Goal: Information Seeking & Learning: Find specific page/section

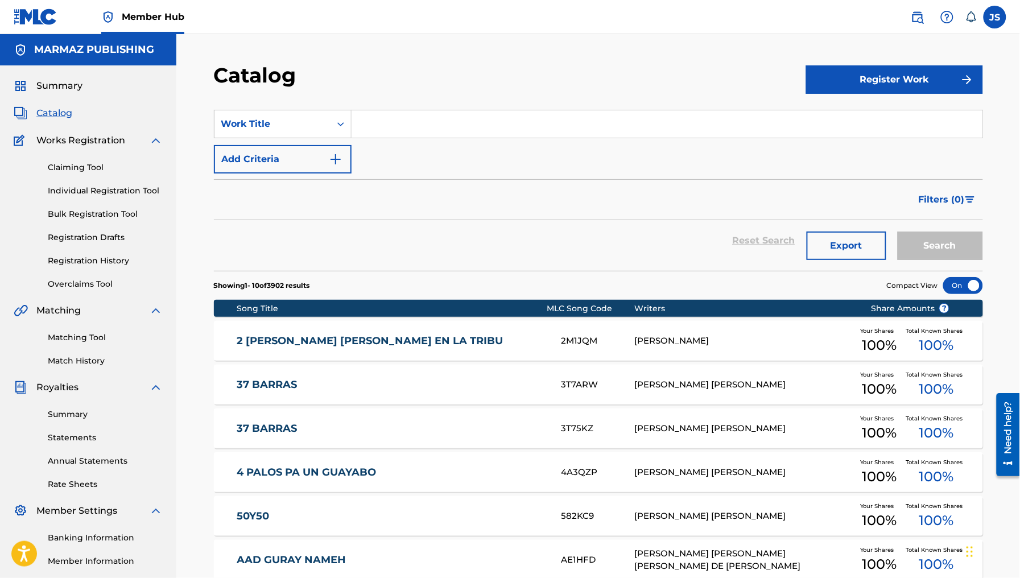
drag, startPoint x: 392, startPoint y: 106, endPoint x: 396, endPoint y: 116, distance: 10.7
click at [394, 113] on section "SearchWithCriteriad1810090-c303-42ad-9168-91b87299f00a Work Title Add Criteria …" at bounding box center [598, 183] width 769 height 175
click at [402, 126] on input "Search Form" at bounding box center [667, 123] width 631 height 27
paste input "LA MAESTRA [PERSON_NAME]"
type input "LA MAESTRA [PERSON_NAME]"
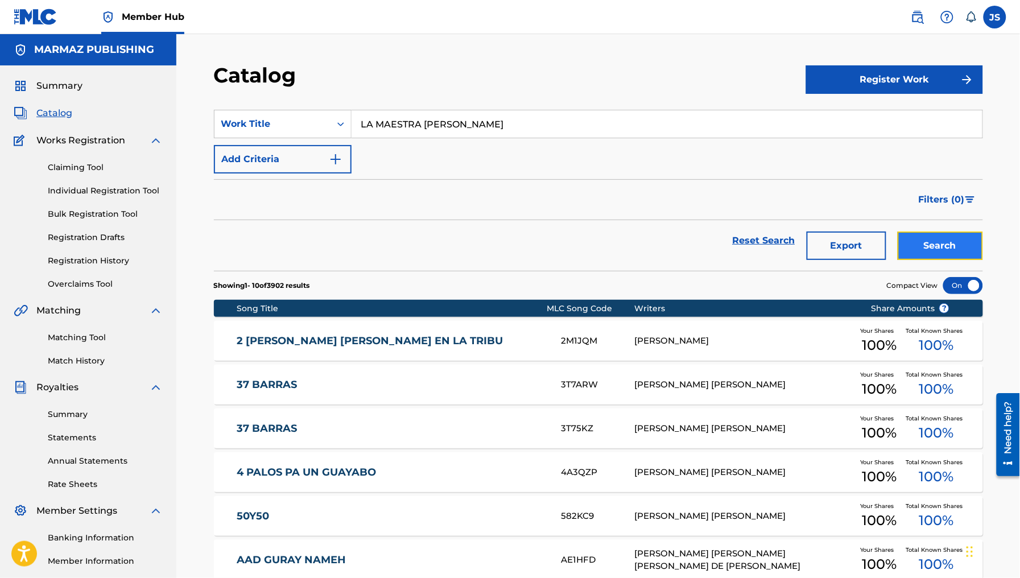
click at [940, 241] on button "Search" at bounding box center [940, 246] width 85 height 28
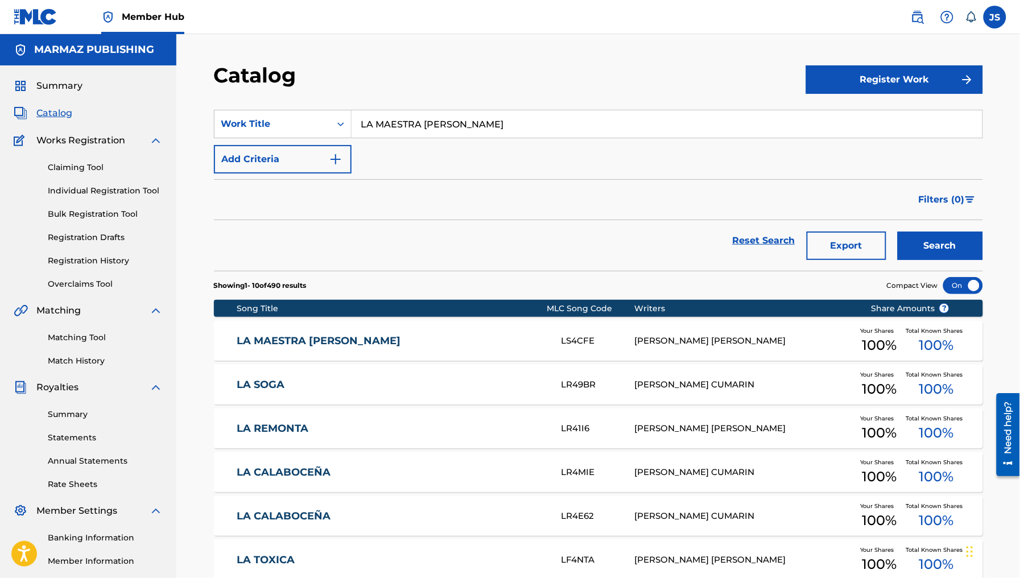
click at [306, 351] on div "LA MAESTRA PETRA LS4CFE [PERSON_NAME] [PERSON_NAME] Your Shares 100 % Total Kno…" at bounding box center [598, 341] width 769 height 40
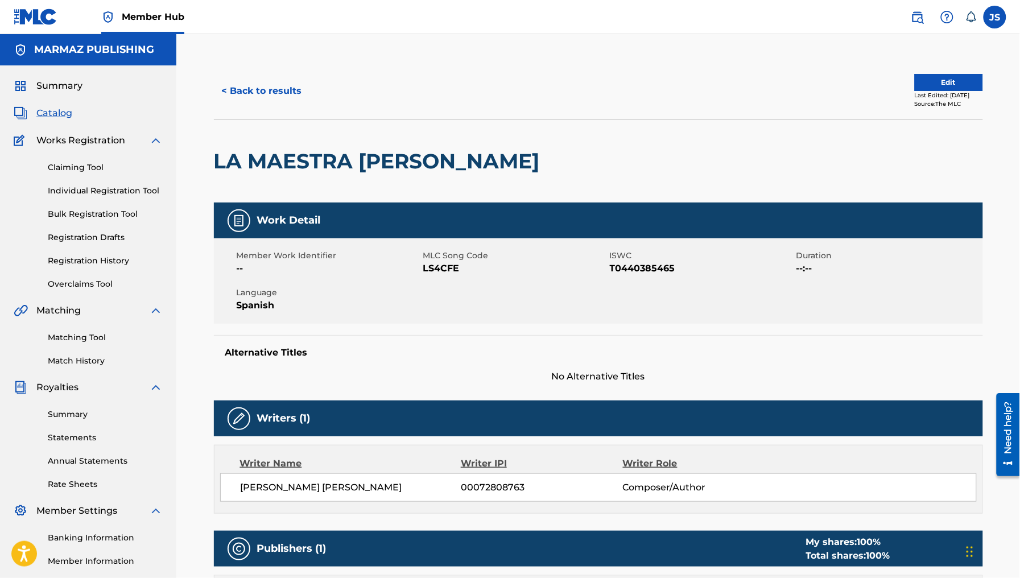
click at [452, 266] on span "LS4CFE" at bounding box center [515, 269] width 184 height 14
copy span "LS4CFE"
click at [619, 265] on span "T0440385465" at bounding box center [702, 269] width 184 height 14
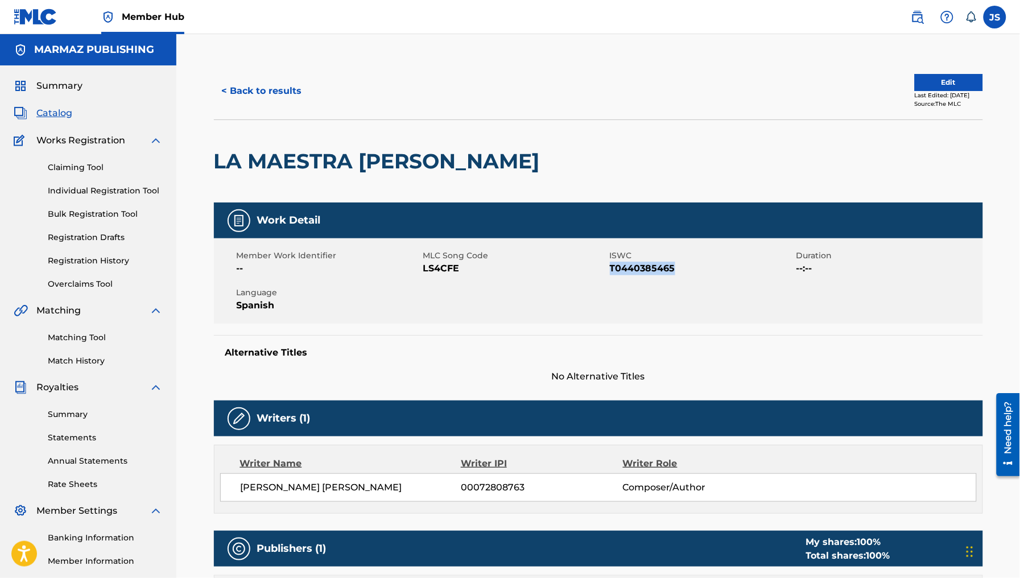
click at [641, 276] on div "Member Work Identifier -- MLC Song Code LS4CFE ISWC T0440385465 Duration --:-- …" at bounding box center [598, 280] width 769 height 85
click at [641, 268] on span "T0440385465" at bounding box center [702, 269] width 184 height 14
copy span "T0440385465"
click at [451, 271] on span "LS4CFE" at bounding box center [515, 269] width 184 height 14
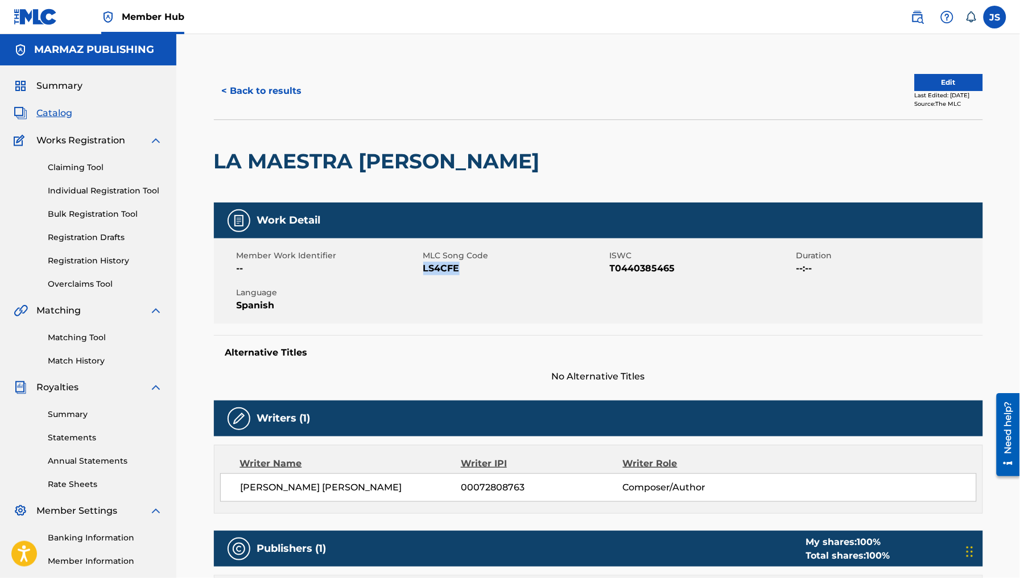
click at [451, 271] on span "LS4CFE" at bounding box center [515, 269] width 184 height 14
copy span "LS4CFE"
click at [279, 78] on button "< Back to results" at bounding box center [262, 91] width 96 height 28
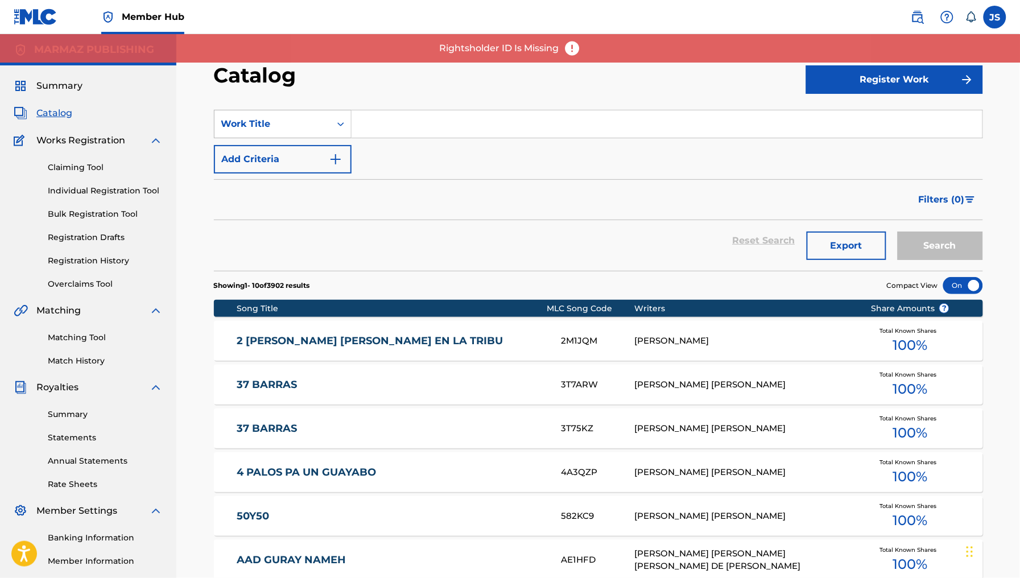
click at [326, 120] on div "Work Title" at bounding box center [273, 124] width 116 height 22
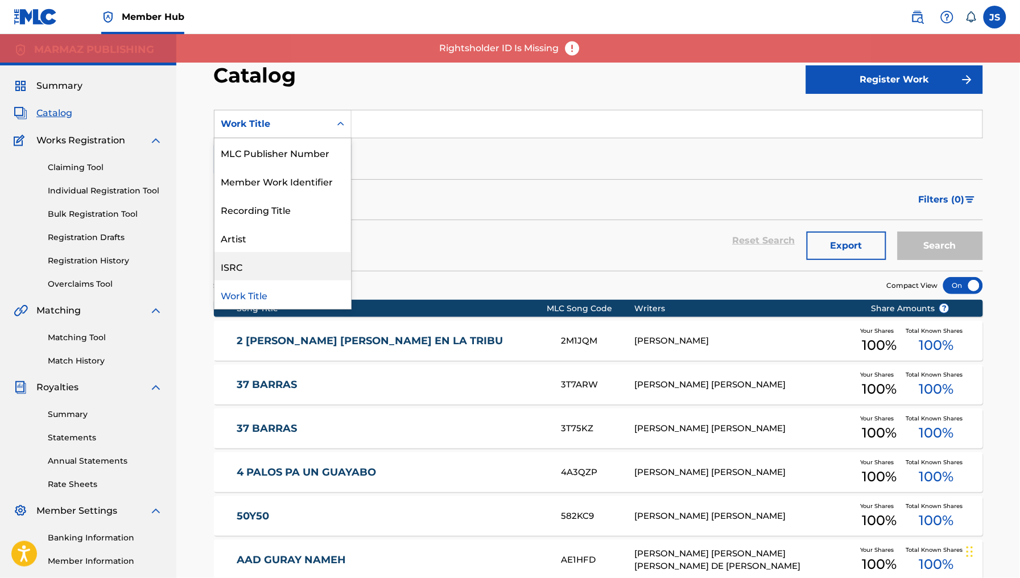
click at [282, 269] on div "ISRC" at bounding box center [283, 266] width 137 height 28
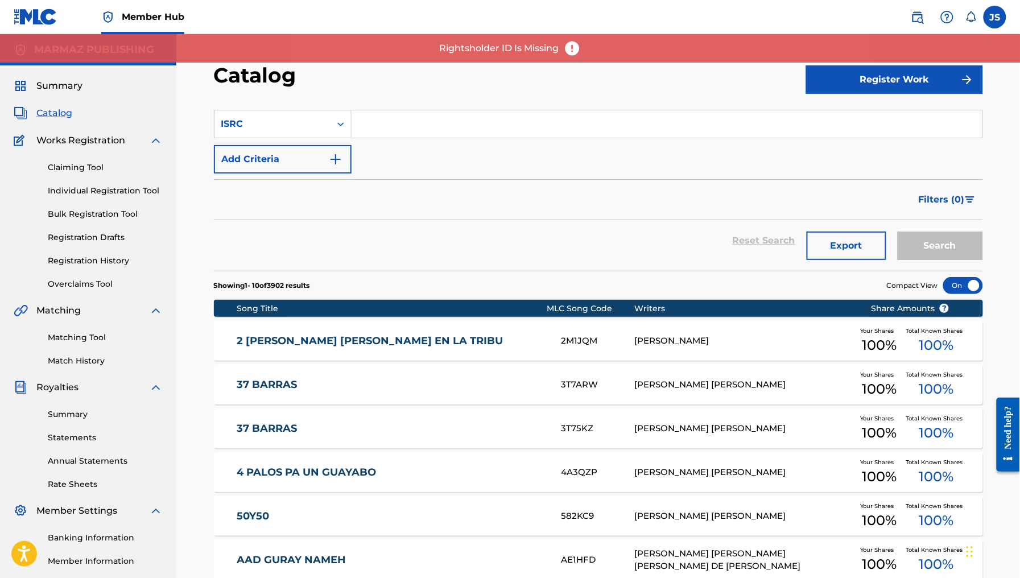
click at [406, 126] on input "Search Form" at bounding box center [667, 123] width 631 height 27
paste input "QZMZ92253639"
type input "QZMZ92253639"
click at [553, 104] on section "SearchWithCriteria810ebb9d-7a25-4811-91b5-00ef17e64730 ISRC QZMZ92253639 Add Cr…" at bounding box center [598, 183] width 769 height 175
click at [931, 232] on button "Search" at bounding box center [940, 246] width 85 height 28
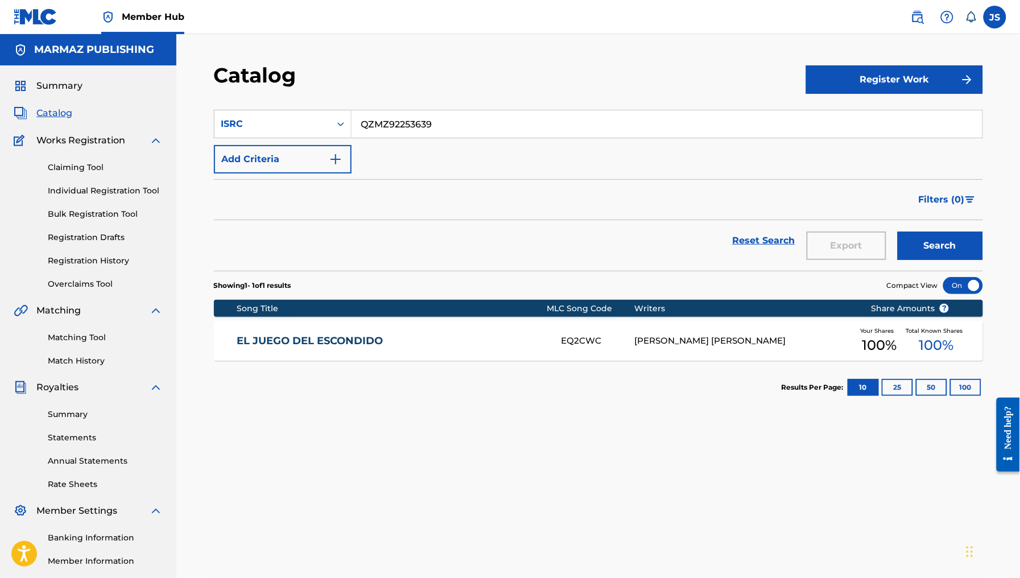
click at [312, 346] on link "EL JUEGO DEL ESCONDIDO" at bounding box center [392, 341] width 310 height 13
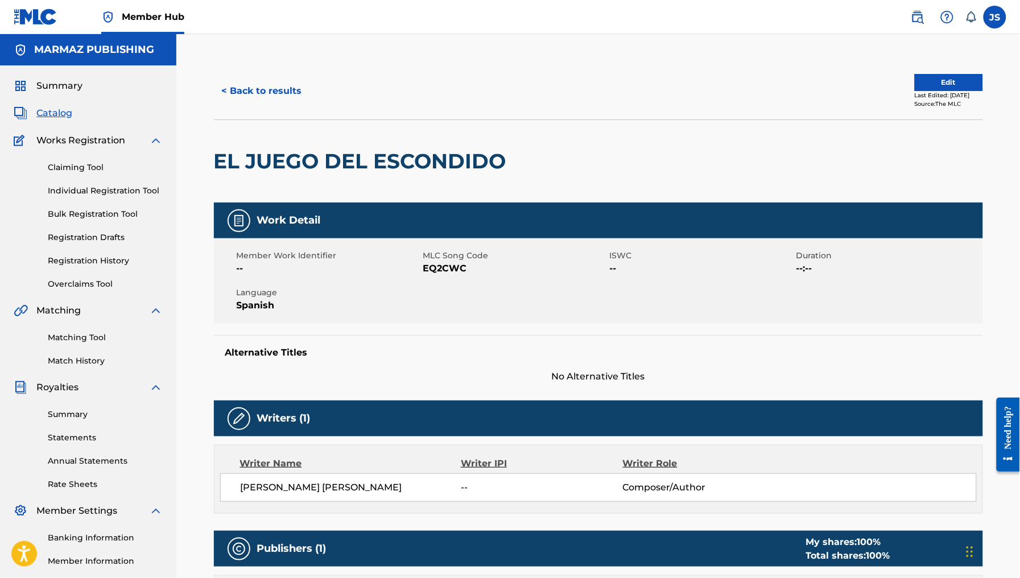
click at [432, 266] on span "EQ2CWC" at bounding box center [515, 269] width 184 height 14
copy span "EQ2CWC"
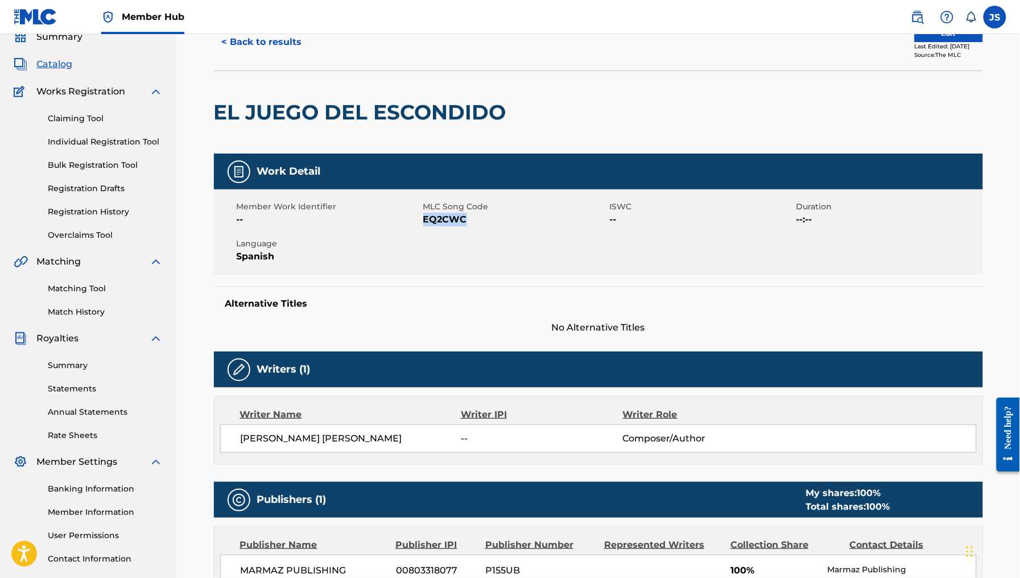
scroll to position [71, 0]
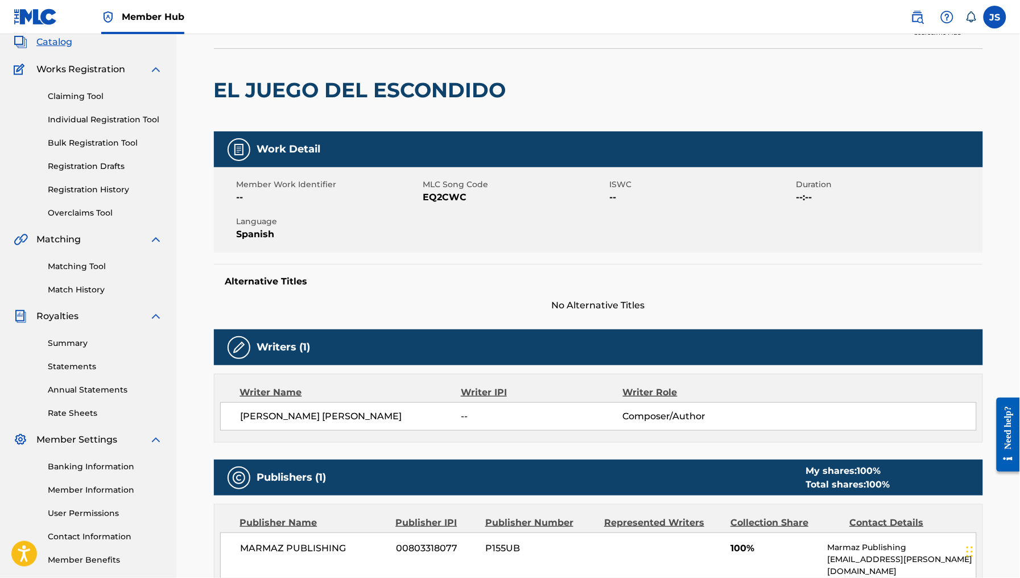
click at [345, 79] on h2 "EL JUEGO DEL ESCONDIDO" at bounding box center [363, 90] width 298 height 26
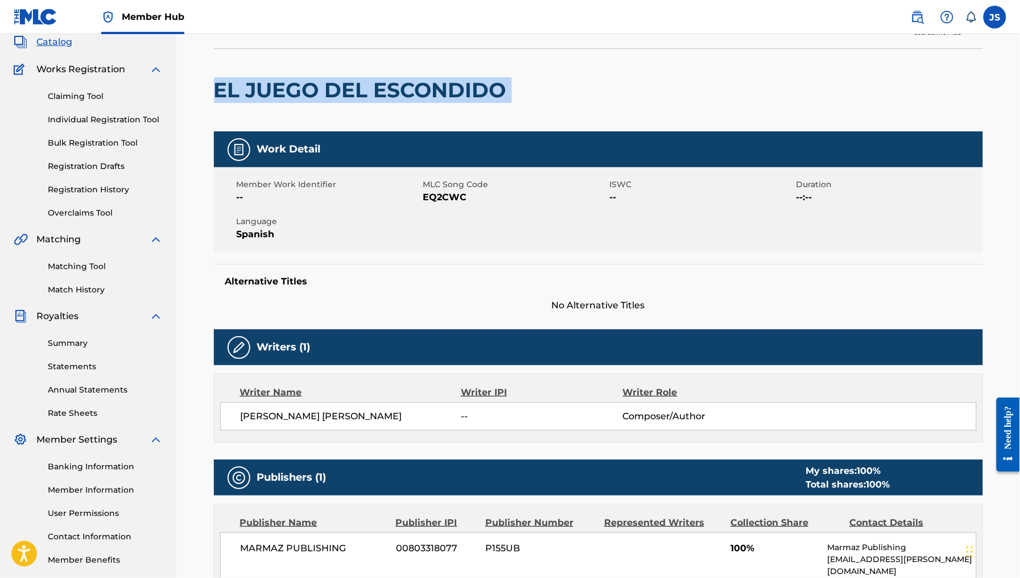
drag, startPoint x: 607, startPoint y: 92, endPoint x: 180, endPoint y: 94, distance: 427.4
click at [180, 94] on div "< Back to results Edit Last Edited: February 24, 2025 Source: The MLC EL JUEGO …" at bounding box center [598, 516] width 844 height 1106
copy div "EL JUEGO DEL ESCONDIDO"
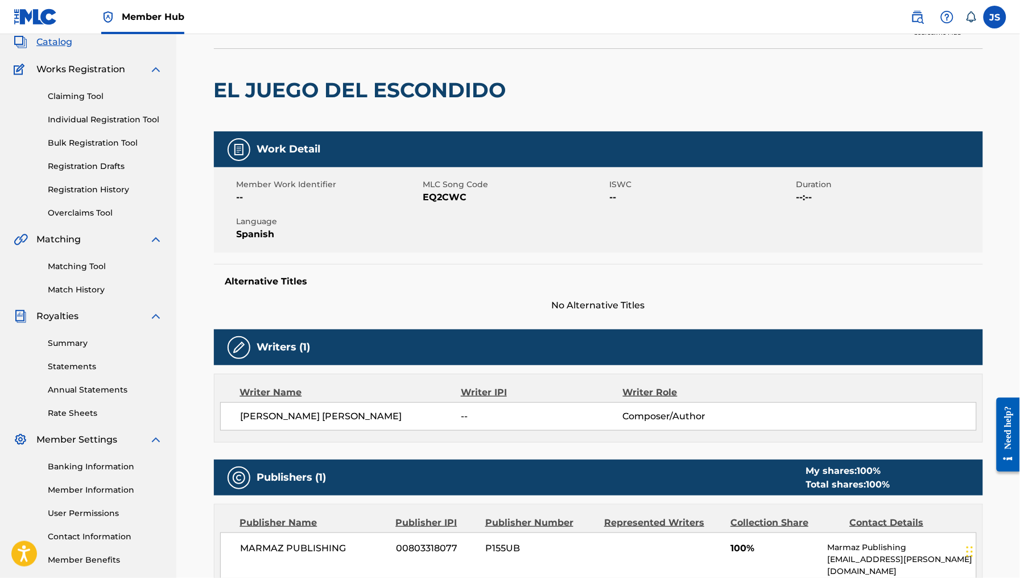
click at [444, 205] on div "Member Work Identifier -- MLC Song Code EQ2CWC ISWC -- Duration --:-- Language …" at bounding box center [598, 209] width 769 height 85
click at [444, 197] on span "EQ2CWC" at bounding box center [515, 198] width 184 height 14
copy span "EQ2CWC"
click at [532, 211] on div "Member Work Identifier -- MLC Song Code EQ2CWC ISWC -- Duration --:-- Language …" at bounding box center [598, 209] width 769 height 85
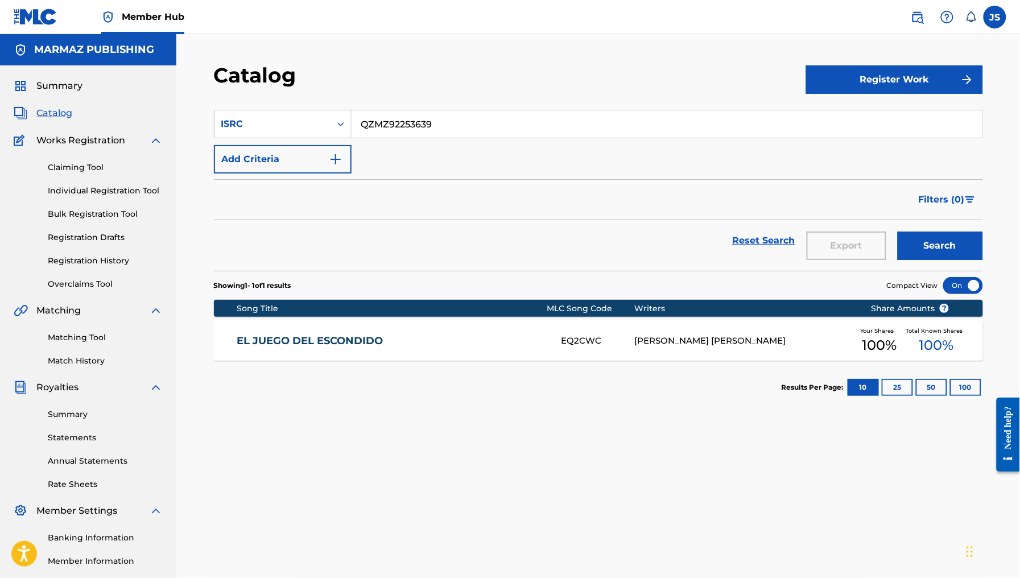
drag, startPoint x: 316, startPoint y: 107, endPoint x: 303, endPoint y: 107, distance: 13.1
click at [303, 107] on section "SearchWithCriteria810ebb9d-7a25-4811-91b5-00ef17e64730 ISRC QZMZ92253639 Add Cr…" at bounding box center [598, 183] width 769 height 175
paste input "43"
type input "QZMZ92253643"
click at [495, 84] on div "Catalog" at bounding box center [510, 80] width 592 height 34
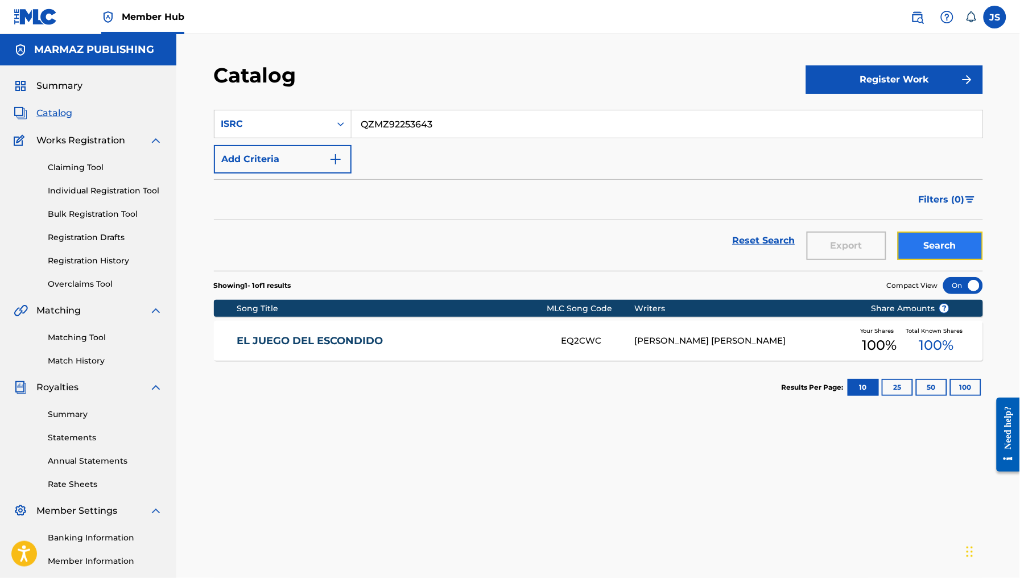
click at [929, 249] on button "Search" at bounding box center [940, 246] width 85 height 28
click at [419, 114] on input "QZMZ92253643" at bounding box center [667, 123] width 631 height 27
click at [397, 337] on link "CUANDO ME ROBE EL COCHINO" at bounding box center [392, 341] width 310 height 13
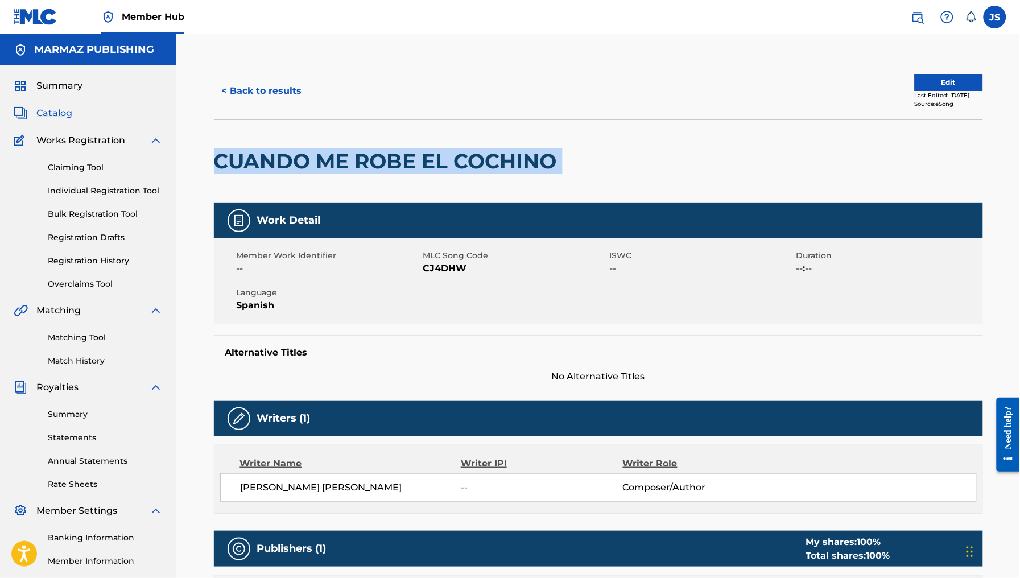
drag, startPoint x: 583, startPoint y: 147, endPoint x: 218, endPoint y: 154, distance: 365.4
click at [218, 154] on div "CUANDO ME ROBE EL COCHINO" at bounding box center [598, 161] width 769 height 83
copy div "CUANDO ME ROBE EL COCHINO"
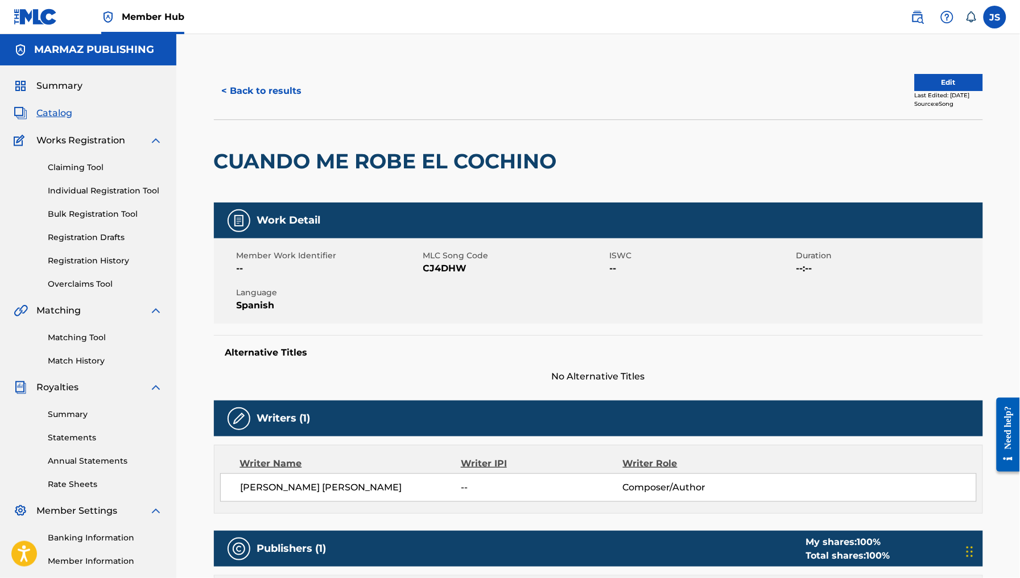
click at [441, 271] on span "CJ4DHW" at bounding box center [515, 269] width 184 height 14
copy span "CJ4DHW"
click at [265, 81] on button "< Back to results" at bounding box center [262, 91] width 96 height 28
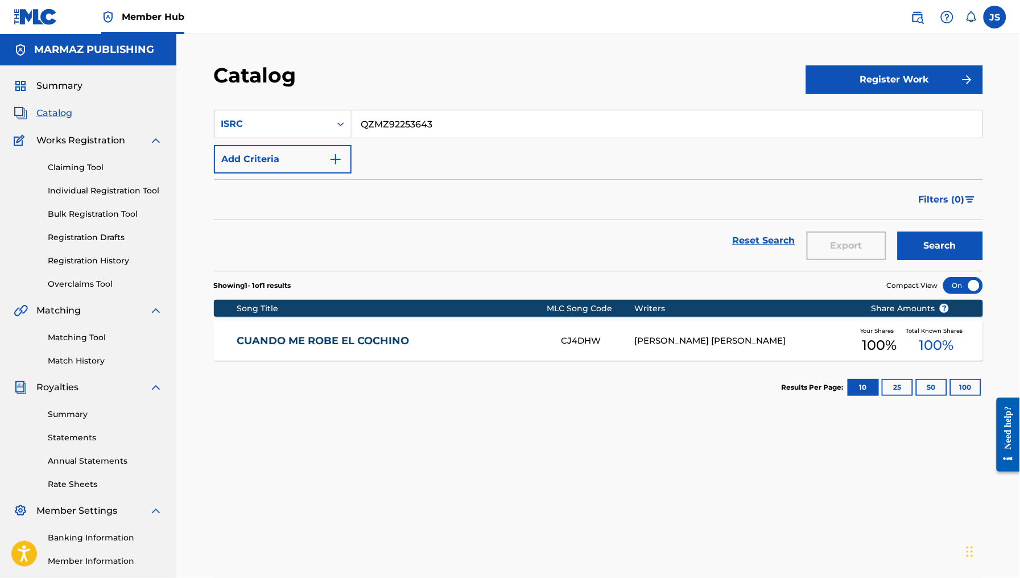
drag, startPoint x: 413, startPoint y: 109, endPoint x: 332, endPoint y: 107, distance: 80.8
click at [333, 107] on section "SearchWithCriteria810ebb9d-7a25-4811-91b5-00ef17e64730 ISRC QZMZ92253643 Add Cr…" at bounding box center [598, 183] width 769 height 175
paste input "LLANURA DE VENEZUELA"
drag, startPoint x: 467, startPoint y: 64, endPoint x: 478, endPoint y: 69, distance: 12.0
click at [472, 67] on div "Catalog Register Work SearchWithCriteria810ebb9d-7a25-4811-91b5-00ef17e64730 IS…" at bounding box center [598, 342] width 844 height 617
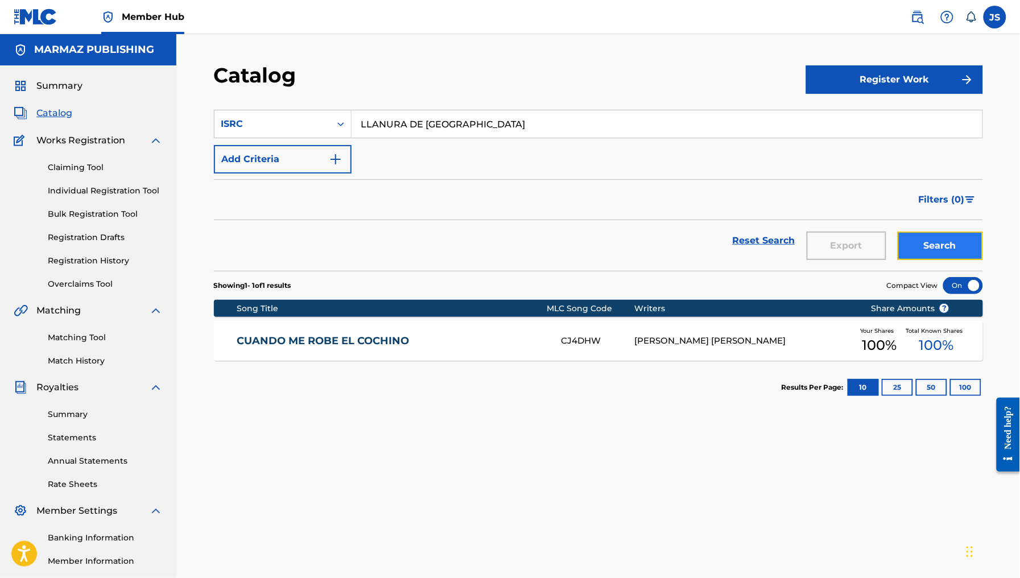
click at [950, 249] on button "Search" at bounding box center [940, 246] width 85 height 28
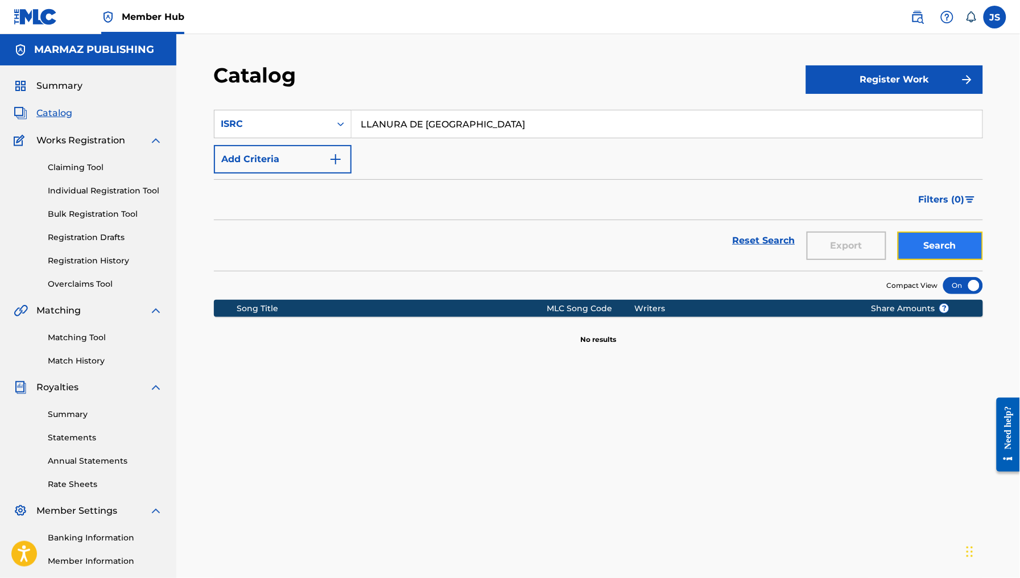
click at [915, 252] on button "Search" at bounding box center [940, 246] width 85 height 28
drag, startPoint x: 530, startPoint y: 126, endPoint x: 304, endPoint y: 101, distance: 227.2
click at [304, 101] on section "SearchWithCriteria810ebb9d-7a25-4811-91b5-00ef17e64730 ISRC LLANURA DE VENEZUEL…" at bounding box center [598, 183] width 769 height 175
paste input "COA6W2101042"
type input "COA6W2101042"
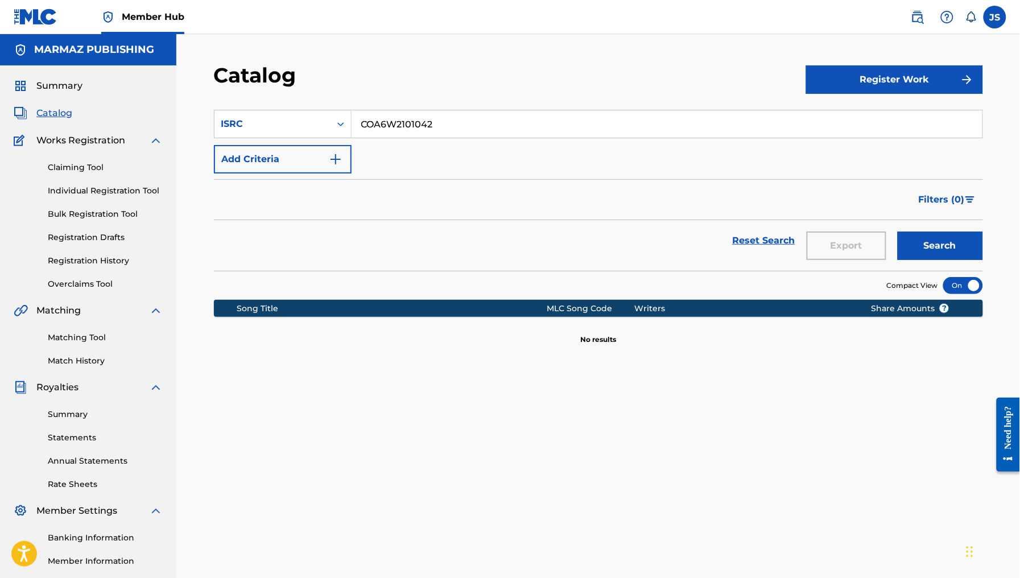
click at [477, 83] on div "Catalog" at bounding box center [510, 80] width 592 height 34
click at [946, 240] on button "Search" at bounding box center [940, 246] width 85 height 28
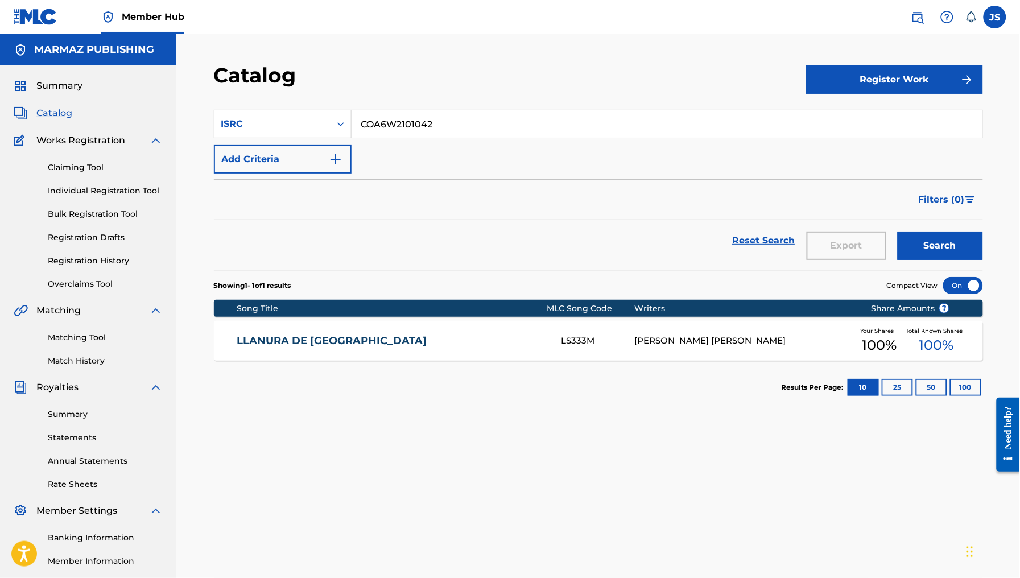
click at [353, 342] on link "LLANURA DE VENEZUELA" at bounding box center [392, 341] width 310 height 13
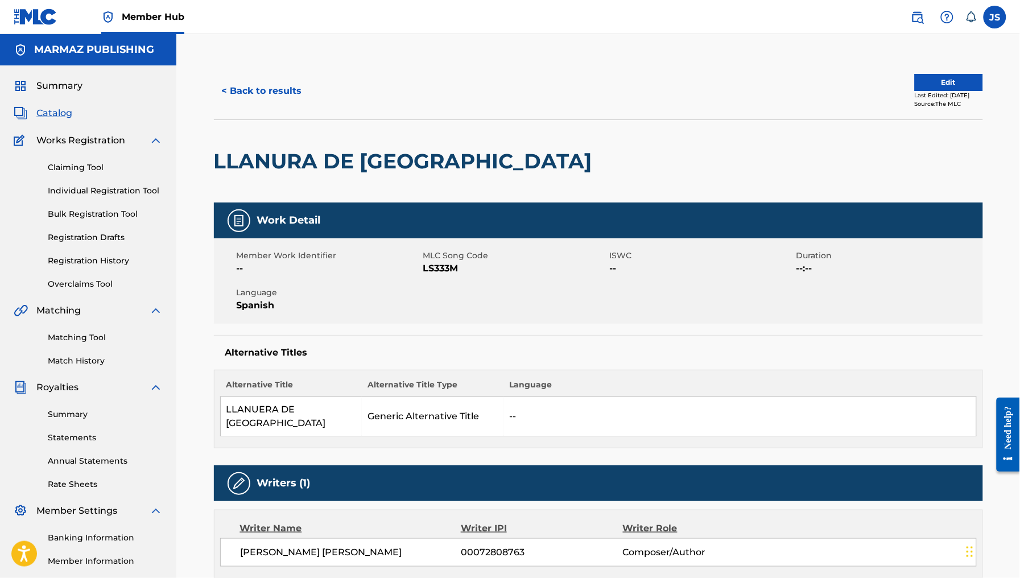
click at [436, 271] on span "LS333M" at bounding box center [515, 269] width 184 height 14
copy span "LS333M"
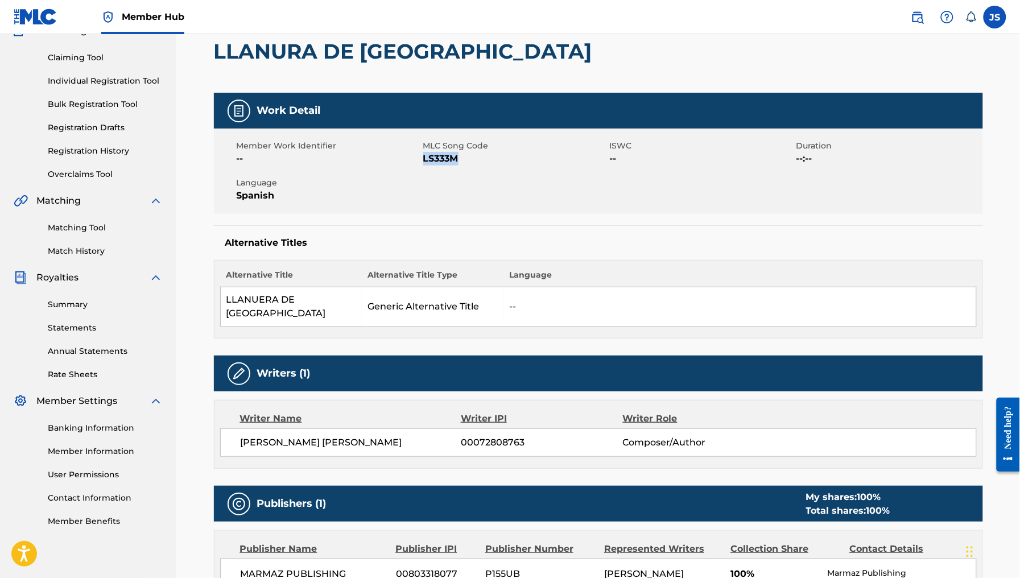
scroll to position [91, 0]
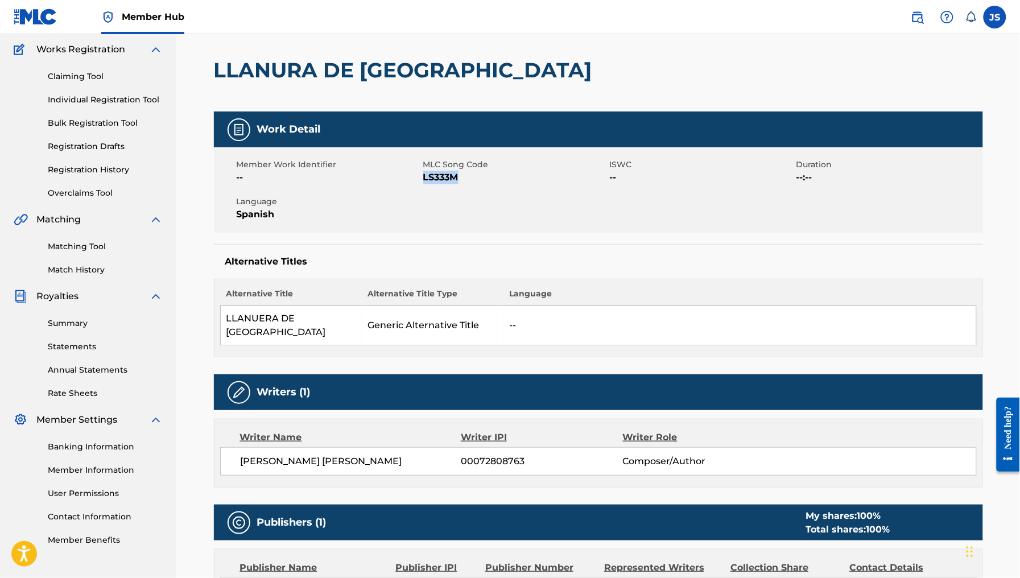
click at [431, 179] on span "LS333M" at bounding box center [515, 178] width 184 height 14
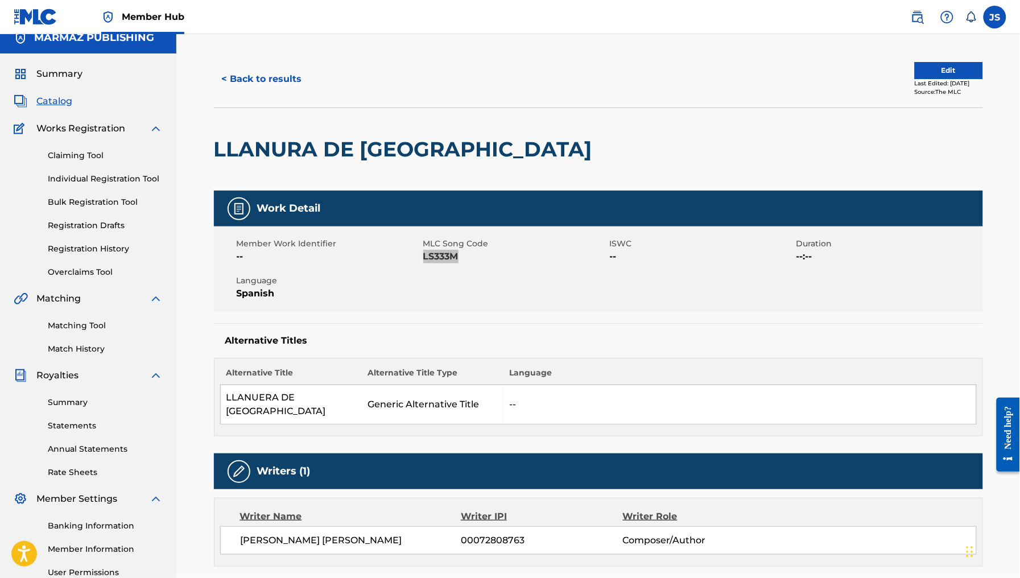
scroll to position [0, 0]
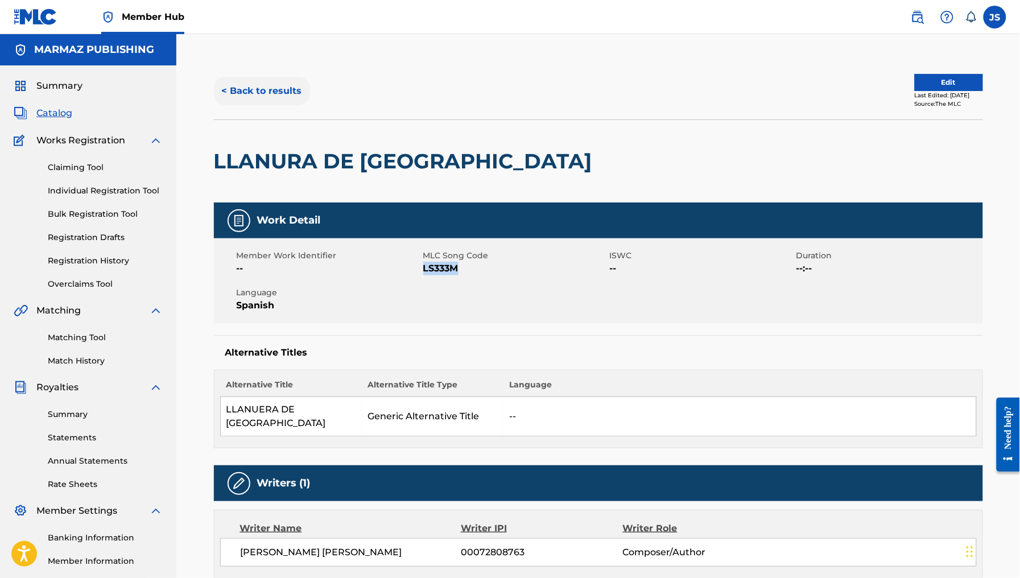
click at [246, 92] on button "< Back to results" at bounding box center [262, 91] width 96 height 28
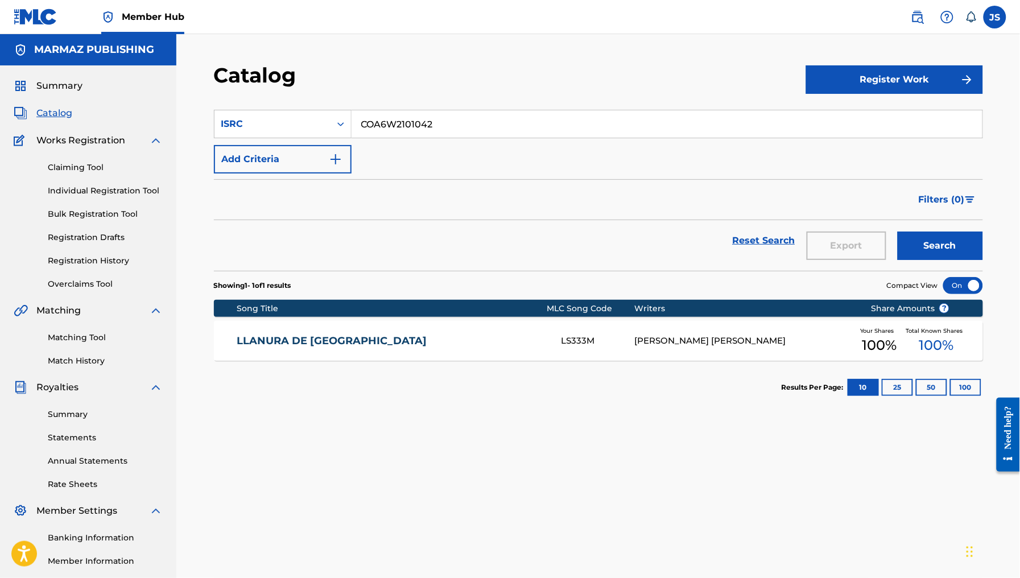
click at [277, 129] on div "ISRC" at bounding box center [272, 124] width 102 height 14
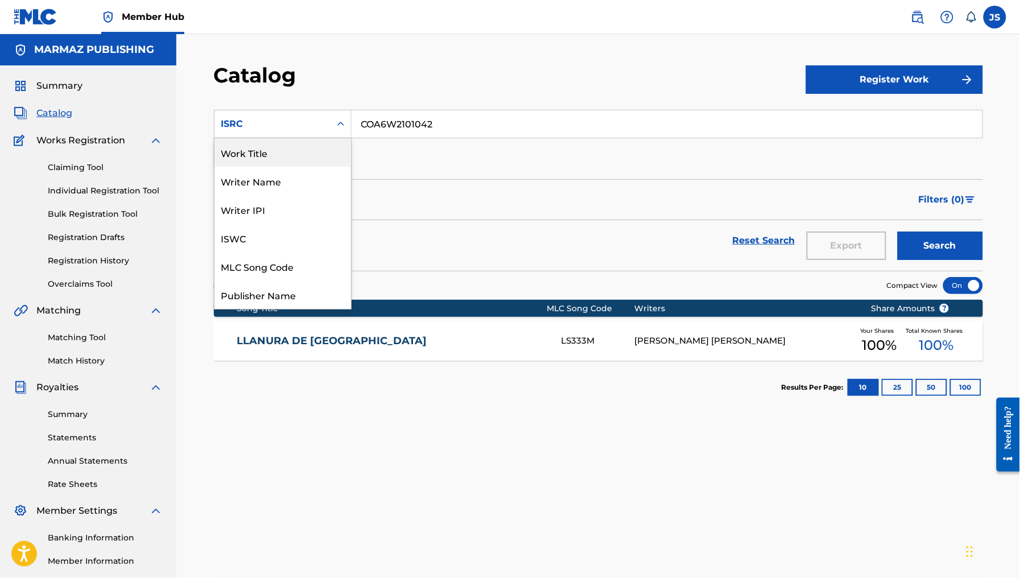
click at [308, 159] on div "Work Title" at bounding box center [283, 152] width 137 height 28
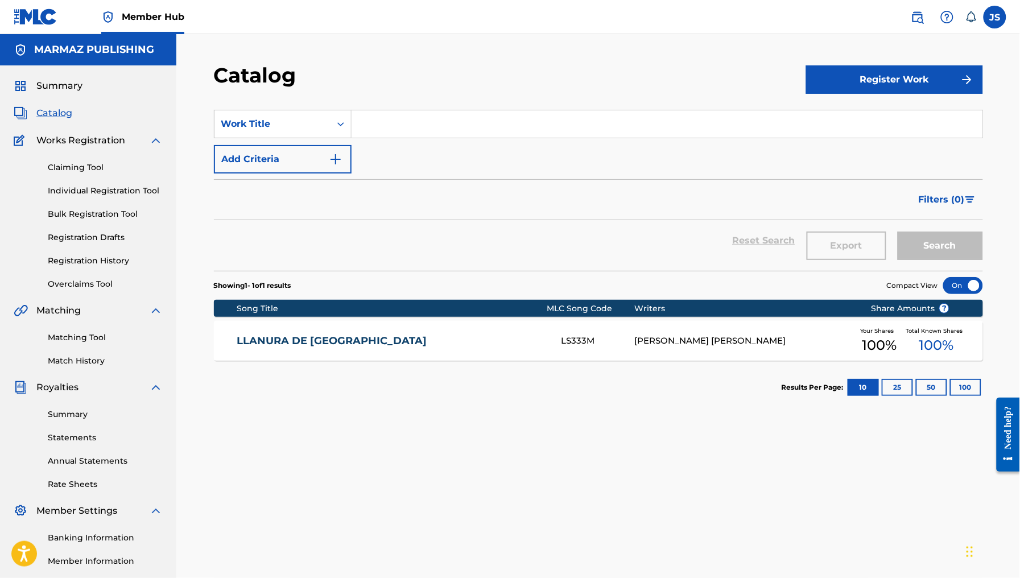
click at [473, 131] on input "Search Form" at bounding box center [667, 123] width 631 height 27
paste input "EL PAIS SIN NOMBRE"
type input "EL PAIS SIN NOMBRE"
click at [492, 92] on div "Catalog" at bounding box center [510, 80] width 592 height 34
click at [932, 235] on button "Search" at bounding box center [940, 246] width 85 height 28
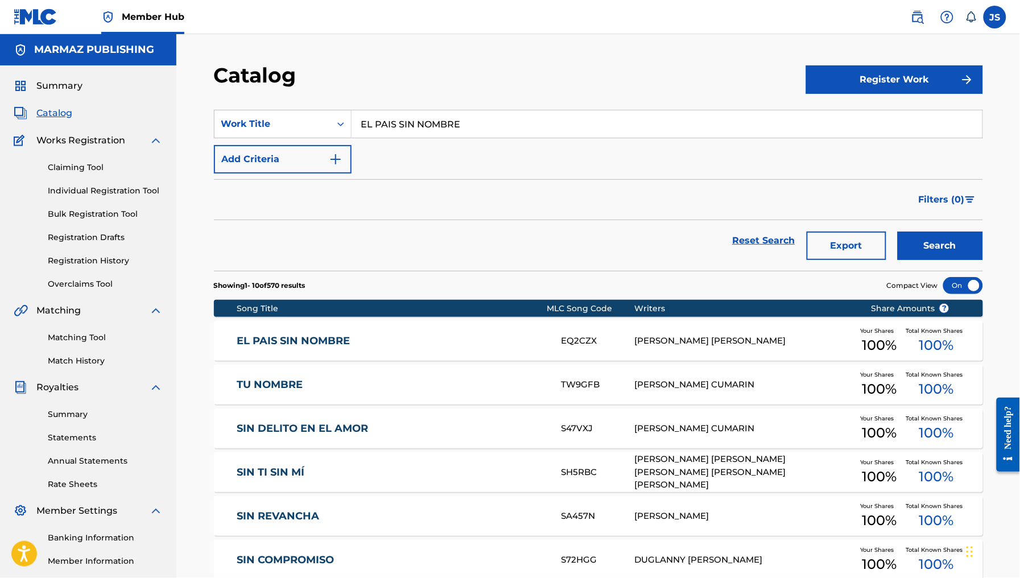
click at [311, 340] on link "EL PAIS SIN NOMBRE" at bounding box center [392, 341] width 310 height 13
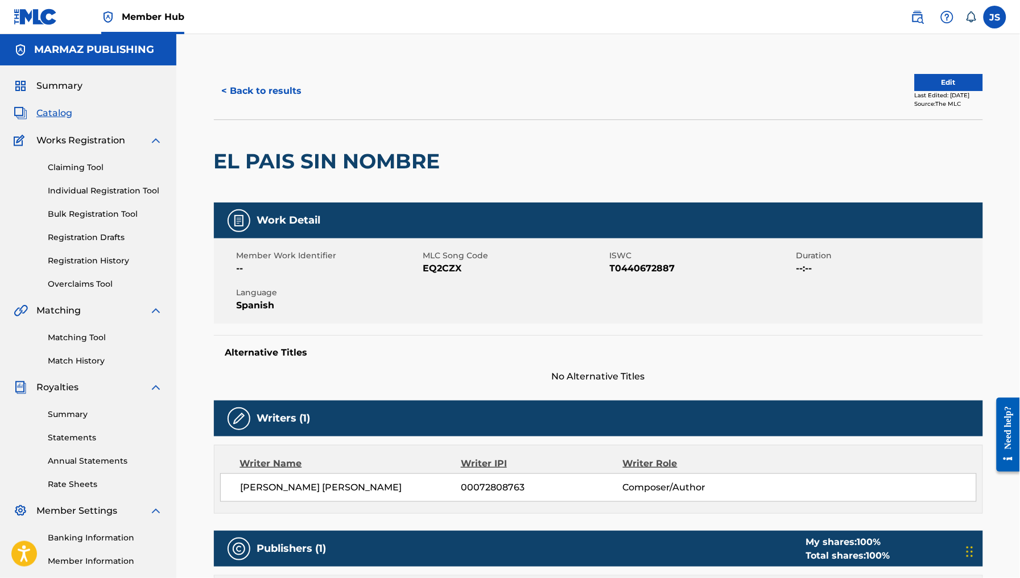
click at [633, 271] on span "T0440672887" at bounding box center [702, 269] width 184 height 14
copy span "T0440672887"
click at [443, 275] on span "EQ2CZX" at bounding box center [515, 269] width 184 height 14
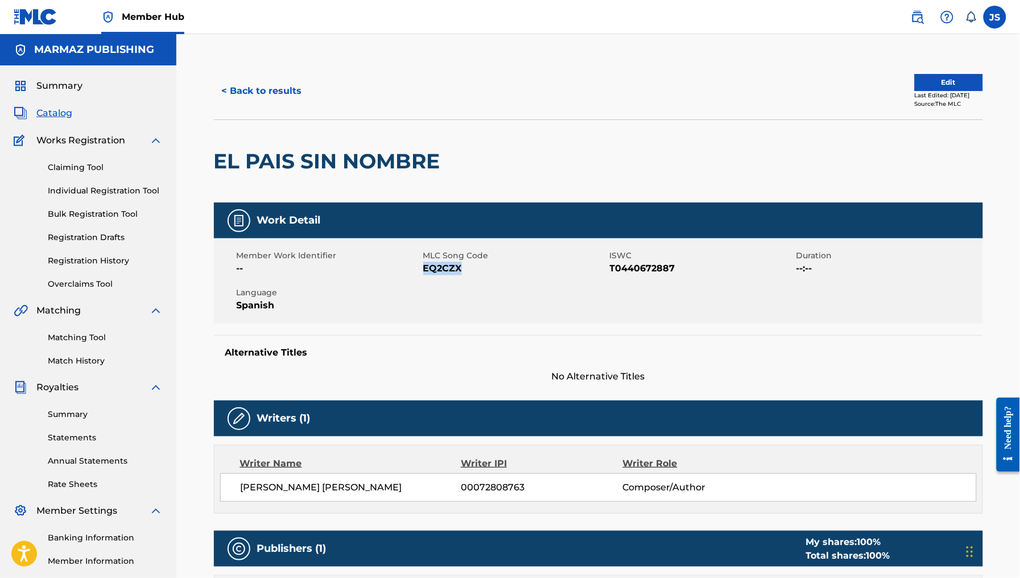
copy span "EQ2CZX"
drag, startPoint x: 451, startPoint y: 269, endPoint x: 419, endPoint y: 313, distance: 54.2
click at [419, 313] on div "Member Work Identifier -- MLC Song Code EQ2CZX ISWC T0440672887 Duration --:-- …" at bounding box center [598, 280] width 769 height 85
click at [433, 268] on span "EQ2CZX" at bounding box center [515, 269] width 184 height 14
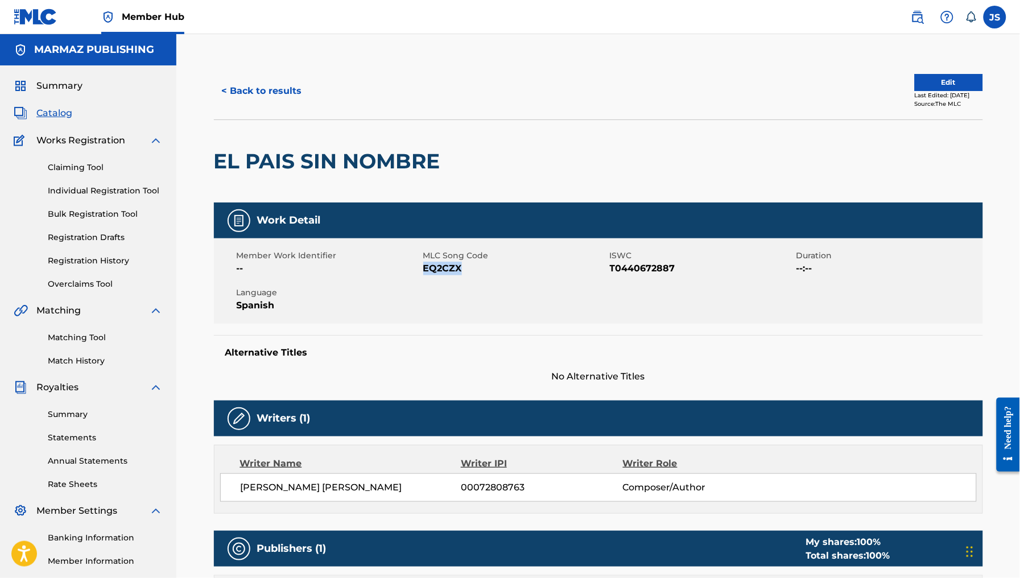
copy span "EQ2CZX"
click at [216, 104] on div "< Back to results" at bounding box center [406, 91] width 385 height 28
click at [267, 90] on button "< Back to results" at bounding box center [262, 91] width 96 height 28
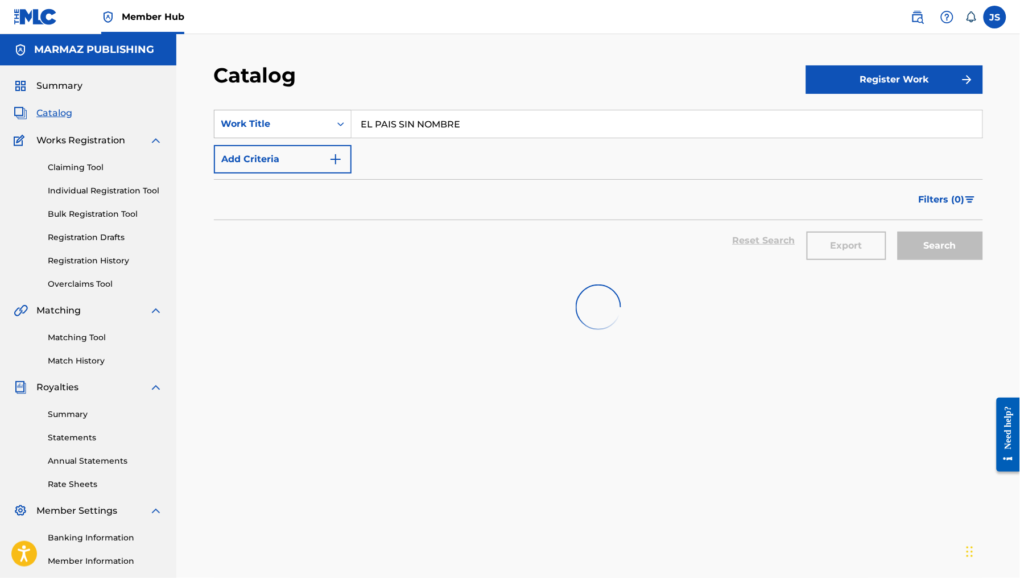
click at [311, 132] on div "Work Title" at bounding box center [273, 124] width 116 height 22
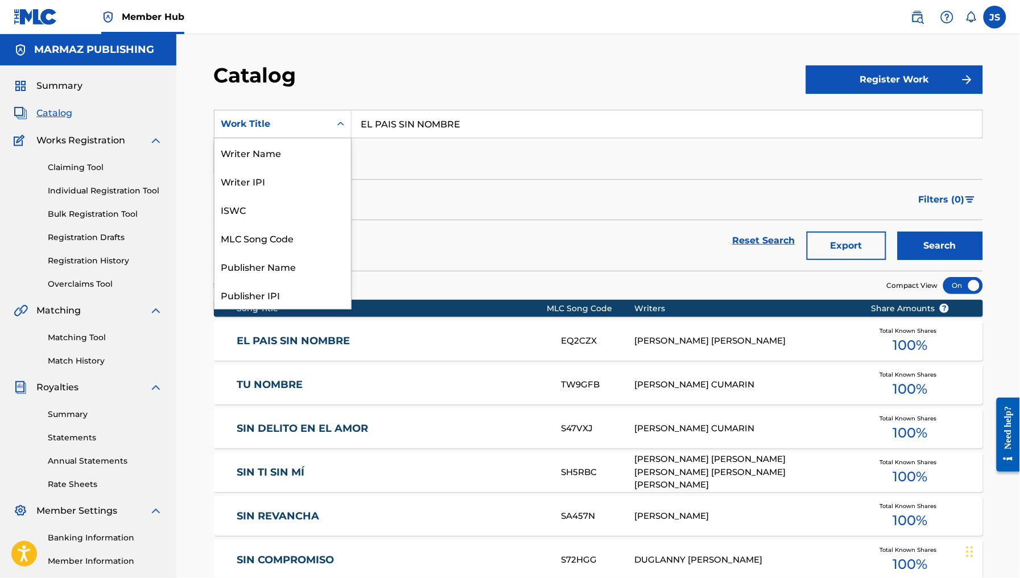
scroll to position [171, 0]
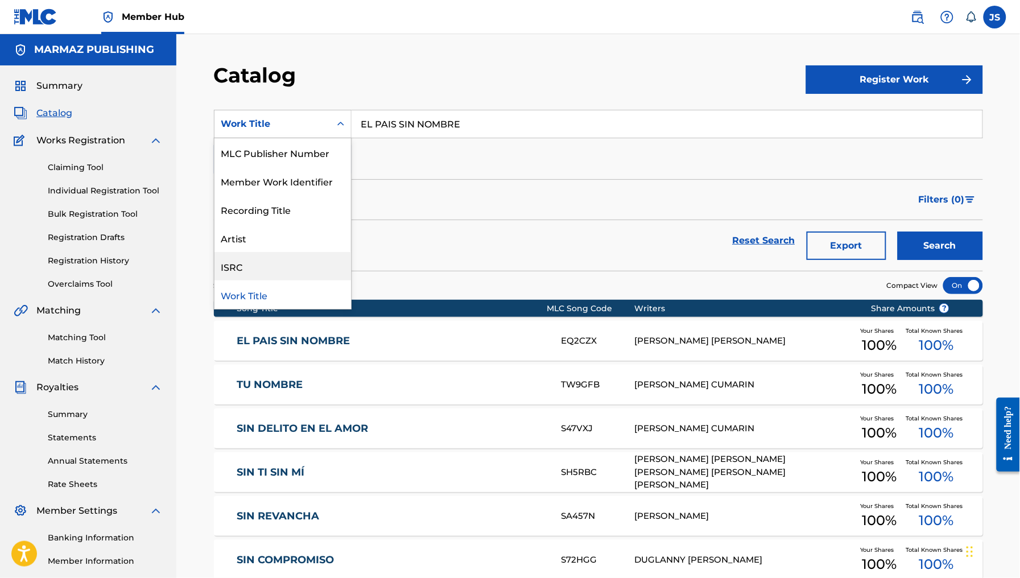
click at [276, 262] on div "ISRC" at bounding box center [283, 266] width 137 height 28
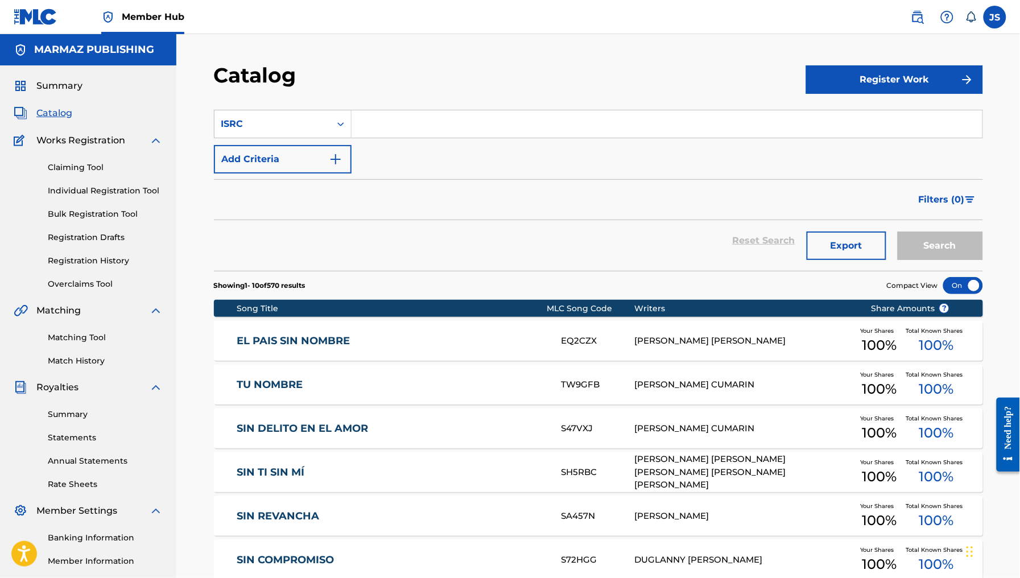
drag, startPoint x: 391, startPoint y: 129, endPoint x: 396, endPoint y: 120, distance: 10.4
click at [391, 129] on input "Search Form" at bounding box center [667, 123] width 631 height 27
paste input "FR2X41661445"
type input "FR2X41661445"
drag, startPoint x: 424, startPoint y: 79, endPoint x: 437, endPoint y: 88, distance: 16.3
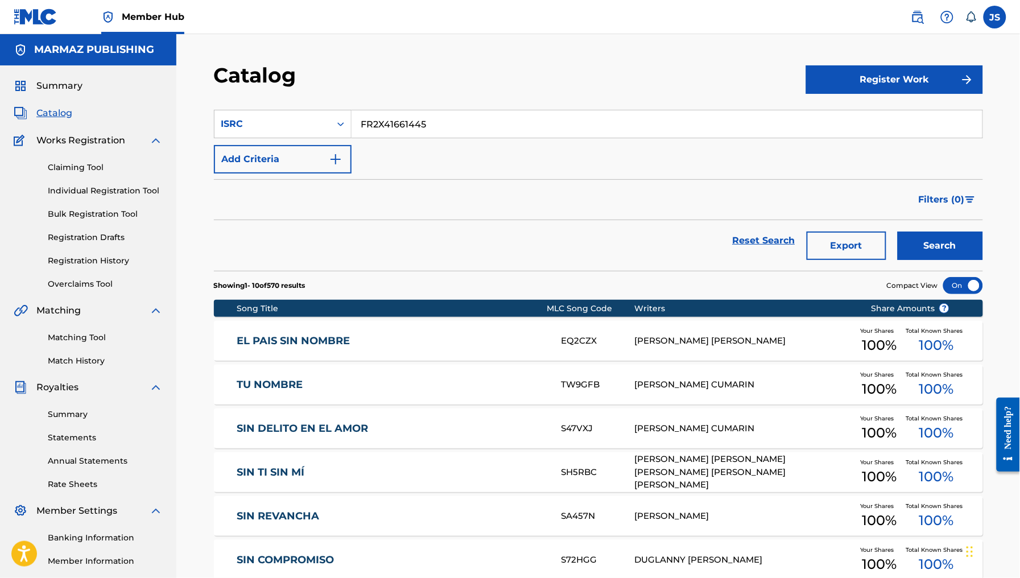
click at [424, 79] on div "Catalog" at bounding box center [510, 80] width 592 height 34
click at [907, 236] on button "Search" at bounding box center [940, 246] width 85 height 28
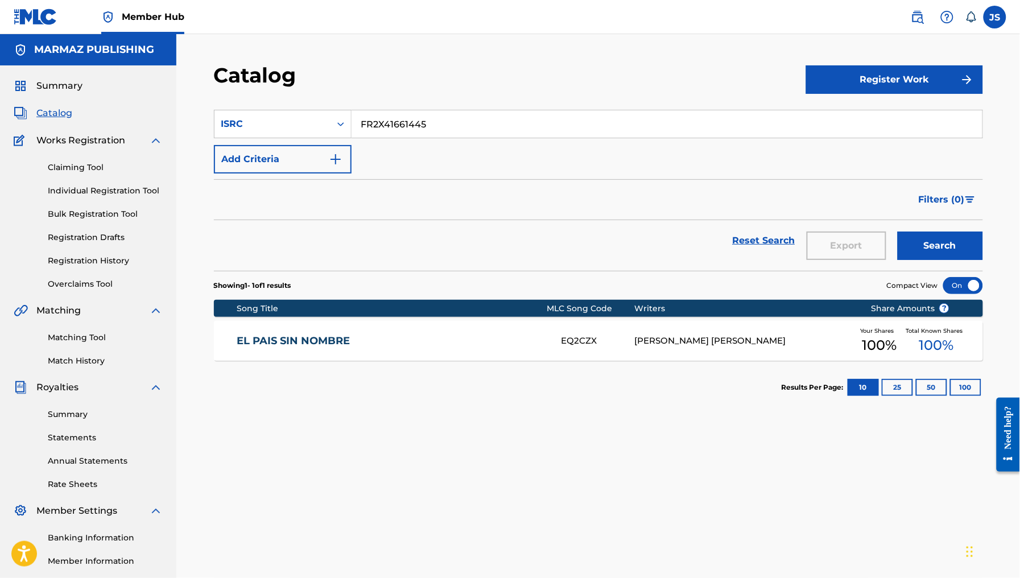
click at [262, 345] on link "EL PAIS SIN NOMBRE" at bounding box center [392, 341] width 310 height 13
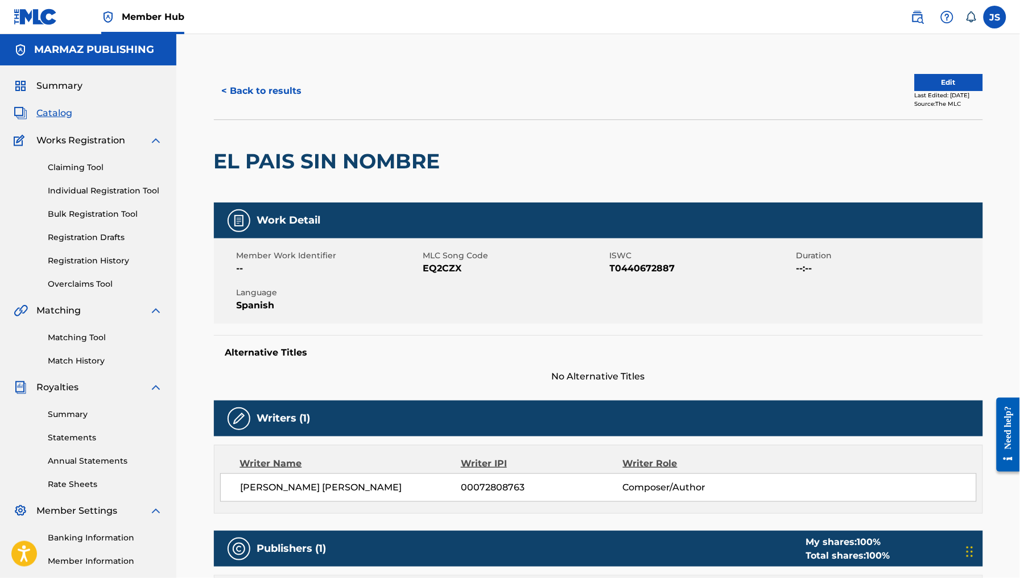
click at [631, 266] on span "T0440672887" at bounding box center [702, 269] width 184 height 14
copy span "T0440672887"
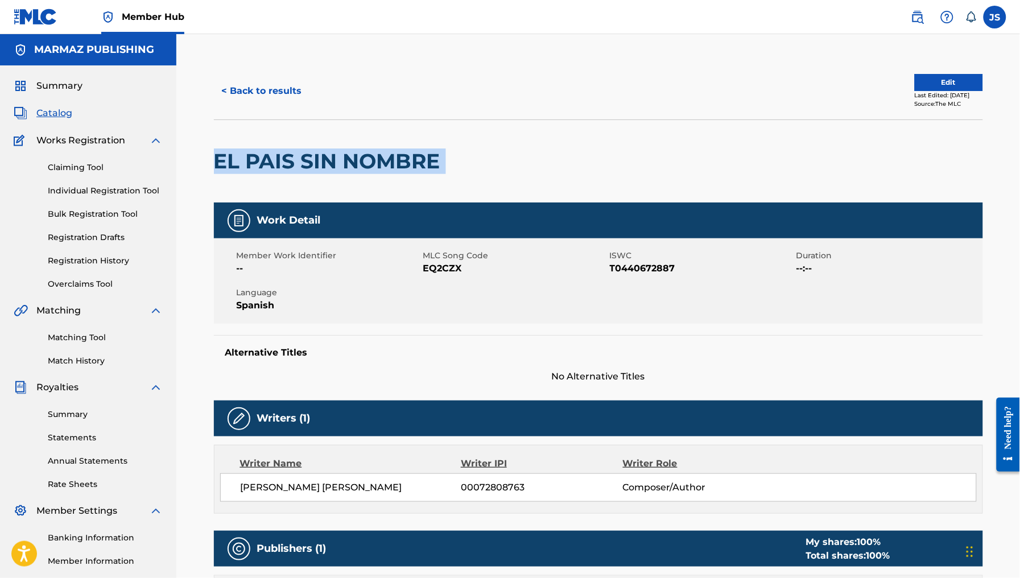
drag, startPoint x: 447, startPoint y: 158, endPoint x: 214, endPoint y: 147, distance: 233.6
click at [214, 147] on div "EL PAIS SIN NOMBRE" at bounding box center [598, 161] width 769 height 83
click at [443, 266] on span "EQ2CZX" at bounding box center [515, 269] width 184 height 14
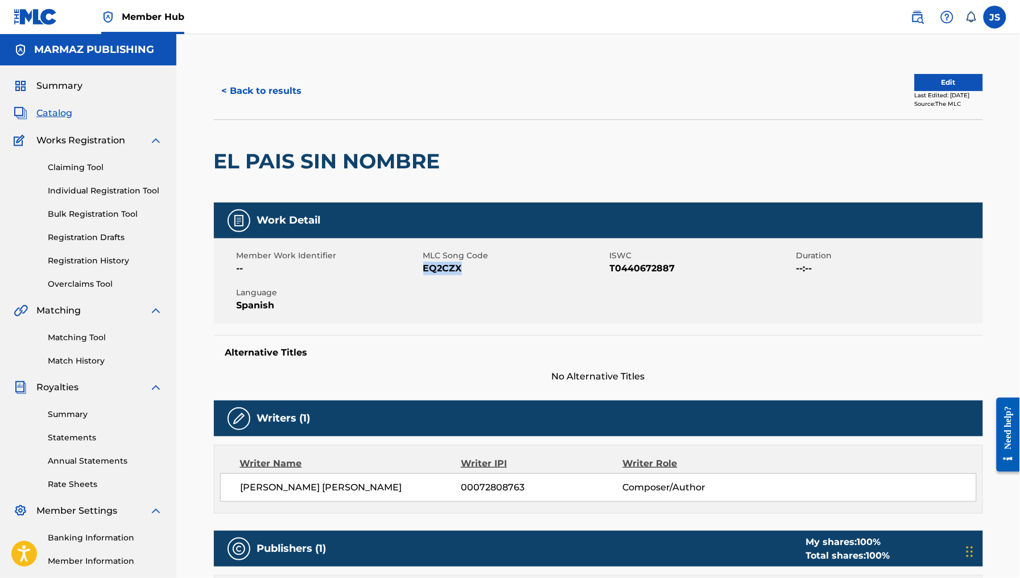
click at [443, 266] on span "EQ2CZX" at bounding box center [515, 269] width 184 height 14
click at [293, 92] on button "< Back to results" at bounding box center [262, 91] width 96 height 28
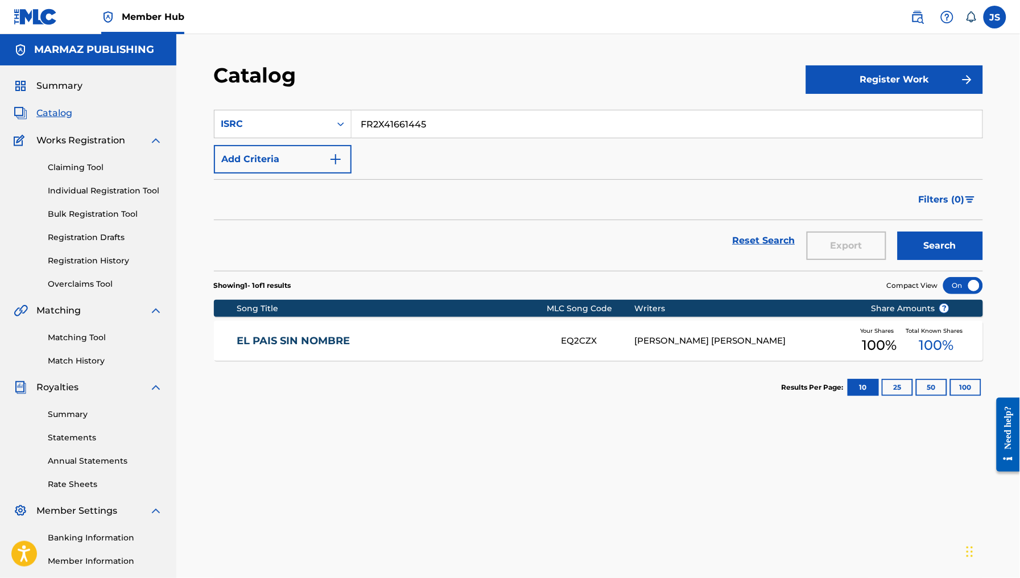
drag, startPoint x: 528, startPoint y: 123, endPoint x: 206, endPoint y: 92, distance: 323.6
click at [188, 92] on div "Catalog Register Work SearchWithCriteriac9af370b-5365-440f-bd3e-39ce42ae06e0 IS…" at bounding box center [598, 342] width 844 height 617
paste input "10S1681678"
type input "FR10S1681678"
click at [982, 240] on button "Search" at bounding box center [940, 246] width 85 height 28
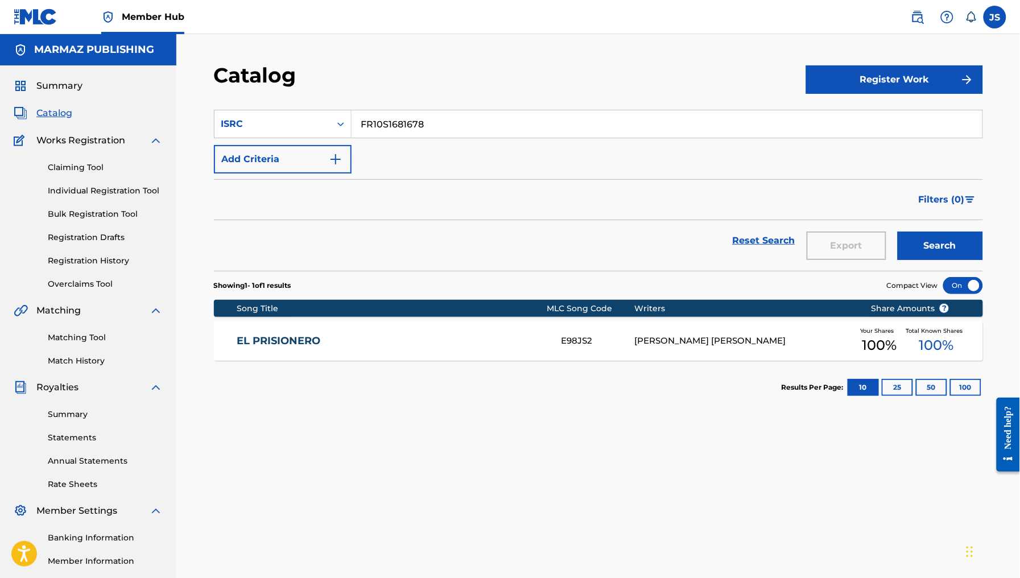
click at [310, 339] on link "EL PRISIONERO" at bounding box center [392, 341] width 310 height 13
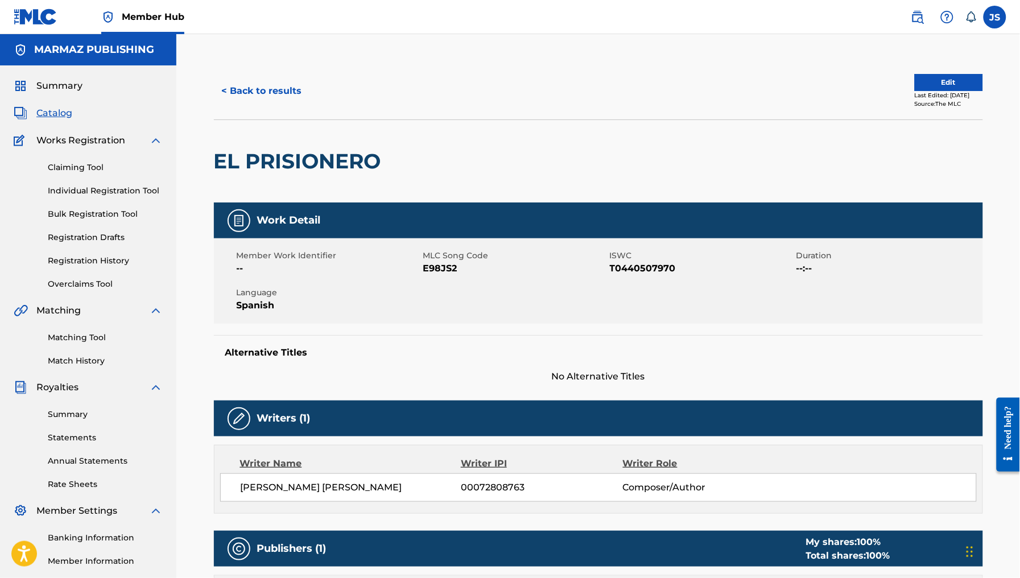
click at [661, 262] on span "T0440507970" at bounding box center [702, 269] width 184 height 14
drag, startPoint x: 661, startPoint y: 262, endPoint x: 669, endPoint y: 271, distance: 12.9
click at [661, 263] on span "T0440507970" at bounding box center [702, 269] width 184 height 14
click at [447, 271] on span "E98JS2" at bounding box center [515, 269] width 184 height 14
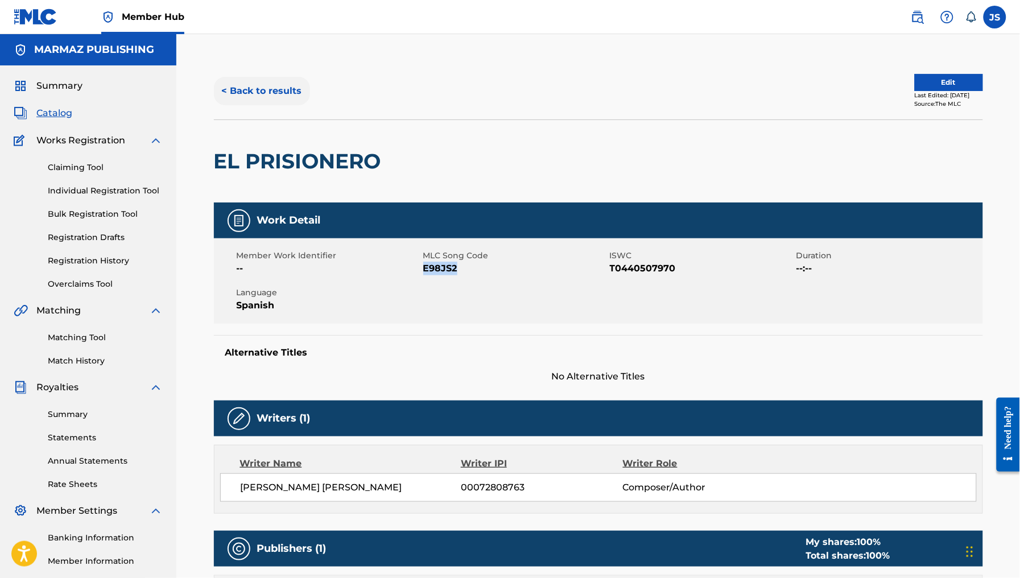
click at [282, 77] on button "< Back to results" at bounding box center [262, 91] width 96 height 28
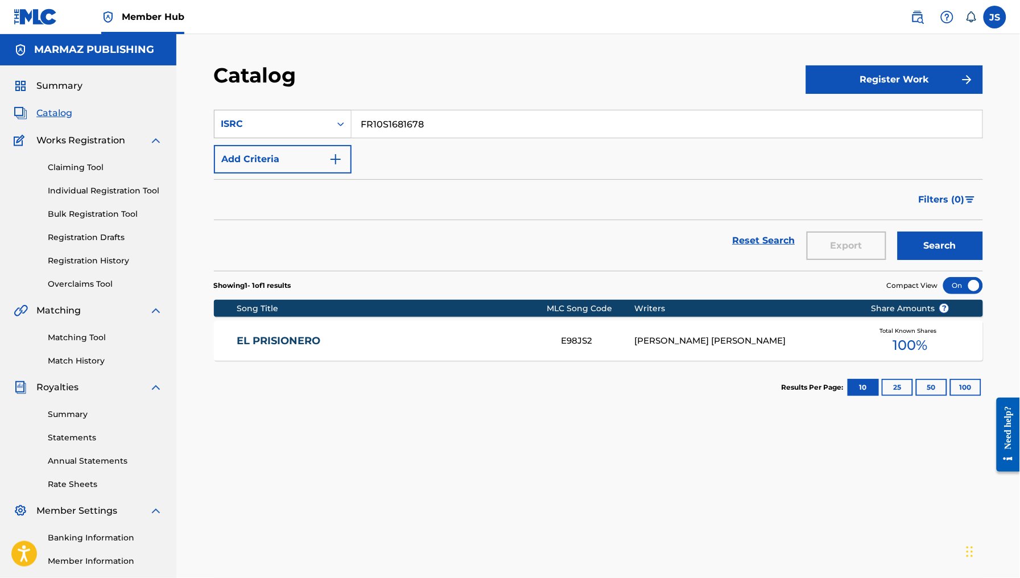
drag, startPoint x: 459, startPoint y: 122, endPoint x: 248, endPoint y: 112, distance: 211.4
click at [248, 112] on div "SearchWithCriteriac9af370b-5365-440f-bd3e-39ce42ae06e0 ISRC FR10S1681678" at bounding box center [598, 124] width 769 height 28
paste input "2X41661443"
type input "FR2X41661443"
drag, startPoint x: 546, startPoint y: 83, endPoint x: 552, endPoint y: 84, distance: 5.8
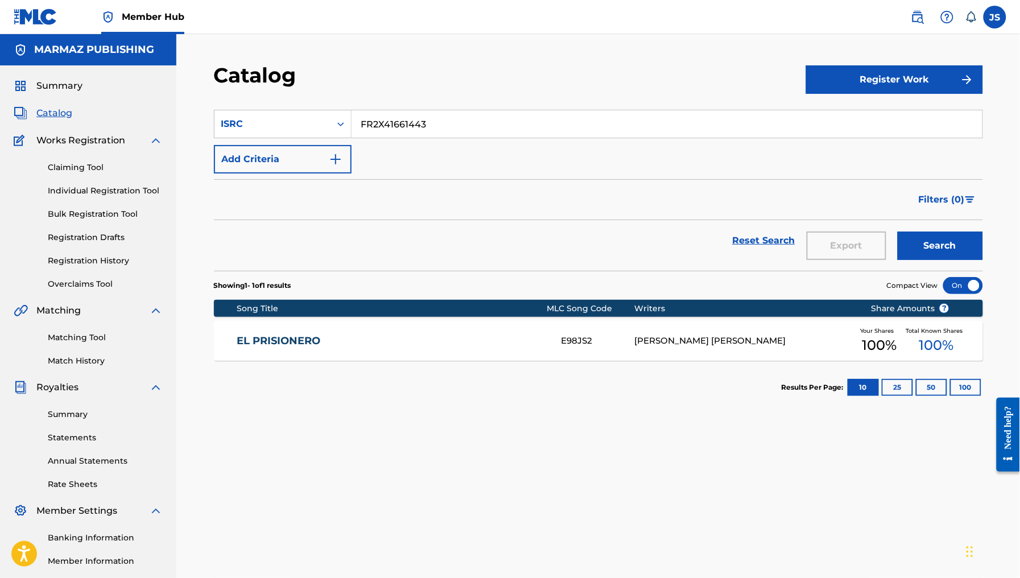
click at [547, 83] on div "Catalog" at bounding box center [510, 80] width 592 height 34
click at [922, 236] on button "Search" at bounding box center [940, 246] width 85 height 28
click at [241, 343] on link "ME LA QUITO JOSE LUIS" at bounding box center [392, 341] width 310 height 13
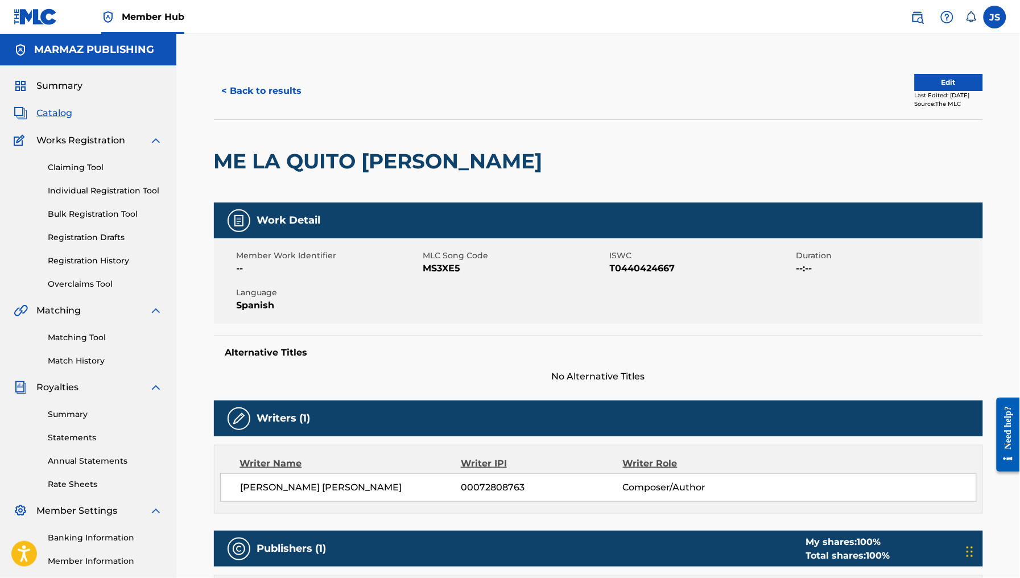
click at [637, 266] on span "T0440424667" at bounding box center [702, 269] width 184 height 14
click at [434, 269] on span "MS3XE5" at bounding box center [515, 269] width 184 height 14
click at [249, 89] on button "< Back to results" at bounding box center [262, 91] width 96 height 28
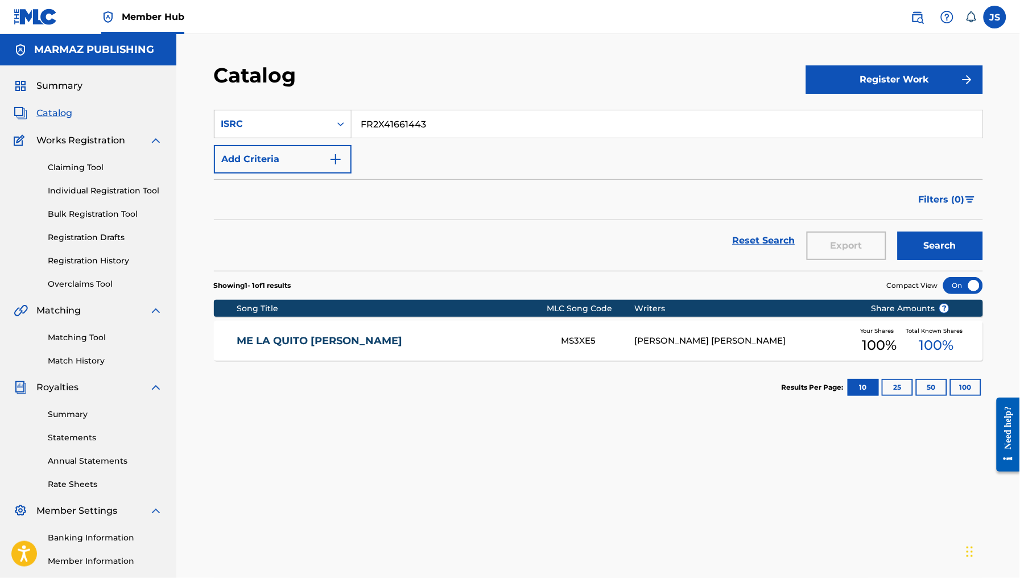
drag, startPoint x: 474, startPoint y: 123, endPoint x: 291, endPoint y: 115, distance: 182.9
click at [291, 115] on div "SearchWithCriteriac9af370b-5365-440f-bd3e-39ce42ae06e0 ISRC FR2X41661443" at bounding box center [598, 124] width 769 height 28
paste input "10S2191246"
type input "FR10S2191246"
click at [488, 85] on div "Catalog" at bounding box center [510, 80] width 592 height 34
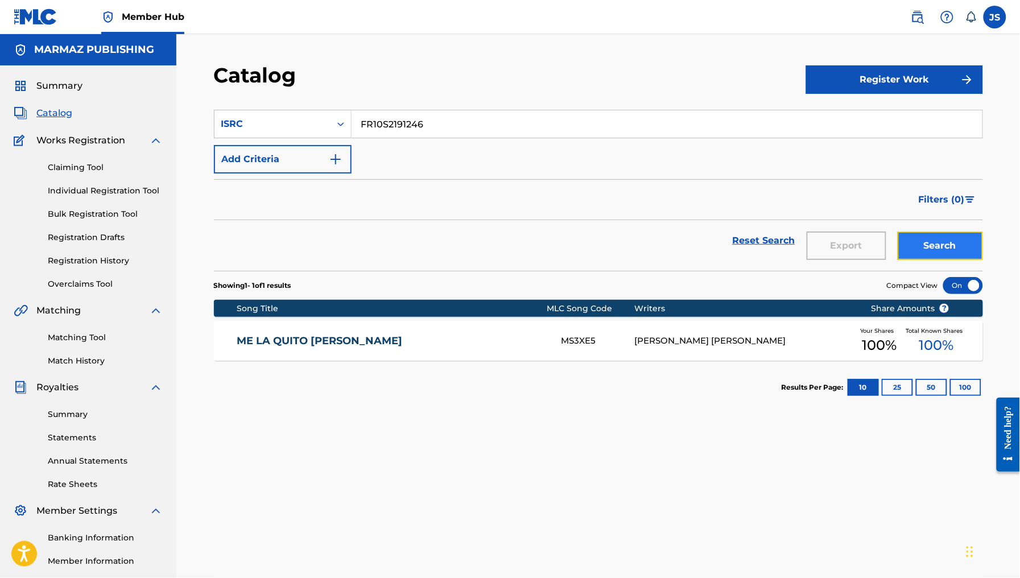
click at [917, 249] on button "Search" at bounding box center [940, 246] width 85 height 28
click at [293, 348] on div "EL TANQUE DE GUERRA EQ2CTX SANTIAGO RAMON ROJAS Your Shares 100 % Total Known S…" at bounding box center [598, 341] width 769 height 40
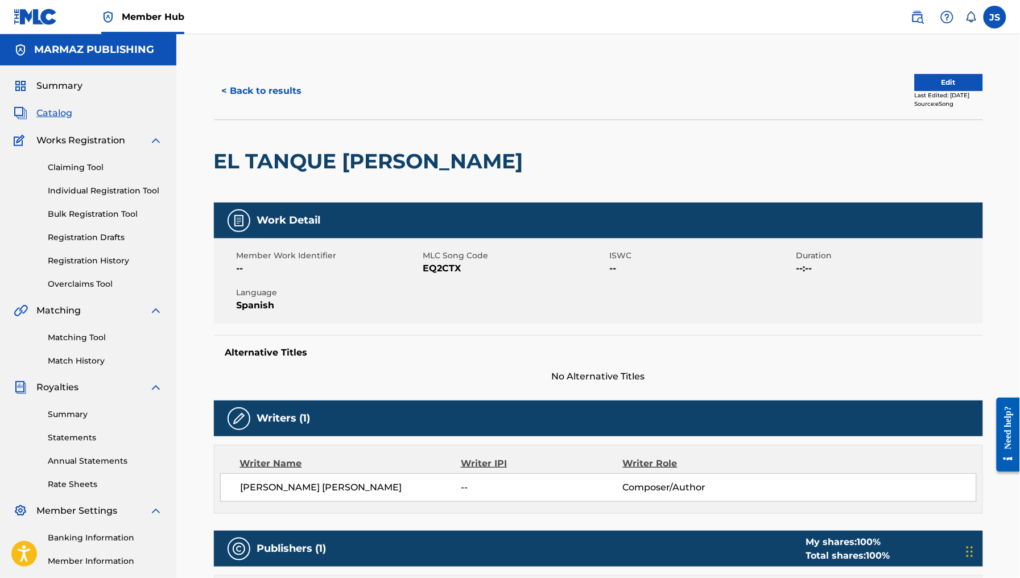
click at [438, 266] on span "EQ2CTX" at bounding box center [515, 269] width 184 height 14
click at [251, 89] on button "< Back to results" at bounding box center [262, 91] width 96 height 28
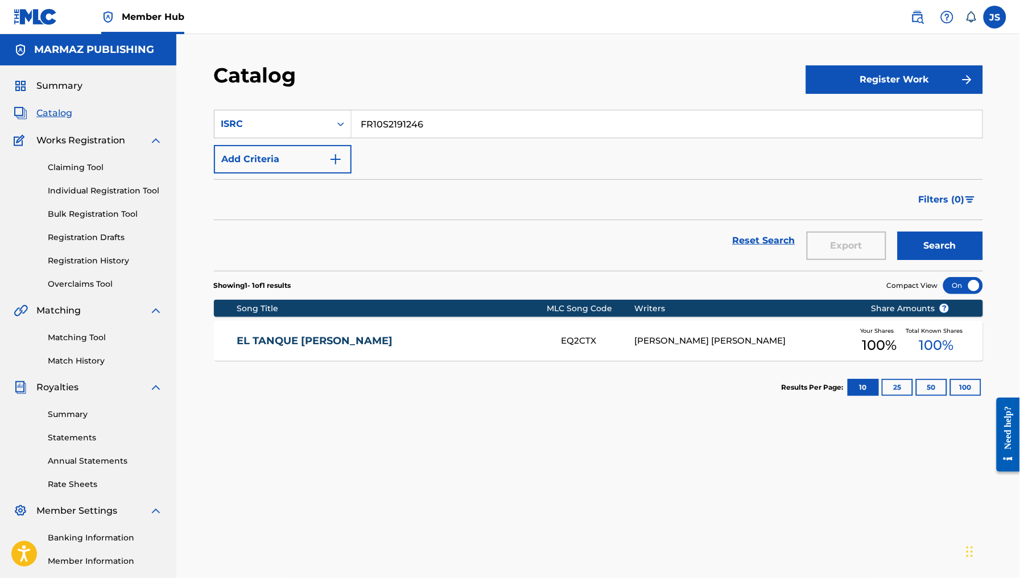
drag, startPoint x: 439, startPoint y: 114, endPoint x: 324, endPoint y: 106, distance: 114.6
click at [324, 106] on section "SearchWithCriteriac9af370b-5365-440f-bd3e-39ce42ae06e0 ISRC FR10S2191246 Add Cr…" at bounding box center [598, 183] width 769 height 175
paste input "2X4166143"
type input "FR2X41661436"
drag, startPoint x: 488, startPoint y: 81, endPoint x: 624, endPoint y: 126, distance: 143.4
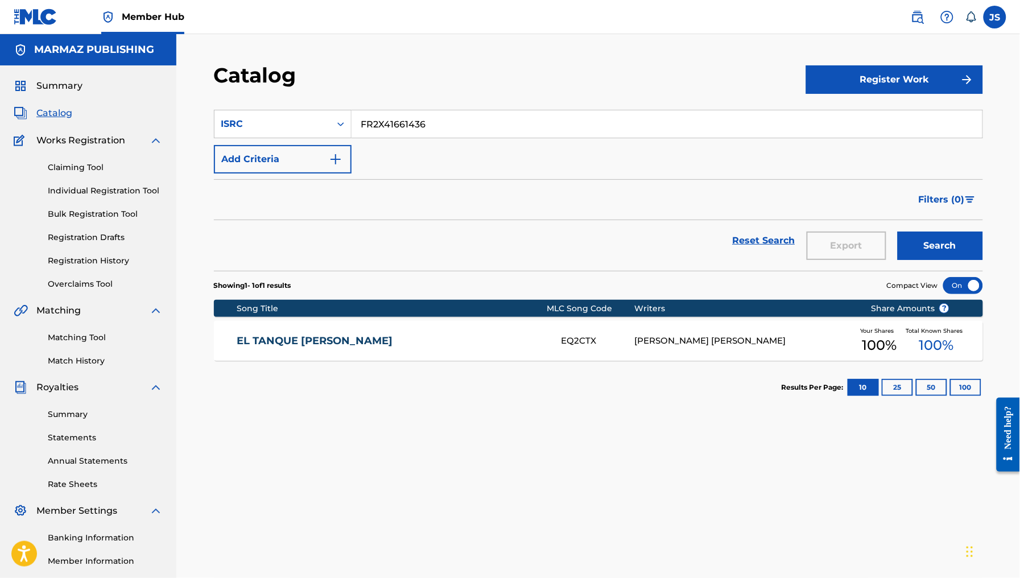
click at [492, 81] on div "Catalog" at bounding box center [510, 80] width 592 height 34
click at [946, 242] on button "Search" at bounding box center [940, 246] width 85 height 28
click at [291, 343] on link "VOY A BUSCAR UNA VIEJA" at bounding box center [392, 341] width 310 height 13
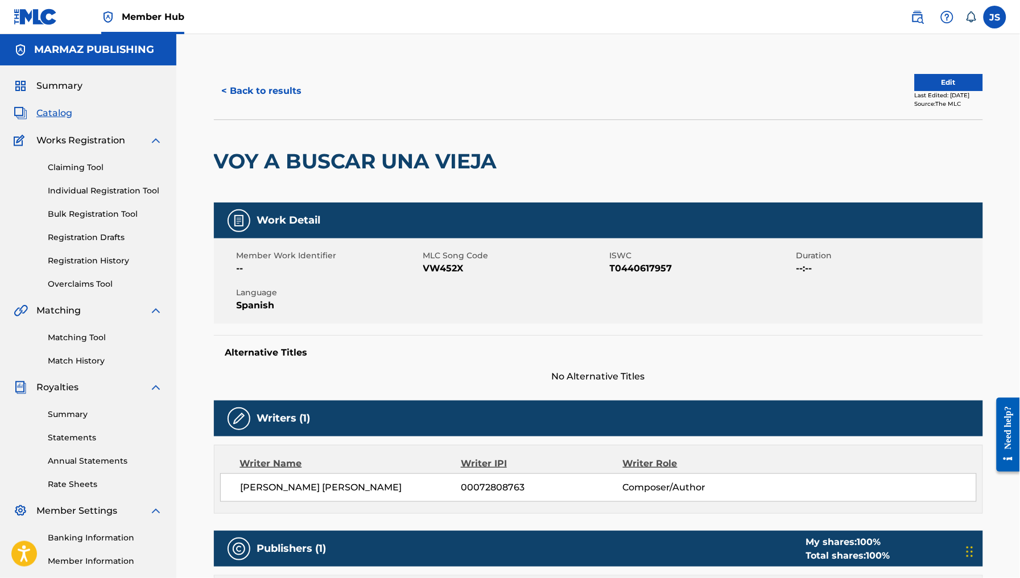
click at [631, 272] on span "T0440617957" at bounding box center [702, 269] width 184 height 14
drag, startPoint x: 631, startPoint y: 272, endPoint x: 683, endPoint y: 293, distance: 56.4
click at [632, 272] on span "T0440617957" at bounding box center [702, 269] width 184 height 14
click at [439, 269] on span "VW452X" at bounding box center [515, 269] width 184 height 14
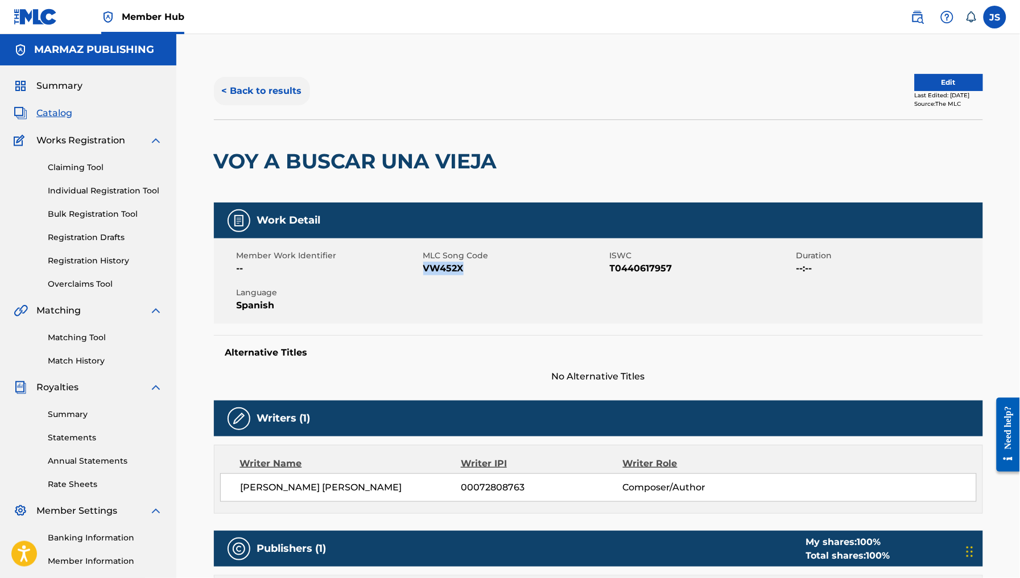
click at [248, 84] on button "< Back to results" at bounding box center [262, 91] width 96 height 28
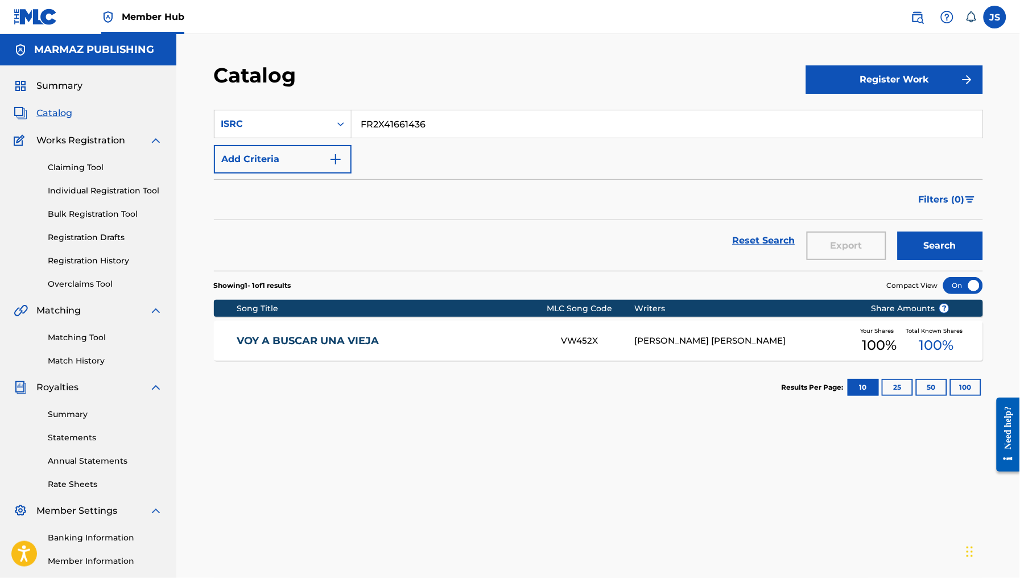
drag, startPoint x: 429, startPoint y: 123, endPoint x: 359, endPoint y: 109, distance: 71.5
click at [319, 105] on section "SearchWithCriteriac9af370b-5365-440f-bd3e-39ce42ae06e0 ISRC FR2X41661436 Add Cr…" at bounding box center [598, 183] width 769 height 175
paste input "COA6W2101041"
type input "COA6W2101041"
drag, startPoint x: 454, startPoint y: 88, endPoint x: 585, endPoint y: 134, distance: 138.6
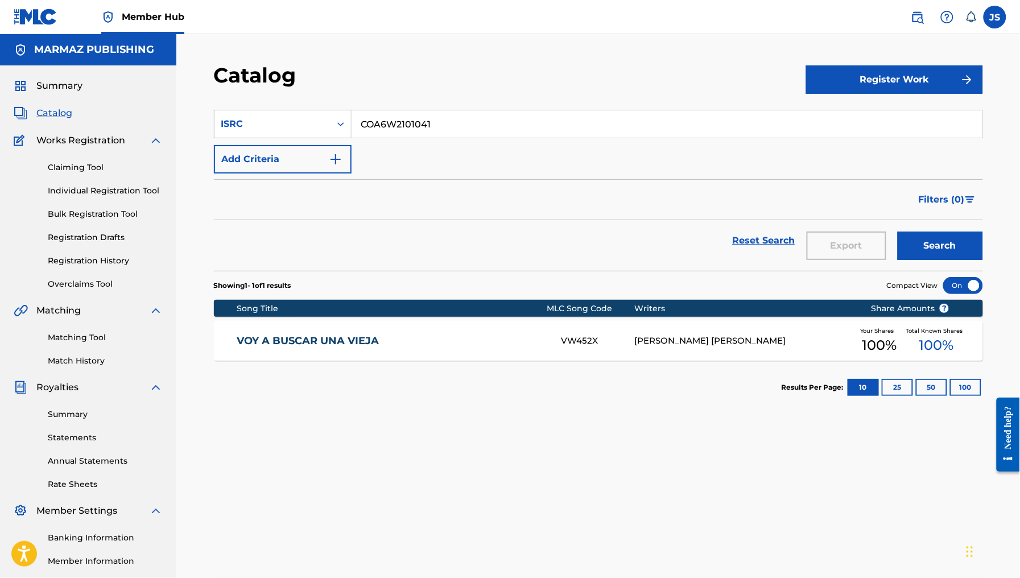
click at [456, 88] on div "Catalog" at bounding box center [510, 80] width 592 height 34
click at [936, 254] on button "Search" at bounding box center [940, 246] width 85 height 28
drag, startPoint x: 303, startPoint y: 333, endPoint x: 309, endPoint y: 332, distance: 5.8
click at [304, 333] on div "LA VIUDA MARIA ENRIQUETA LS3OMP SANTIAGO RAMON ROJAS Your Shares 100 % Total Kn…" at bounding box center [598, 341] width 769 height 40
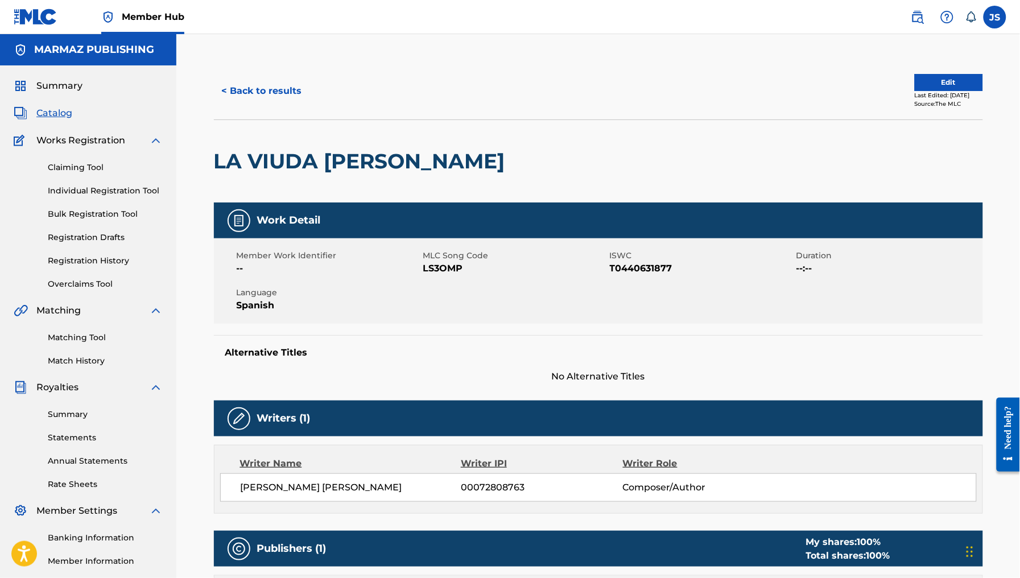
click at [647, 269] on span "T0440631877" at bounding box center [702, 269] width 184 height 14
click at [428, 261] on span "MLC Song Code" at bounding box center [515, 256] width 184 height 12
click at [456, 278] on div "Member Work Identifier -- MLC Song Code LS3OMP ISWC T0440631877 Duration --:-- …" at bounding box center [598, 280] width 769 height 85
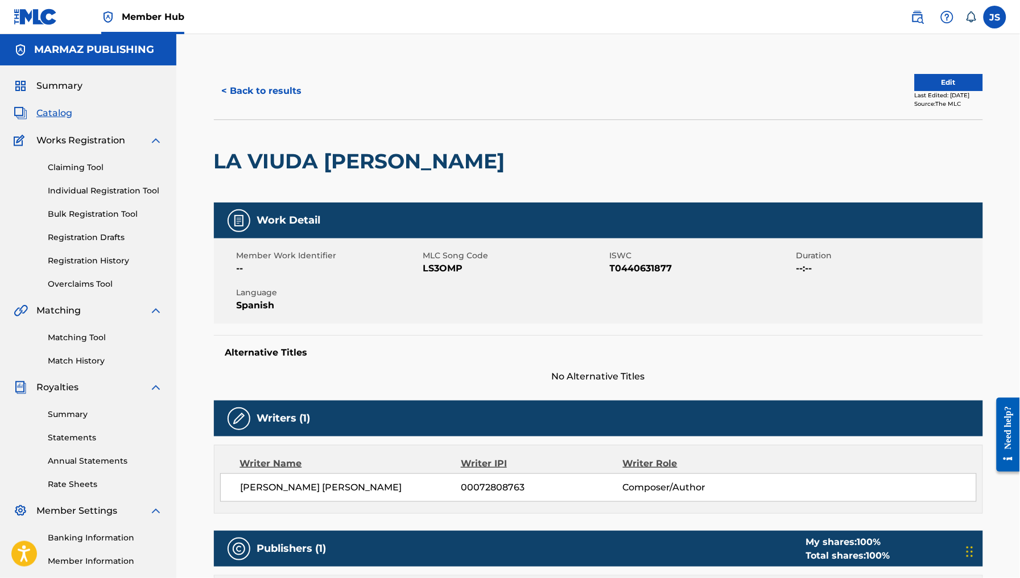
click at [448, 263] on span "LS3OMP" at bounding box center [515, 269] width 184 height 14
click at [250, 88] on button "< Back to results" at bounding box center [262, 91] width 96 height 28
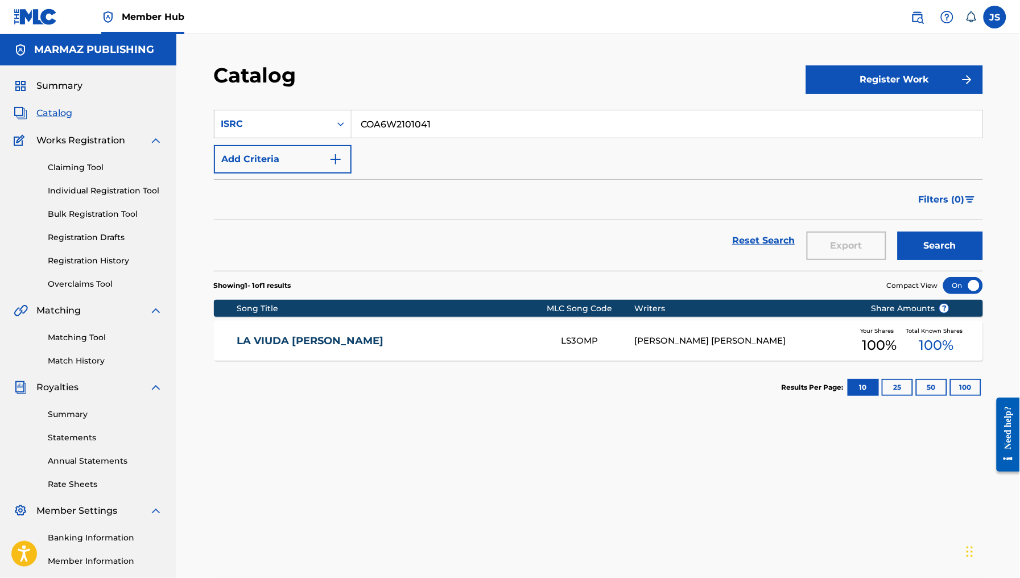
drag, startPoint x: 432, startPoint y: 131, endPoint x: 320, endPoint y: 101, distance: 115.9
click at [320, 101] on section "SearchWithCriteriac9af370b-5365-440f-bd3e-39ce42ae06e0 ISRC COA6W2101041 Add Cr…" at bounding box center [598, 183] width 769 height 175
paste input "FR2X41661439"
type input "FR2X41661439"
click at [521, 103] on section "SearchWithCriteriac9af370b-5365-440f-bd3e-39ce42ae06e0 ISRC FR2X41661439 Add Cr…" at bounding box center [598, 183] width 769 height 175
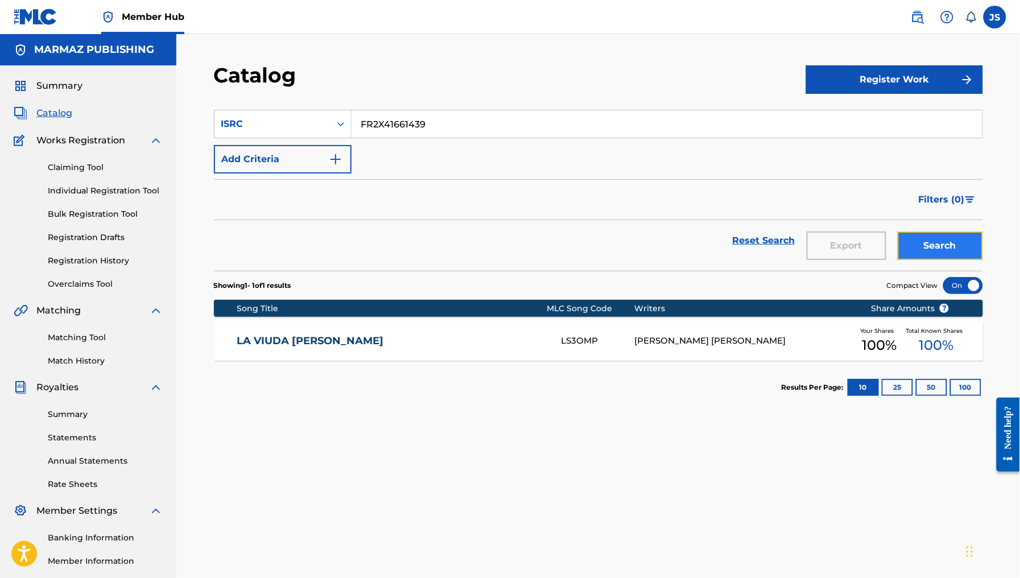
click at [940, 237] on button "Search" at bounding box center [940, 246] width 85 height 28
click at [270, 346] on link "NO BUSCO MAS SECRETARIA" at bounding box center [392, 341] width 310 height 13
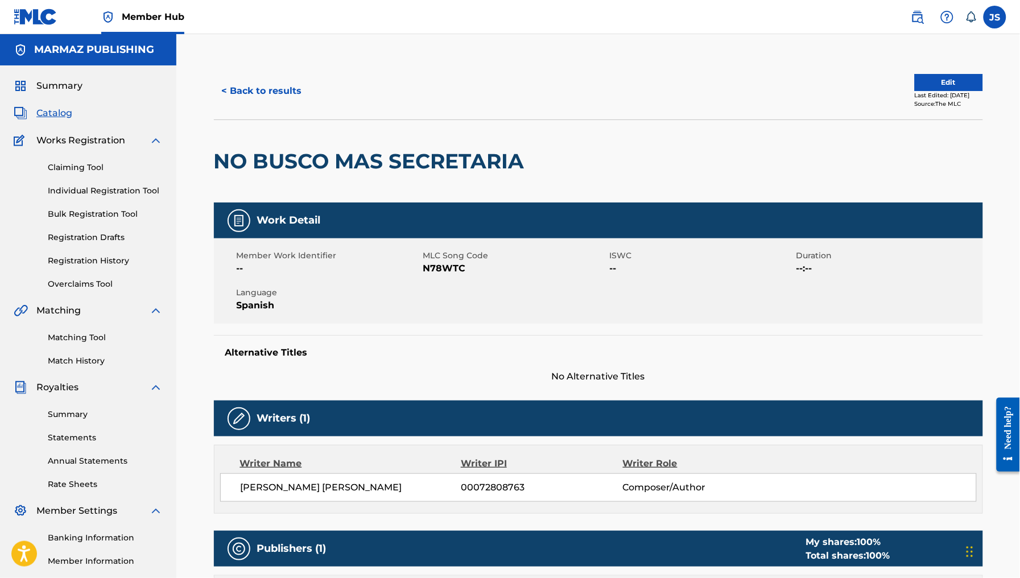
click at [437, 263] on span "N78WTC" at bounding box center [515, 269] width 184 height 14
click at [288, 89] on button "< Back to results" at bounding box center [262, 91] width 96 height 28
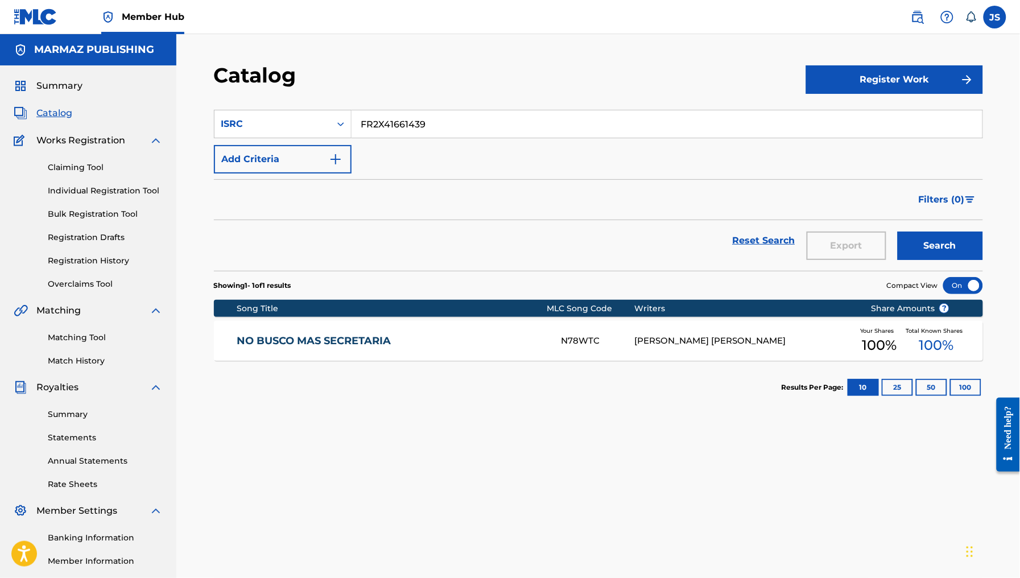
drag, startPoint x: 479, startPoint y: 117, endPoint x: 248, endPoint y: 94, distance: 231.6
click at [196, 98] on div "Catalog Register Work SearchWithCriteriac9af370b-5365-440f-bd3e-39ce42ae06e0 IS…" at bounding box center [598, 342] width 844 height 617
paste input "40"
type input "FR2X41661440"
drag, startPoint x: 521, startPoint y: 60, endPoint x: 661, endPoint y: 112, distance: 149.8
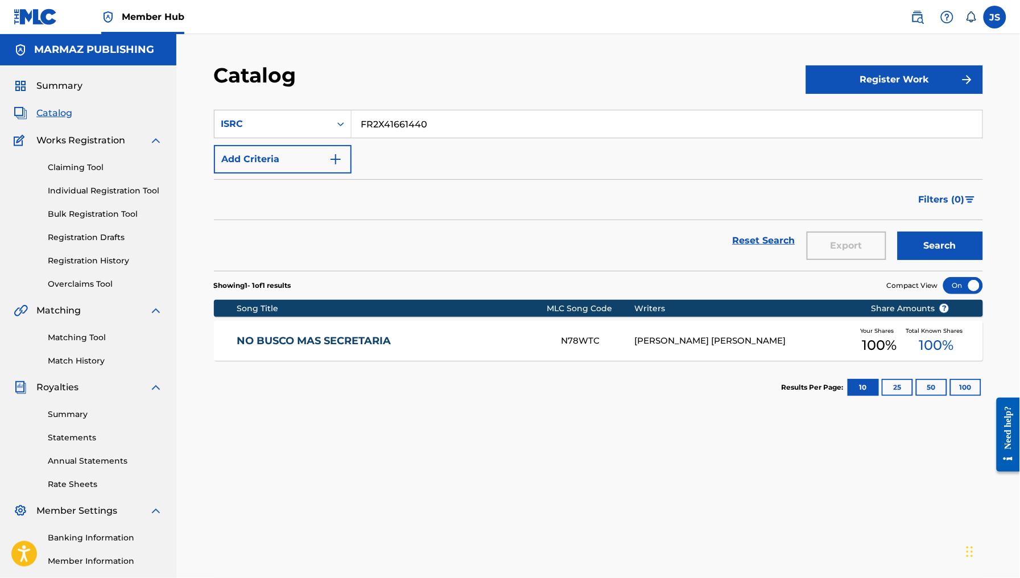
click at [537, 68] on div "Catalog Register Work SearchWithCriteriac9af370b-5365-440f-bd3e-39ce42ae06e0 IS…" at bounding box center [598, 342] width 844 height 617
click at [941, 251] on button "Search" at bounding box center [940, 246] width 85 height 28
click at [351, 342] on link "RECUERDO DE MI NOVIA MUERTA" at bounding box center [392, 341] width 310 height 13
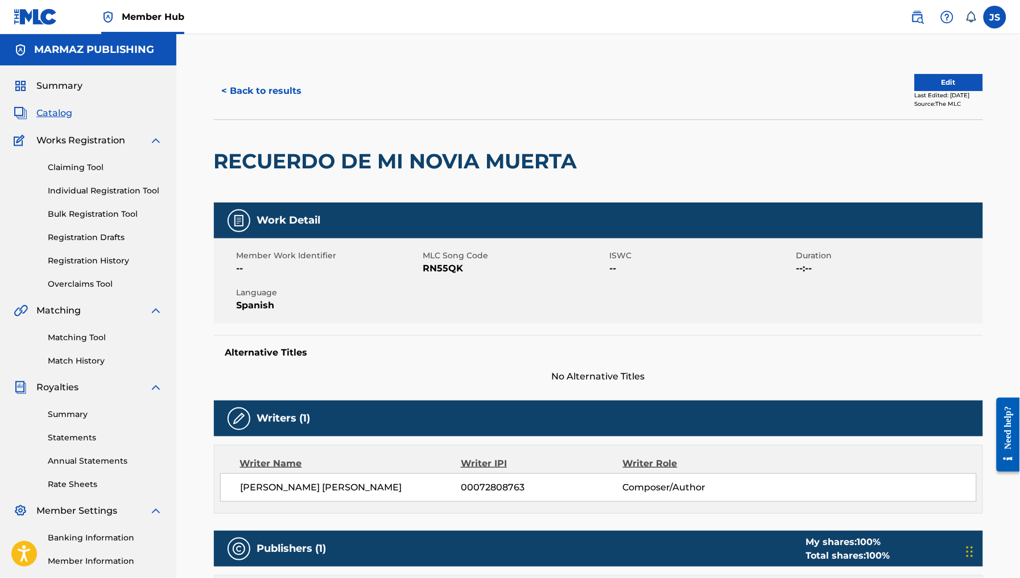
click at [443, 262] on span "RN55QK" at bounding box center [515, 269] width 184 height 14
click at [455, 271] on span "RN55QK" at bounding box center [515, 269] width 184 height 14
click at [245, 101] on button "< Back to results" at bounding box center [262, 91] width 96 height 28
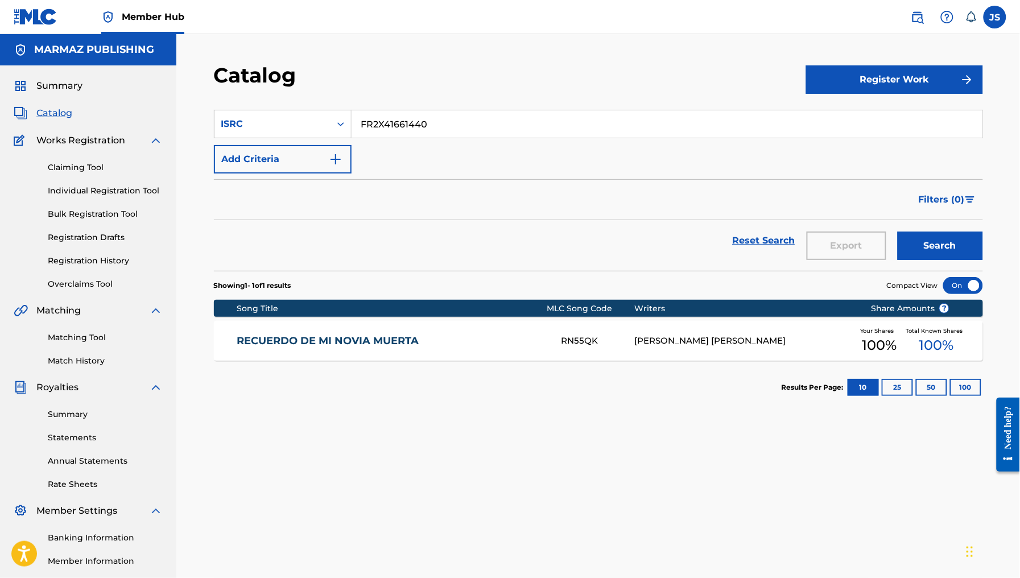
drag, startPoint x: 444, startPoint y: 118, endPoint x: 270, endPoint y: 69, distance: 180.3
click at [270, 69] on div "Catalog Register Work SearchWithCriteriac9af370b-5365-440f-bd3e-39ce42ae06e0 IS…" at bounding box center [598, 357] width 797 height 588
paste input "QZMZ92253645"
type input "QZMZ92253645"
drag, startPoint x: 413, startPoint y: 63, endPoint x: 621, endPoint y: 134, distance: 220.6
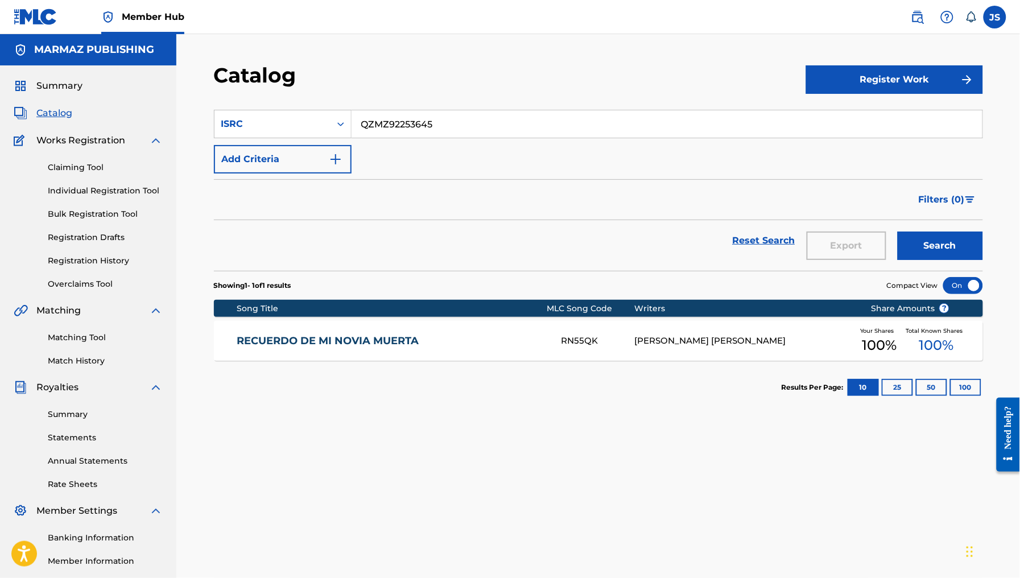
click at [413, 63] on div "Catalog" at bounding box center [510, 80] width 592 height 34
click at [954, 243] on button "Search" at bounding box center [940, 246] width 85 height 28
click at [302, 343] on link "DOBLE DELITO" at bounding box center [392, 341] width 310 height 13
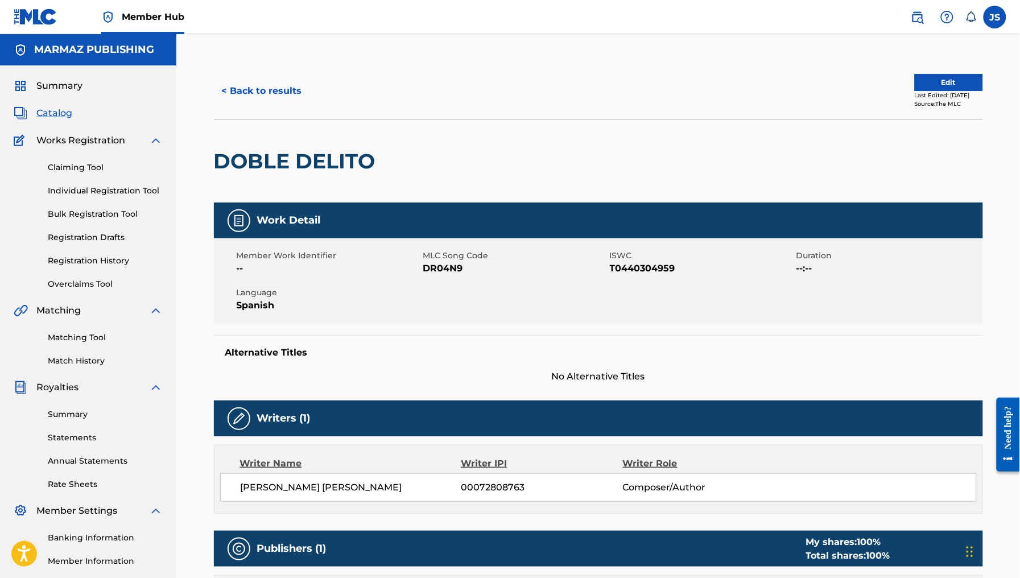
click at [644, 271] on span "T0440304959" at bounding box center [702, 269] width 184 height 14
click at [644, 269] on span "T0440304959" at bounding box center [702, 269] width 184 height 14
click at [444, 262] on span "DR04N9" at bounding box center [515, 269] width 184 height 14
click at [237, 98] on button "< Back to results" at bounding box center [262, 91] width 96 height 28
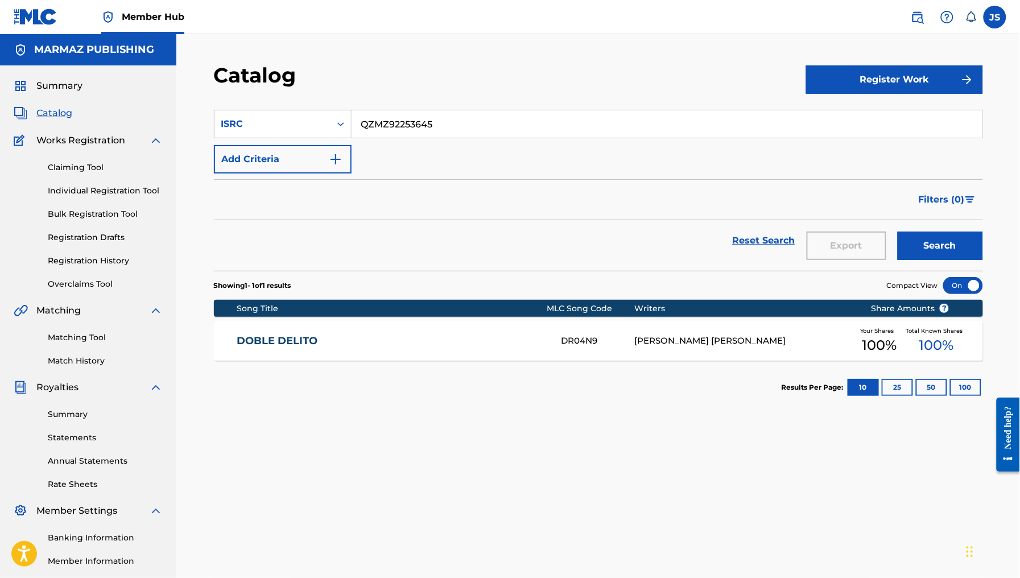
drag, startPoint x: 462, startPoint y: 134, endPoint x: 269, endPoint y: 101, distance: 196.3
click at [269, 101] on section "SearchWithCriteriac9af370b-5365-440f-bd3e-39ce42ae06e0 ISRC QZMZ92253645 Add Cr…" at bounding box center [598, 183] width 769 height 175
paste input "FRX282123618"
type input "FRX282123618"
click at [410, 92] on div "Catalog" at bounding box center [510, 80] width 592 height 34
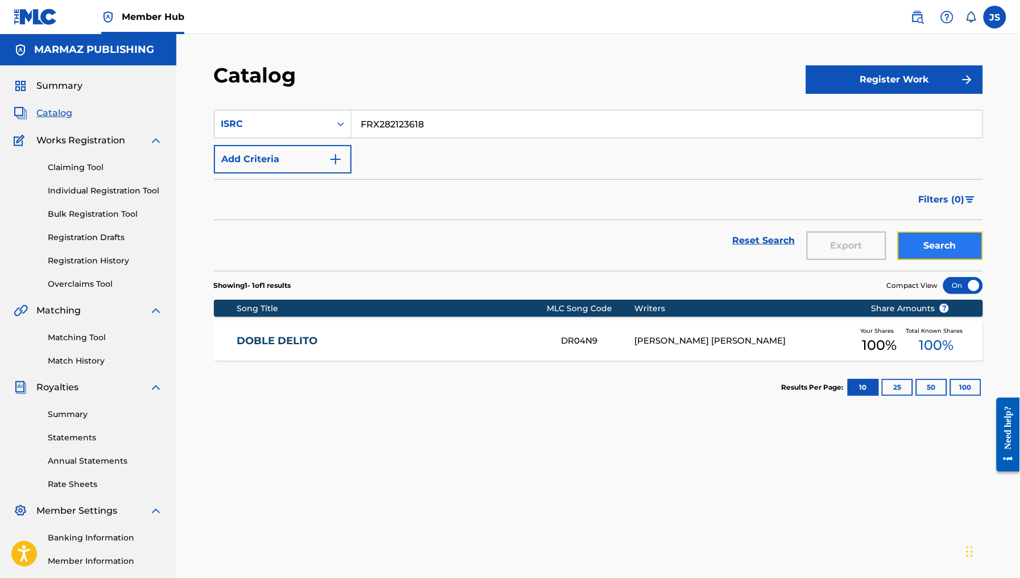
click at [925, 236] on button "Search" at bounding box center [940, 246] width 85 height 28
click at [282, 336] on link "CAROLINA" at bounding box center [392, 341] width 310 height 13
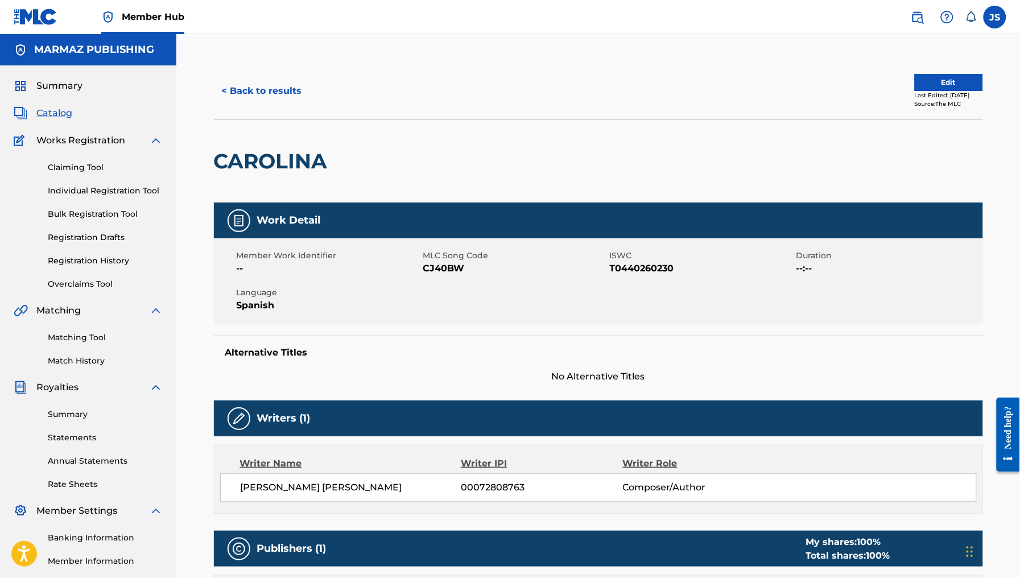
click at [656, 266] on span "T0440260230" at bounding box center [702, 269] width 184 height 14
click at [655, 266] on span "T0440260230" at bounding box center [702, 269] width 184 height 14
click at [441, 266] on span "CJ40BW" at bounding box center [515, 269] width 184 height 14
click at [279, 101] on button "< Back to results" at bounding box center [262, 91] width 96 height 28
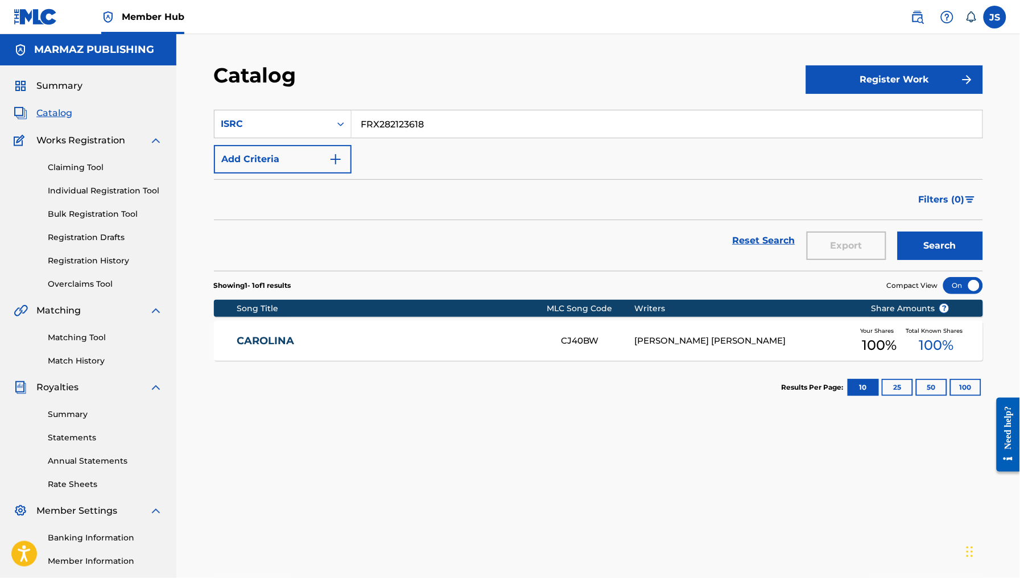
drag, startPoint x: 362, startPoint y: 112, endPoint x: 311, endPoint y: 100, distance: 53.1
click at [311, 100] on section "SearchWithCriteriac9af370b-5365-440f-bd3e-39ce42ae06e0 ISRC FRX282123618 Add Cr…" at bounding box center [598, 183] width 769 height 175
paste input "25"
type input "FRX282123625"
click at [469, 85] on div "Catalog" at bounding box center [510, 80] width 592 height 34
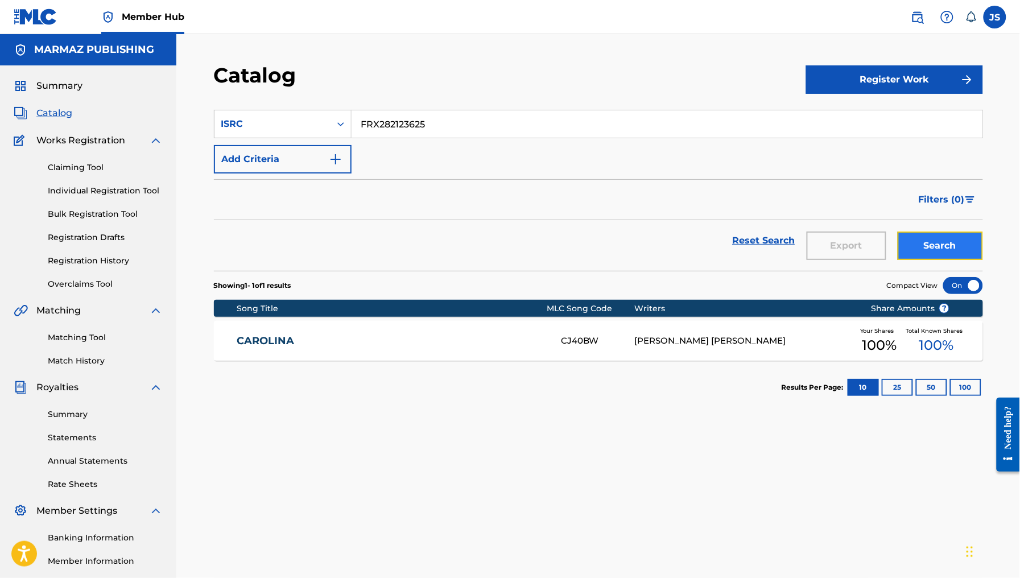
click at [962, 242] on button "Search" at bounding box center [940, 246] width 85 height 28
click at [393, 331] on div "MIS TRISTEZAS EN LOS ARAGUANEYE MS3V7V SANTIAGO RAMON ROJAS Your Shares 100 % T…" at bounding box center [598, 341] width 769 height 40
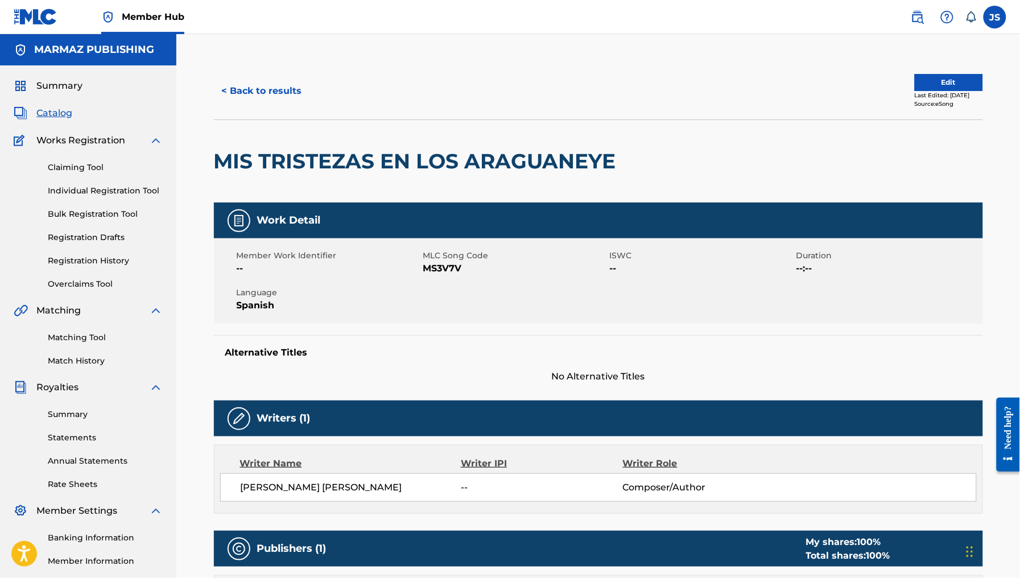
click at [432, 260] on span "MLC Song Code" at bounding box center [515, 256] width 184 height 12
click at [450, 266] on span "MS3V7V" at bounding box center [515, 269] width 184 height 14
click at [248, 83] on button "< Back to results" at bounding box center [262, 91] width 96 height 28
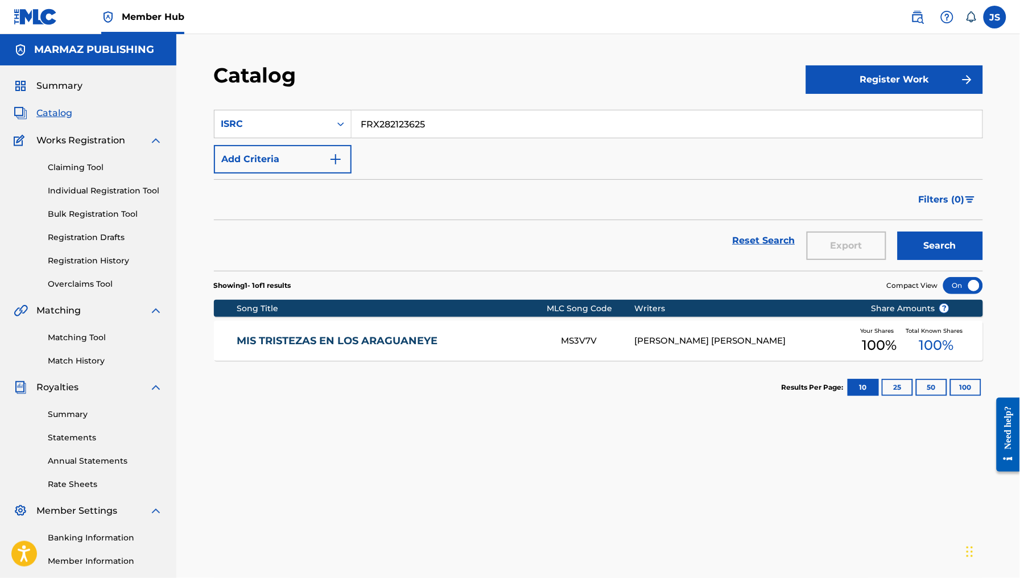
drag, startPoint x: 444, startPoint y: 125, endPoint x: 249, endPoint y: 108, distance: 195.9
click at [249, 108] on section "SearchWithCriteriac9af370b-5365-440f-bd3e-39ce42ae06e0 ISRC FRX282123625 Add Cr…" at bounding box center [598, 183] width 769 height 175
paste input "COA6W1900136"
type input "COA6W1900136"
click at [898, 232] on button "Search" at bounding box center [940, 246] width 85 height 28
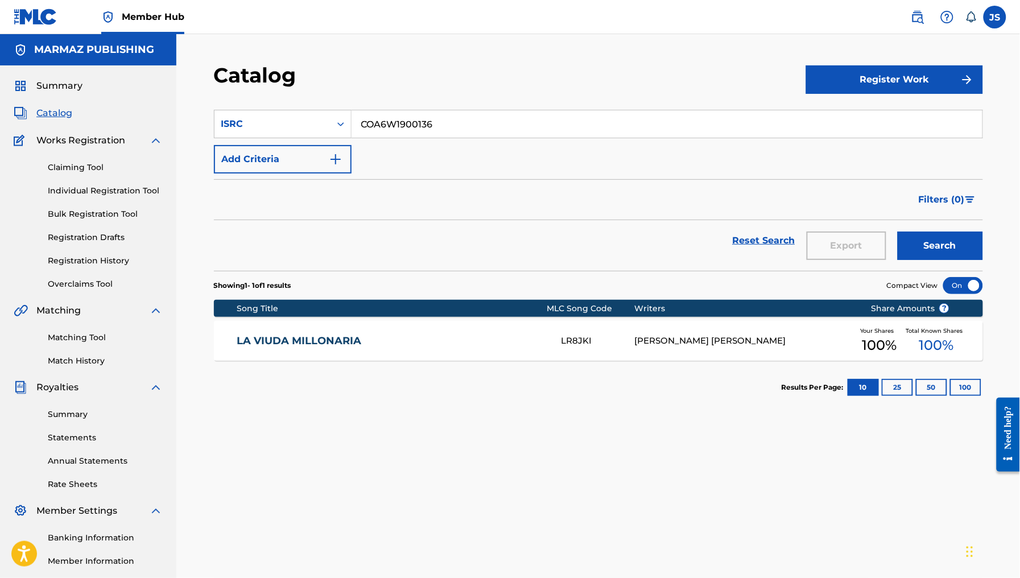
click at [317, 344] on link "LA VIUDA MILLONARIA" at bounding box center [392, 341] width 310 height 13
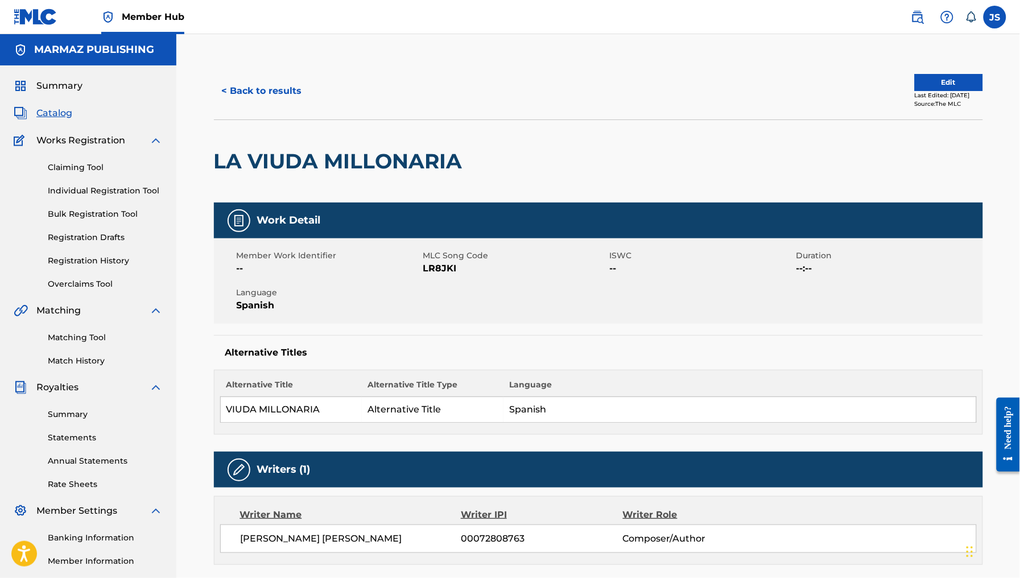
click at [442, 266] on span "LR8JKI" at bounding box center [515, 269] width 184 height 14
click at [246, 98] on button "< Back to results" at bounding box center [262, 91] width 96 height 28
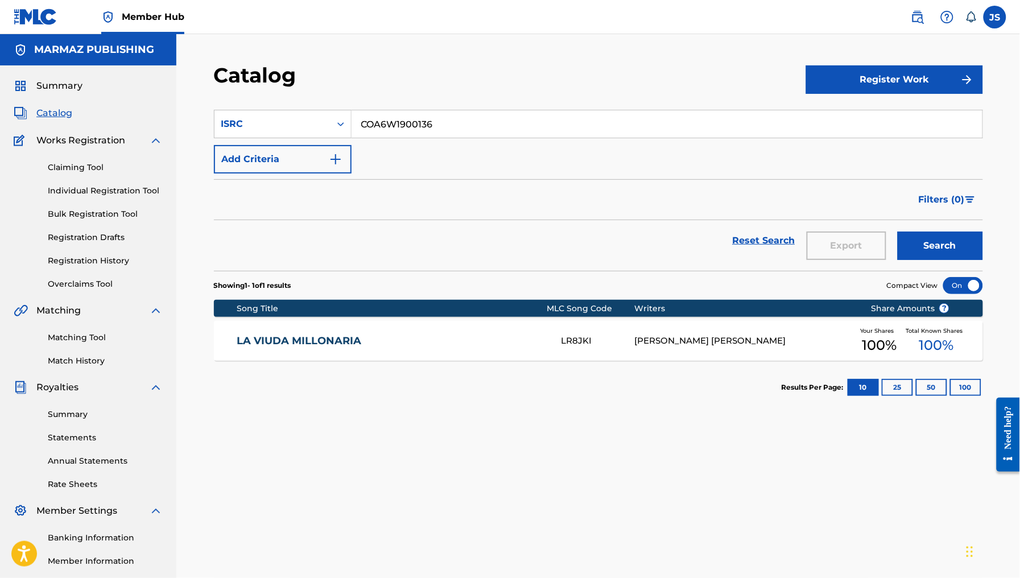
drag, startPoint x: 436, startPoint y: 109, endPoint x: 394, endPoint y: 106, distance: 42.2
click at [394, 106] on section "SearchWithCriteriac9af370b-5365-440f-bd3e-39ce42ae06e0 ISRC COA6W1900136 Add Cr…" at bounding box center [598, 183] width 769 height 175
drag, startPoint x: 464, startPoint y: 117, endPoint x: 213, endPoint y: 121, distance: 251.0
click at [214, 121] on div "SearchWithCriteriac9af370b-5365-440f-bd3e-39ce42ae06e0 ISRC COA6W1900136" at bounding box center [598, 124] width 769 height 28
paste input "47"
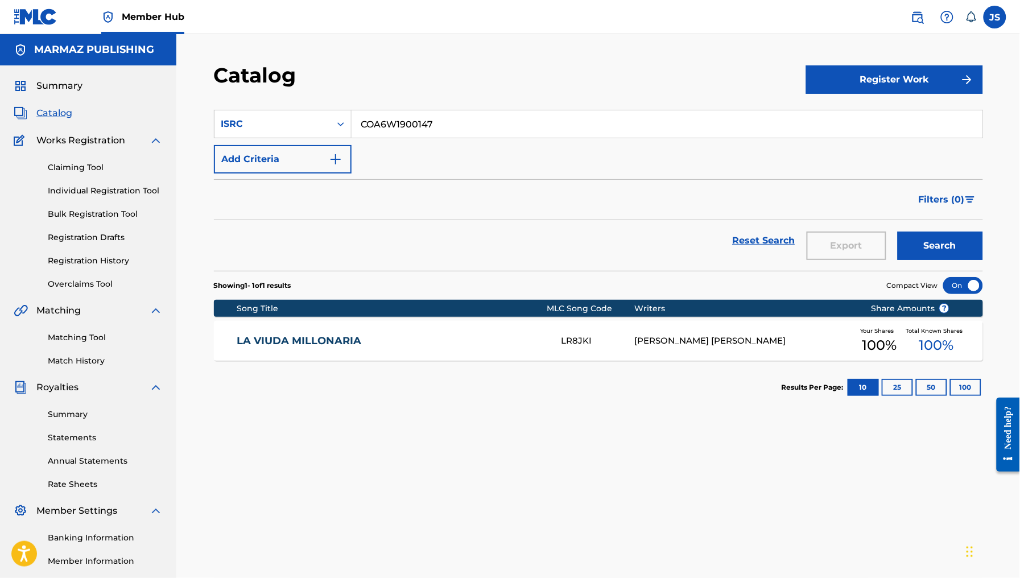
type input "COA6W1900147"
click at [505, 77] on div "Catalog" at bounding box center [510, 80] width 592 height 34
click at [957, 241] on button "Search" at bounding box center [940, 246] width 85 height 28
click at [343, 359] on div "LA TUERTA CARMEN DOLORES LS1VOE SANTIAGO RAMON ROJAS Your Shares 100 % Total Kn…" at bounding box center [598, 341] width 769 height 40
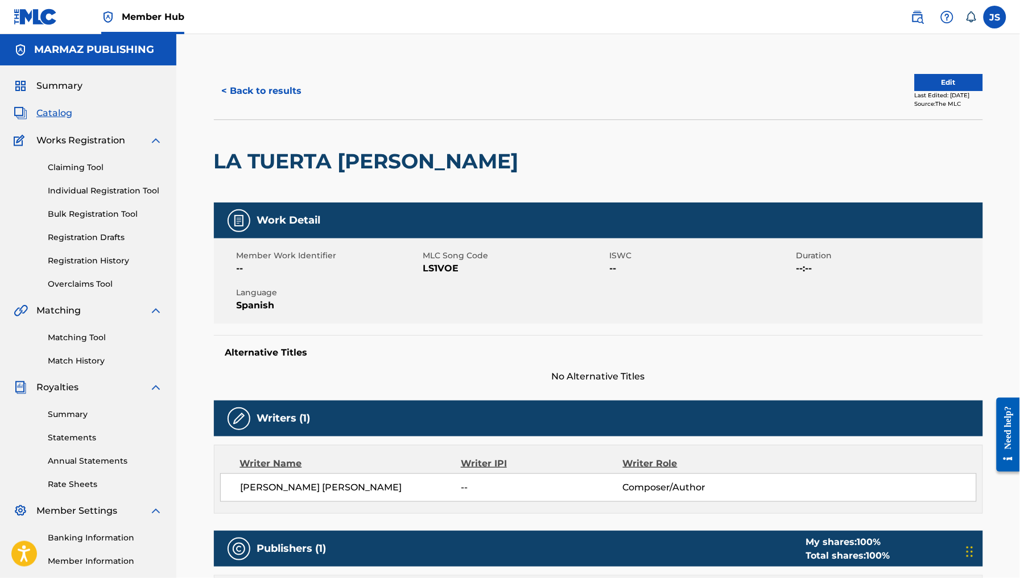
click at [446, 270] on span "LS1VOE" at bounding box center [515, 269] width 184 height 14
click at [279, 93] on button "< Back to results" at bounding box center [262, 91] width 96 height 28
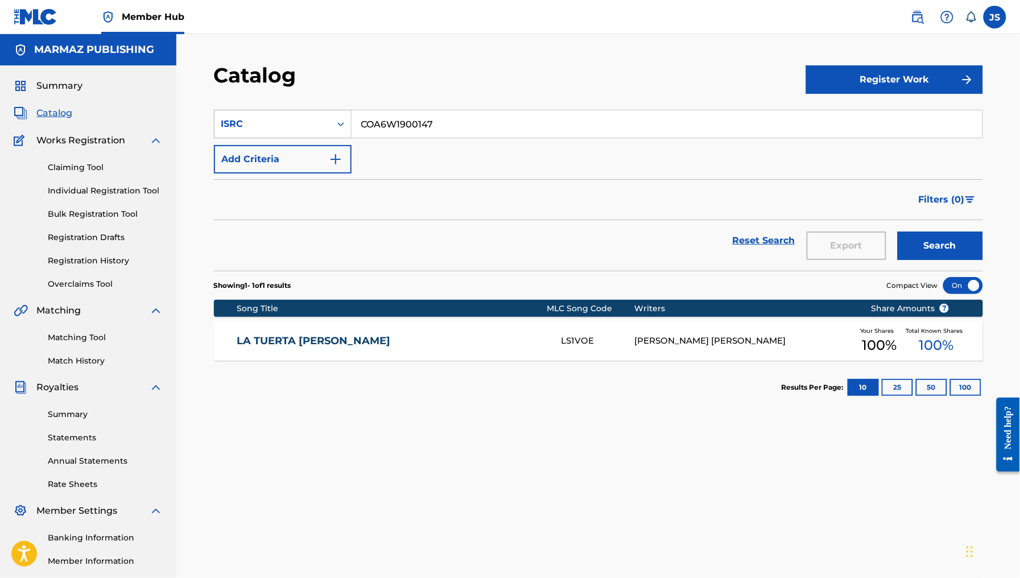
drag, startPoint x: 443, startPoint y: 134, endPoint x: 346, endPoint y: 122, distance: 97.5
click at [333, 124] on div "SearchWithCriteriac9af370b-5365-440f-bd3e-39ce42ae06e0 ISRC COA6W1900147" at bounding box center [598, 124] width 769 height 28
paste input "FRX282123621"
type input "FRX282123621"
click at [462, 80] on div "Catalog" at bounding box center [510, 80] width 592 height 34
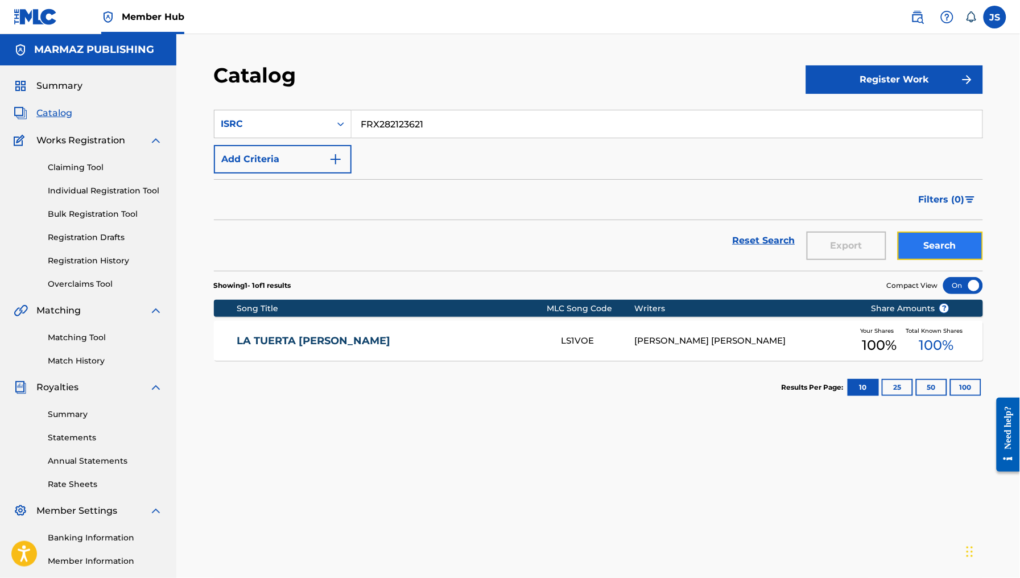
click at [976, 242] on button "Search" at bounding box center [940, 246] width 85 height 28
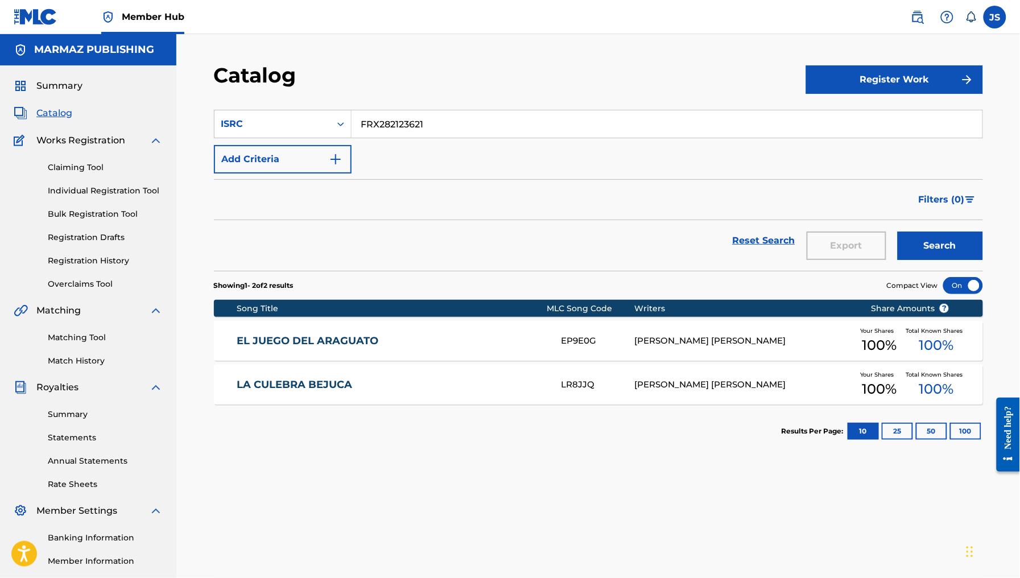
click at [277, 383] on link "LA CULEBRA BEJUCA" at bounding box center [392, 384] width 310 height 13
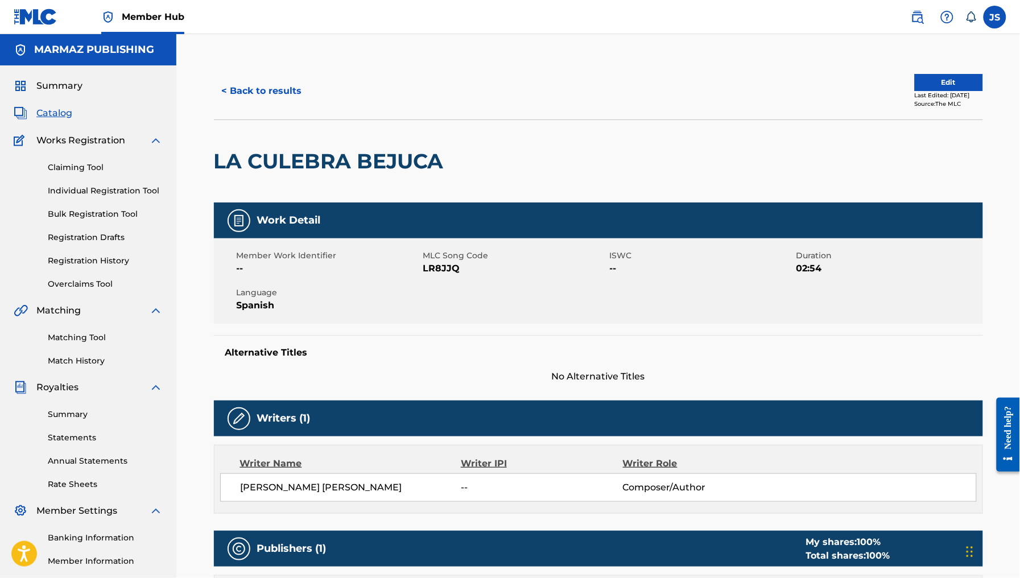
click at [447, 271] on span "LR8JJQ" at bounding box center [515, 269] width 184 height 14
click at [254, 81] on button "< Back to results" at bounding box center [262, 91] width 96 height 28
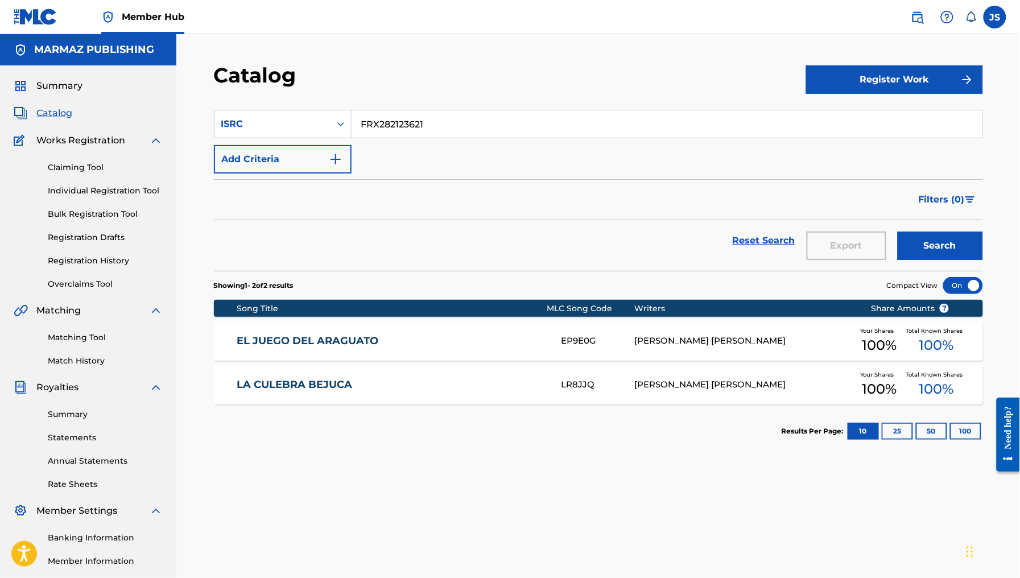
drag, startPoint x: 470, startPoint y: 121, endPoint x: 323, endPoint y: 95, distance: 149.7
click at [323, 95] on div "Catalog Register Work SearchWithCriteriac9af370b-5365-440f-bd3e-39ce42ae06e0 IS…" at bounding box center [598, 357] width 797 height 588
paste input "10S2191238"
type input "FR10S2191238"
click at [434, 73] on div "Catalog" at bounding box center [510, 80] width 592 height 34
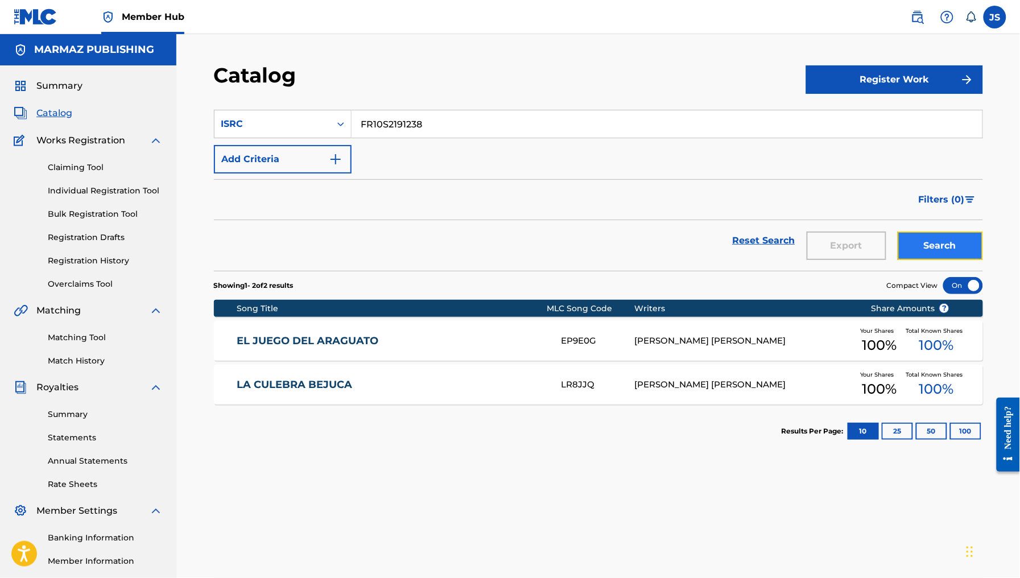
click at [944, 252] on button "Search" at bounding box center [940, 246] width 85 height 28
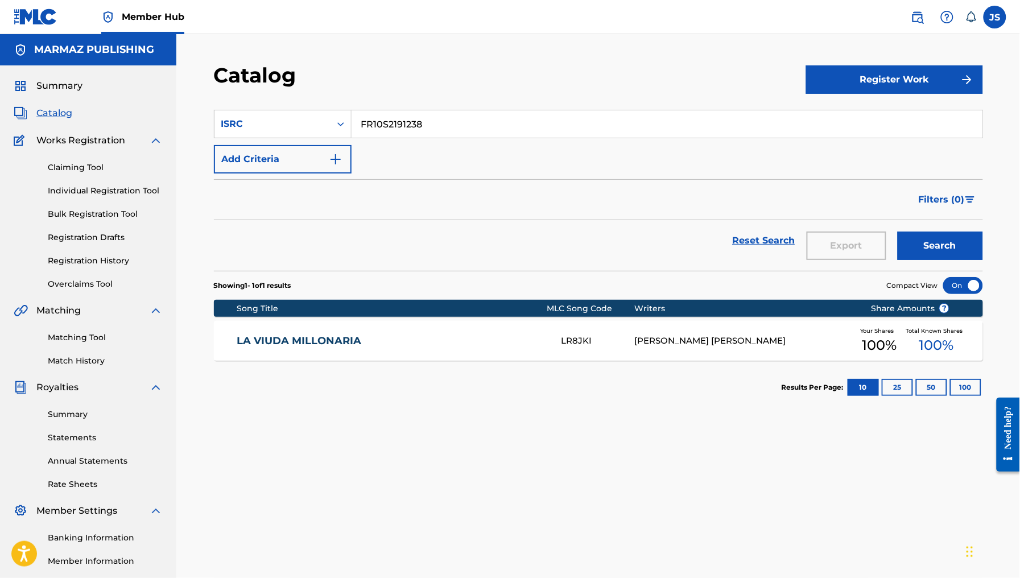
click at [323, 332] on div "LA VIUDA MILLONARIA LR8JKI SANTIAGO RAMON ROJAS Your Shares 100 % Total Known S…" at bounding box center [598, 341] width 769 height 40
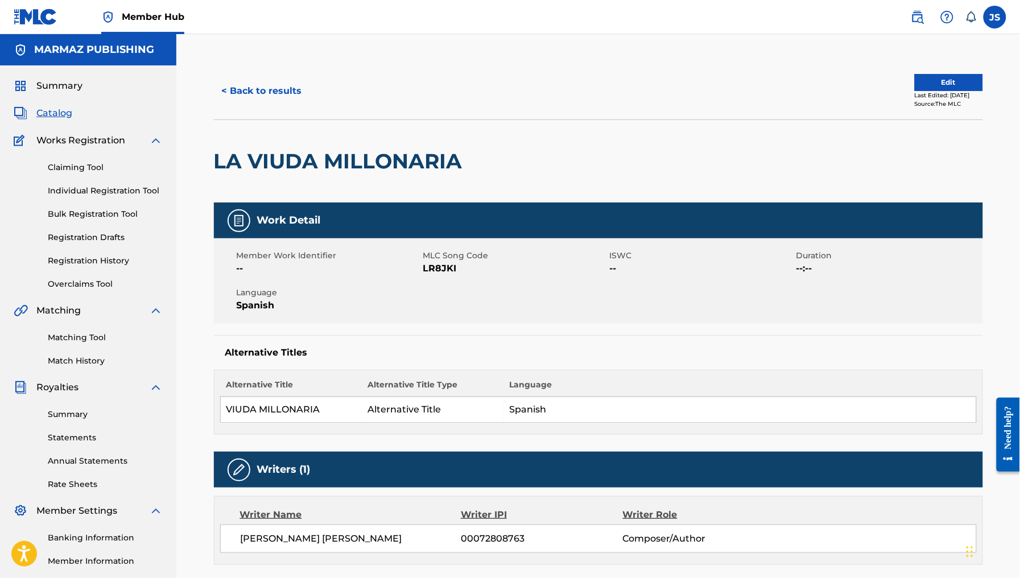
click at [448, 259] on span "MLC Song Code" at bounding box center [515, 256] width 184 height 12
click at [451, 275] on span "LR8JKI" at bounding box center [515, 269] width 184 height 14
click at [450, 266] on span "LR8JKI" at bounding box center [515, 269] width 184 height 14
click at [781, 389] on th "Language" at bounding box center [740, 388] width 473 height 18
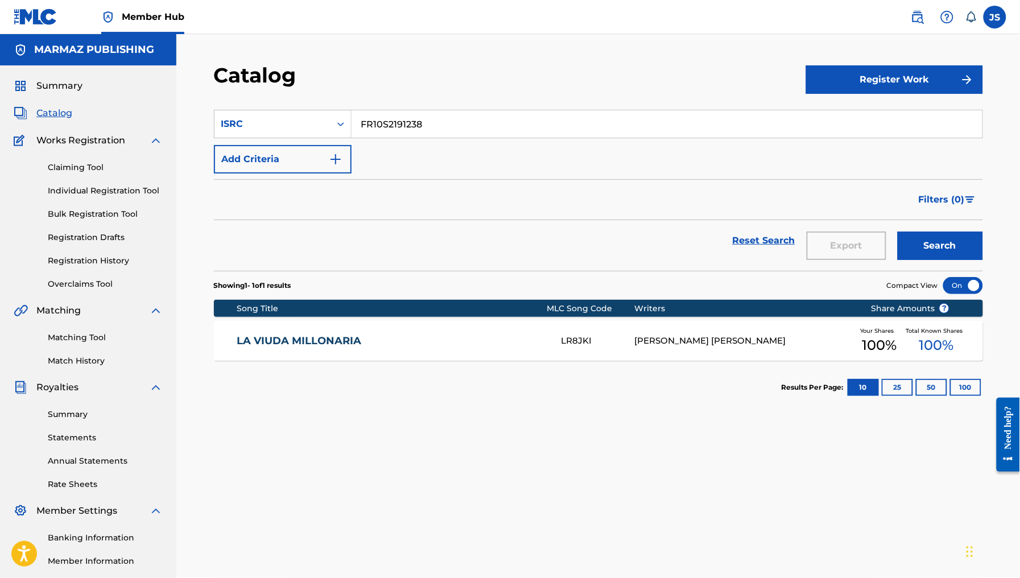
click at [538, 121] on input "FR10S2191238" at bounding box center [667, 123] width 631 height 27
paste input "QMFMG2340509"
type input "QMFMG2340509"
click at [649, 205] on div "Filters ( 0 )" at bounding box center [598, 199] width 769 height 41
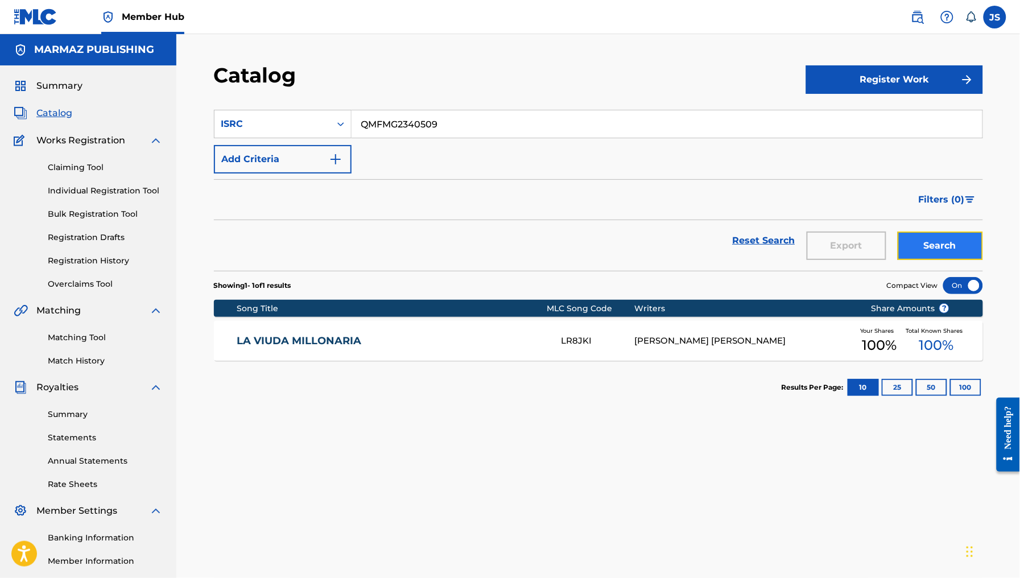
click at [940, 238] on button "Search" at bounding box center [940, 246] width 85 height 28
click at [268, 345] on link "EL PADRINO CELOSO" at bounding box center [392, 341] width 310 height 13
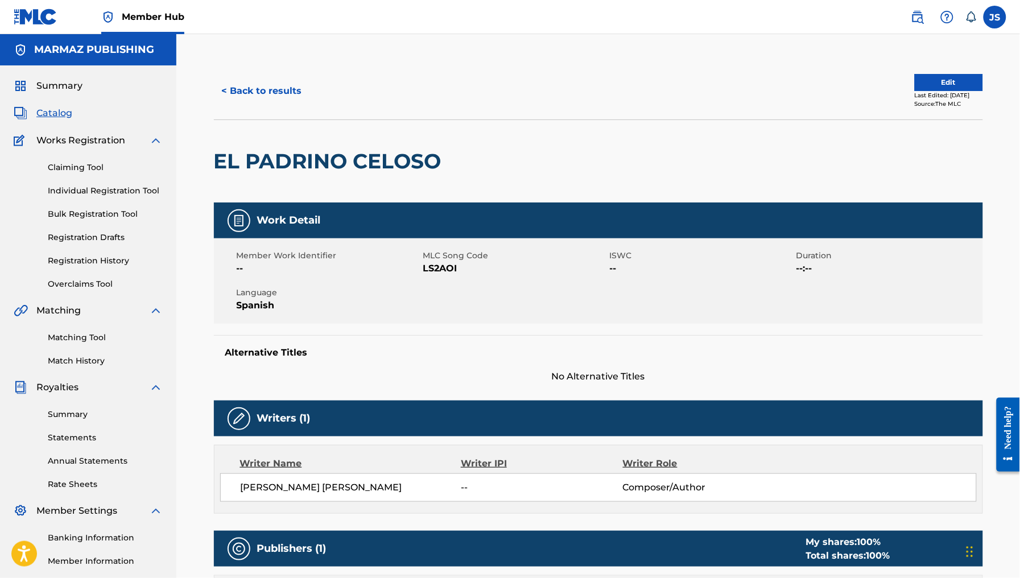
click at [444, 261] on span "MLC Song Code" at bounding box center [515, 256] width 184 height 12
click at [452, 271] on span "LS2AOI" at bounding box center [515, 269] width 184 height 14
click at [246, 84] on button "< Back to results" at bounding box center [262, 91] width 96 height 28
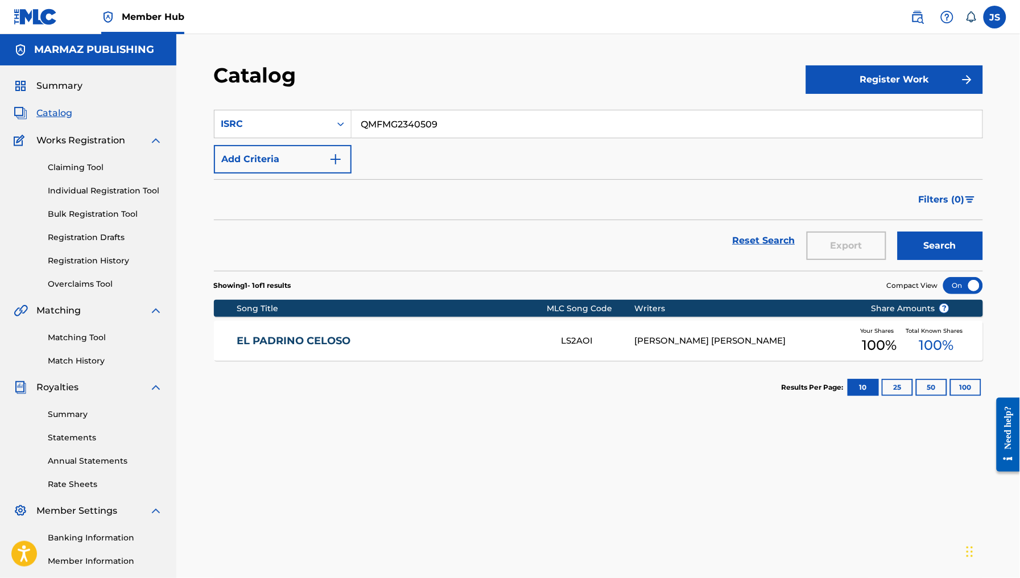
drag, startPoint x: 451, startPoint y: 126, endPoint x: 298, endPoint y: 106, distance: 154.9
click at [298, 106] on section "SearchWithCriteriac9af370b-5365-440f-bd3e-39ce42ae06e0 ISRC QMFMG2340509 Add Cr…" at bounding box center [598, 183] width 769 height 175
paste input "FRX282123626"
type input "FRX282123626"
click at [421, 74] on div "Catalog" at bounding box center [510, 80] width 592 height 34
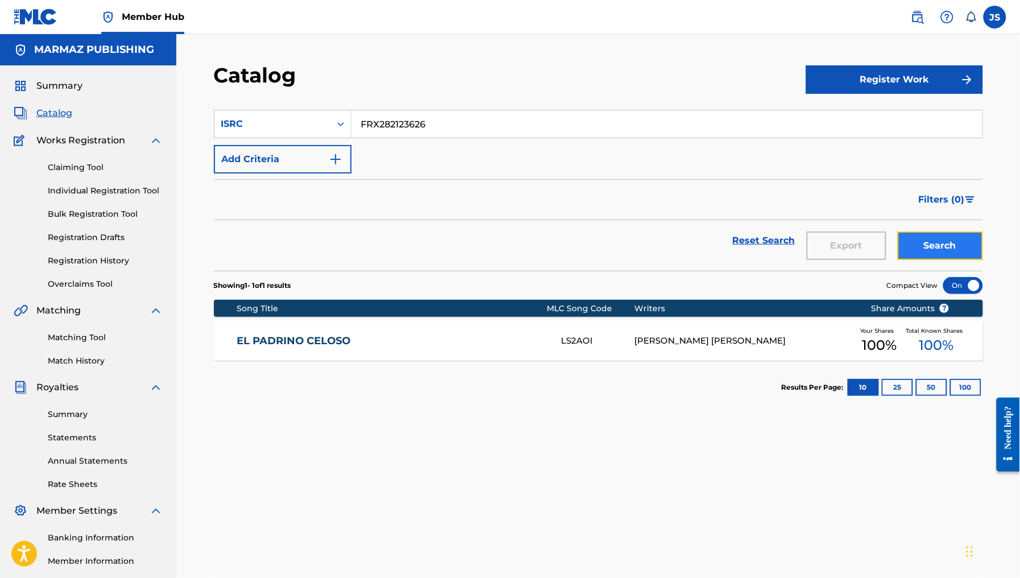
click at [963, 241] on button "Search" at bounding box center [940, 246] width 85 height 28
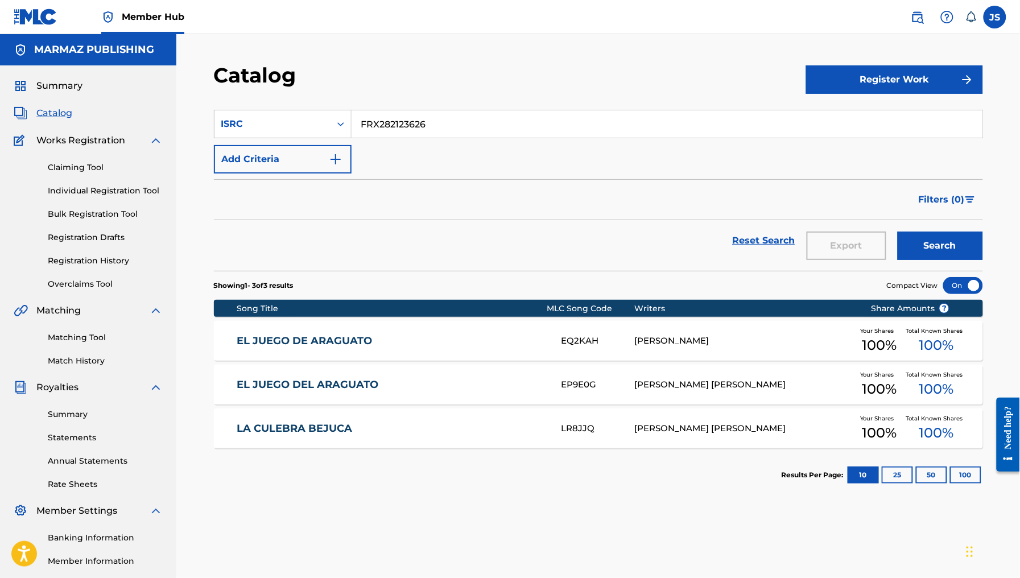
click at [293, 341] on link "EL JUEGO DE ARAGUATO" at bounding box center [392, 341] width 310 height 13
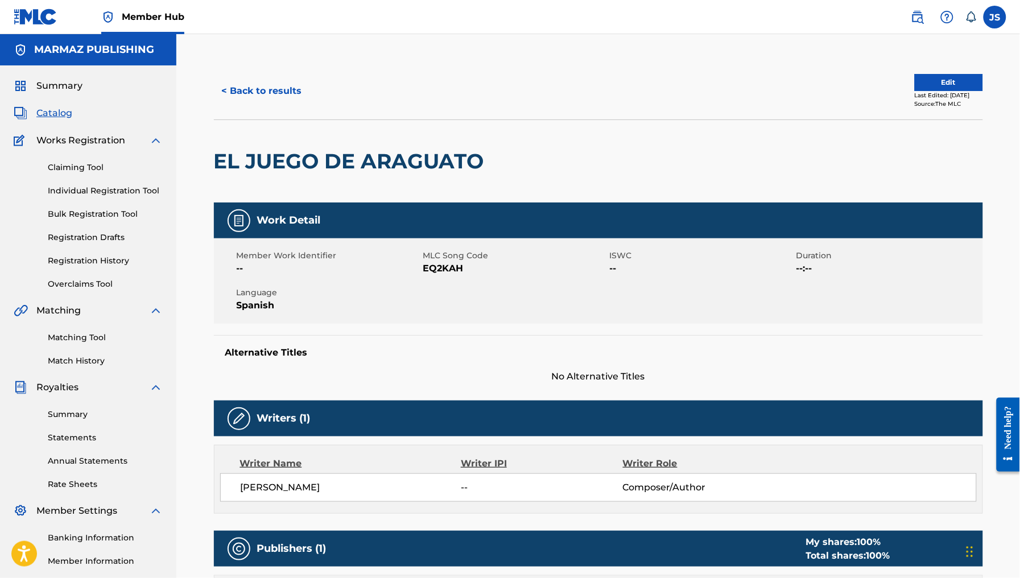
click at [425, 266] on span "EQ2KAH" at bounding box center [515, 269] width 184 height 14
drag, startPoint x: 246, startPoint y: 110, endPoint x: 252, endPoint y: 97, distance: 14.3
click at [246, 106] on div "< Back to results Edit Last Edited: May 20, 2024 Source: The MLC" at bounding box center [598, 91] width 769 height 57
click at [254, 90] on button "< Back to results" at bounding box center [262, 91] width 96 height 28
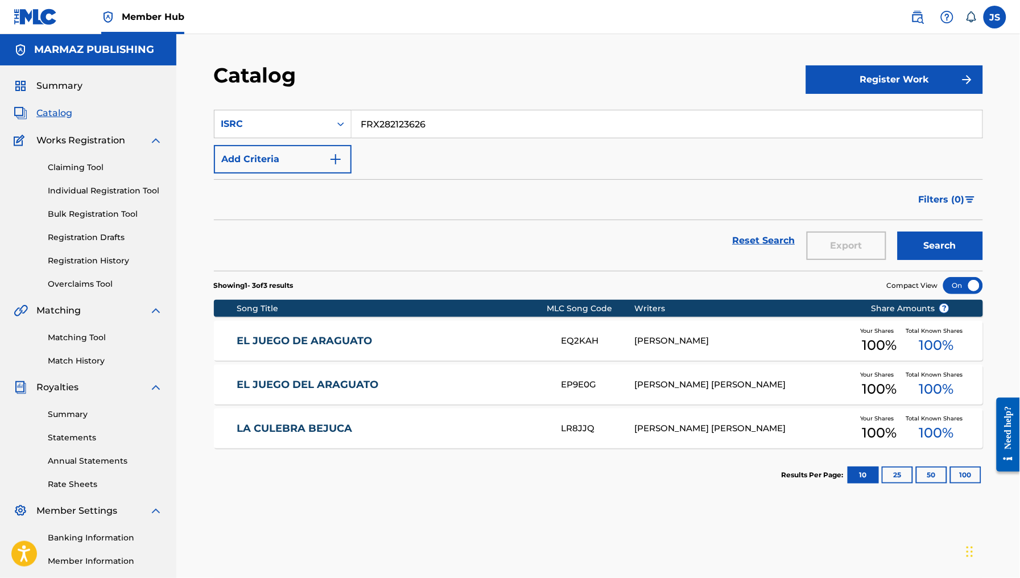
drag, startPoint x: 447, startPoint y: 117, endPoint x: 262, endPoint y: 100, distance: 185.7
click at [267, 100] on section "SearchWithCriteriac9af370b-5365-440f-bd3e-39ce42ae06e0 ISRC FRX282123626 Add Cr…" at bounding box center [598, 183] width 769 height 175
paste input "COA6W1900147"
type input "COA6W1900147"
drag, startPoint x: 468, startPoint y: 64, endPoint x: 516, endPoint y: 84, distance: 51.0
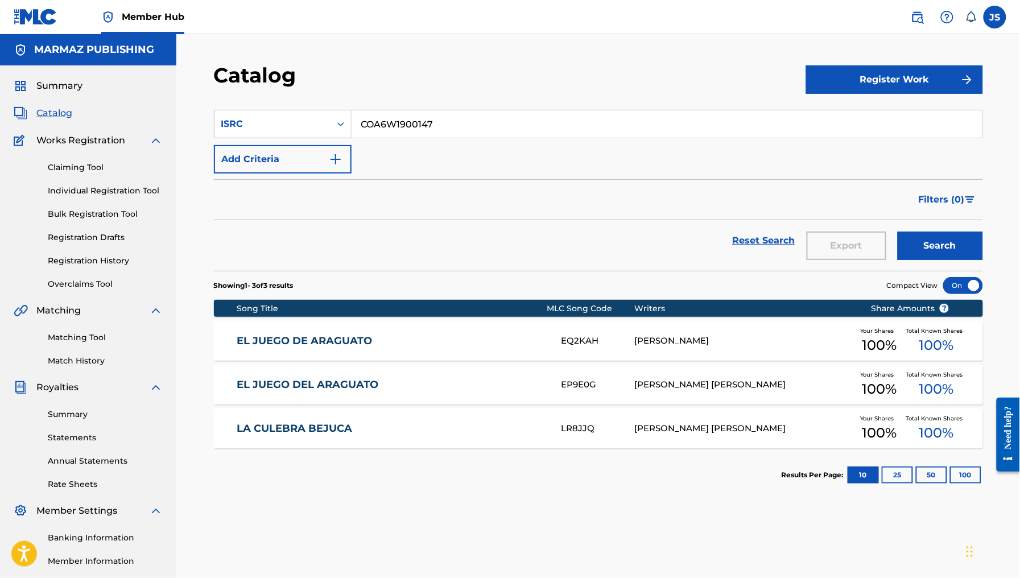
click at [488, 73] on div "Catalog" at bounding box center [510, 80] width 592 height 34
click at [963, 242] on button "Search" at bounding box center [940, 246] width 85 height 28
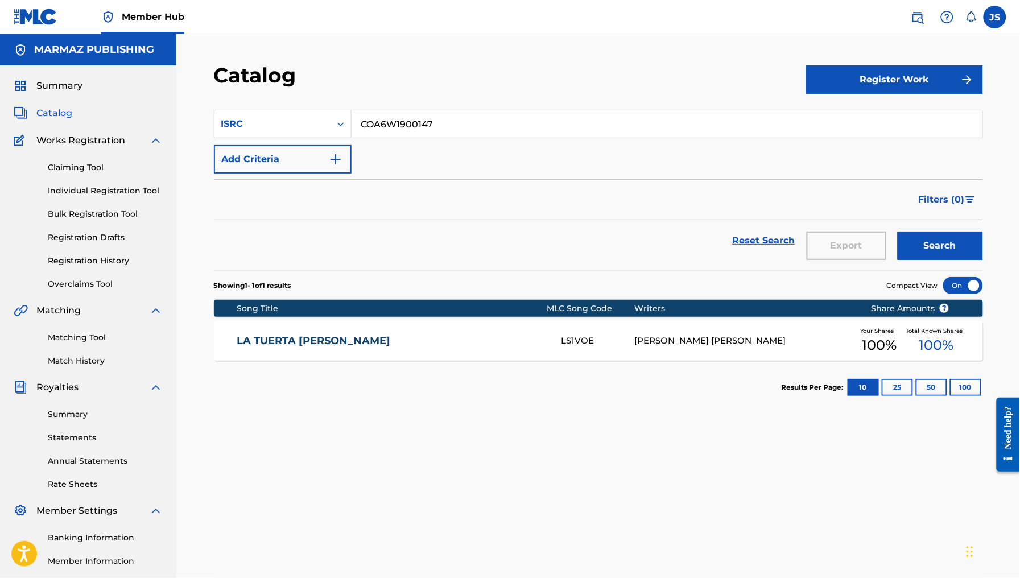
click at [296, 349] on div "LA TUERTA CARMEN DOLORES LS1VOE SANTIAGO RAMON ROJAS Your Shares 100 % Total Kn…" at bounding box center [598, 341] width 769 height 40
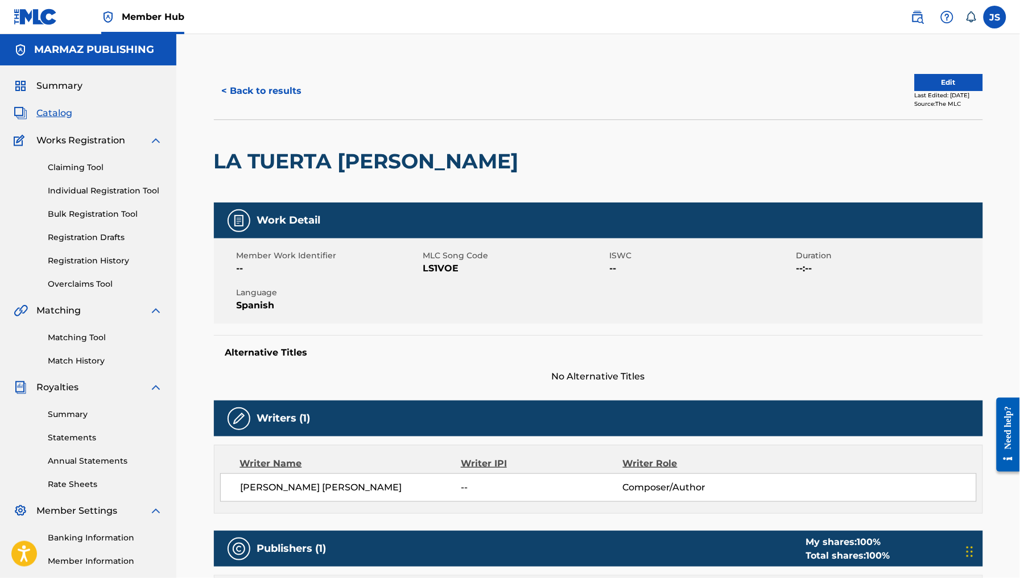
click at [444, 263] on span "LS1VOE" at bounding box center [515, 269] width 184 height 14
click at [238, 93] on button "< Back to results" at bounding box center [262, 91] width 96 height 28
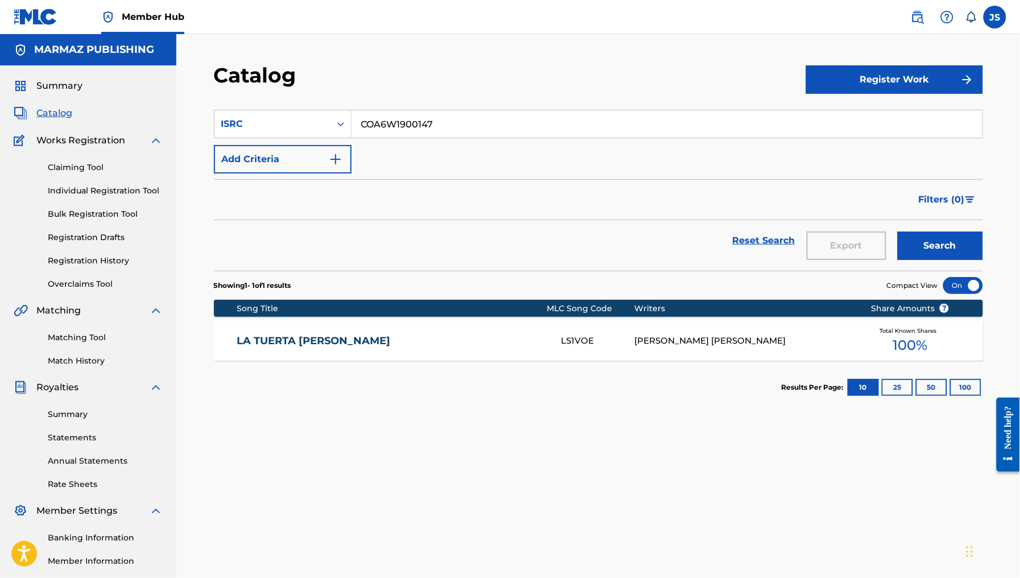
drag, startPoint x: 429, startPoint y: 137, endPoint x: 331, endPoint y: 101, distance: 104.2
click at [331, 101] on section "SearchWithCriteriac9af370b-5365-440f-bd3e-39ce42ae06e0 ISRC COA6W1900147 Add Cr…" at bounding box center [598, 183] width 769 height 175
click at [425, 124] on input "COA6W1900147" at bounding box center [667, 123] width 631 height 27
paste input "FRX282123616"
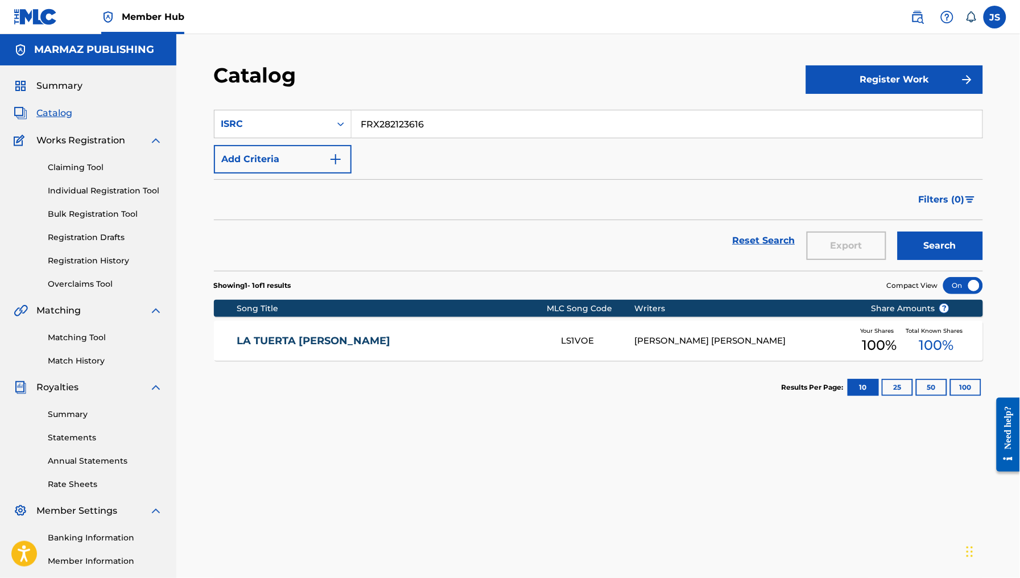
type input "FRX282123616"
click at [440, 100] on section "SearchWithCriteriac9af370b-5365-440f-bd3e-39ce42ae06e0 ISRC FRX282123616 Add Cr…" at bounding box center [598, 183] width 769 height 175
click at [935, 238] on button "Search" at bounding box center [940, 246] width 85 height 28
click at [582, 337] on div "LS12XH" at bounding box center [598, 341] width 73 height 13
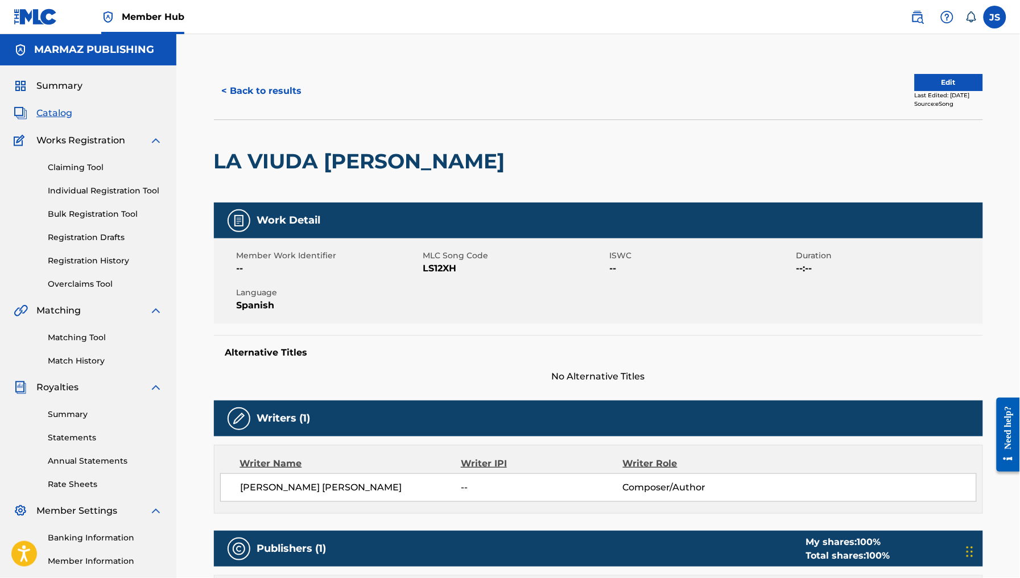
click at [445, 269] on span "LS12XH" at bounding box center [515, 269] width 184 height 14
click at [233, 53] on div "< Back to results Edit Last Edited: August 14, 2024 Source: eSong LA VIUDA ODUL…" at bounding box center [598, 587] width 844 height 1106
click at [256, 103] on button "< Back to results" at bounding box center [262, 91] width 96 height 28
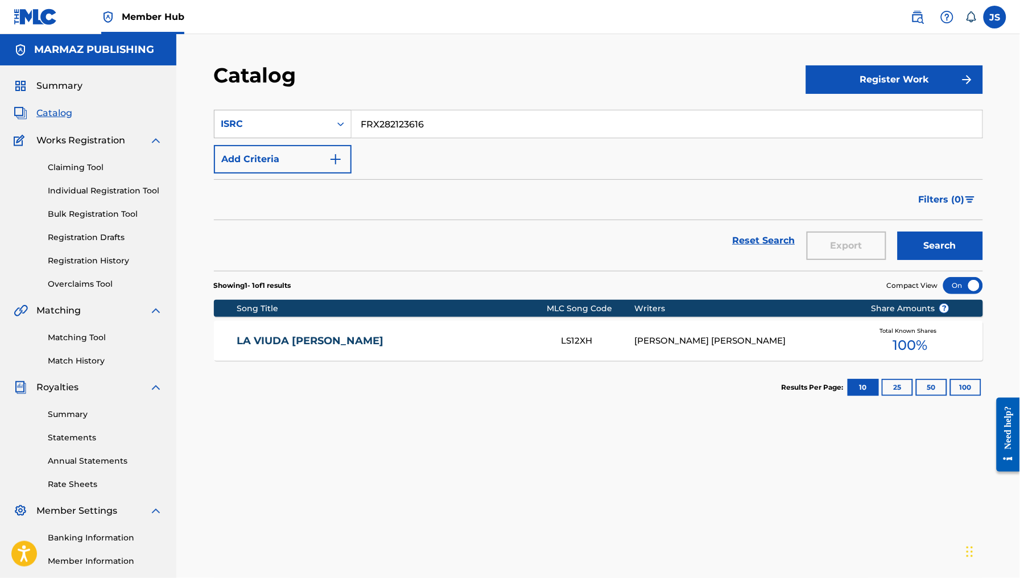
drag, startPoint x: 430, startPoint y: 132, endPoint x: 333, endPoint y: 113, distance: 98.7
click at [333, 113] on div "SearchWithCriteriac9af370b-5365-440f-bd3e-39ce42ae06e0 ISRC FRX282123616" at bounding box center [598, 124] width 769 height 28
paste input "10S2191250"
type input "FR10S2191250"
click at [481, 98] on section "SearchWithCriteriac9af370b-5365-440f-bd3e-39ce42ae06e0 ISRC FR10S2191250 Add Cr…" at bounding box center [598, 183] width 769 height 175
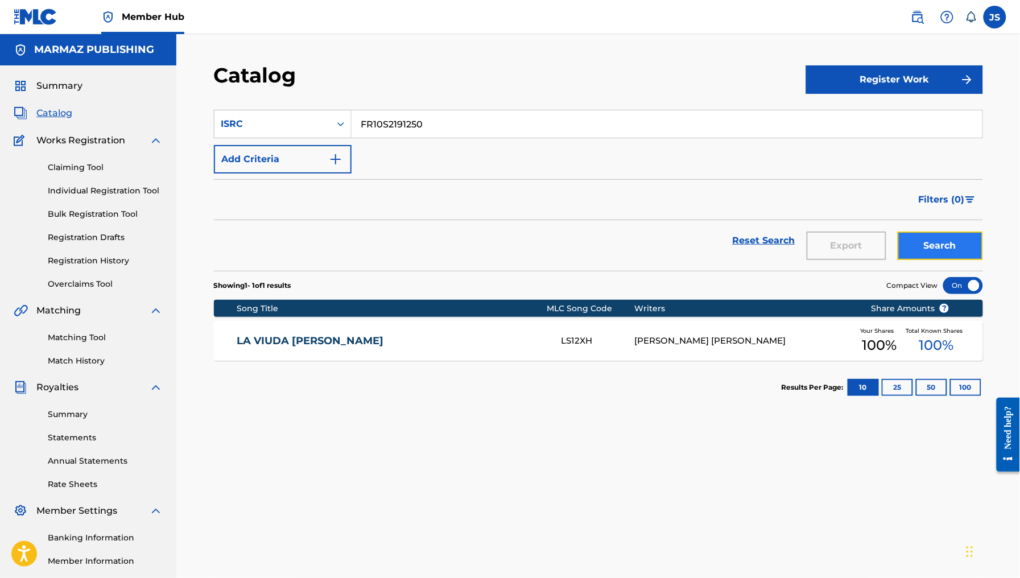
click at [939, 245] on button "Search" at bounding box center [940, 246] width 85 height 28
click at [345, 341] on link "EL JUEGO DEL ESCONDIDO" at bounding box center [392, 341] width 310 height 13
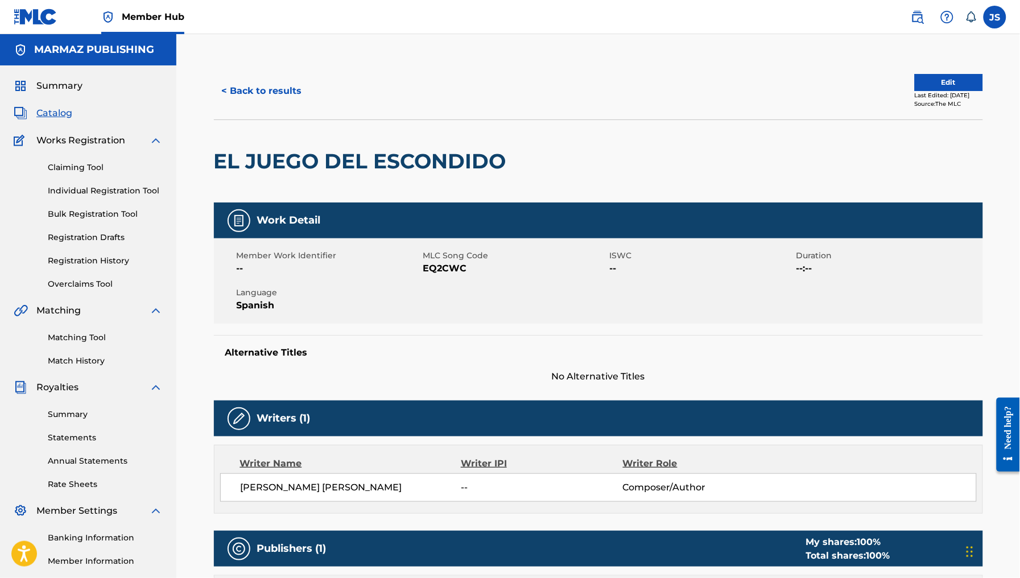
click at [464, 277] on div "Member Work Identifier -- MLC Song Code EQ2CWC ISWC -- Duration --:-- Language …" at bounding box center [598, 280] width 769 height 85
click at [450, 267] on span "EQ2CWC" at bounding box center [515, 269] width 184 height 14
click at [263, 85] on button "< Back to results" at bounding box center [262, 91] width 96 height 28
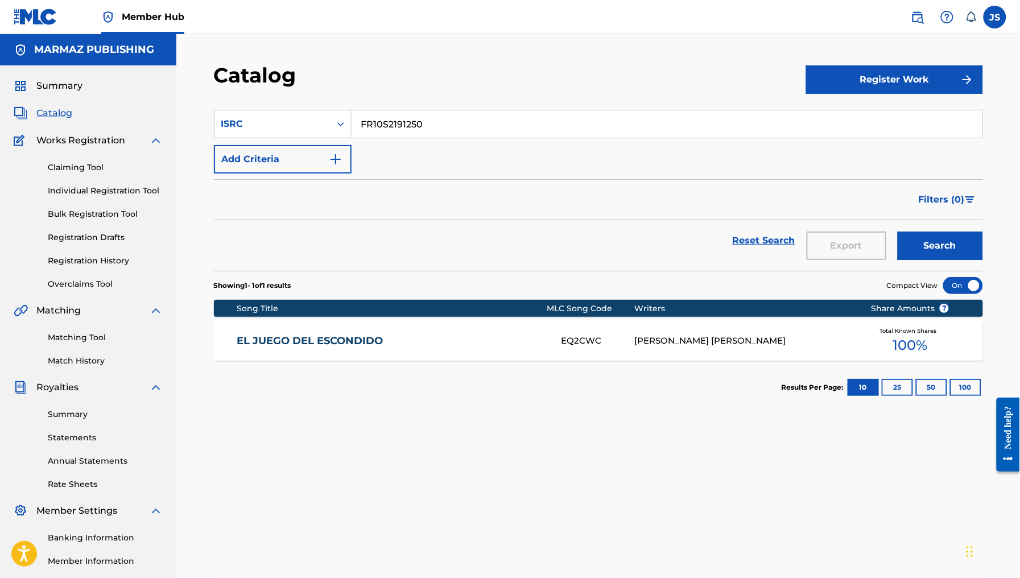
drag, startPoint x: 354, startPoint y: 110, endPoint x: 343, endPoint y: 102, distance: 13.6
click at [336, 104] on section "SearchWithCriteriac9af370b-5365-440f-bd3e-39ce42ae06e0 ISRC FR10S2191250 Add Cr…" at bounding box center [598, 183] width 769 height 175
paste input "2"
type input "FR10S2191252"
click at [487, 72] on div "Catalog" at bounding box center [510, 80] width 592 height 34
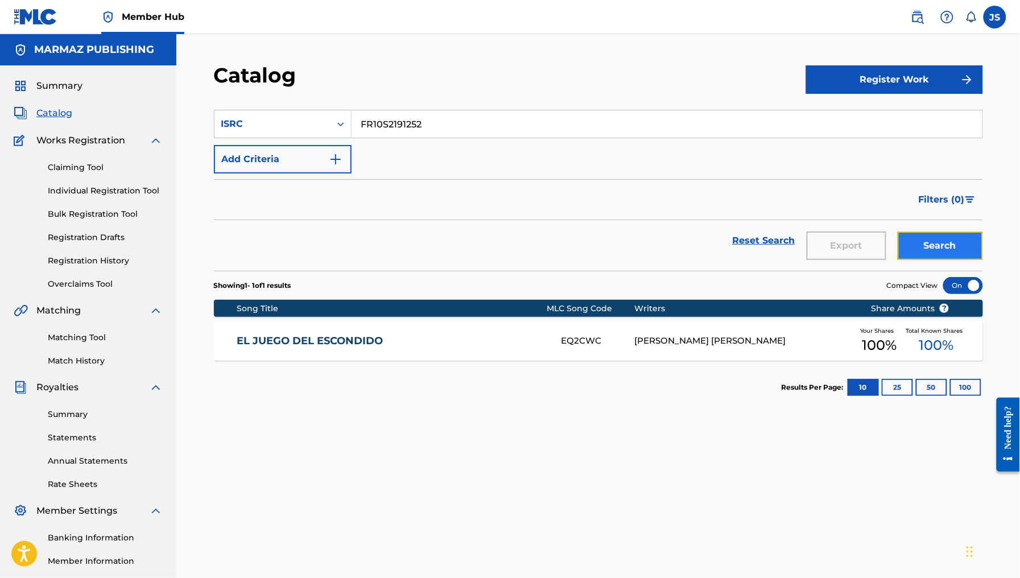
click at [929, 243] on button "Search" at bounding box center [940, 246] width 85 height 28
click at [379, 336] on link "CUANDO ME ROBE EL COCHINO" at bounding box center [392, 341] width 310 height 13
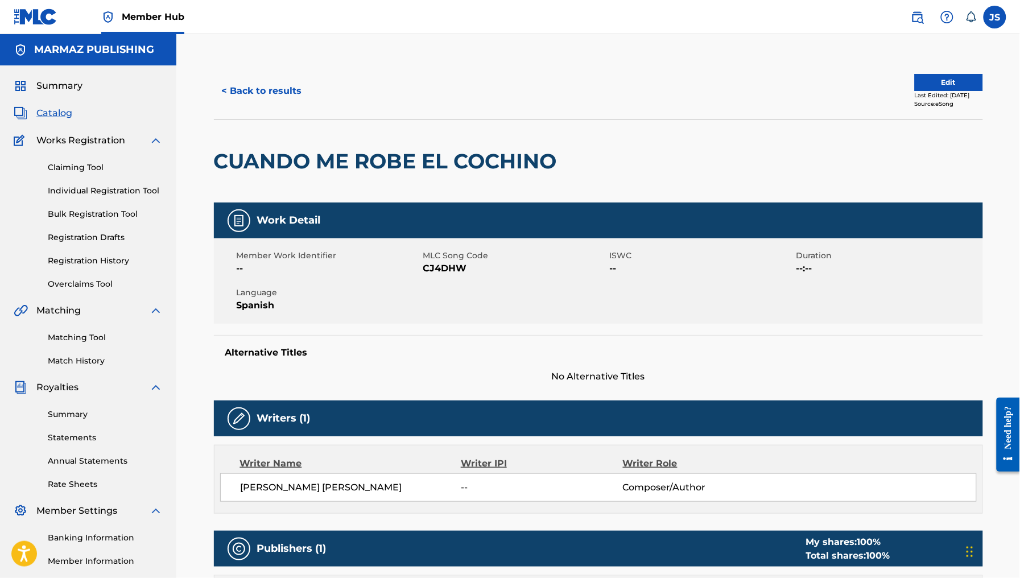
click at [446, 266] on span "CJ4DHW" at bounding box center [515, 269] width 184 height 14
click at [232, 85] on button "< Back to results" at bounding box center [262, 91] width 96 height 28
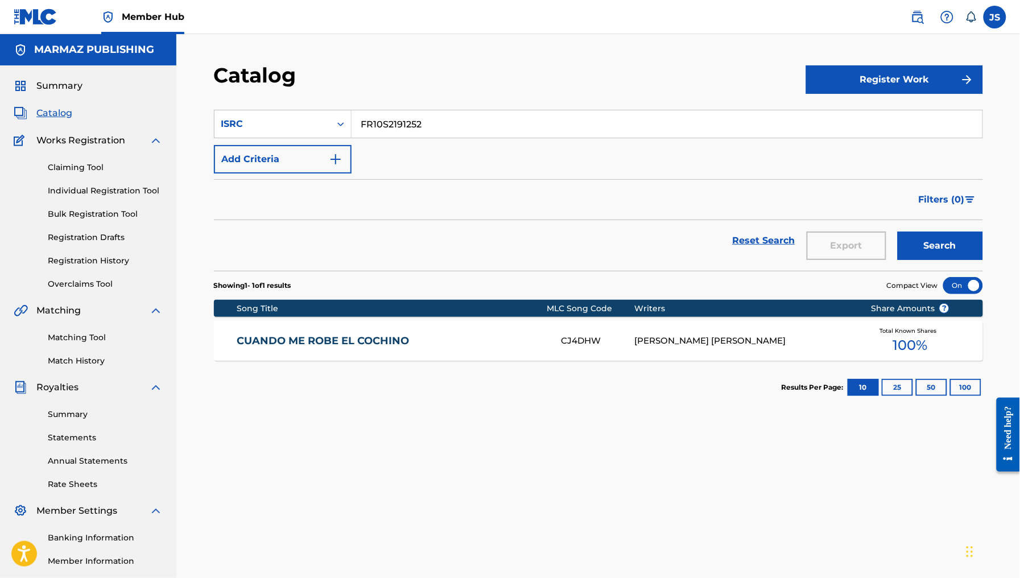
drag, startPoint x: 439, startPoint y: 129, endPoint x: 226, endPoint y: 94, distance: 215.7
click at [226, 94] on div "Catalog Register Work SearchWithCriteriac9af370b-5365-440f-bd3e-39ce42ae06e0 IS…" at bounding box center [598, 357] width 797 height 588
paste input "QZ5FN2320821"
type input "QZ5FN2320821"
click at [574, 77] on div "Catalog" at bounding box center [510, 80] width 592 height 34
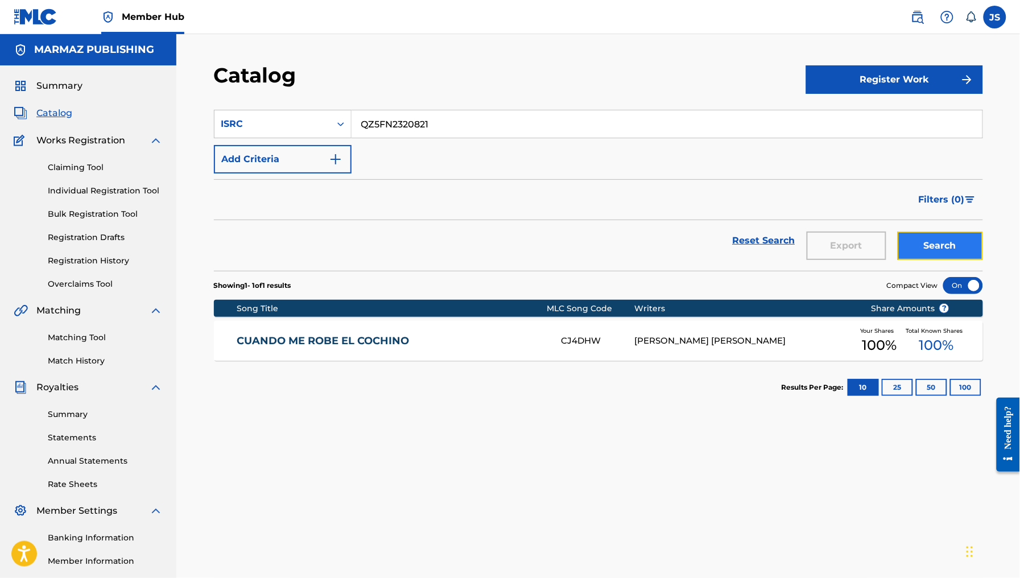
click at [943, 246] on button "Search" at bounding box center [940, 246] width 85 height 28
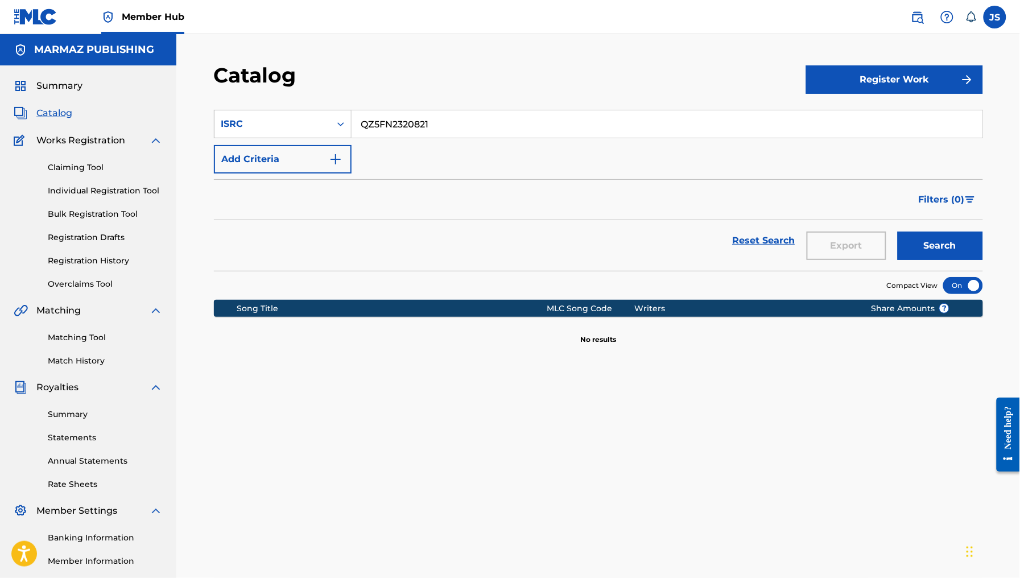
click at [339, 126] on icon "Search Form" at bounding box center [340, 123] width 11 height 11
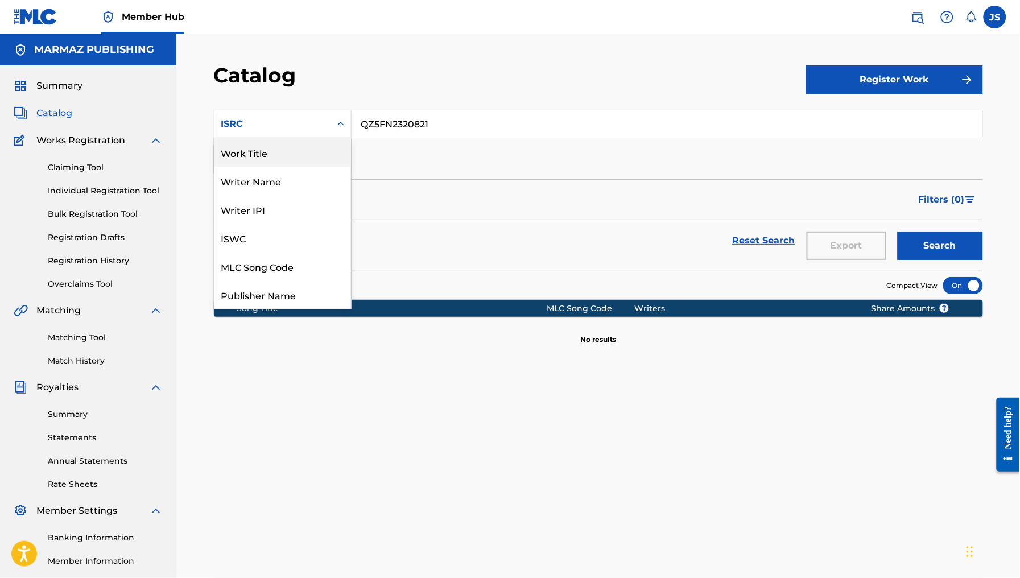
click at [277, 158] on div "Work Title" at bounding box center [283, 152] width 137 height 28
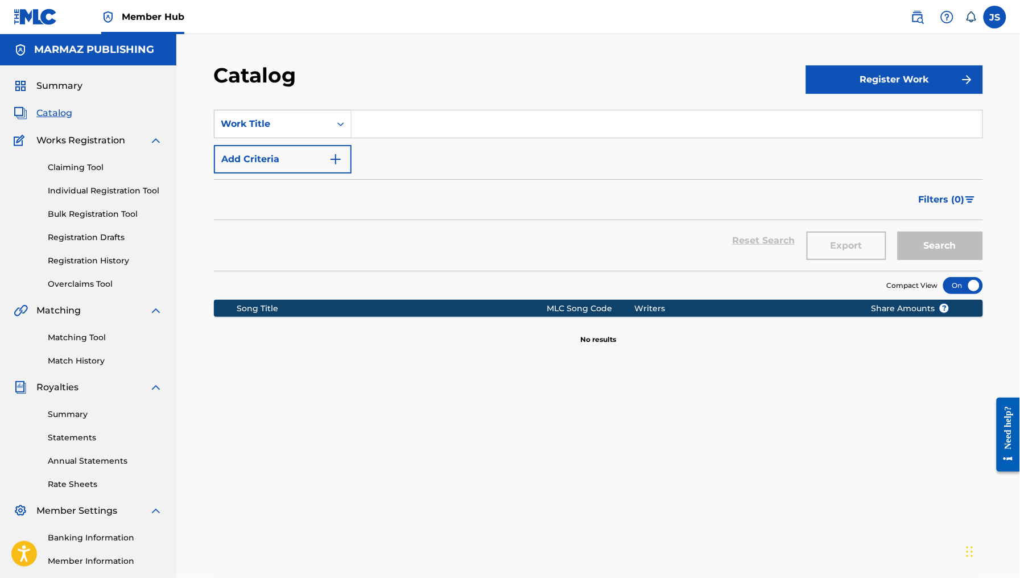
click at [468, 137] on input "Search Form" at bounding box center [667, 123] width 631 height 27
paste input "[PERSON_NAME] NO MUERE NADIE"
type input "[PERSON_NAME] NO MUERE NADIE"
click at [483, 101] on section "SearchWithCriteriac5ca69e9-5b05-477a-82ba-280935ecb6c1 Work Title DE CACHO NO M…" at bounding box center [598, 183] width 769 height 175
click at [948, 231] on div "Search" at bounding box center [937, 240] width 91 height 41
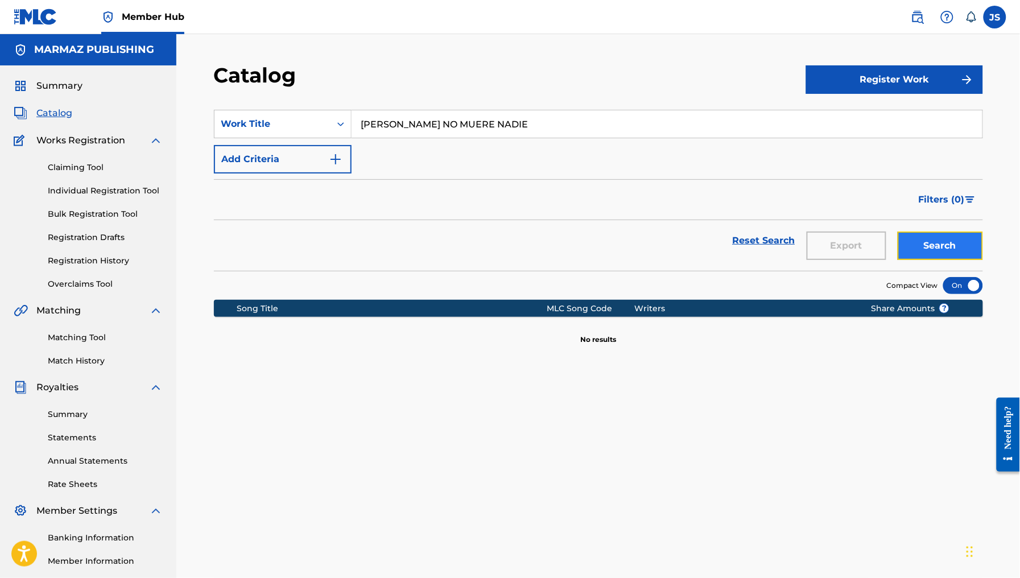
click at [950, 246] on button "Search" at bounding box center [940, 246] width 85 height 28
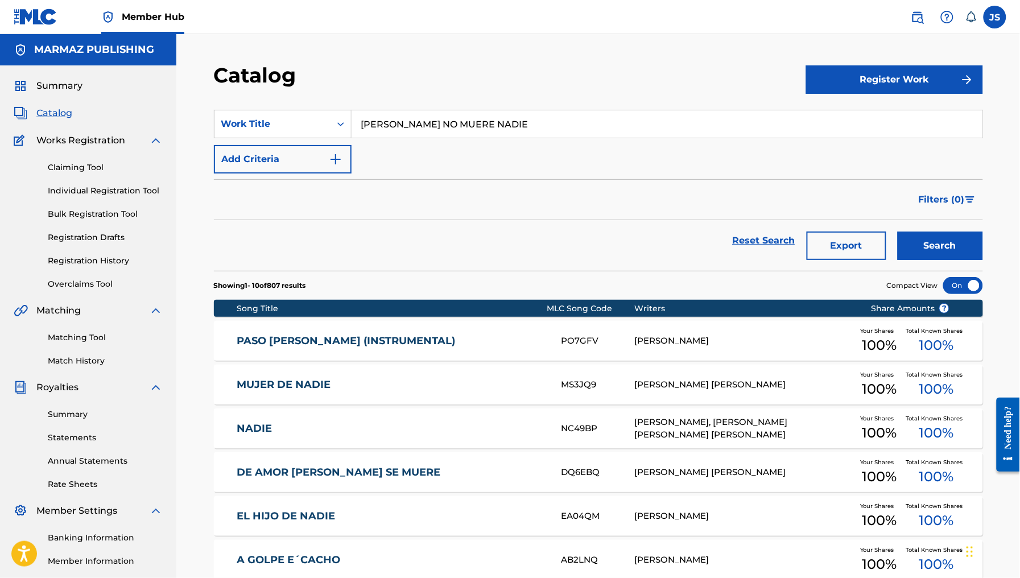
click at [306, 105] on section "SearchWithCriteriac5ca69e9-5b05-477a-82ba-280935ecb6c1 Work Title DE CACHO NO M…" at bounding box center [598, 183] width 769 height 175
click at [307, 122] on div "Work Title" at bounding box center [272, 124] width 102 height 14
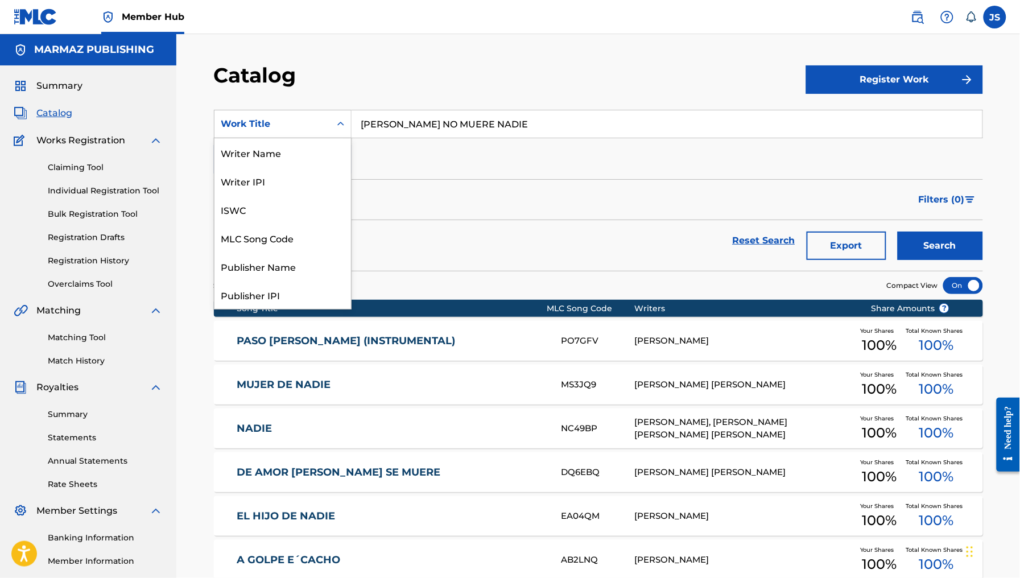
scroll to position [171, 0]
click at [285, 265] on div "ISRC" at bounding box center [283, 266] width 137 height 28
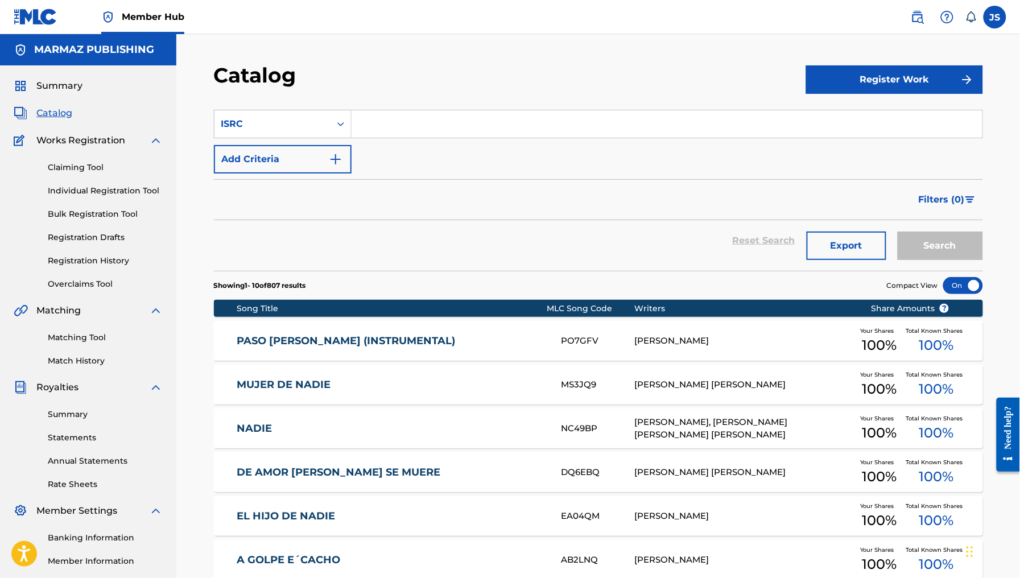
click at [422, 122] on input "Search Form" at bounding box center [667, 123] width 631 height 27
paste input "DGA0R2414093"
type input "DGA0R2414093"
drag, startPoint x: 631, startPoint y: 146, endPoint x: 646, endPoint y: 161, distance: 21.7
click at [633, 149] on div "SearchWithCriteria0e1c77c0-1582-4513-9abe-57661fd0546e ISRC DGA0R2414093 Add Cr…" at bounding box center [598, 142] width 769 height 64
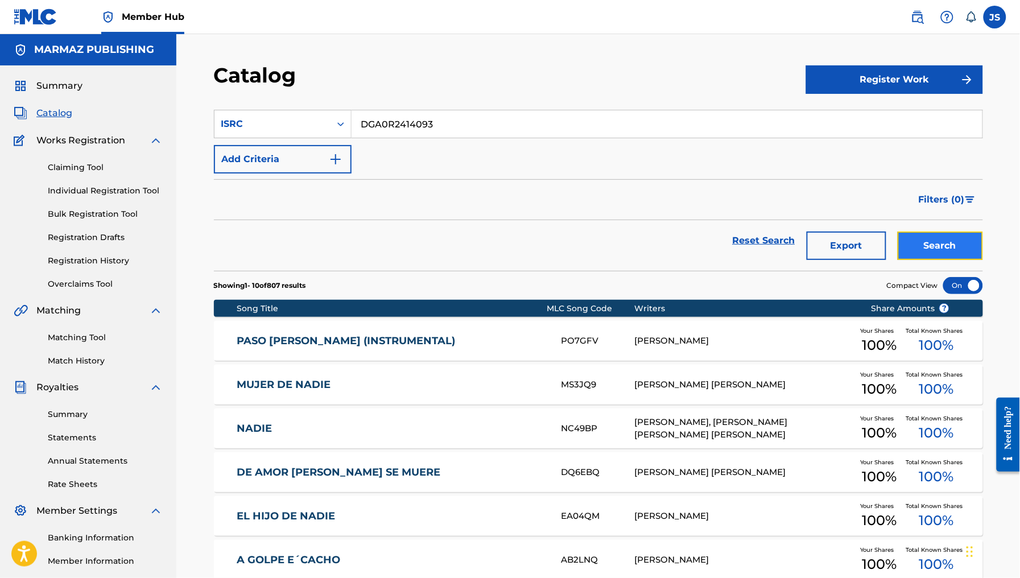
click at [945, 249] on button "Search" at bounding box center [940, 246] width 85 height 28
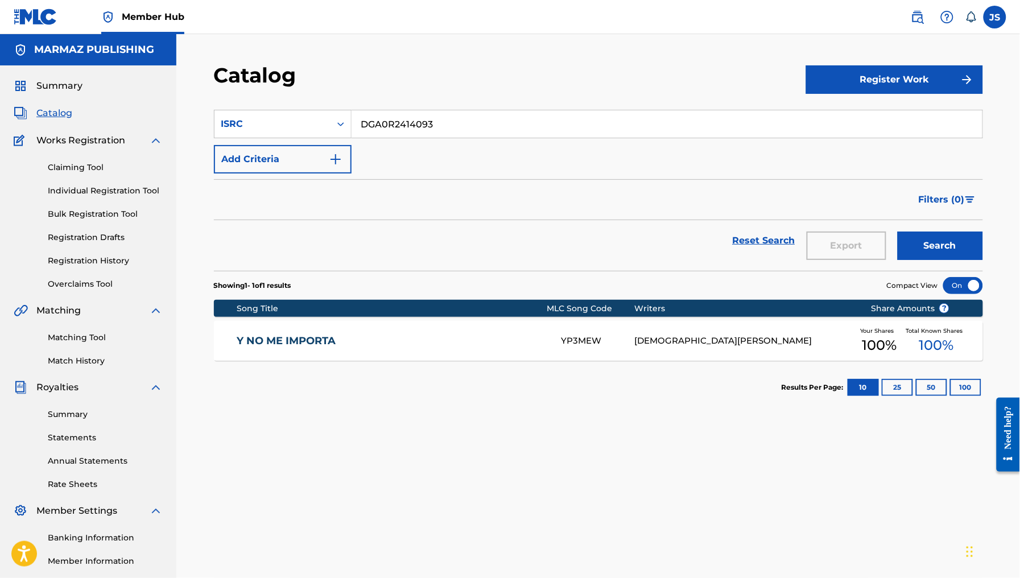
click at [281, 344] on link "Y NO ME IMPORTA" at bounding box center [392, 341] width 310 height 13
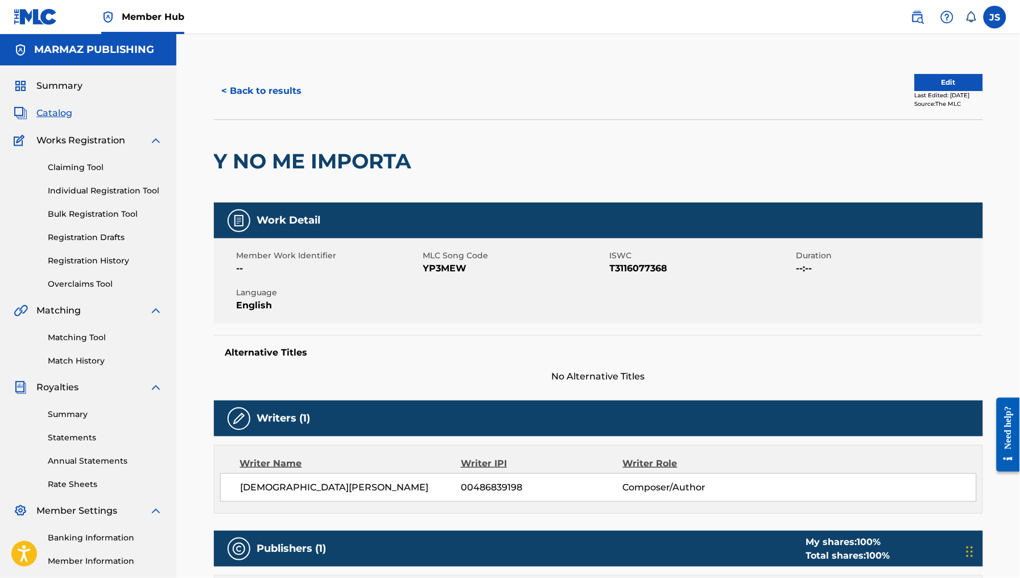
click at [630, 265] on span "T3116077368" at bounding box center [702, 269] width 184 height 14
click at [826, 471] on div "Writer Name Writer IPI Writer Role JESUS GAMBOA 00486839198 Composer/Author" at bounding box center [598, 479] width 769 height 69
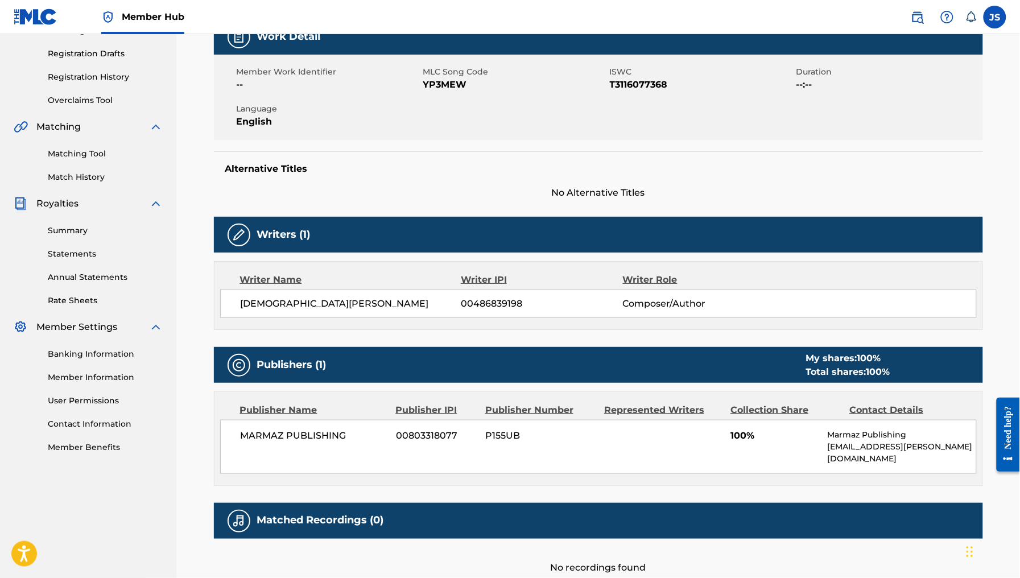
scroll to position [57, 0]
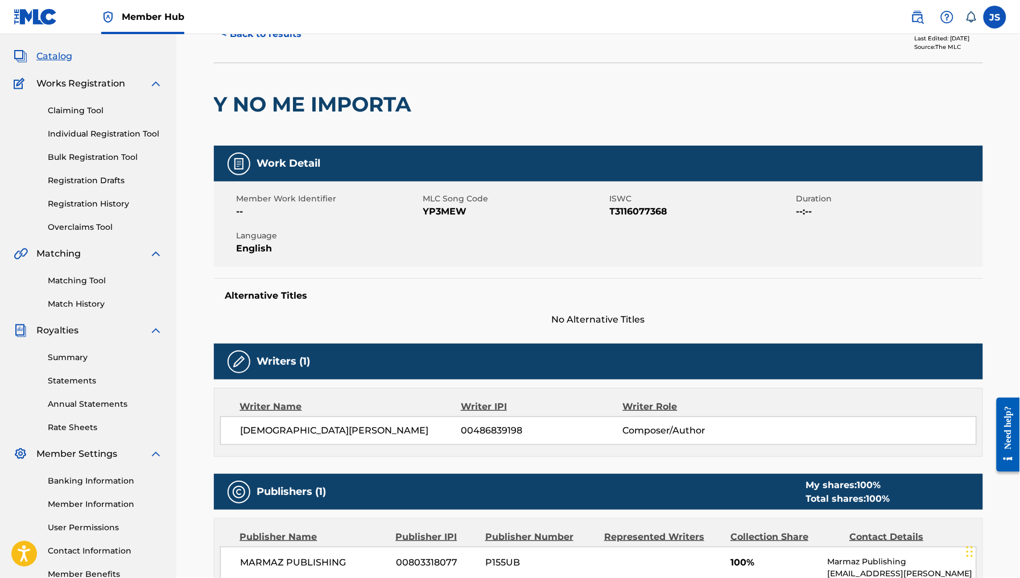
click at [448, 215] on span "YP3MEW" at bounding box center [515, 212] width 184 height 14
click at [371, 202] on span "Member Work Identifier" at bounding box center [329, 199] width 184 height 12
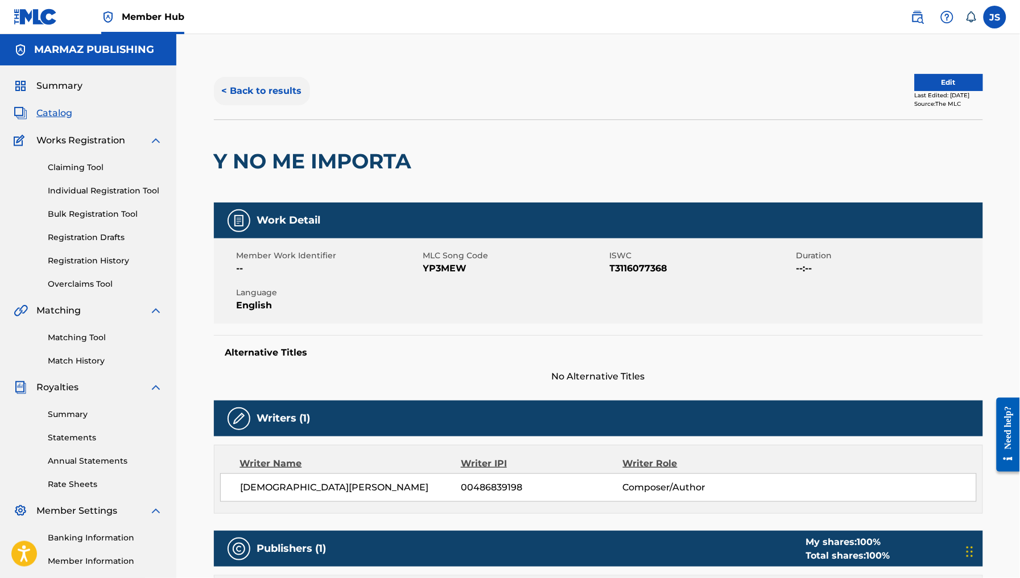
click at [246, 86] on button "< Back to results" at bounding box center [262, 91] width 96 height 28
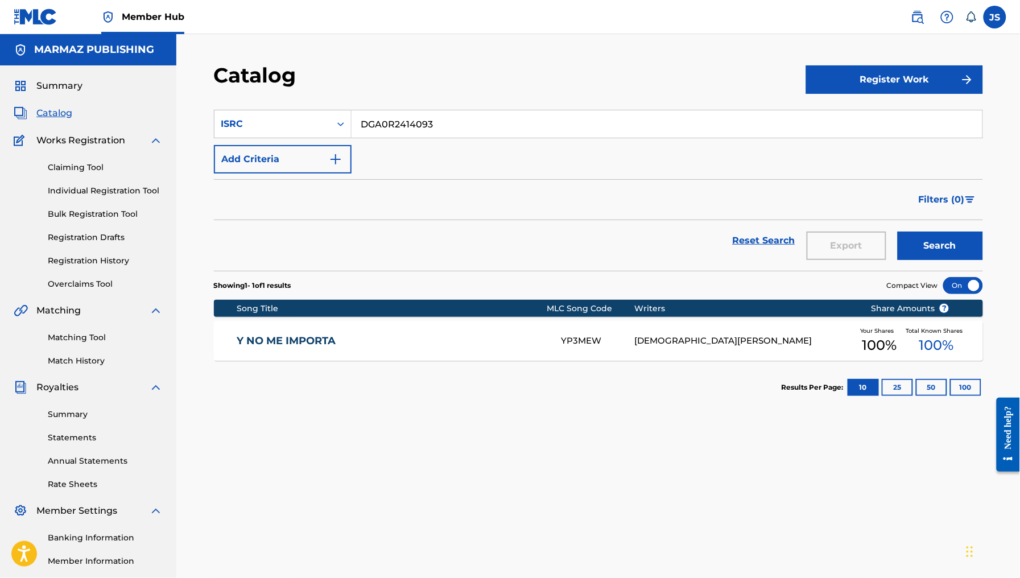
drag, startPoint x: 455, startPoint y: 130, endPoint x: 348, endPoint y: 98, distance: 111.5
click at [294, 117] on div "SearchWithCriteria0e1c77c0-1582-4513-9abe-57661fd0546e ISRC DGA0R2414093" at bounding box center [598, 124] width 769 height 28
paste input "7811"
type input "DGA0R2417811"
click at [430, 86] on div "Catalog" at bounding box center [510, 80] width 592 height 34
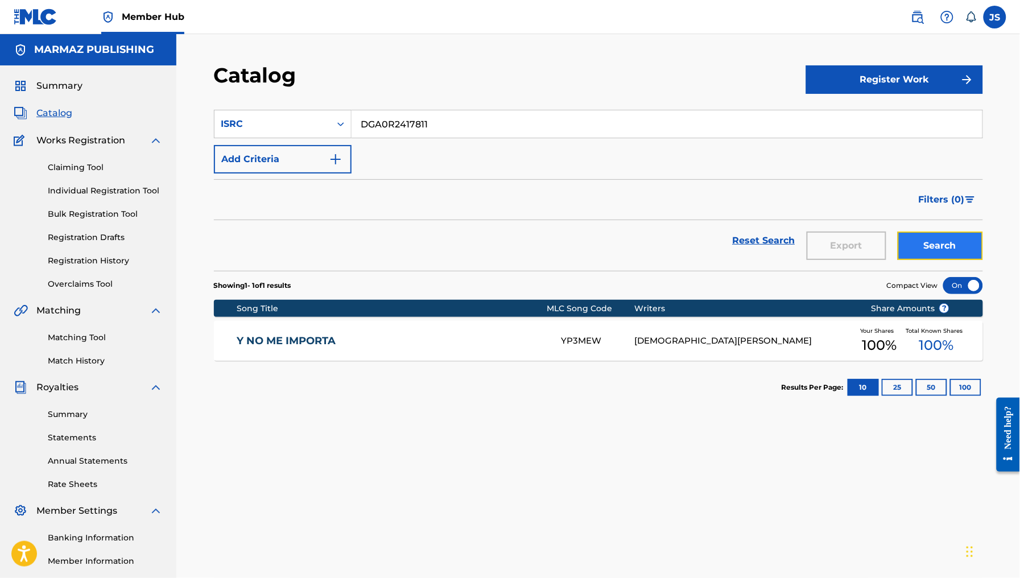
click at [925, 246] on button "Search" at bounding box center [940, 246] width 85 height 28
click at [340, 352] on div "NO TE PREOCUPES POR ÉL N967HE JESUS GAMBOA Your Shares 100 % Total Known Shares…" at bounding box center [598, 341] width 769 height 40
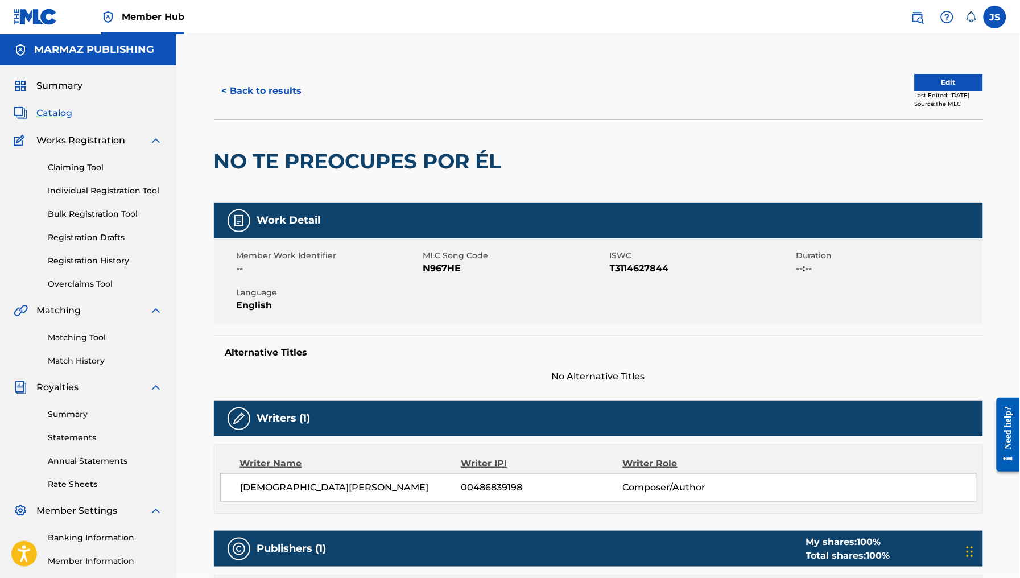
click at [655, 265] on span "T3114627844" at bounding box center [702, 269] width 184 height 14
click at [439, 267] on span "N967HE" at bounding box center [515, 269] width 184 height 14
click at [245, 98] on button "< Back to results" at bounding box center [262, 91] width 96 height 28
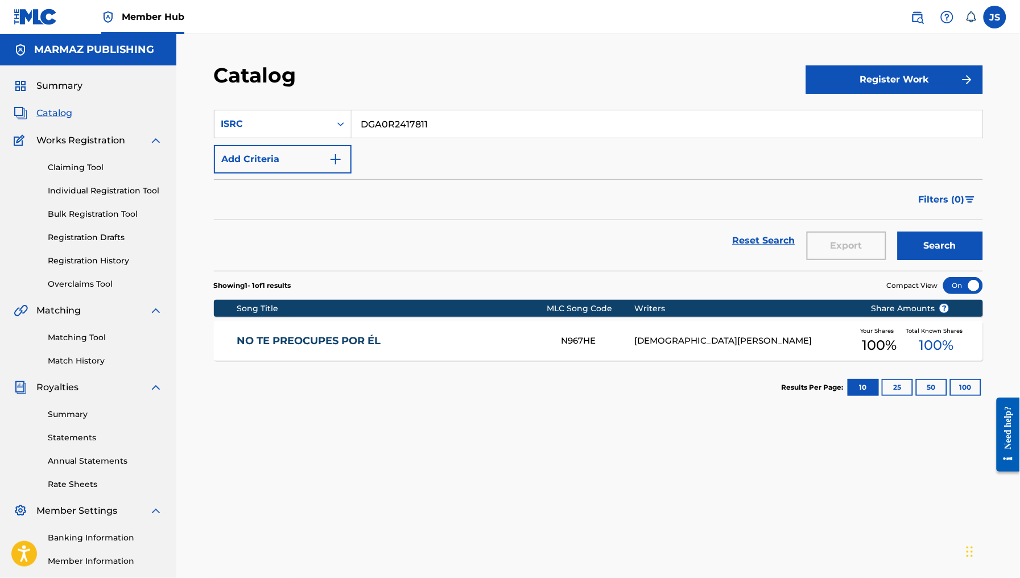
drag, startPoint x: 453, startPoint y: 128, endPoint x: 277, endPoint y: 102, distance: 178.3
click at [277, 102] on section "SearchWithCriteria0e1c77c0-1582-4513-9abe-57661fd0546e ISRC DGA0R2417811 Add Cr…" at bounding box center [598, 183] width 769 height 175
paste input "QZWFN2442596"
type input "QZWFN2442596"
click at [517, 94] on div "Catalog" at bounding box center [510, 80] width 592 height 34
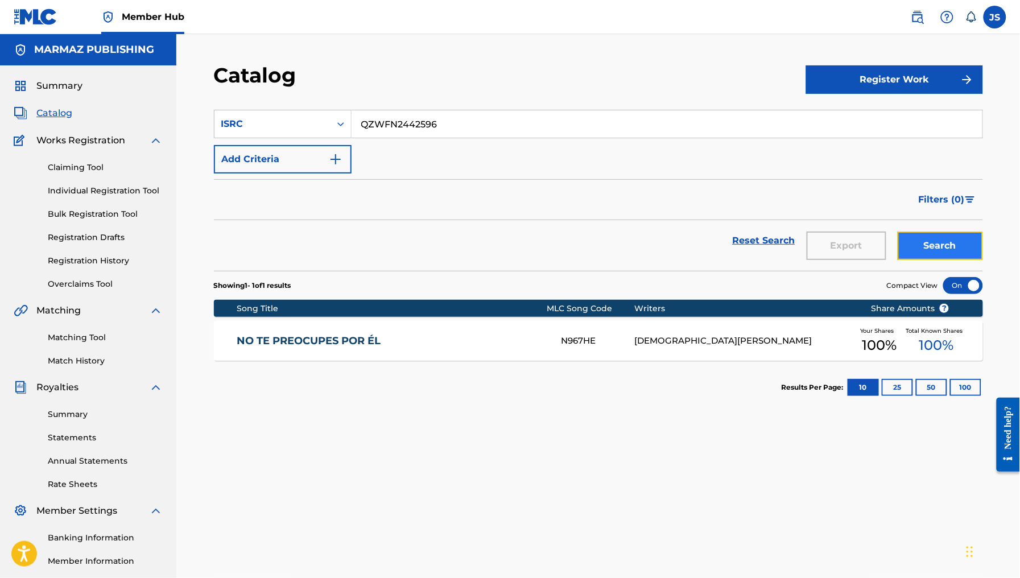
click at [948, 245] on button "Search" at bounding box center [940, 246] width 85 height 28
click at [334, 349] on div "LE DOY GRACIAS AL COLEO LT69JL JESUS GAMBOA Your Shares 100 % Total Known Share…" at bounding box center [598, 341] width 769 height 40
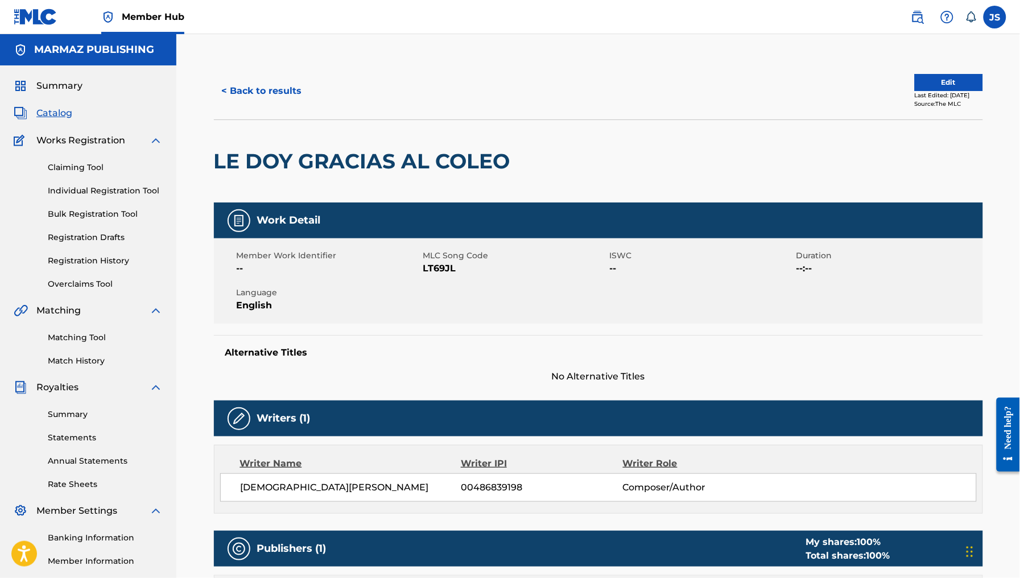
click at [434, 270] on span "LT69JL" at bounding box center [515, 269] width 184 height 14
click at [252, 100] on button "< Back to results" at bounding box center [262, 91] width 96 height 28
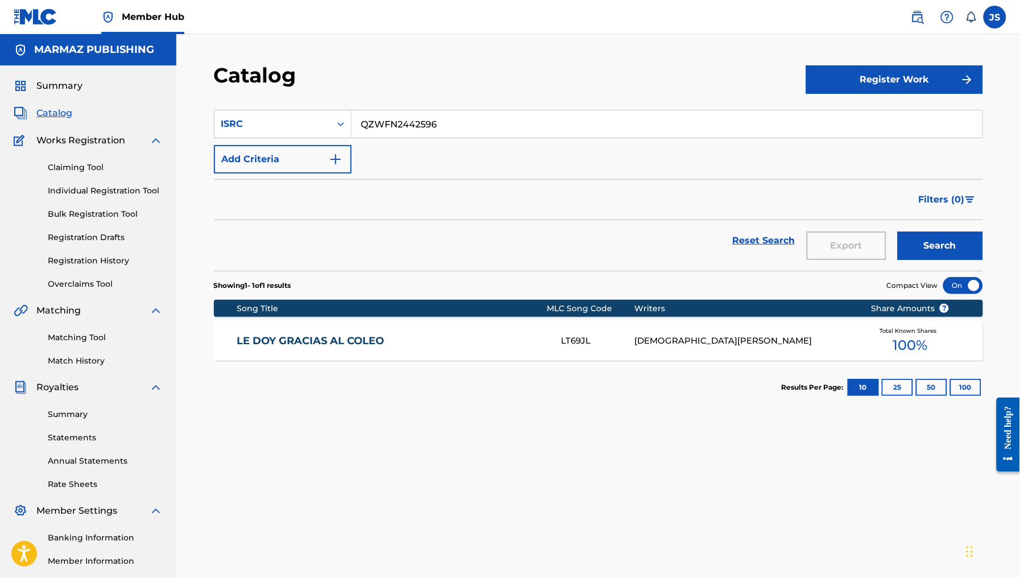
drag, startPoint x: 353, startPoint y: 106, endPoint x: 314, endPoint y: 98, distance: 40.6
click at [314, 98] on section "SearchWithCriteria0e1c77c0-1582-4513-9abe-57661fd0546e ISRC QZWFN2442596 Add Cr…" at bounding box center [598, 183] width 769 height 175
paste input "7"
type input "QZWFN2442597"
drag, startPoint x: 510, startPoint y: 75, endPoint x: 655, endPoint y: 168, distance: 172.1
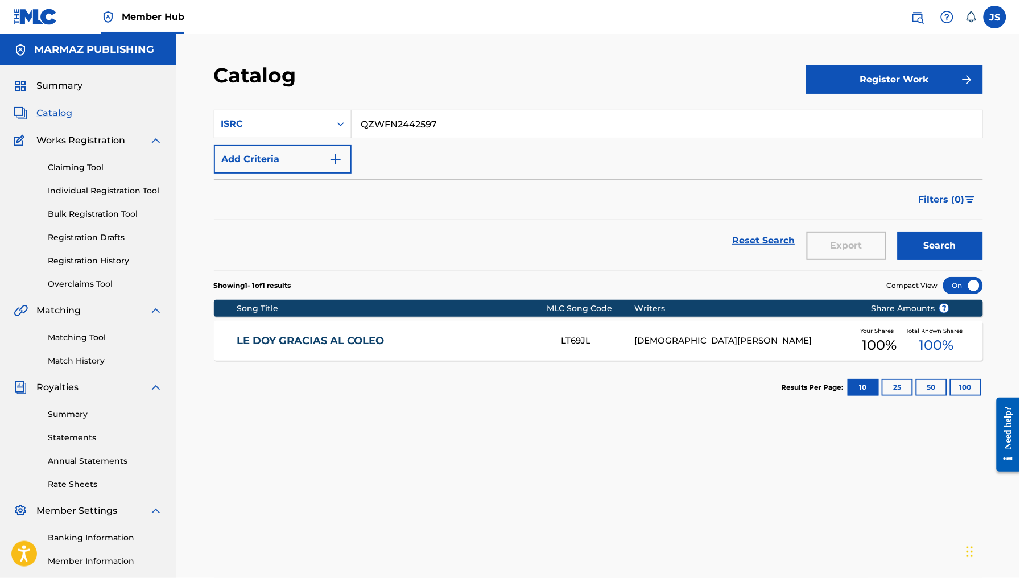
click at [511, 75] on div "Catalog" at bounding box center [510, 80] width 592 height 34
click at [938, 245] on button "Search" at bounding box center [940, 246] width 85 height 28
click at [336, 335] on link "NO QUIERO SER LA OTRA" at bounding box center [392, 341] width 310 height 13
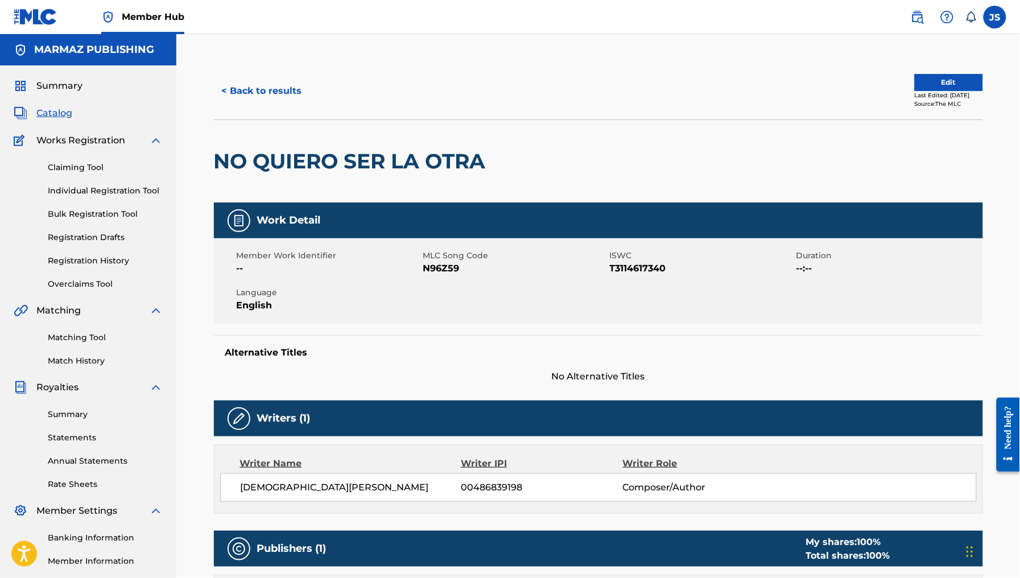
click at [629, 266] on span "T3114617340" at bounding box center [702, 269] width 184 height 14
click at [433, 271] on span "N96Z59" at bounding box center [515, 269] width 184 height 14
click at [262, 77] on button "< Back to results" at bounding box center [262, 91] width 96 height 28
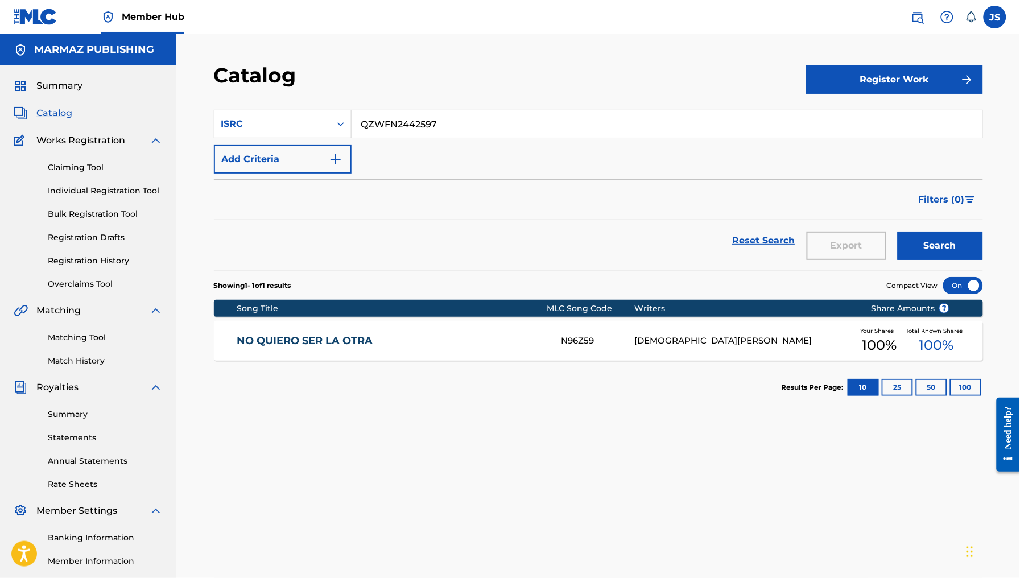
drag, startPoint x: 445, startPoint y: 123, endPoint x: 320, endPoint y: 106, distance: 126.3
click at [320, 106] on section "SearchWithCriteria0e1c77c0-1582-4513-9abe-57661fd0546e ISRC QZWFN2442597 Add Cr…" at bounding box center [598, 183] width 769 height 175
paste input "601"
type input "QZWFN2442601"
drag, startPoint x: 556, startPoint y: 102, endPoint x: 707, endPoint y: 134, distance: 154.6
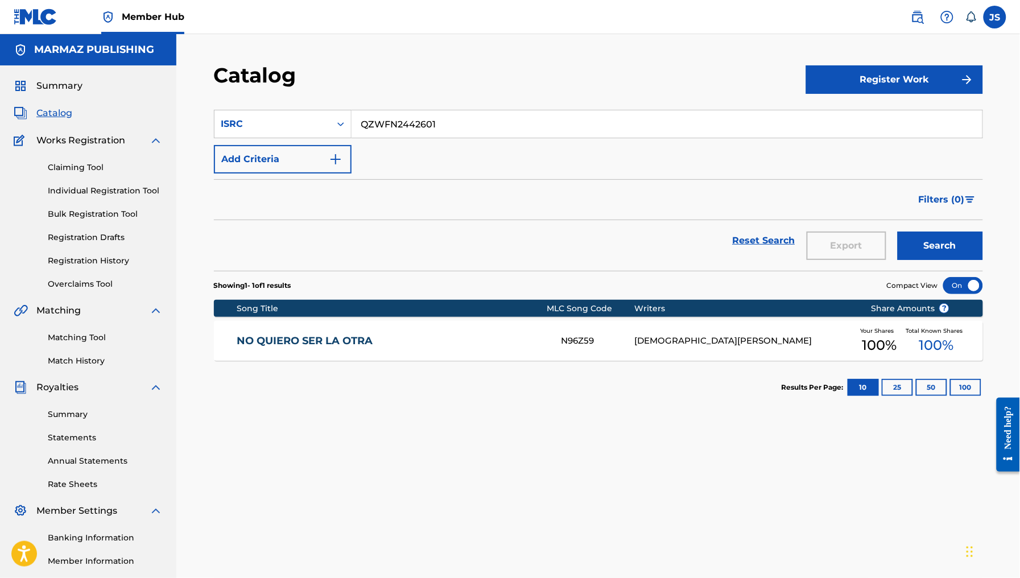
click at [565, 104] on section "SearchWithCriteria0e1c77c0-1582-4513-9abe-57661fd0546e ISRC QZWFN2442601 Add Cr…" at bounding box center [598, 183] width 769 height 175
click at [949, 246] on button "Search" at bounding box center [940, 246] width 85 height 28
click at [279, 342] on link "ALÉJATE" at bounding box center [392, 341] width 310 height 13
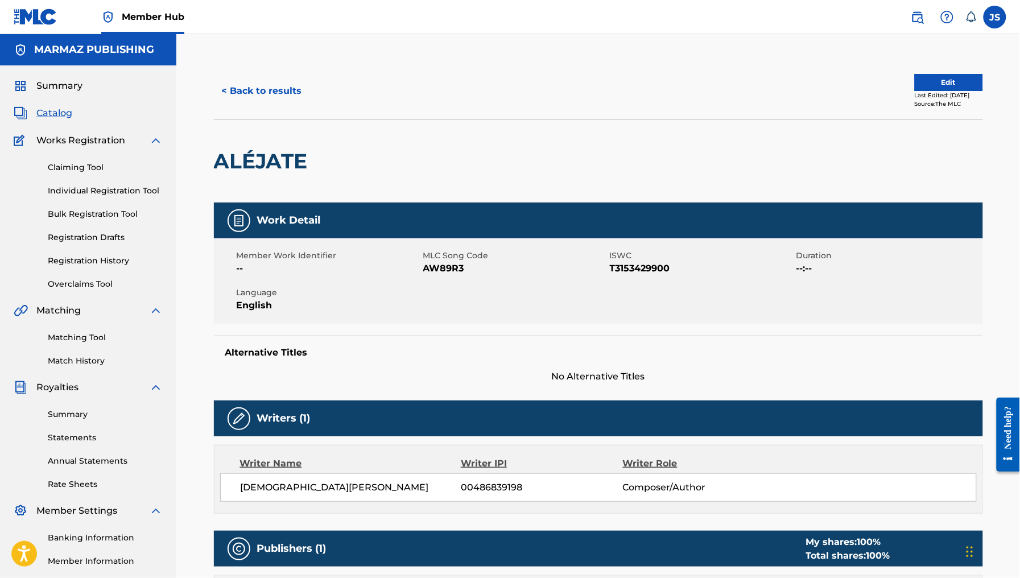
click at [631, 263] on span "T3153429900" at bounding box center [702, 269] width 184 height 14
click at [452, 271] on span "AW89R3" at bounding box center [515, 269] width 184 height 14
click at [291, 100] on button "< Back to results" at bounding box center [262, 91] width 96 height 28
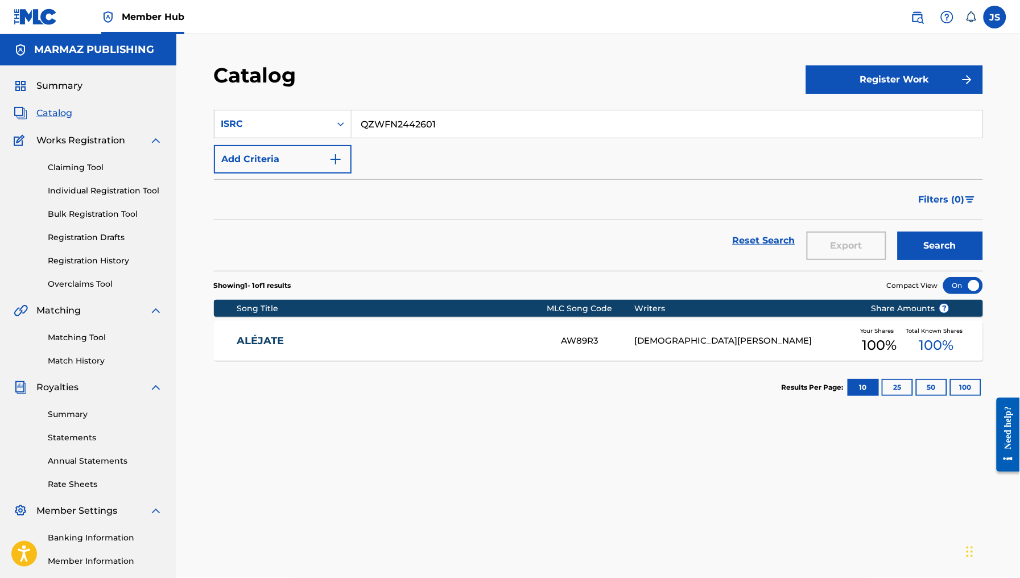
drag, startPoint x: 467, startPoint y: 127, endPoint x: 294, endPoint y: 104, distance: 175.1
click at [294, 104] on section "SearchWithCriteria0e1c77c0-1582-4513-9abe-57661fd0546e ISRC QZWFN2442601 Add Cr…" at bounding box center [598, 183] width 769 height 175
paste input "599"
type input "QZWFN2442599"
drag, startPoint x: 575, startPoint y: 104, endPoint x: 590, endPoint y: 109, distance: 16.2
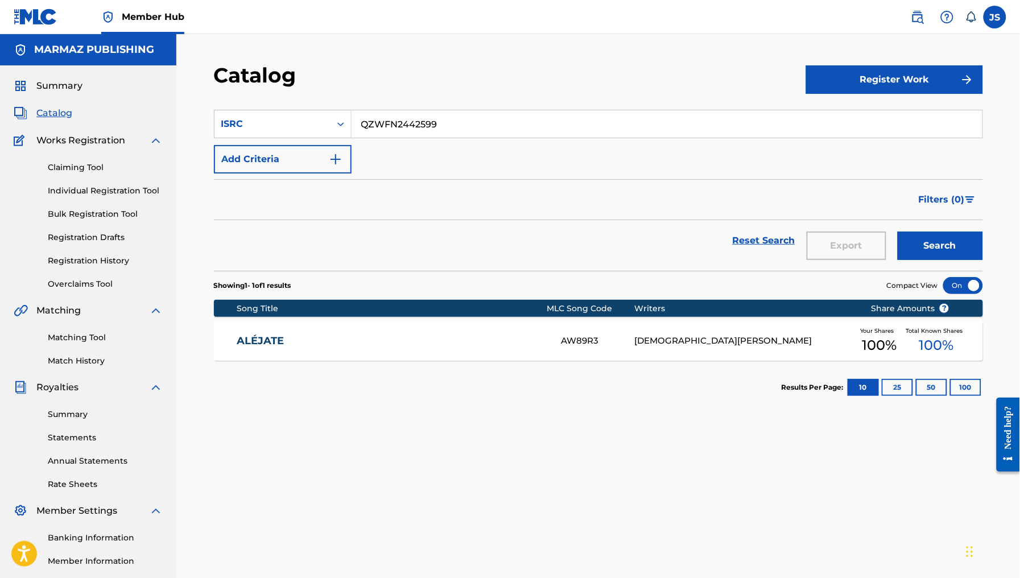
click at [580, 106] on section "SearchWithCriteria0e1c77c0-1582-4513-9abe-57661fd0546e ISRC QZWFN2442599 Add Cr…" at bounding box center [598, 183] width 769 height 175
click at [912, 237] on button "Search" at bounding box center [940, 246] width 85 height 28
click at [236, 339] on div "LO JURO POR ESTA CRUZ LT62CZ JESUS GAMBOA Your Shares 100 % Total Known Shares …" at bounding box center [598, 341] width 769 height 40
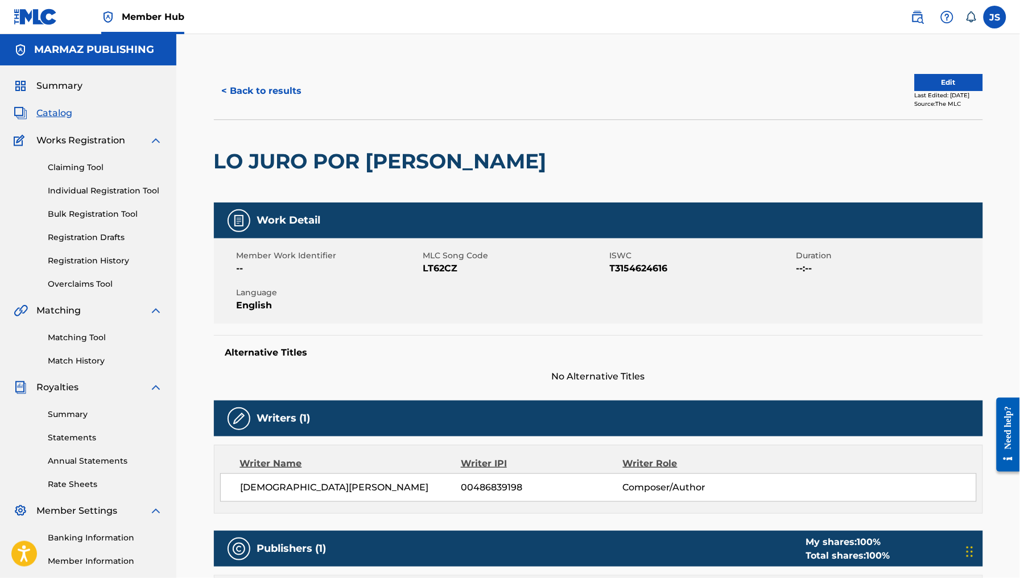
click at [647, 274] on span "T3154624616" at bounding box center [702, 269] width 184 height 14
click at [433, 270] on span "LT62CZ" at bounding box center [515, 269] width 184 height 14
click at [737, 277] on div "Member Work Identifier -- MLC Song Code LT62CZ ISWC T3154624616 Duration --:-- …" at bounding box center [598, 280] width 769 height 85
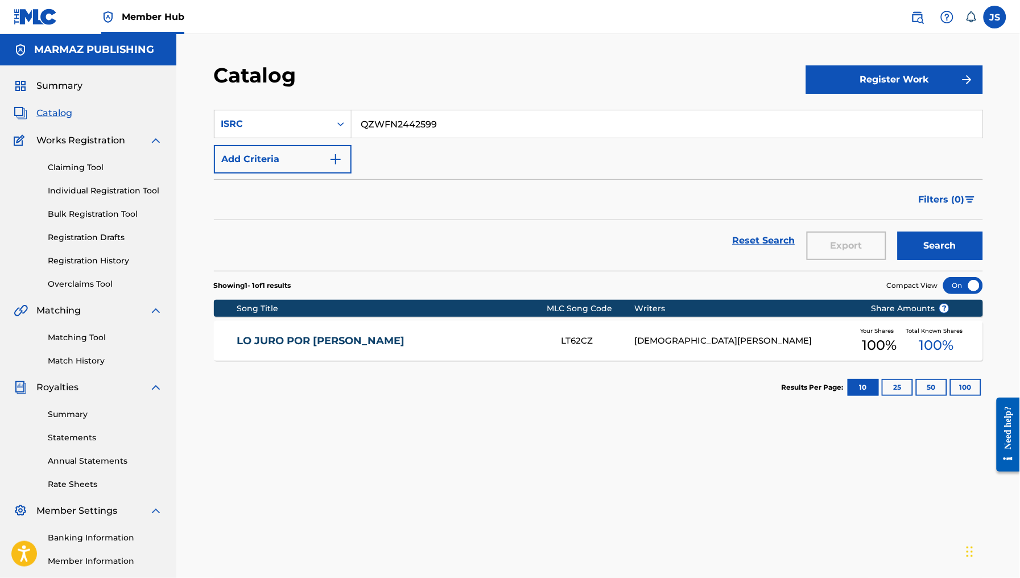
drag, startPoint x: 374, startPoint y: 101, endPoint x: 346, endPoint y: 98, distance: 28.6
click at [346, 98] on section "SearchWithCriteria0e1c77c0-1582-4513-9abe-57661fd0546e ISRC QZWFN2442599 Add Cr…" at bounding box center [598, 183] width 769 height 175
paste input "US3Z42102608"
type input "US3Z42102608"
click at [502, 85] on div "Catalog" at bounding box center [510, 80] width 592 height 34
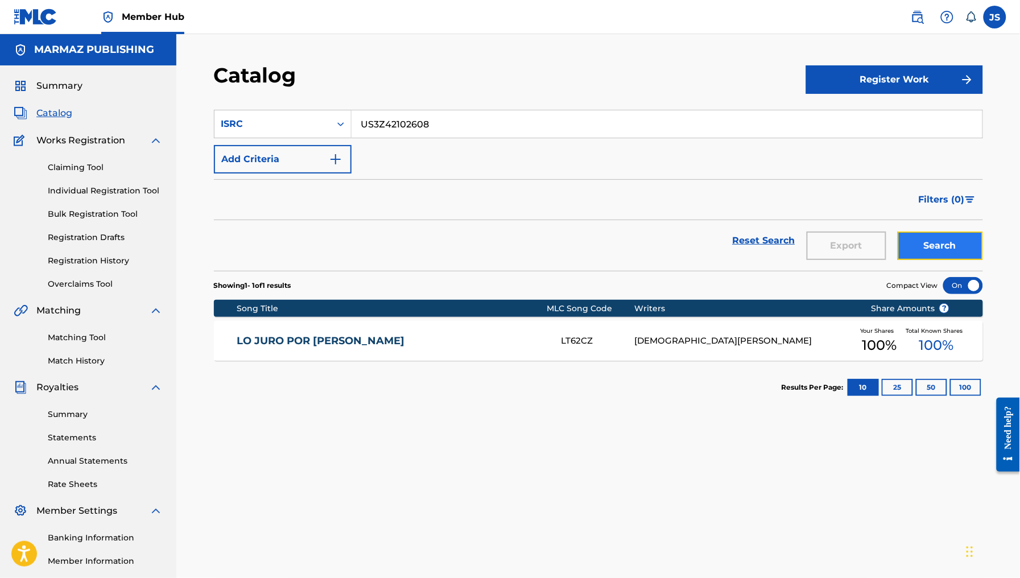
click at [928, 237] on button "Search" at bounding box center [940, 246] width 85 height 28
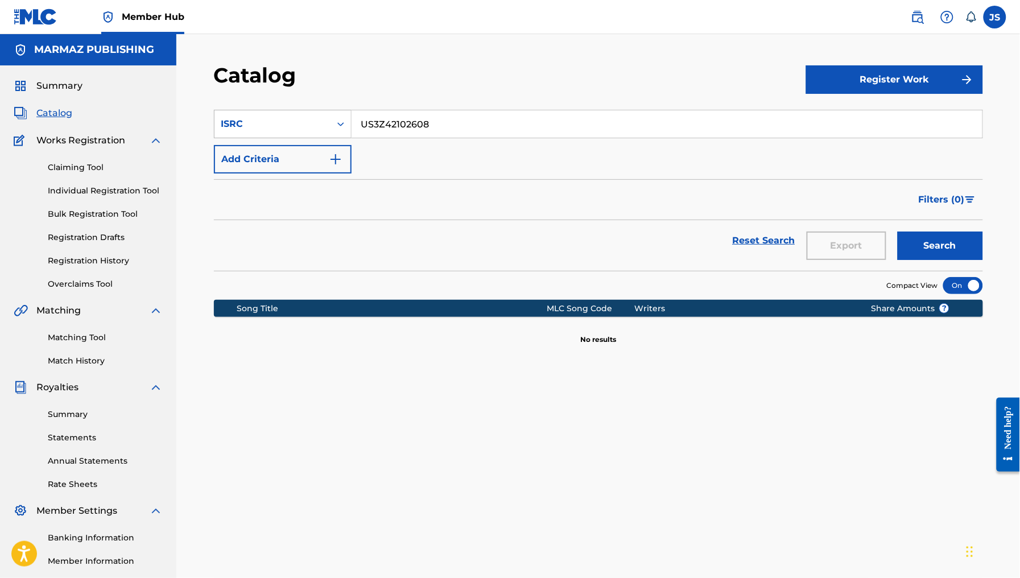
click at [299, 120] on div "ISRC" at bounding box center [272, 124] width 102 height 14
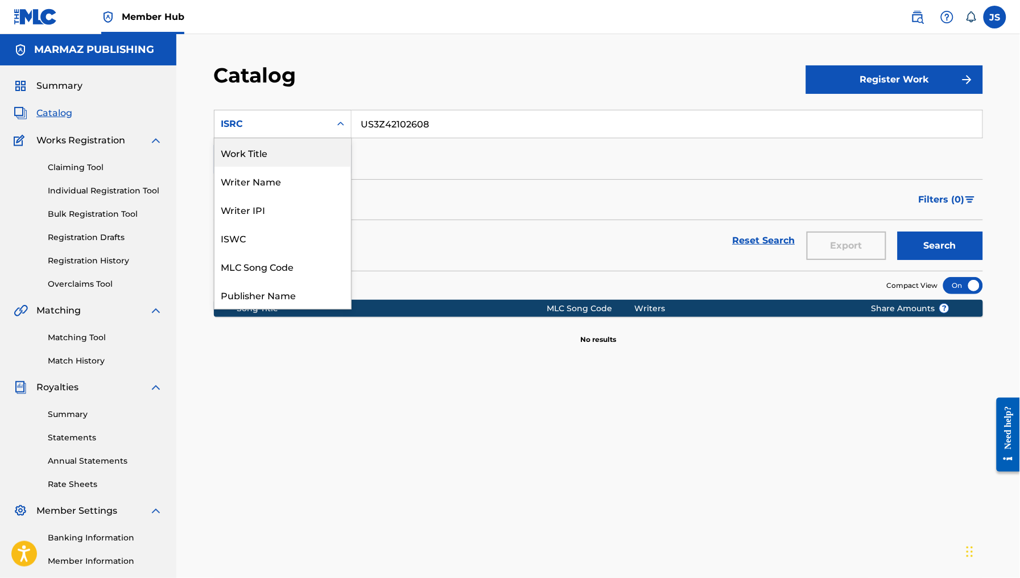
click at [278, 147] on div "Work Title" at bounding box center [283, 152] width 137 height 28
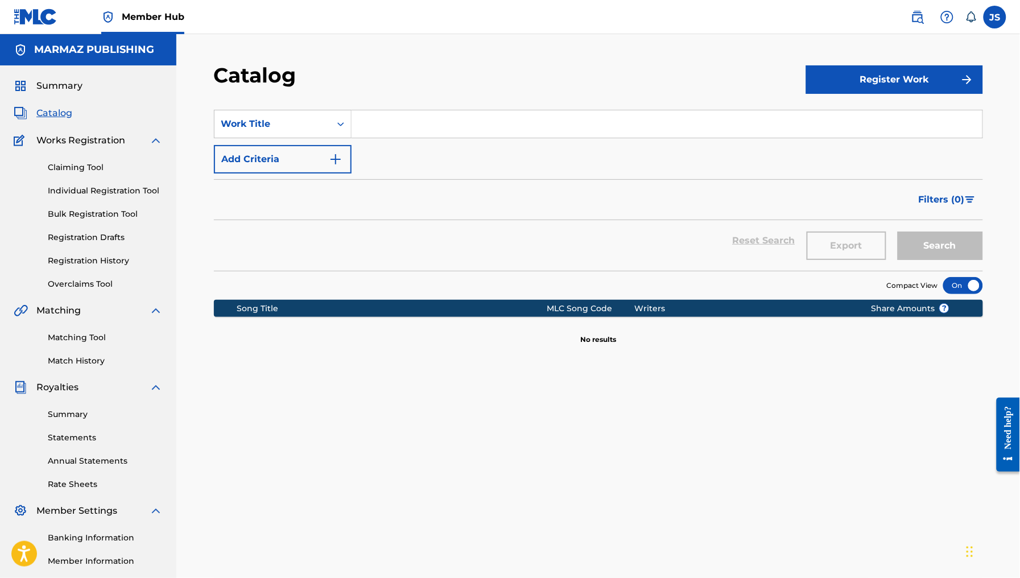
click at [396, 126] on input "Search Form" at bounding box center [667, 123] width 631 height 27
paste input "CUANTO VALE TU DESPECHO"
type input "CUANTO VALE TU DESPECHO"
drag, startPoint x: 442, startPoint y: 80, endPoint x: 543, endPoint y: 106, distance: 105.0
click at [444, 80] on div "Catalog" at bounding box center [510, 80] width 592 height 34
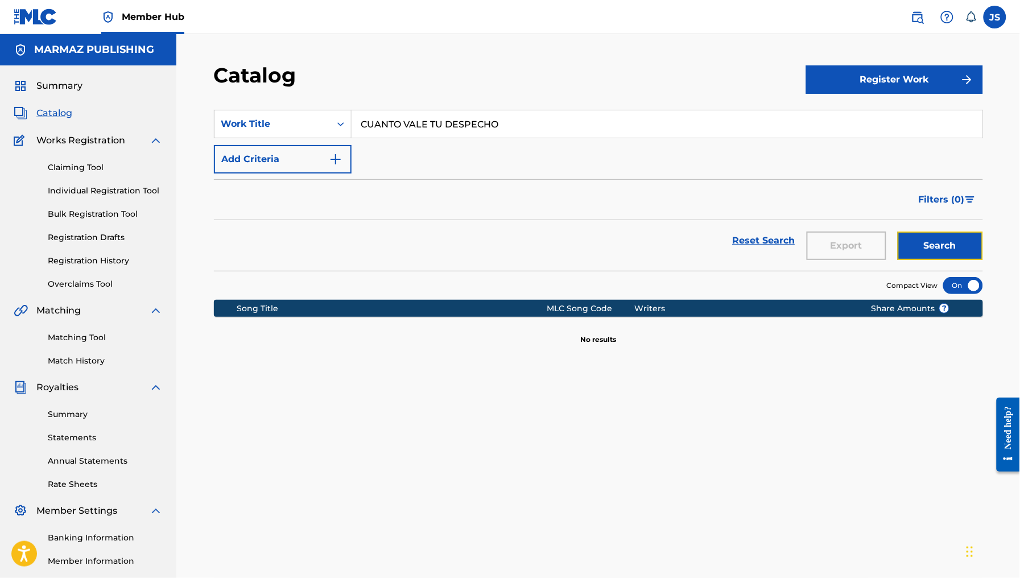
click at [931, 242] on button "Search" at bounding box center [940, 246] width 85 height 28
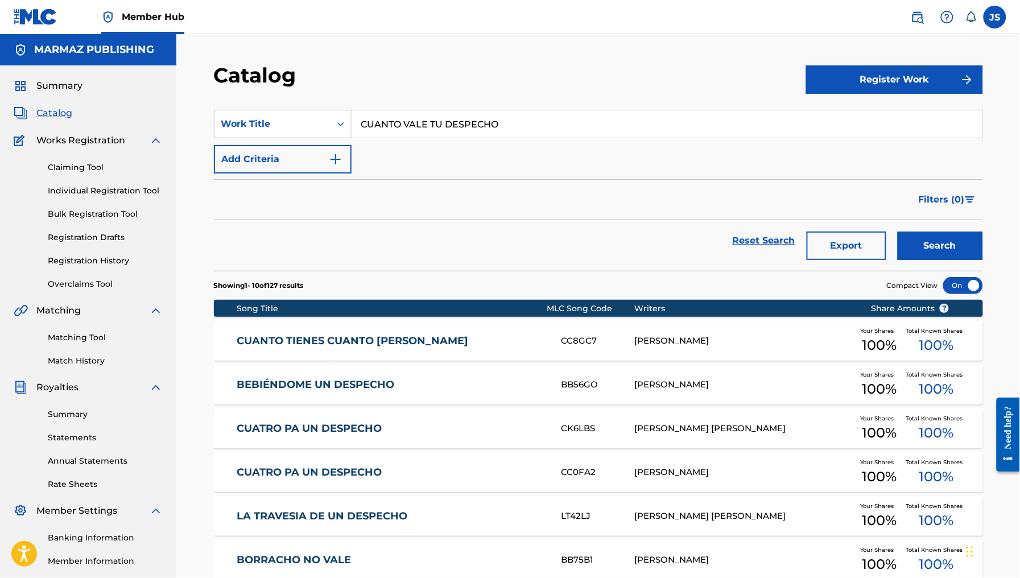
click at [388, 337] on link "CUANTO TIENES CUANTO VALES" at bounding box center [392, 341] width 310 height 13
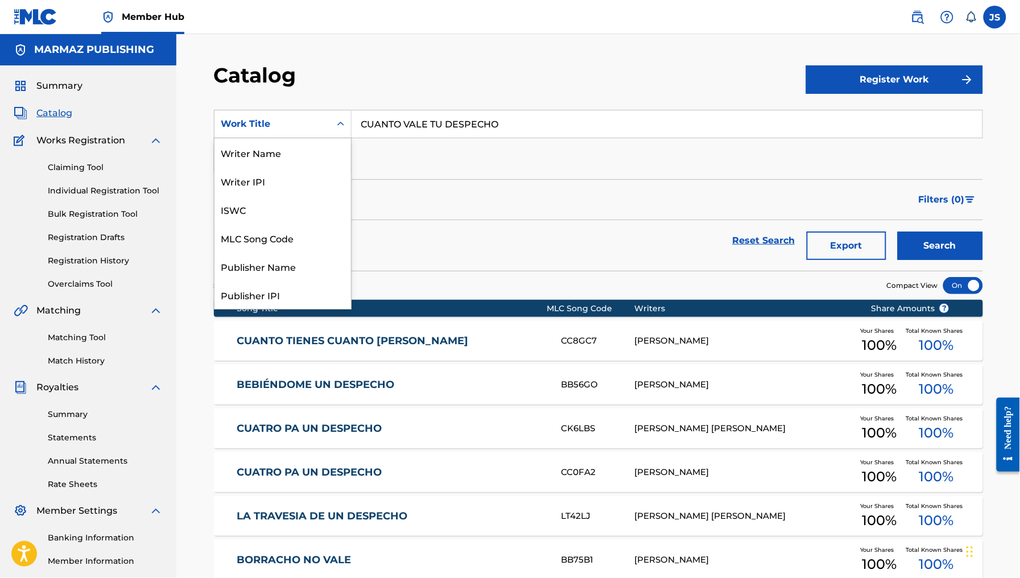
click at [287, 117] on div "Work Title" at bounding box center [272, 124] width 102 height 14
click at [286, 257] on div "ISRC" at bounding box center [283, 266] width 137 height 28
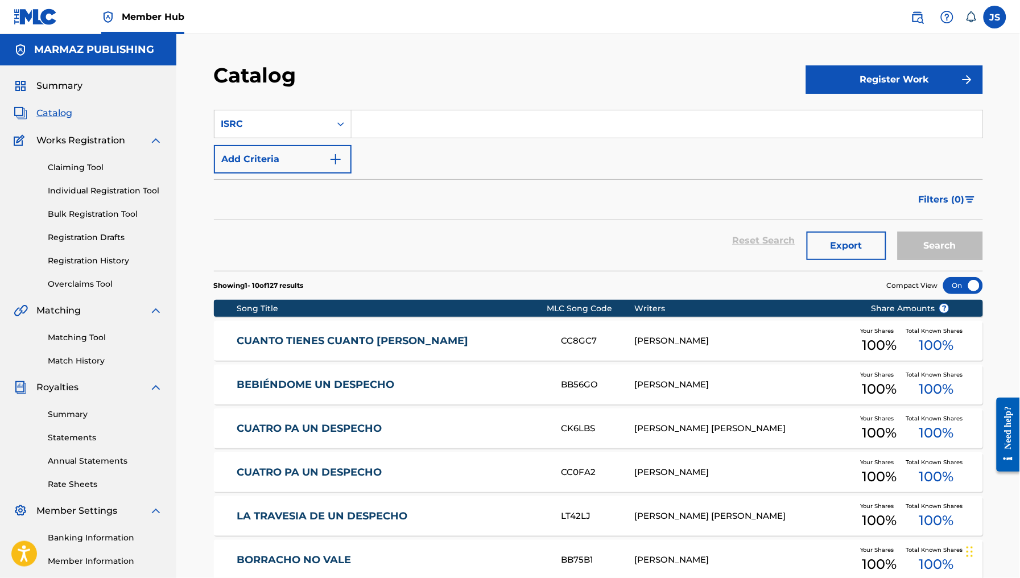
click at [474, 127] on input "Search Form" at bounding box center [667, 123] width 631 height 27
paste input "COA6W2101209"
click at [493, 81] on div "Catalog" at bounding box center [510, 80] width 592 height 34
click at [915, 254] on button "Search" at bounding box center [940, 246] width 85 height 28
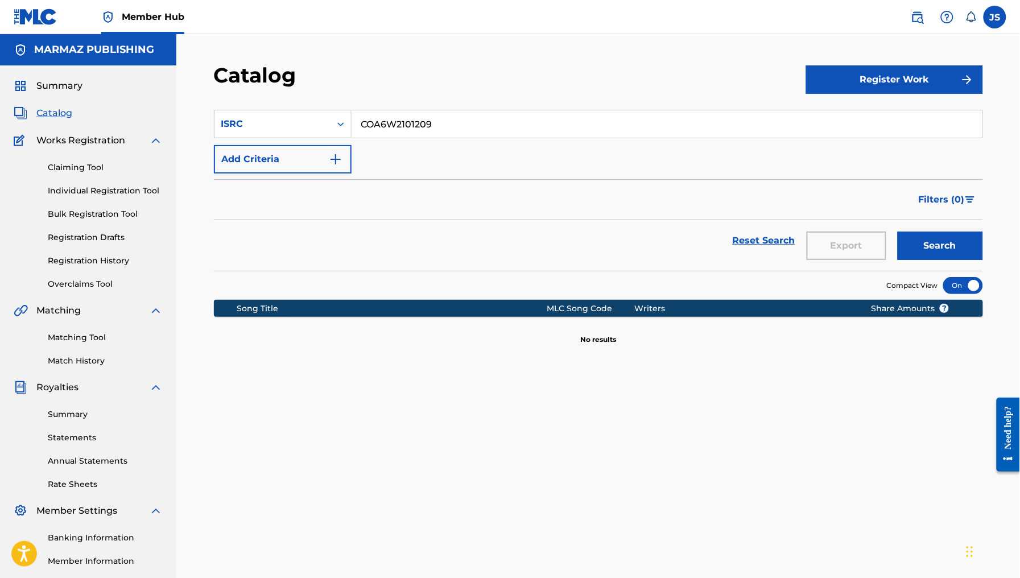
click at [575, 137] on input "COA6W2101209" at bounding box center [667, 123] width 631 height 27
paste input "USDY4235634"
type input "USDY42356349"
drag, startPoint x: 629, startPoint y: 202, endPoint x: 666, endPoint y: 211, distance: 37.4
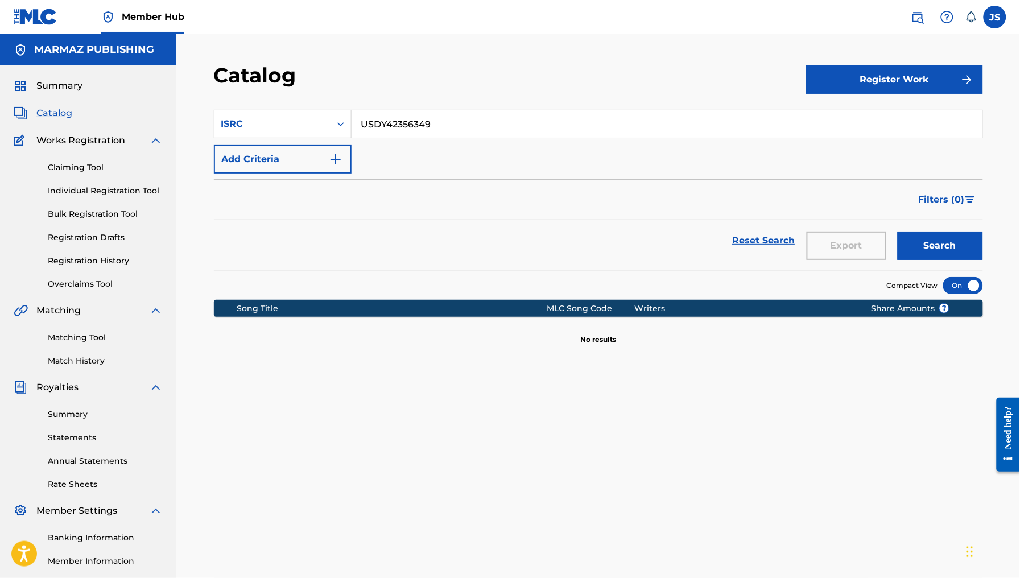
click at [637, 205] on div "Filters ( 0 )" at bounding box center [598, 199] width 769 height 41
click at [935, 237] on button "Search" at bounding box center [940, 246] width 85 height 28
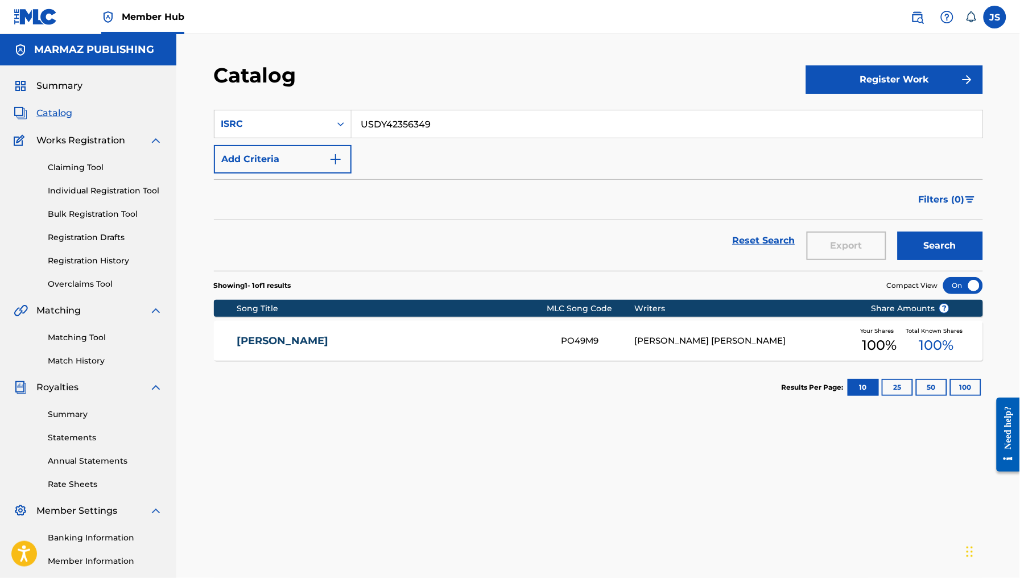
click at [255, 341] on link "PEDRO NAVAJAS" at bounding box center [392, 341] width 310 height 13
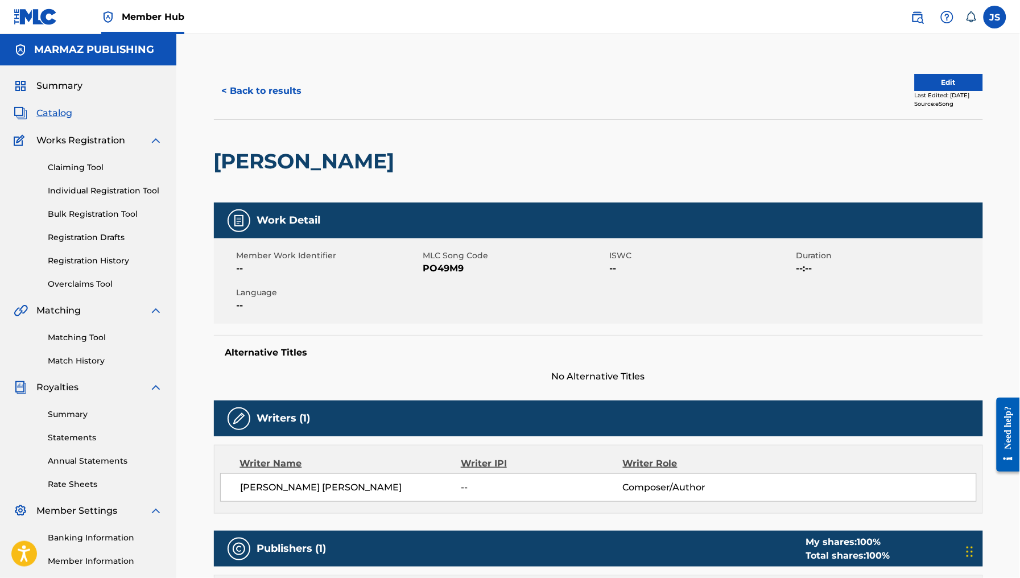
click at [452, 267] on span "PO49M9" at bounding box center [515, 269] width 184 height 14
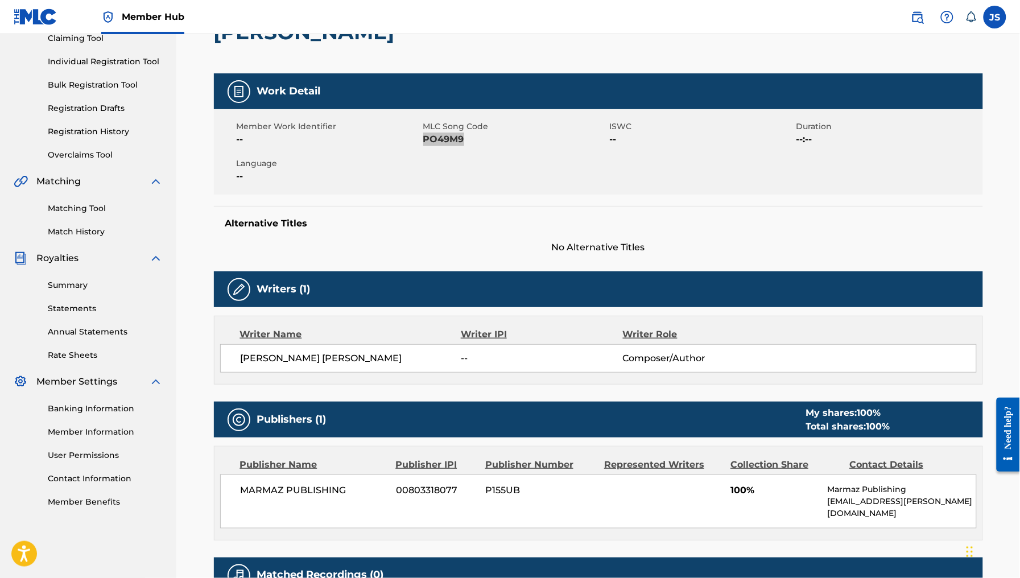
scroll to position [128, 0]
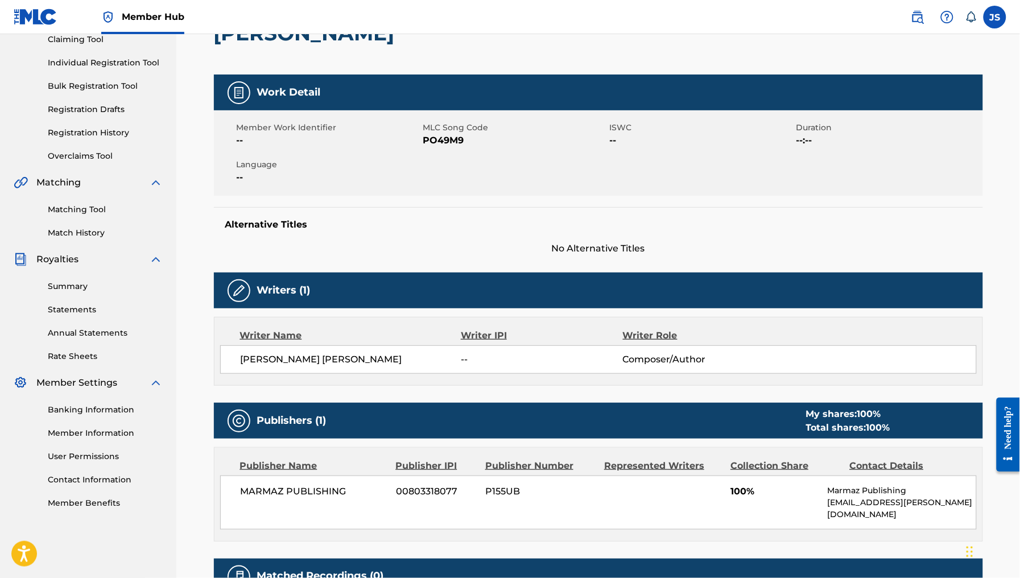
click at [394, 200] on div "Work Detail Member Work Identifier -- MLC Song Code PO49M9 ISWC -- Duration --:…" at bounding box center [598, 165] width 769 height 181
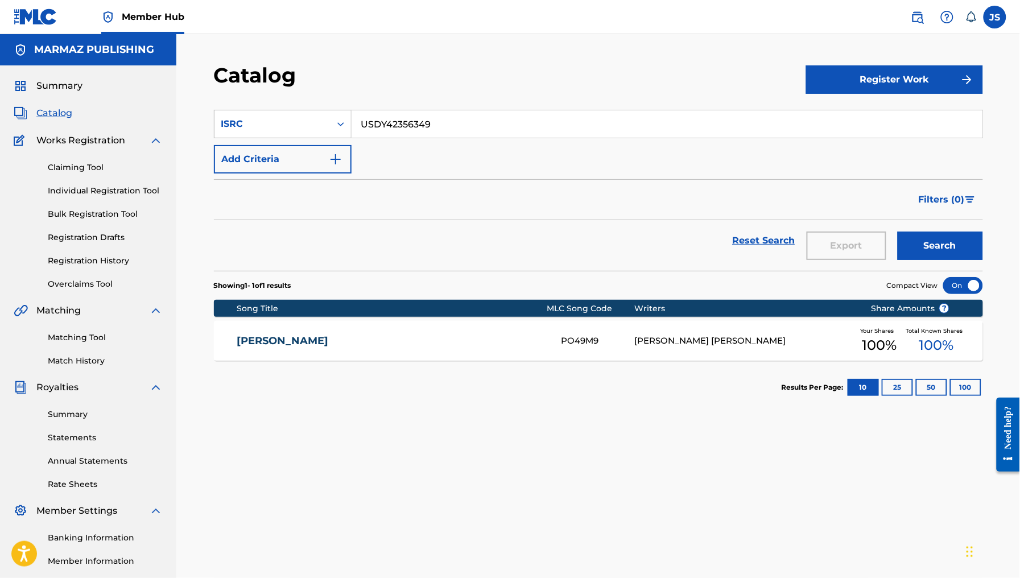
drag, startPoint x: 436, startPoint y: 133, endPoint x: 328, endPoint y: 111, distance: 109.7
click at [328, 111] on div "SearchWithCriteria44af680b-e4e7-4ac9-9bd9-8c54387ad974 ISRC USDY42356349" at bounding box center [598, 124] width 769 height 28
paste input "FRX202462720"
type input "FRX202462720"
click at [488, 81] on div "Catalog" at bounding box center [510, 80] width 592 height 34
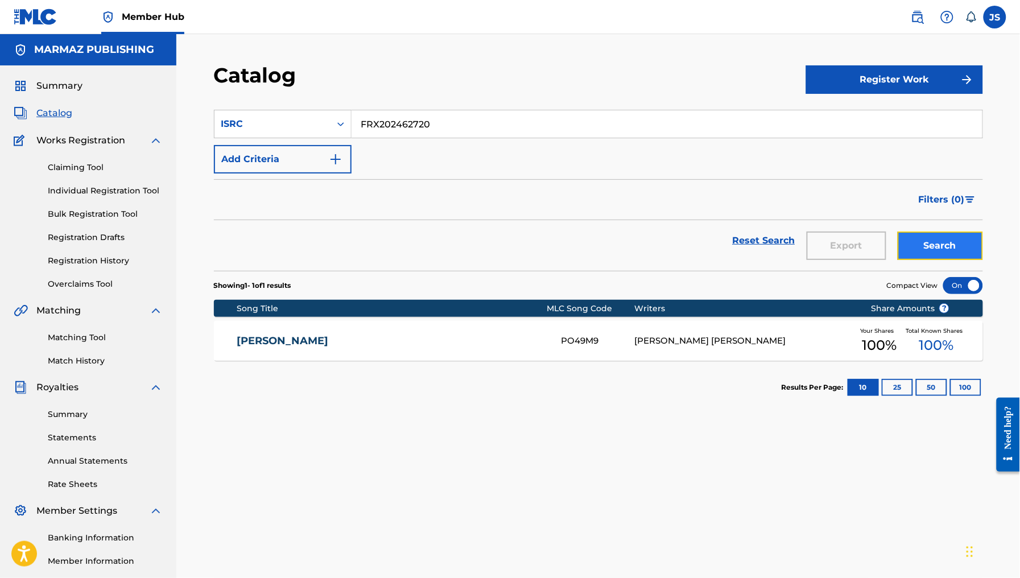
click at [940, 242] on button "Search" at bounding box center [940, 246] width 85 height 28
click at [262, 339] on link "SOLO UNA NOCHE" at bounding box center [392, 341] width 310 height 13
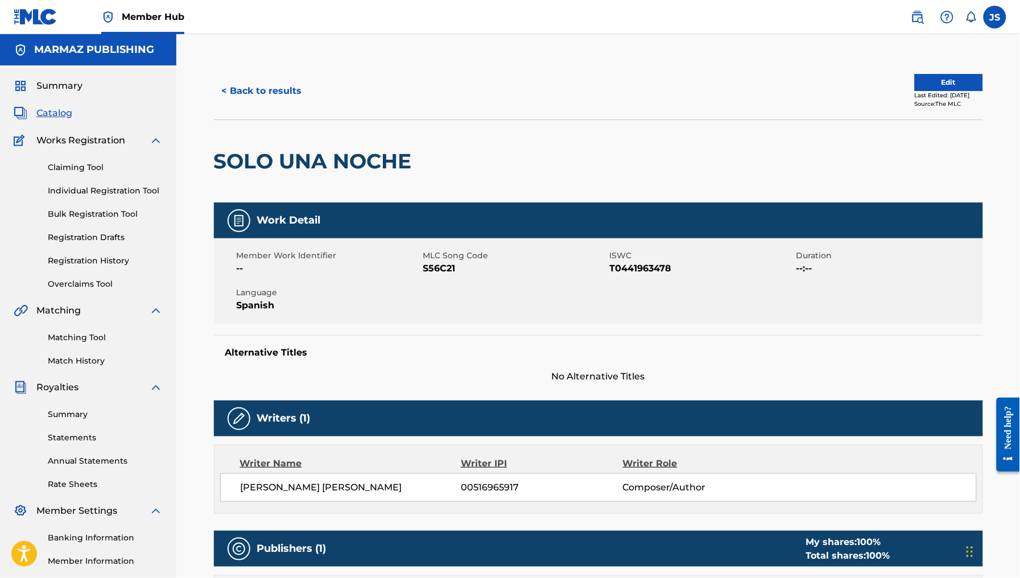
click at [624, 269] on span "T0441963478" at bounding box center [702, 269] width 184 height 14
drag, startPoint x: 624, startPoint y: 269, endPoint x: 652, endPoint y: 291, distance: 35.2
click at [625, 269] on span "T0441963478" at bounding box center [702, 269] width 184 height 14
click at [457, 276] on div "Member Work Identifier -- MLC Song Code S56C21 ISWC T0441963478 Duration --:-- …" at bounding box center [598, 280] width 769 height 85
click at [447, 268] on span "S56C21" at bounding box center [515, 269] width 184 height 14
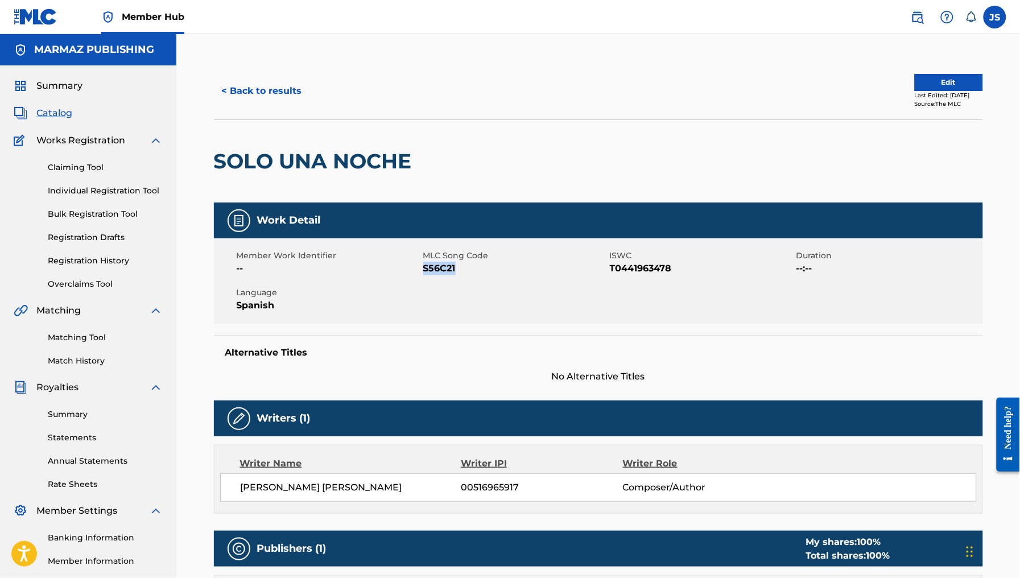
click at [447, 268] on span "S56C21" at bounding box center [515, 269] width 184 height 14
click at [545, 295] on div "Member Work Identifier -- MLC Song Code S56C21 ISWC T0441963478 Duration --:-- …" at bounding box center [598, 280] width 769 height 85
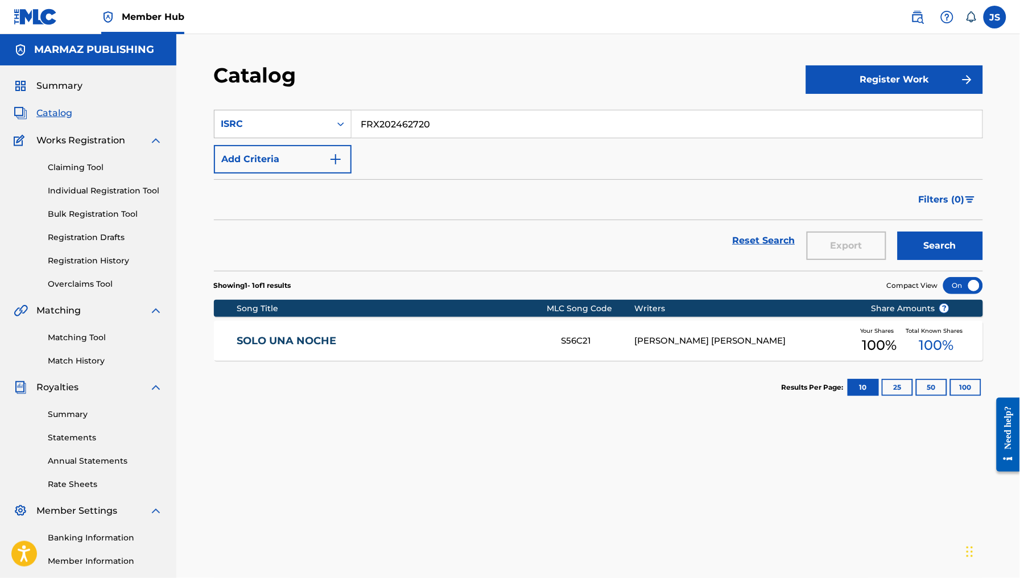
click at [309, 112] on div "SearchWithCriteria44af680b-e4e7-4ac9-9bd9-8c54387ad974 ISRC FRX202462720" at bounding box center [598, 124] width 769 height 28
drag, startPoint x: 432, startPoint y: 118, endPoint x: 254, endPoint y: 109, distance: 178.4
click at [254, 109] on section "SearchWithCriteria44af680b-e4e7-4ac9-9bd9-8c54387ad974 ISRC FRX202462720 Add Cr…" at bounding box center [598, 183] width 769 height 175
paste input "1"
type input "FRX202462721"
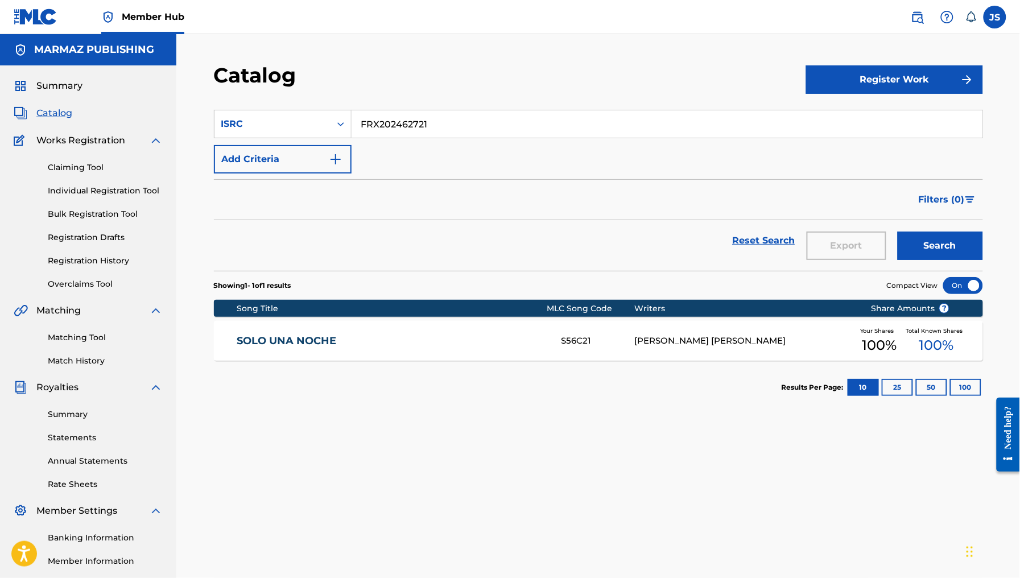
click at [450, 79] on div "Catalog" at bounding box center [510, 80] width 592 height 34
click at [942, 233] on button "Search" at bounding box center [940, 246] width 85 height 28
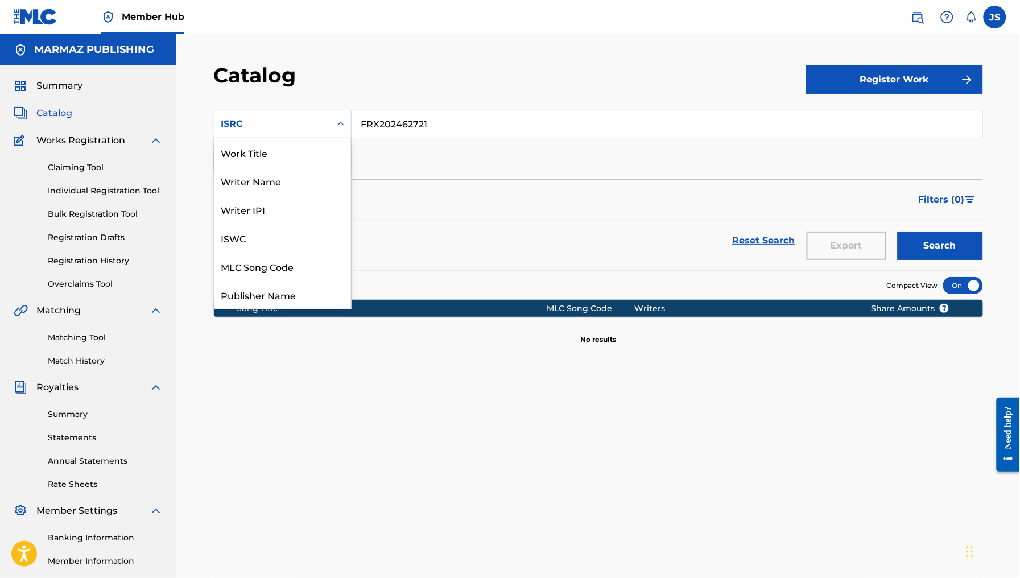
click at [269, 116] on div "ISRC" at bounding box center [273, 124] width 116 height 22
click at [277, 152] on div "Work Title" at bounding box center [283, 152] width 137 height 28
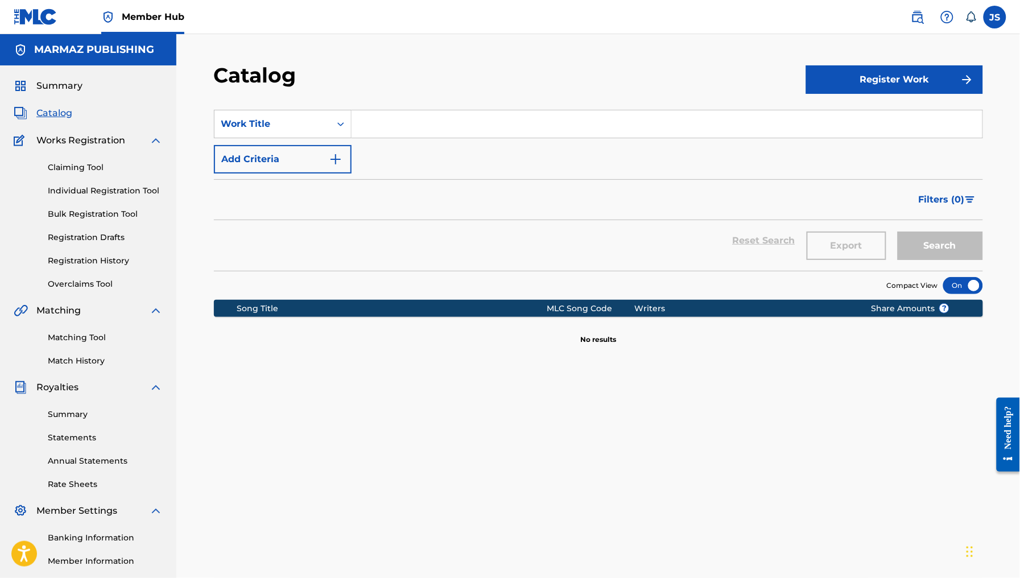
click at [399, 129] on input "Search Form" at bounding box center [667, 123] width 631 height 27
paste input "DE QUE TE OLVIDO TE OLVIDO"
type input "DE QUE TE OLVIDO TE OLVIDO"
drag, startPoint x: 466, startPoint y: 79, endPoint x: 616, endPoint y: 141, distance: 162.5
click at [468, 81] on div "Catalog" at bounding box center [510, 80] width 592 height 34
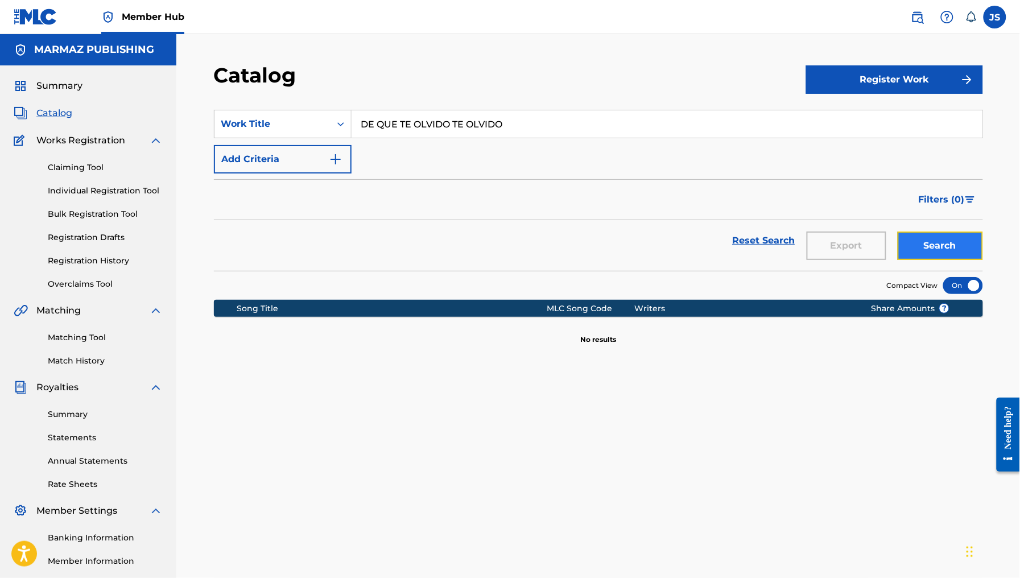
click at [954, 236] on button "Search" at bounding box center [940, 246] width 85 height 28
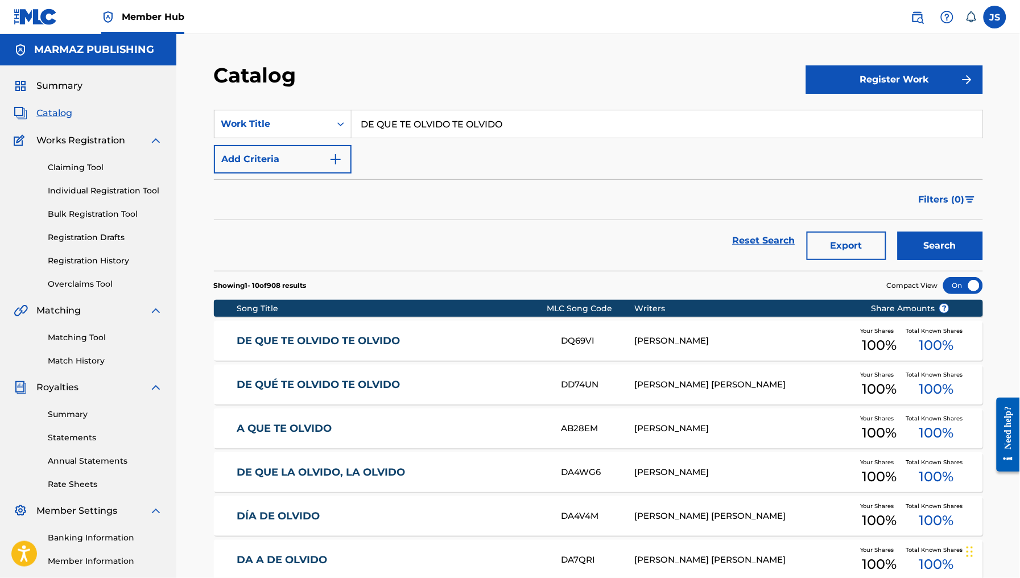
click at [351, 383] on link "DE QUÉ TE OLVIDO TE OLVIDO" at bounding box center [392, 384] width 310 height 13
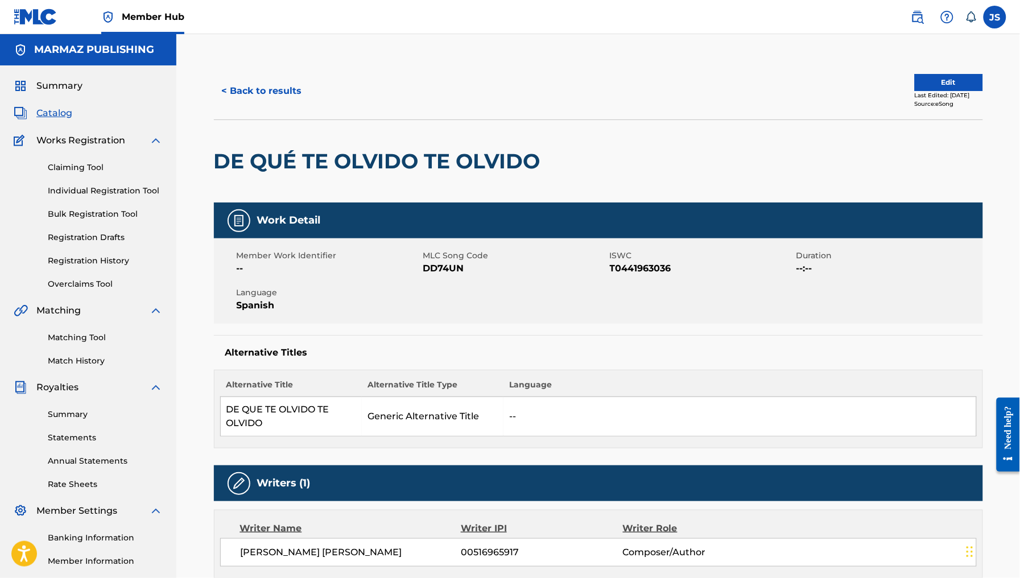
click at [640, 271] on span "T0441963036" at bounding box center [702, 269] width 184 height 14
click at [450, 274] on span "DD74UN" at bounding box center [515, 269] width 184 height 14
click at [450, 268] on span "DD74UN" at bounding box center [515, 269] width 184 height 14
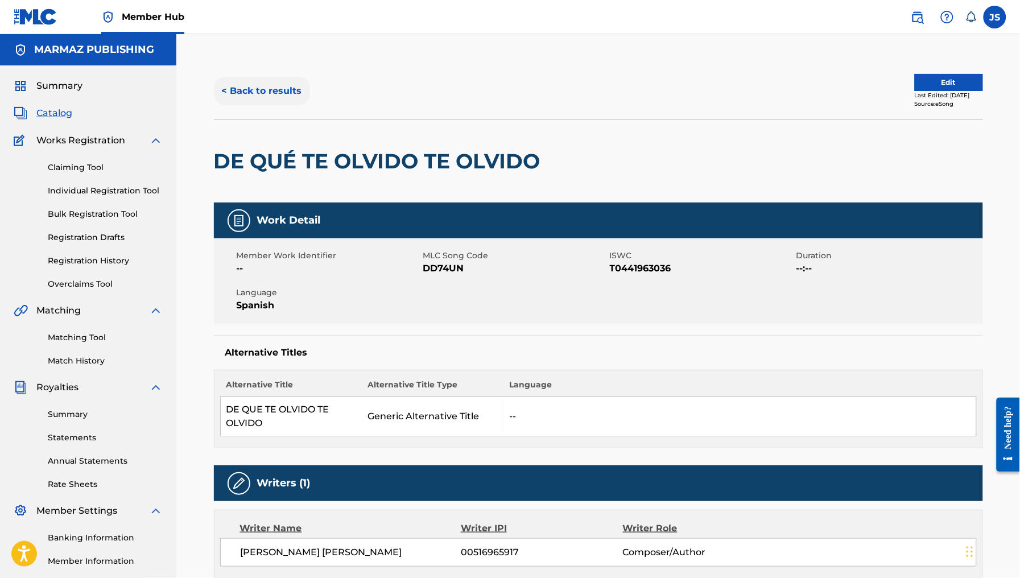
click at [231, 105] on div "< Back to results Edit Last Edited: April 21, 2025 Source: eSong" at bounding box center [598, 91] width 769 height 57
click at [253, 94] on button "< Back to results" at bounding box center [262, 91] width 96 height 28
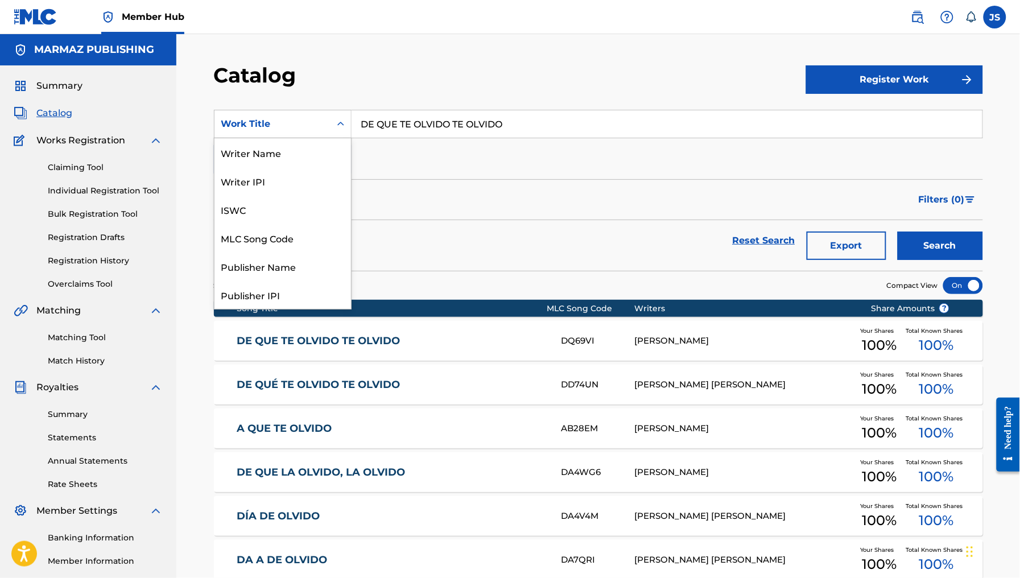
click at [319, 129] on div "Work Title" at bounding box center [272, 124] width 102 height 14
click at [283, 263] on div "ISRC" at bounding box center [283, 266] width 137 height 28
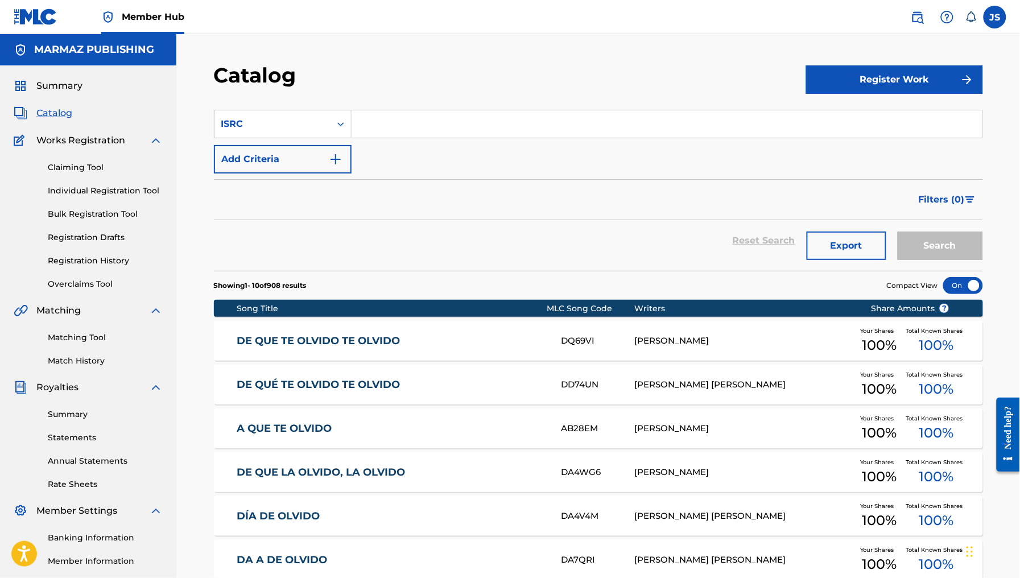
click at [501, 133] on input "Search Form" at bounding box center [667, 123] width 631 height 27
paste input "FRX202462722"
type input "FRX202462722"
drag, startPoint x: 534, startPoint y: 105, endPoint x: 568, endPoint y: 106, distance: 34.1
click at [534, 105] on section "SearchWithCriteriadc36a9b9-ee16-4b5e-bec9-ec6c52476dda ISRC FRX202462722 Add Cr…" at bounding box center [598, 183] width 769 height 175
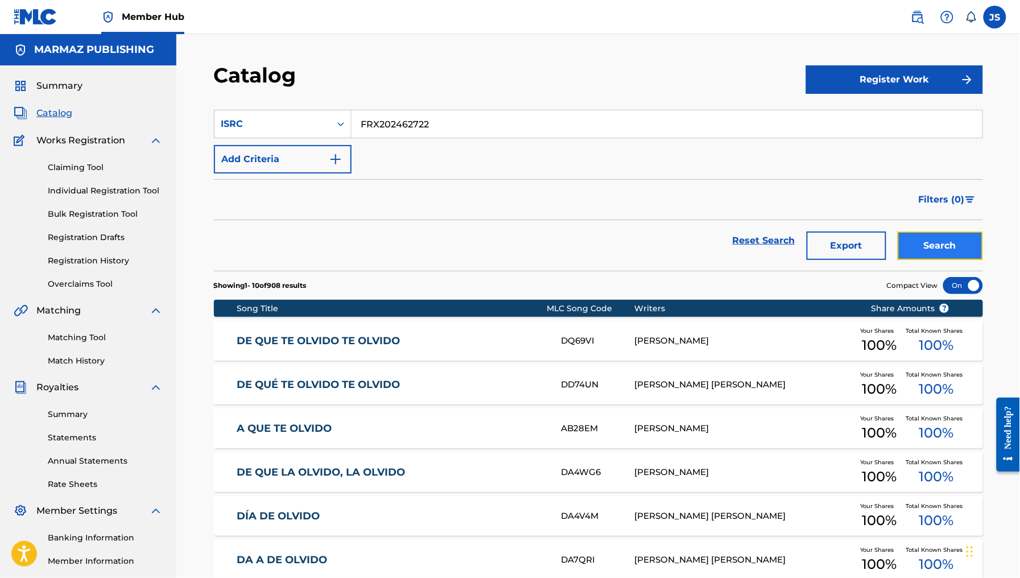
click at [953, 236] on button "Search" at bounding box center [940, 246] width 85 height 28
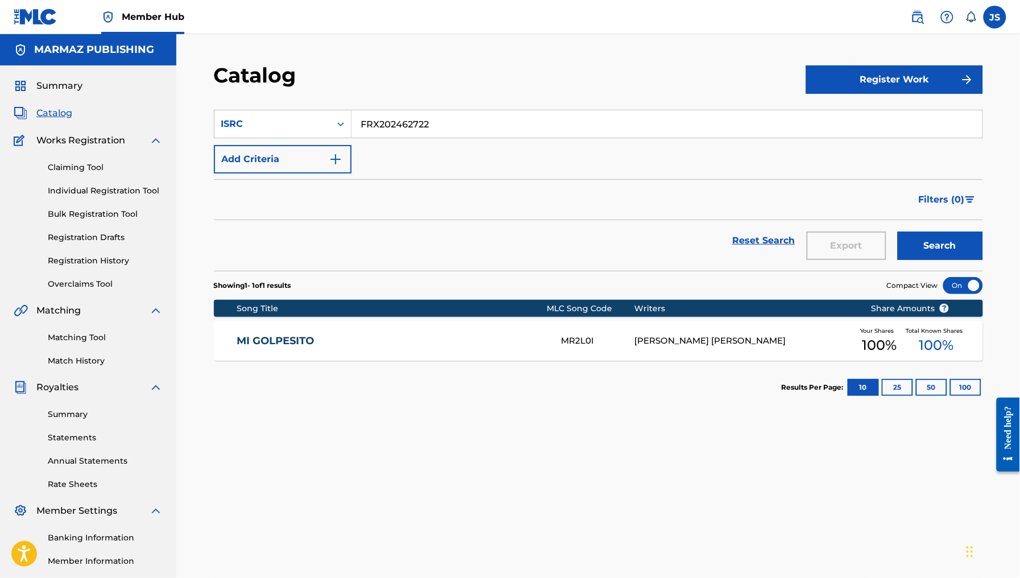
click at [291, 341] on link "MI GOLPESITO" at bounding box center [392, 341] width 310 height 13
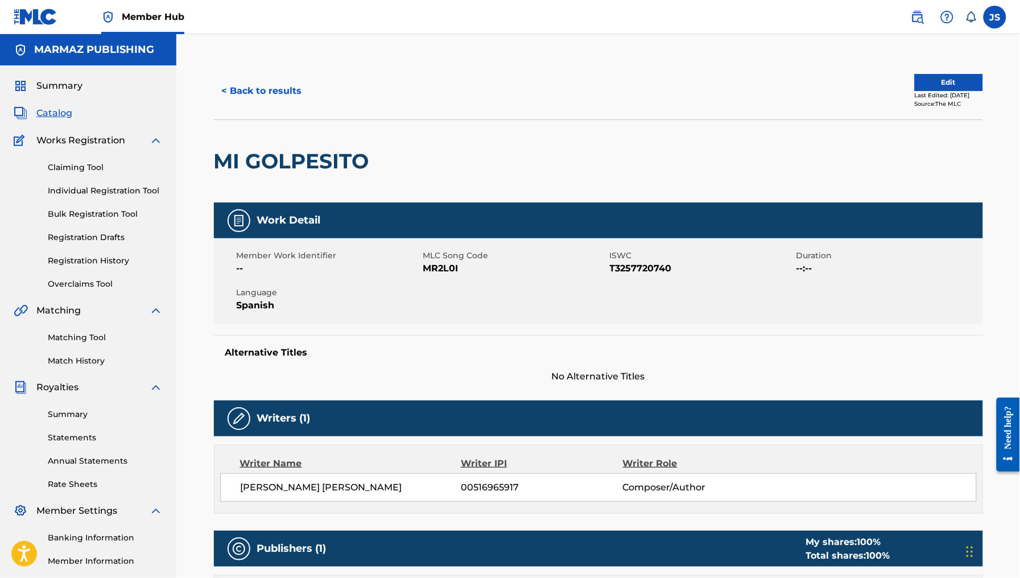
click at [667, 269] on span "T3257720740" at bounding box center [702, 269] width 184 height 14
click at [446, 268] on span "MR2L0I" at bounding box center [515, 269] width 184 height 14
click at [483, 219] on div "Work Detail" at bounding box center [598, 221] width 769 height 36
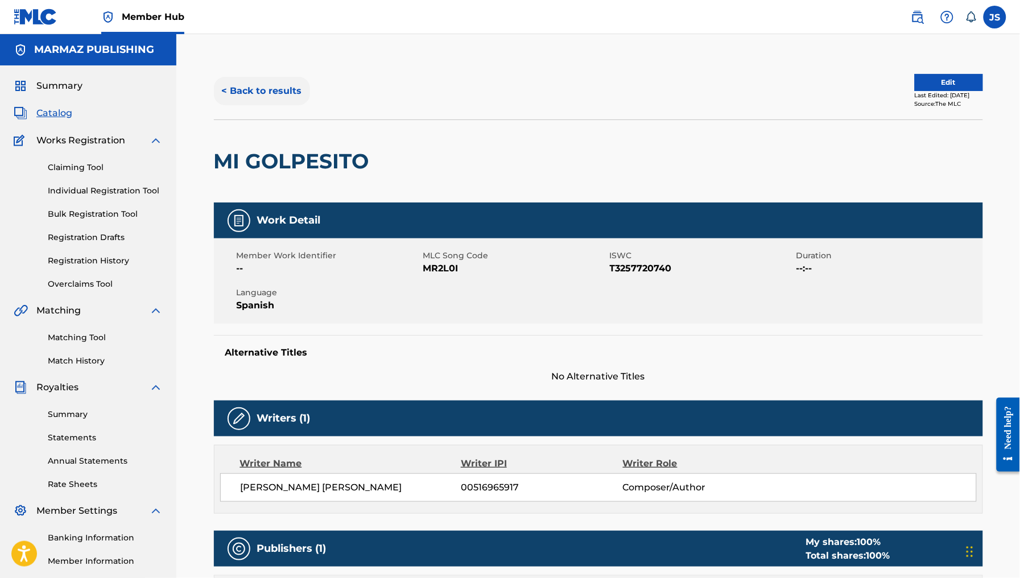
click at [254, 77] on button "< Back to results" at bounding box center [262, 91] width 96 height 28
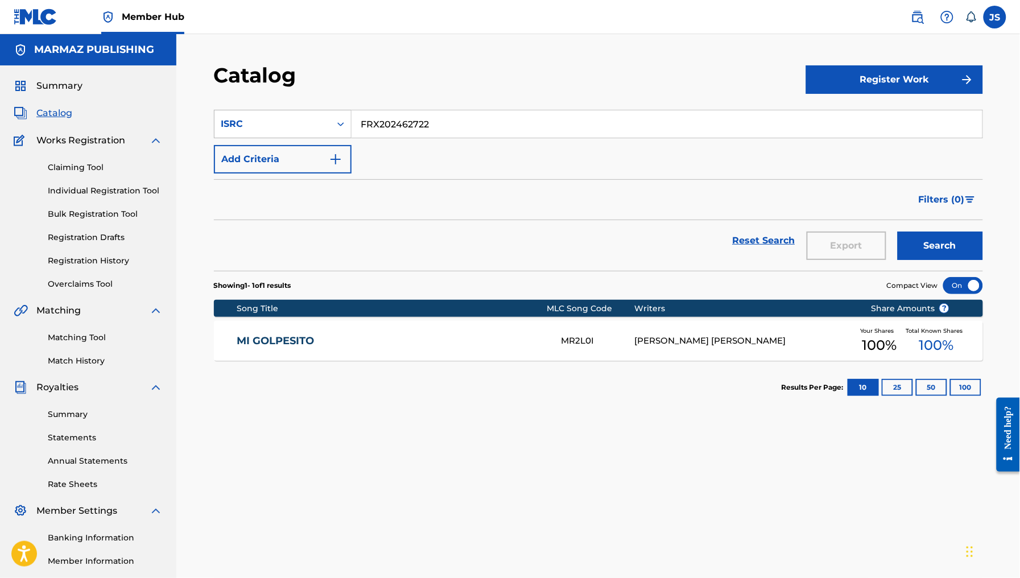
drag, startPoint x: 473, startPoint y: 126, endPoint x: 283, endPoint y: 111, distance: 190.6
click at [283, 111] on div "SearchWithCriteriadc36a9b9-ee16-4b5e-bec9-ec6c52476dda ISRC FRX202462722" at bounding box center [598, 124] width 769 height 28
paste input "4"
type input "FRX202462724"
drag, startPoint x: 437, startPoint y: 103, endPoint x: 554, endPoint y: 114, distance: 117.2
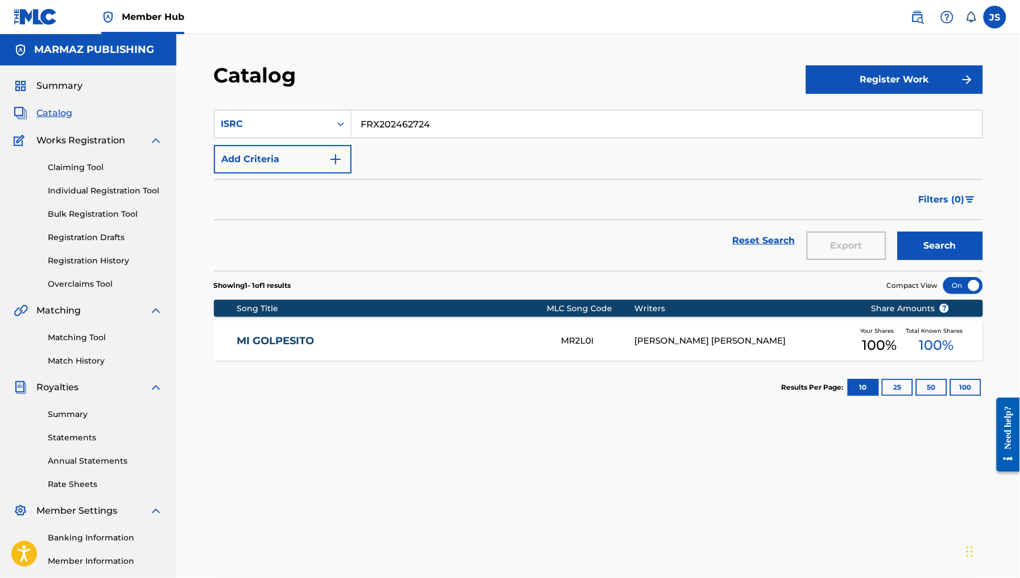
click at [439, 103] on section "SearchWithCriteriadc36a9b9-ee16-4b5e-bec9-ec6c52476dda ISRC FRX202462724 Add Cr…" at bounding box center [598, 183] width 769 height 175
click at [970, 250] on button "Search" at bounding box center [940, 246] width 85 height 28
click at [308, 337] on link "NO ESCAPARAS" at bounding box center [392, 341] width 310 height 13
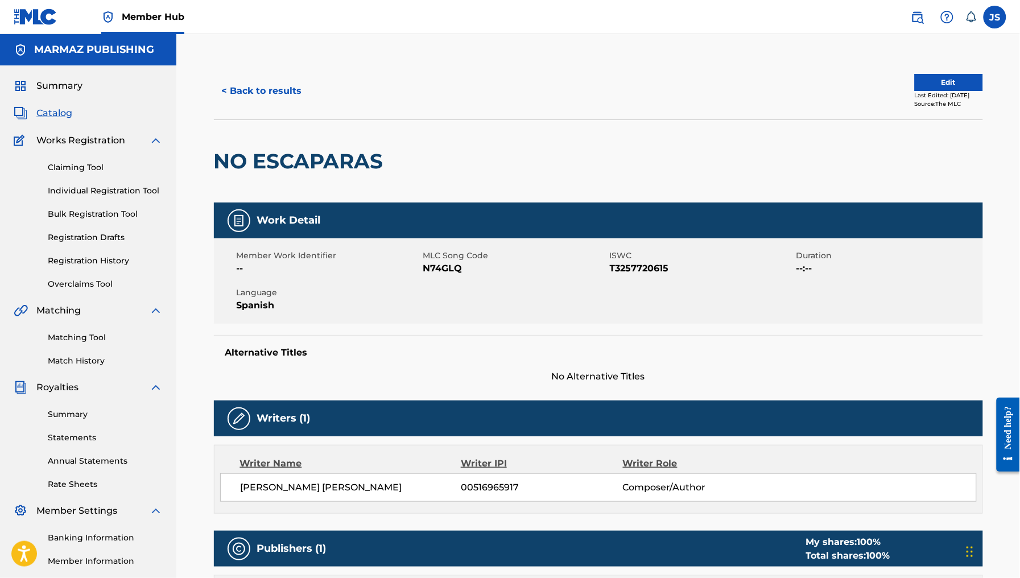
click at [629, 265] on span "T3257720615" at bounding box center [702, 269] width 184 height 14
click at [470, 269] on span "N74GLQ" at bounding box center [515, 269] width 184 height 14
click at [448, 262] on span "N74GLQ" at bounding box center [515, 269] width 184 height 14
drag, startPoint x: 448, startPoint y: 262, endPoint x: 459, endPoint y: 263, distance: 10.4
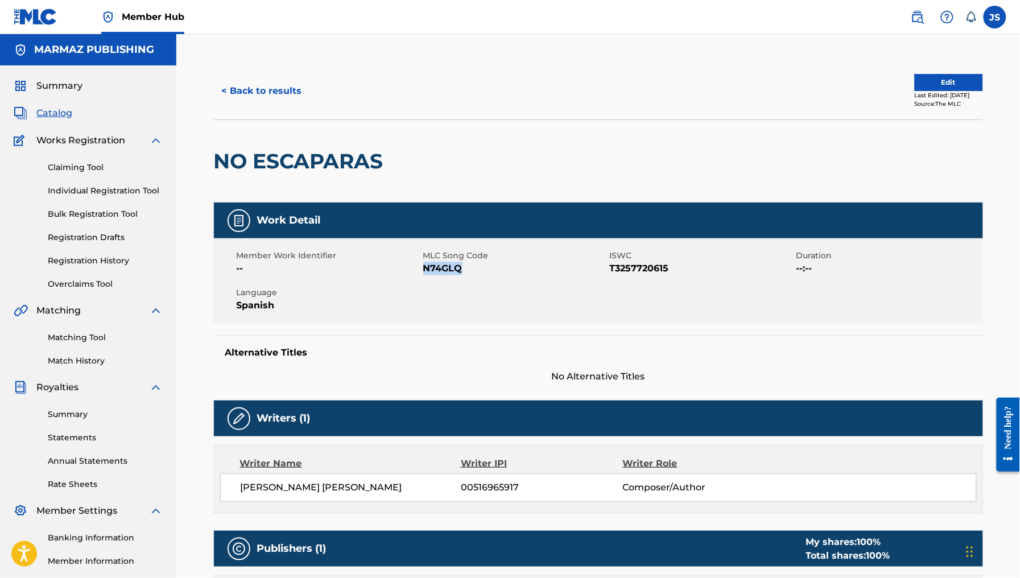
click at [451, 262] on span "N74GLQ" at bounding box center [515, 269] width 184 height 14
click at [248, 101] on button "< Back to results" at bounding box center [262, 91] width 96 height 28
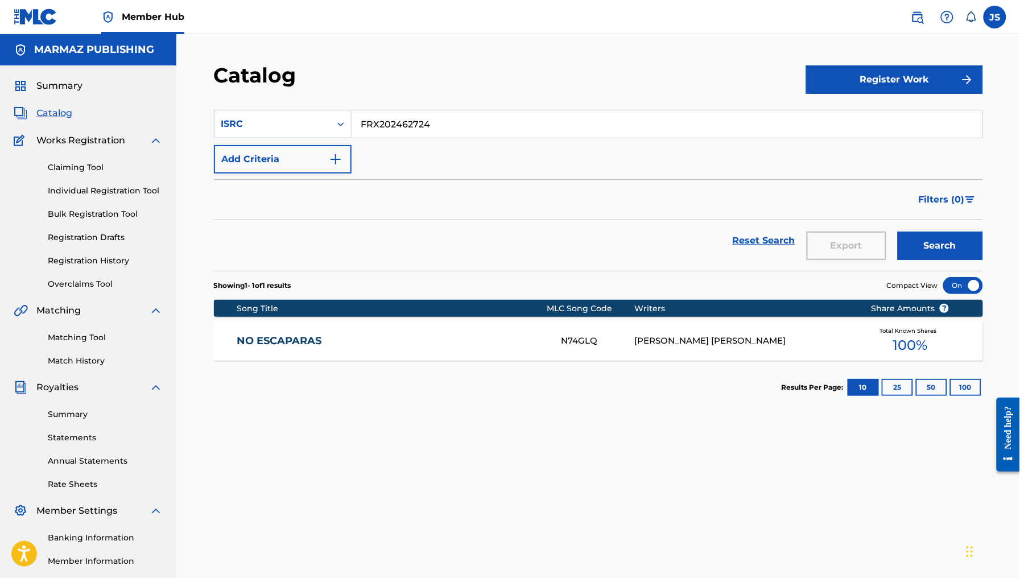
drag, startPoint x: 458, startPoint y: 125, endPoint x: 333, endPoint y: 108, distance: 126.4
click at [333, 108] on section "SearchWithCriteriadc36a9b9-ee16-4b5e-bec9-ec6c52476dda ISRC FRX202462724 Add Cr…" at bounding box center [598, 183] width 769 height 175
paste input "5"
type input "FRX202462725"
click at [496, 84] on div "Catalog" at bounding box center [510, 80] width 592 height 34
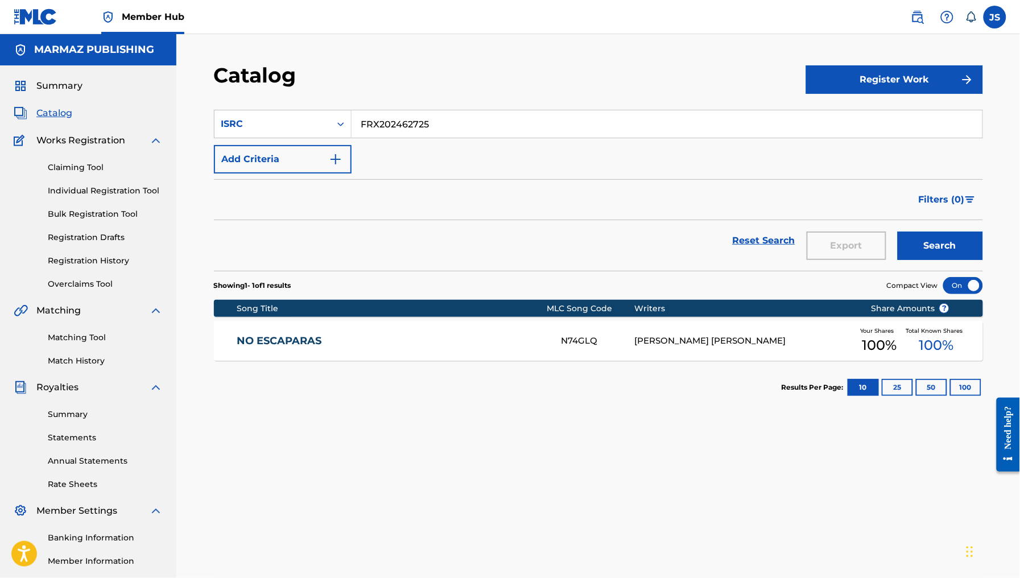
click at [963, 261] on div "Search" at bounding box center [937, 240] width 91 height 41
drag, startPoint x: 962, startPoint y: 253, endPoint x: 914, endPoint y: 268, distance: 50.0
click at [962, 253] on button "Search" at bounding box center [940, 246] width 85 height 28
click at [258, 333] on div "MI NORTE MR2L0F RONALD EDGARDO SILVA TORREALBA Your Shares 100 % Total Known Sh…" at bounding box center [598, 341] width 769 height 40
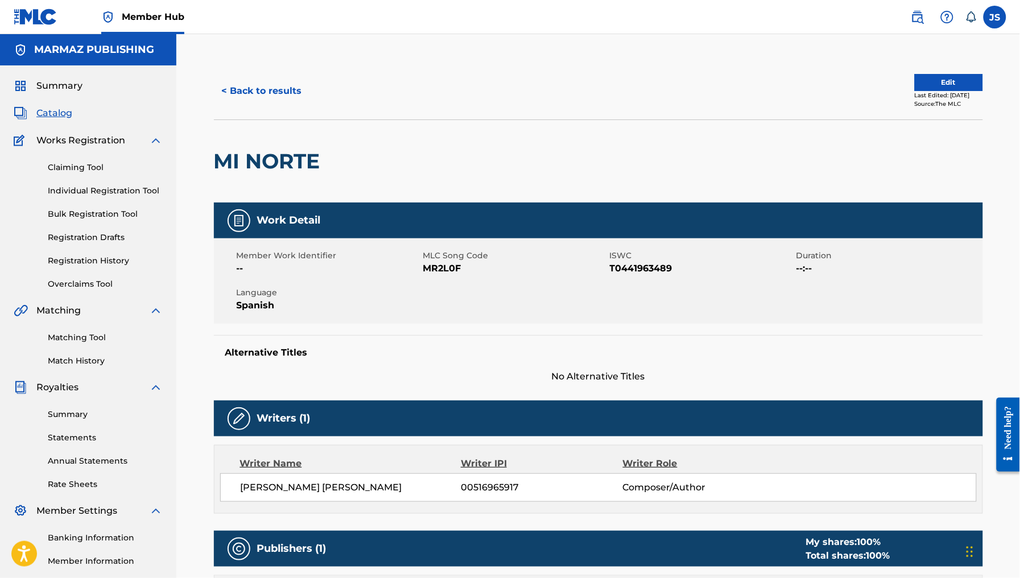
click at [645, 263] on span "T0441963489" at bounding box center [702, 269] width 184 height 14
click at [441, 261] on span "MLC Song Code" at bounding box center [515, 256] width 184 height 12
click at [446, 269] on span "MR2L0F" at bounding box center [515, 269] width 184 height 14
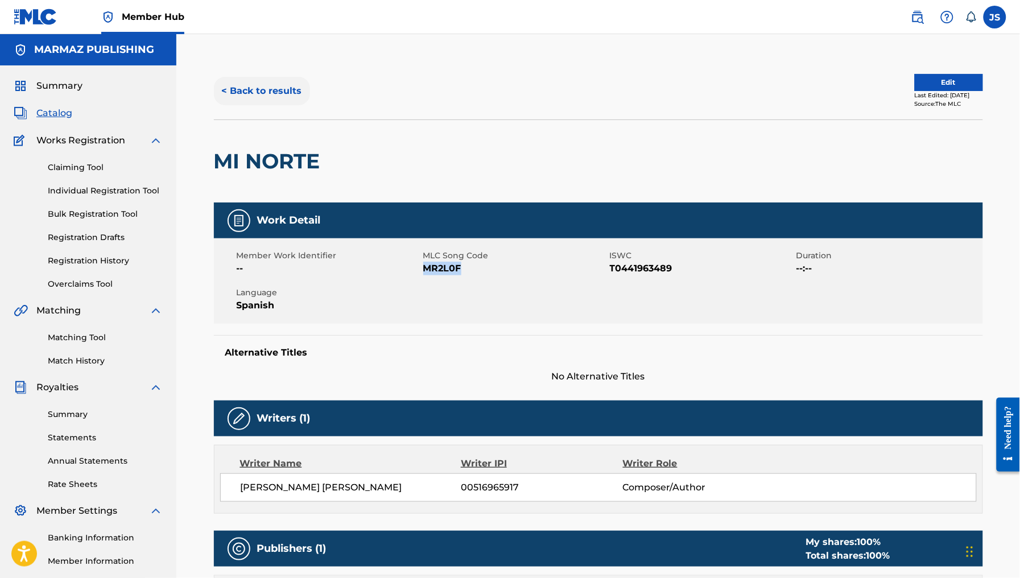
click at [224, 90] on button "< Back to results" at bounding box center [262, 91] width 96 height 28
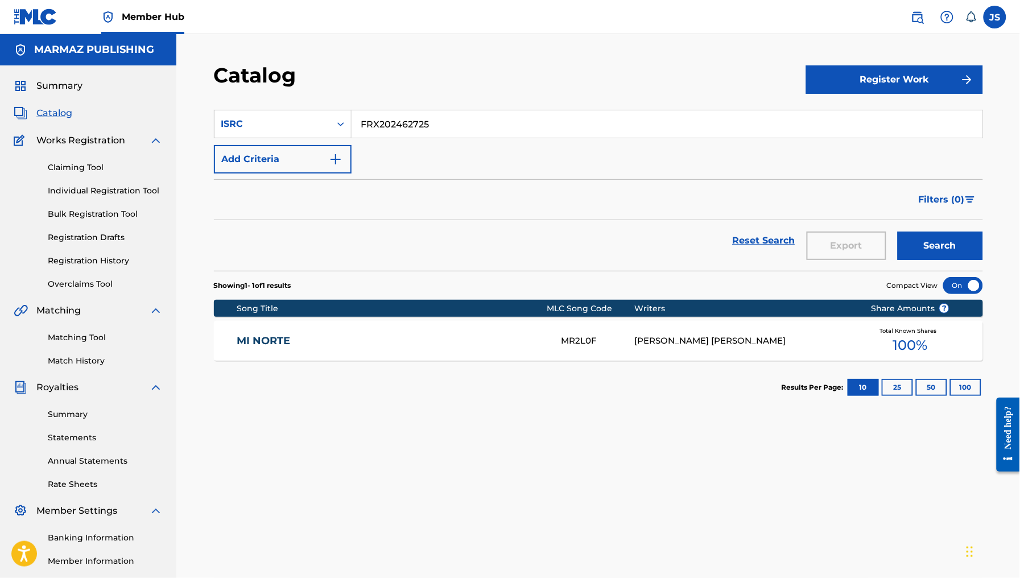
drag, startPoint x: 261, startPoint y: 98, endPoint x: 318, endPoint y: 96, distance: 57.0
click at [257, 97] on section "SearchWithCriteriadc36a9b9-ee16-4b5e-bec9-ec6c52476dda ISRC FRX202462725 Add Cr…" at bounding box center [598, 183] width 769 height 175
paste input "6"
type input "FRX202462726"
click at [510, 84] on div "Catalog" at bounding box center [510, 80] width 592 height 34
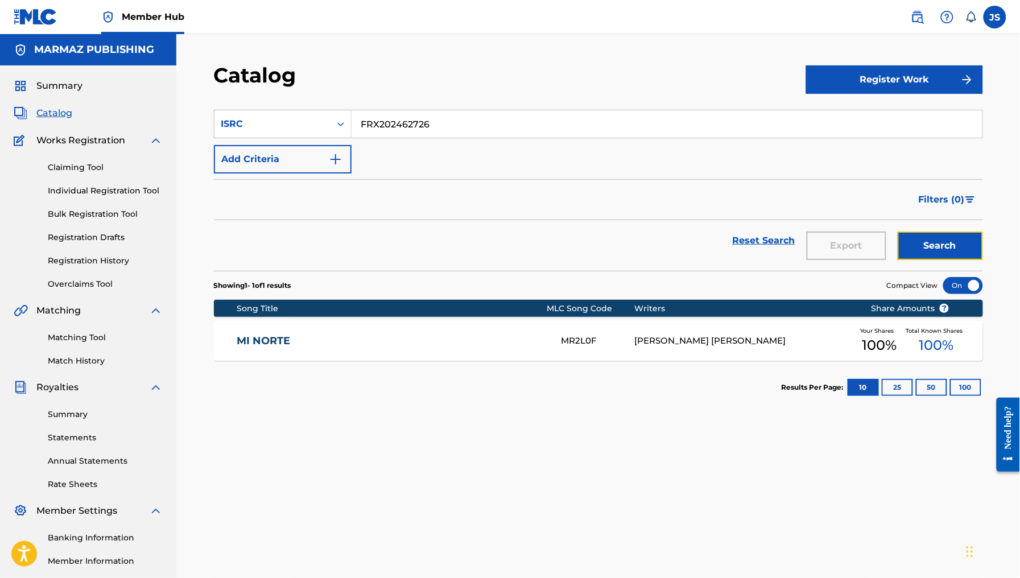
drag, startPoint x: 933, startPoint y: 252, endPoint x: 909, endPoint y: 269, distance: 29.7
click at [934, 253] on button "Search" at bounding box center [940, 246] width 85 height 28
click at [520, 339] on link "REGALAME" at bounding box center [392, 341] width 310 height 13
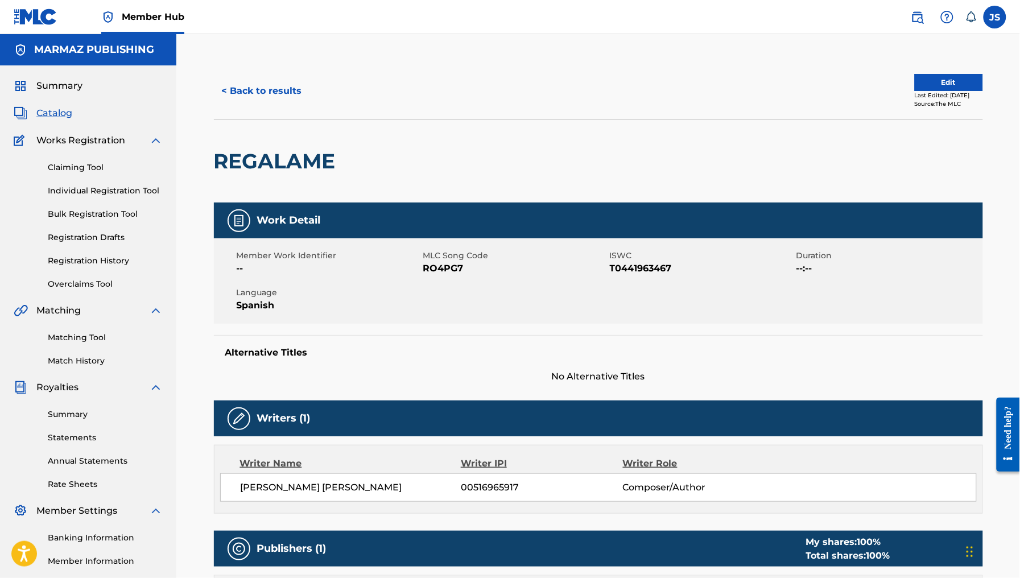
click at [441, 267] on span "RO4PG7" at bounding box center [515, 269] width 184 height 14
click at [249, 98] on button "< Back to results" at bounding box center [262, 91] width 96 height 28
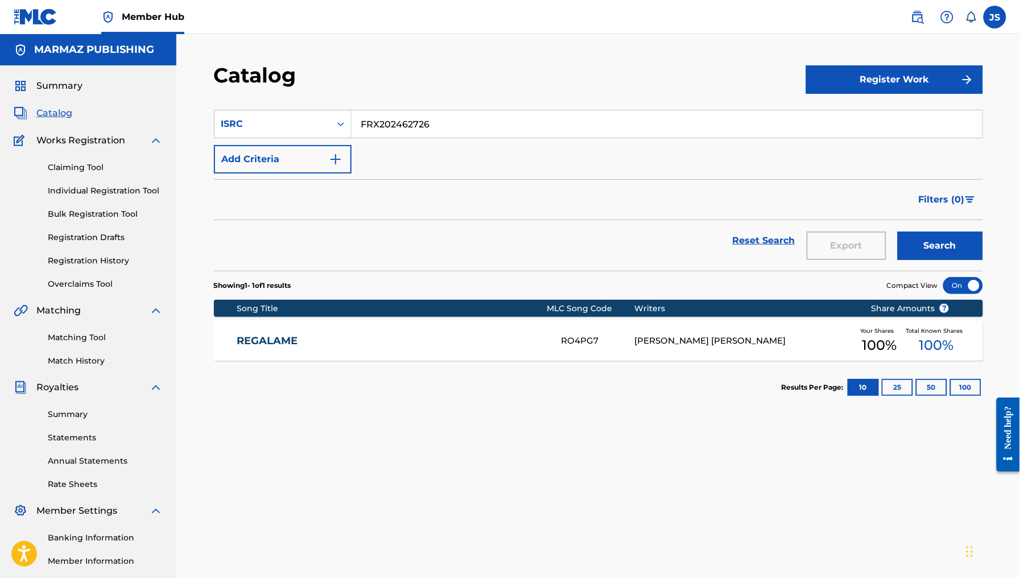
drag, startPoint x: 316, startPoint y: 100, endPoint x: 302, endPoint y: 94, distance: 16.1
click at [297, 95] on div "Catalog Register Work SearchWithCriteriadc36a9b9-ee16-4b5e-bec9-ec6c52476dda IS…" at bounding box center [598, 357] width 797 height 588
paste input "7"
type input "FRX202462727"
click at [476, 84] on div "Catalog" at bounding box center [510, 80] width 592 height 34
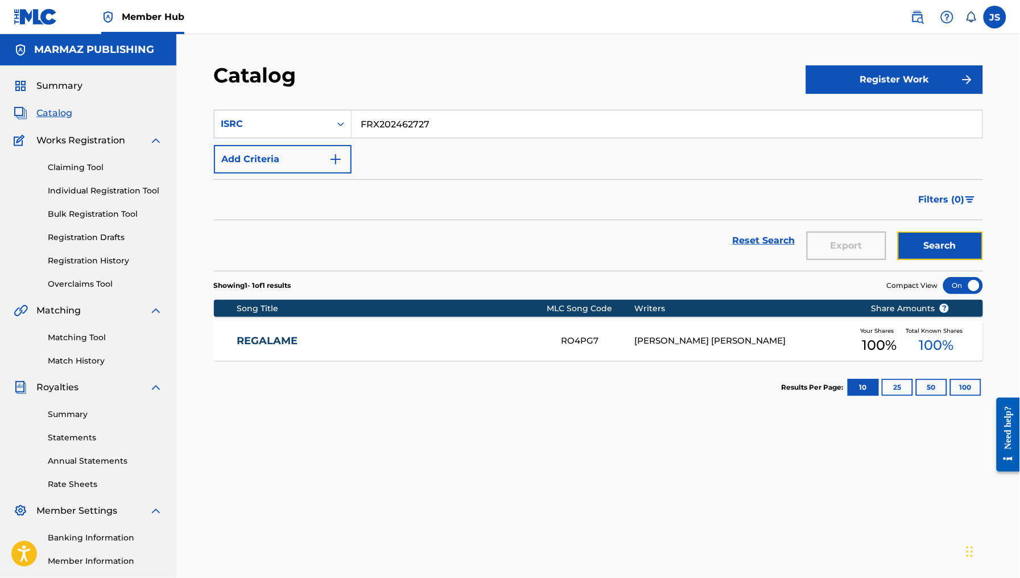
click at [982, 246] on button "Search" at bounding box center [940, 246] width 85 height 28
click at [293, 343] on link "MANTECALEÑA" at bounding box center [392, 341] width 310 height 13
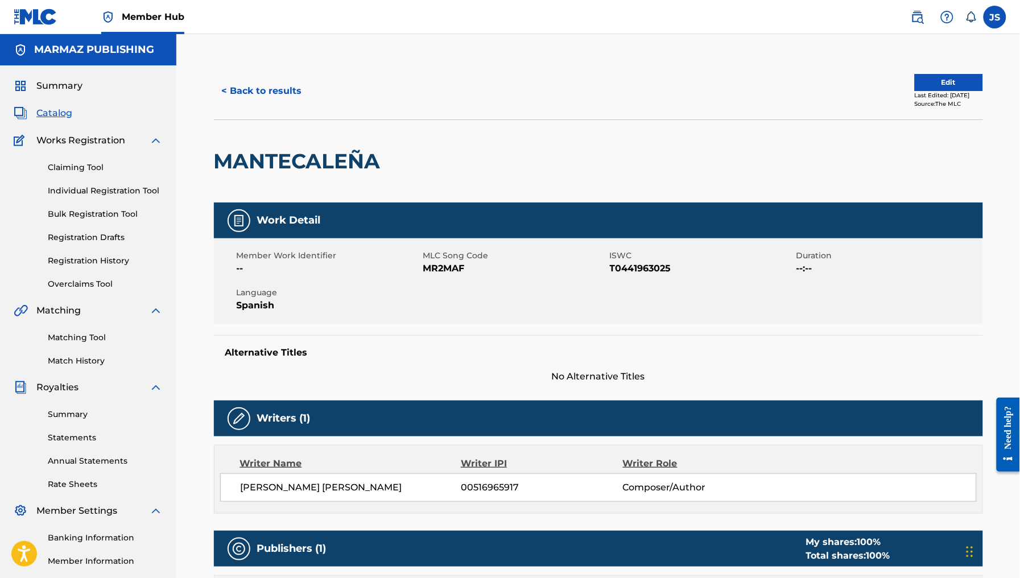
click at [434, 272] on span "MR2MAF" at bounding box center [515, 269] width 184 height 14
click at [250, 86] on button "< Back to results" at bounding box center [262, 91] width 96 height 28
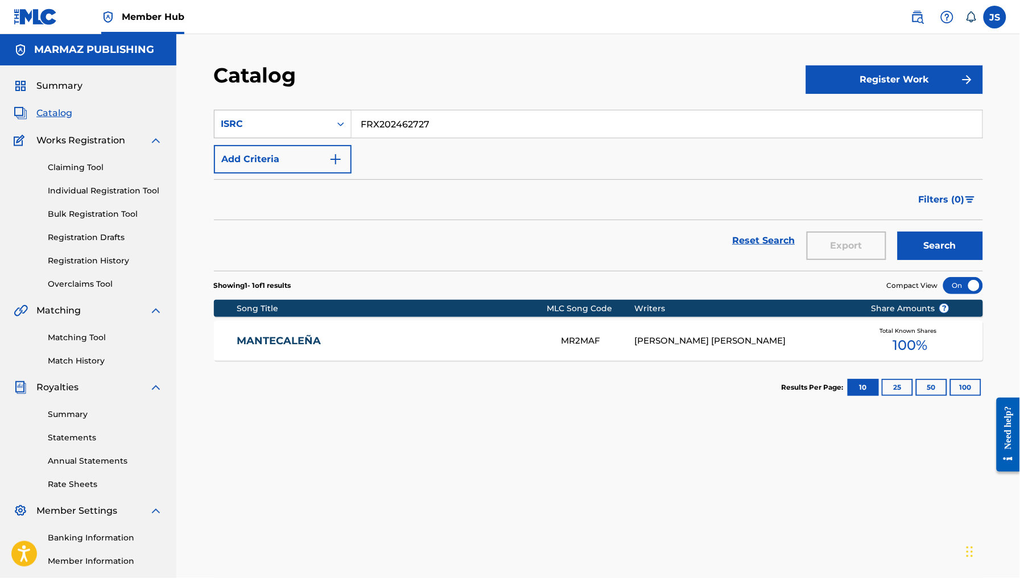
drag, startPoint x: 451, startPoint y: 131, endPoint x: 320, endPoint y: 114, distance: 132.6
click at [320, 114] on div "SearchWithCriteriadc36a9b9-ee16-4b5e-bec9-ec6c52476dda ISRC FRX202462727" at bounding box center [598, 124] width 769 height 28
paste input "CULPABLE"
type input "CULPABLE"
drag, startPoint x: 533, startPoint y: 68, endPoint x: 547, endPoint y: 73, distance: 14.4
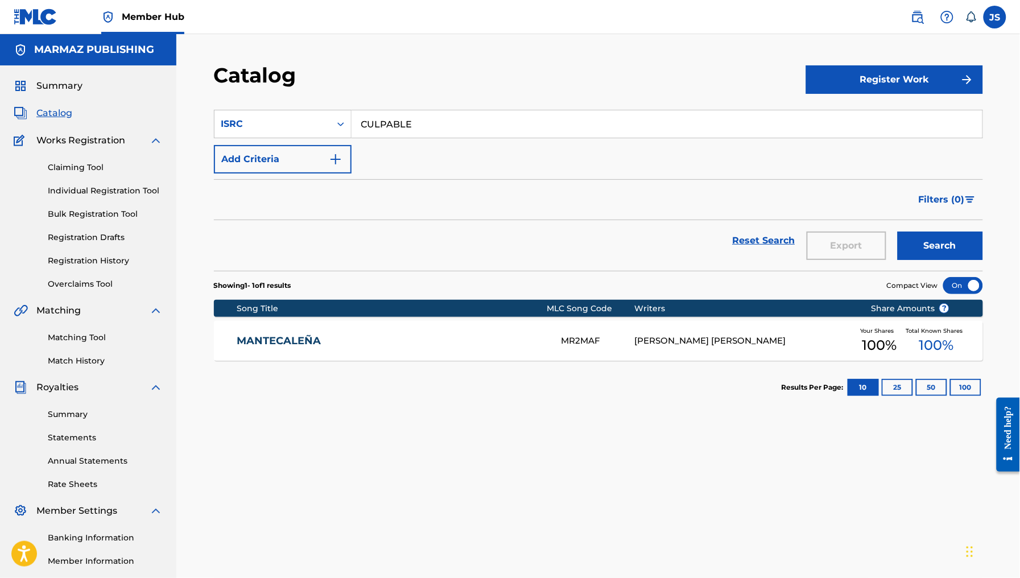
click at [534, 68] on div "Catalog" at bounding box center [510, 80] width 592 height 34
click at [326, 97] on section "SearchWithCriteriadc36a9b9-ee16-4b5e-bec9-ec6c52476dda ISRC CULPABLE Add Criter…" at bounding box center [598, 183] width 769 height 175
paste input "FRX202462729"
type input "FRX202462729"
drag, startPoint x: 582, startPoint y: 97, endPoint x: 593, endPoint y: 101, distance: 11.9
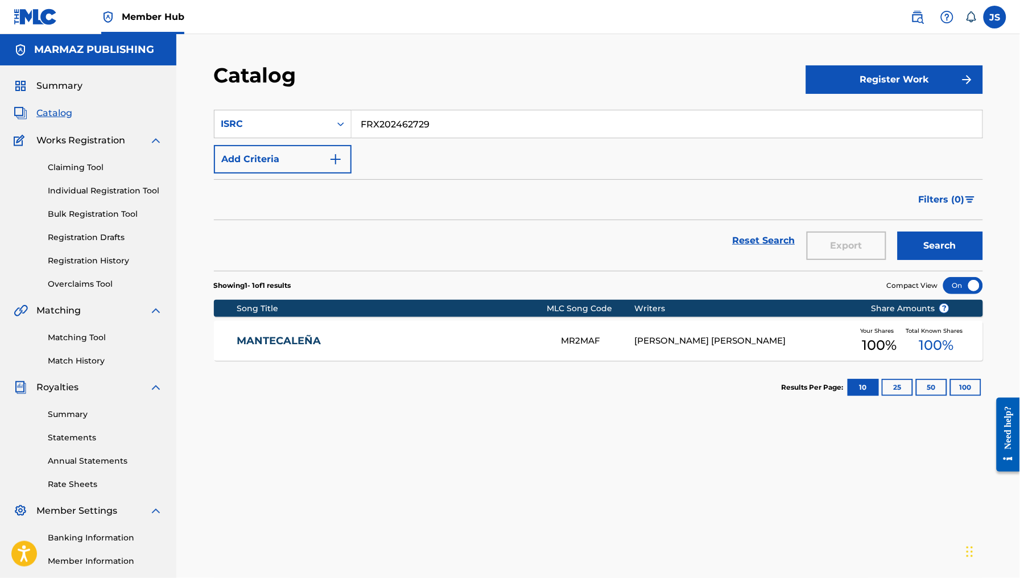
click at [585, 98] on section "SearchWithCriteriadc36a9b9-ee16-4b5e-bec9-ec6c52476dda ISRC FRX202462729 Add Cr…" at bounding box center [598, 183] width 769 height 175
click at [928, 232] on button "Search" at bounding box center [940, 246] width 85 height 28
click at [269, 337] on link "CULPABLE" at bounding box center [392, 341] width 310 height 13
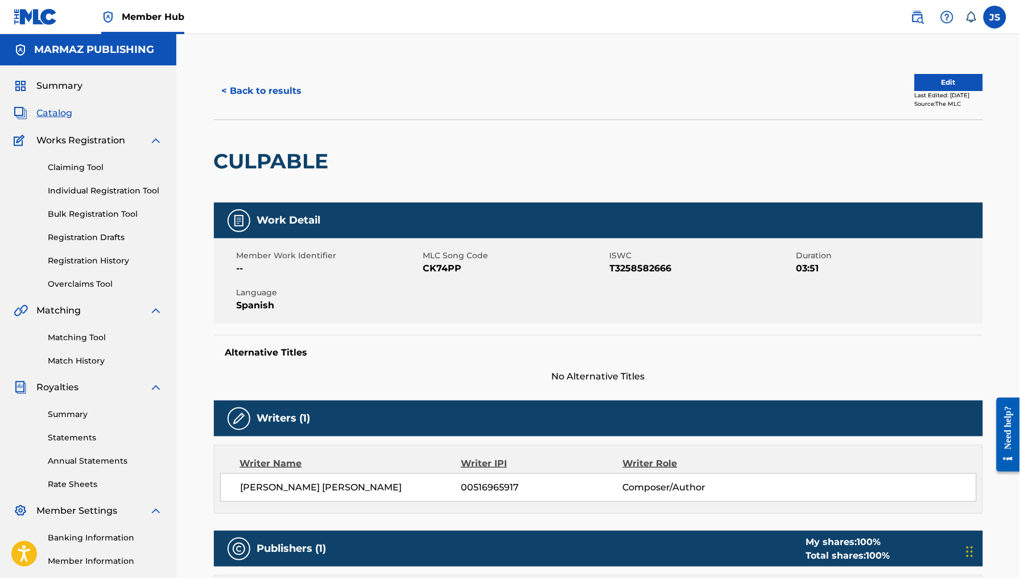
click at [450, 265] on span "CK74PP" at bounding box center [515, 269] width 184 height 14
click at [234, 106] on div "< Back to results Edit Last Edited: June 24, 2025 Source: The MLC" at bounding box center [598, 91] width 769 height 57
click at [254, 97] on button "< Back to results" at bounding box center [262, 91] width 96 height 28
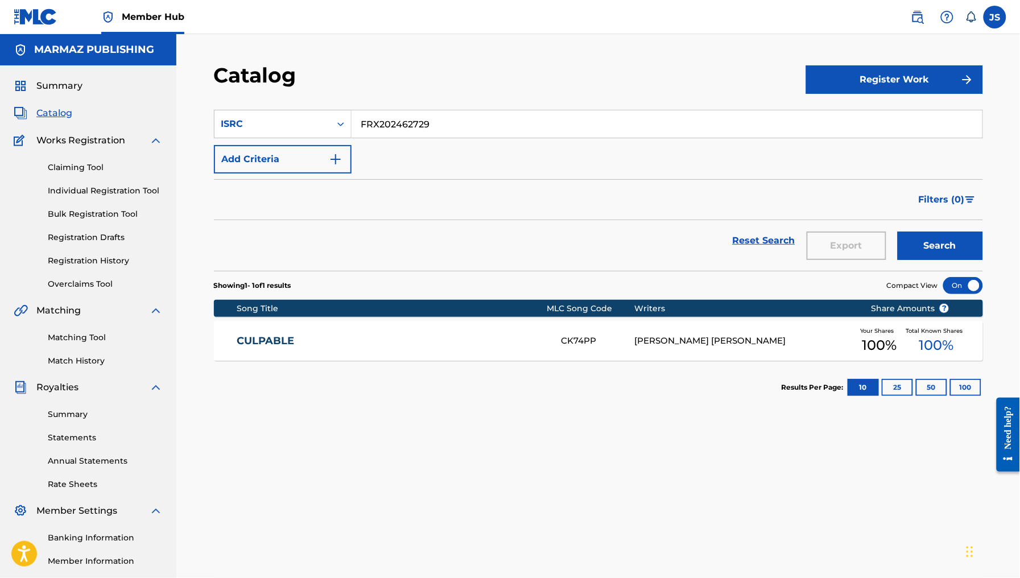
drag, startPoint x: 496, startPoint y: 117, endPoint x: 348, endPoint y: 92, distance: 150.1
click at [349, 92] on div "Catalog Register Work SearchWithCriteriadc36a9b9-ee16-4b5e-bec9-ec6c52476dda IS…" at bounding box center [598, 357] width 797 height 588
paste input "30"
type input "FRX202462730"
click at [589, 72] on div "Catalog" at bounding box center [510, 80] width 592 height 34
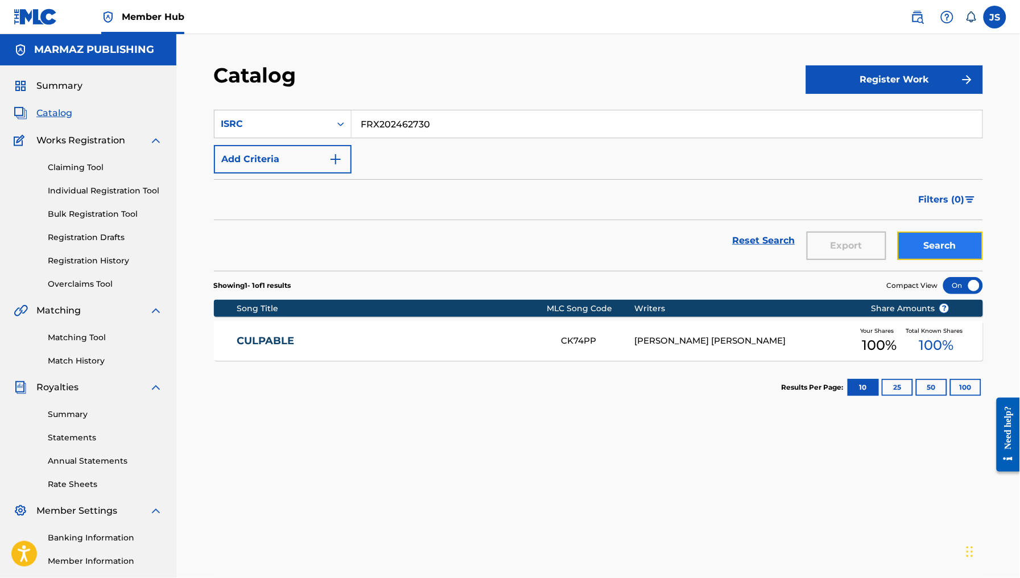
click at [938, 252] on button "Search" at bounding box center [940, 246] width 85 height 28
click at [349, 345] on link "POR UNA LINDA LLANERA" at bounding box center [392, 341] width 310 height 13
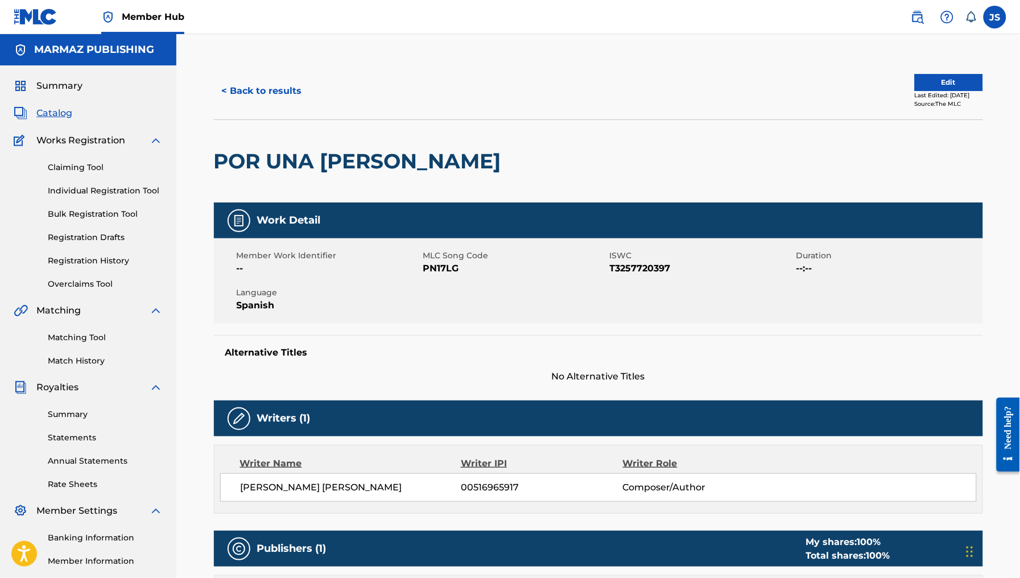
click at [440, 265] on span "PN17LG" at bounding box center [515, 269] width 184 height 14
click at [237, 89] on button "< Back to results" at bounding box center [262, 91] width 96 height 28
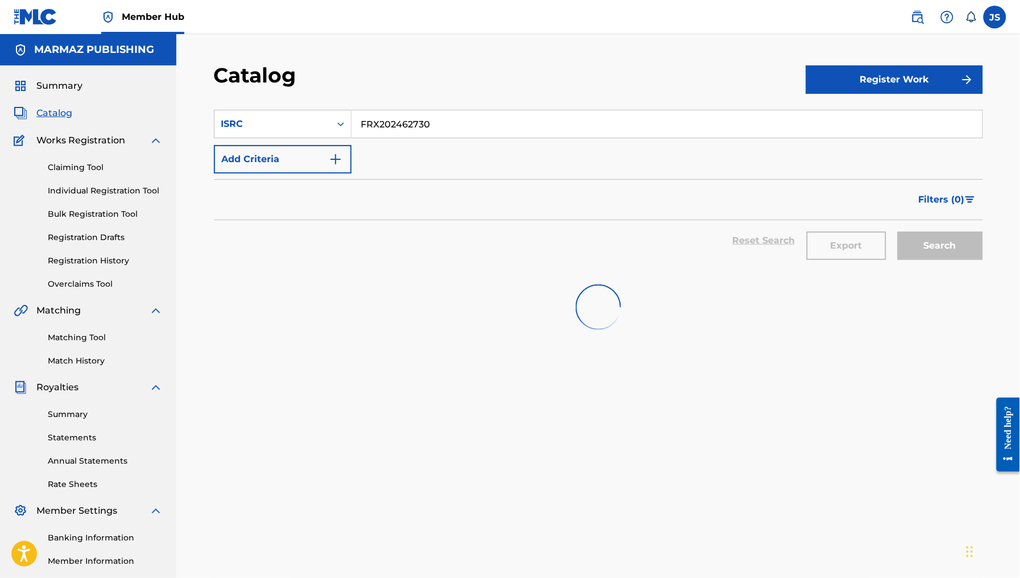
click at [259, 103] on section "SearchWithCriteriadc36a9b9-ee16-4b5e-bec9-ec6c52476dda ISRC FRX202462730 Add Cr…" at bounding box center [598, 183] width 769 height 175
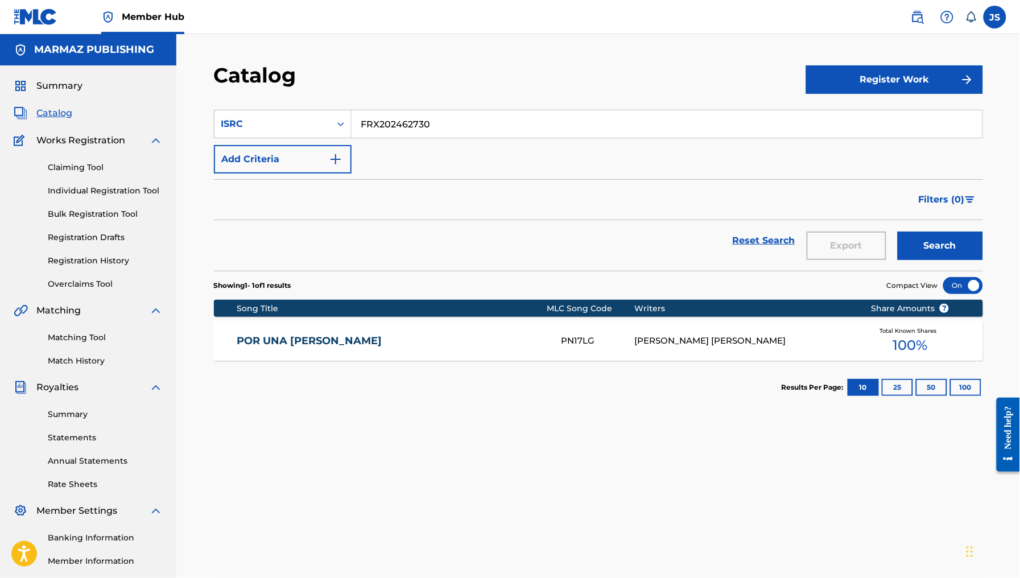
paste input "GBMA21860726"
click at [553, 110] on input "GBMA21860726" at bounding box center [667, 123] width 631 height 27
type input "GBMA21860726"
click at [968, 246] on button "Search" at bounding box center [940, 246] width 85 height 28
click at [291, 346] on link "CAMILA Y MARISELA" at bounding box center [392, 341] width 310 height 13
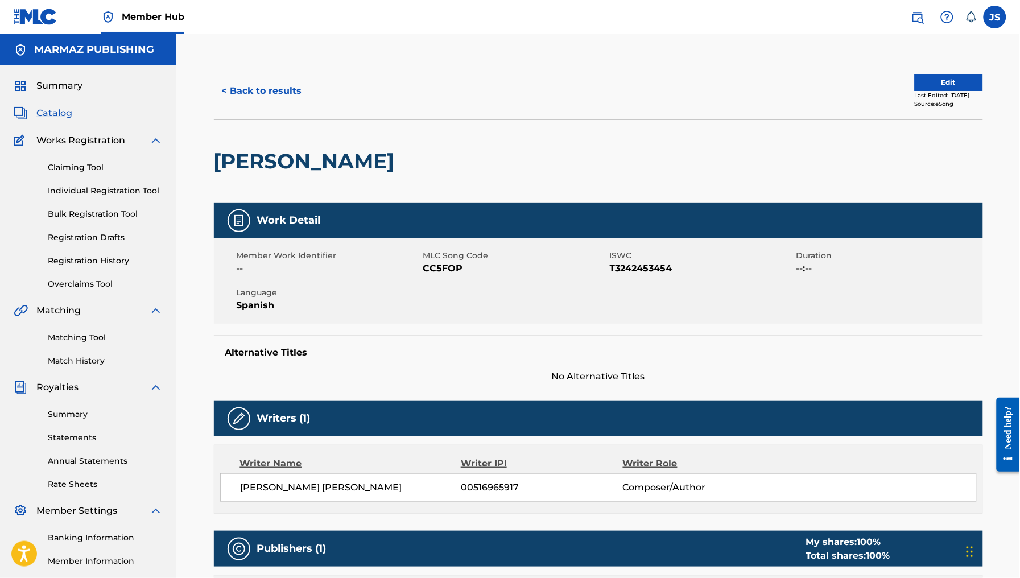
click at [458, 266] on span "CC5FOP" at bounding box center [515, 269] width 184 height 14
click at [269, 93] on button "< Back to results" at bounding box center [262, 91] width 96 height 28
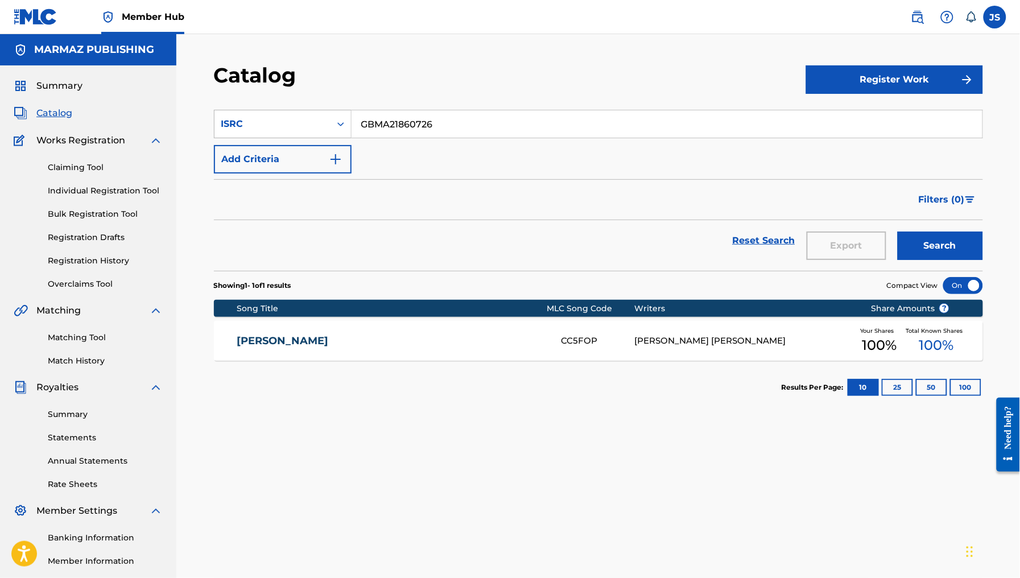
drag, startPoint x: 431, startPoint y: 129, endPoint x: 293, endPoint y: 112, distance: 138.8
click at [293, 112] on div "SearchWithCriteriadc36a9b9-ee16-4b5e-bec9-ec6c52476dda ISRC GBMA21860726" at bounding box center [598, 124] width 769 height 28
click at [459, 126] on input "GBMA21860726" at bounding box center [667, 123] width 631 height 27
drag, startPoint x: 467, startPoint y: 122, endPoint x: 263, endPoint y: 110, distance: 204.1
click at [263, 110] on div "SearchWithCriteriadc36a9b9-ee16-4b5e-bec9-ec6c52476dda ISRC GBMA21860726" at bounding box center [598, 124] width 769 height 28
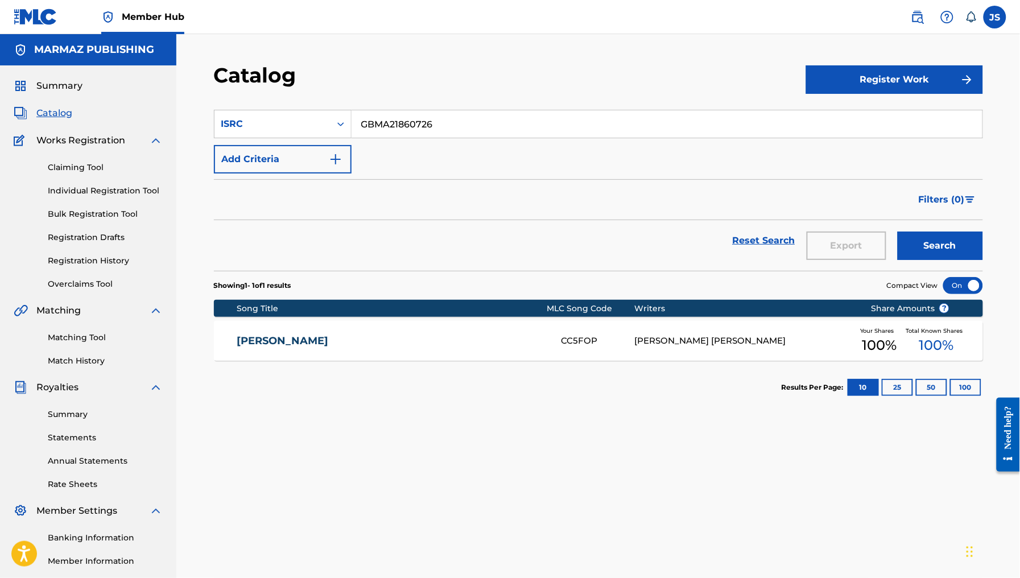
paste input "7"
type input "GBMA21860727"
click at [952, 241] on button "Search" at bounding box center [940, 246] width 85 height 28
click at [302, 339] on link "PRIMICIA DE AMOR" at bounding box center [392, 341] width 310 height 13
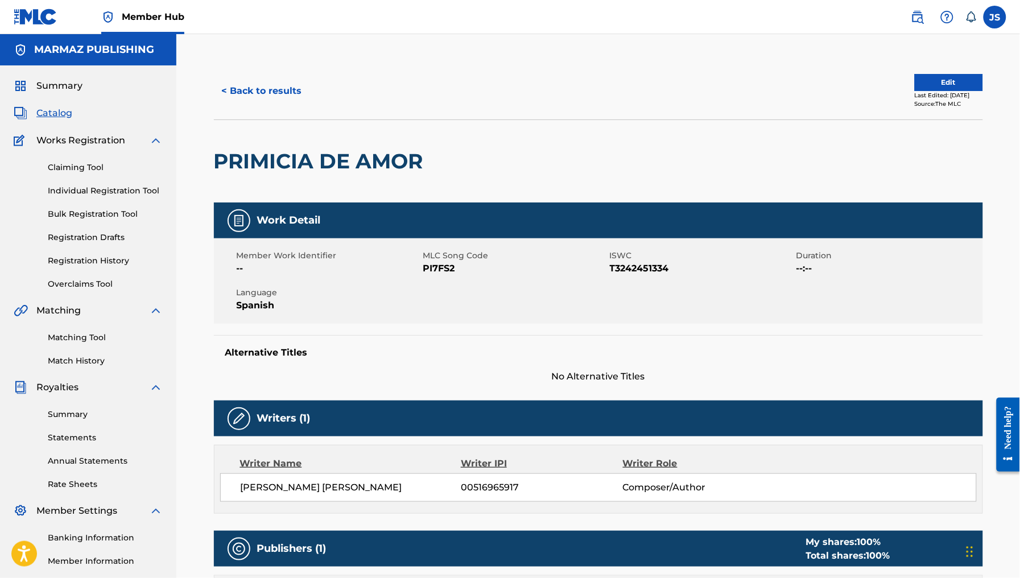
click at [429, 273] on span "PI7FS2" at bounding box center [515, 269] width 184 height 14
click at [262, 117] on div "< Back to results Edit Last Edited: February 03, 2025 Source: The MLC" at bounding box center [598, 91] width 769 height 57
click at [262, 90] on button "< Back to results" at bounding box center [262, 91] width 96 height 28
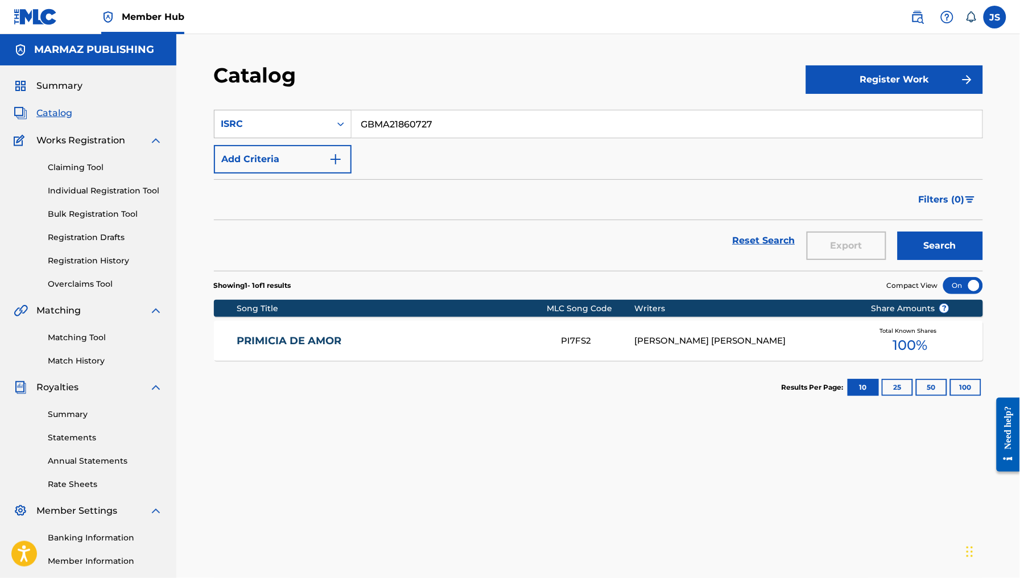
drag, startPoint x: 447, startPoint y: 121, endPoint x: 334, endPoint y: 112, distance: 113.7
click at [334, 112] on div "SearchWithCriteriadc36a9b9-ee16-4b5e-bec9-ec6c52476dda ISRC GBMA21860727" at bounding box center [598, 124] width 769 height 28
paste input "ASI SERA MI CABALLO"
click at [501, 64] on div "Catalog" at bounding box center [510, 80] width 592 height 34
click at [966, 244] on button "Search" at bounding box center [940, 246] width 85 height 28
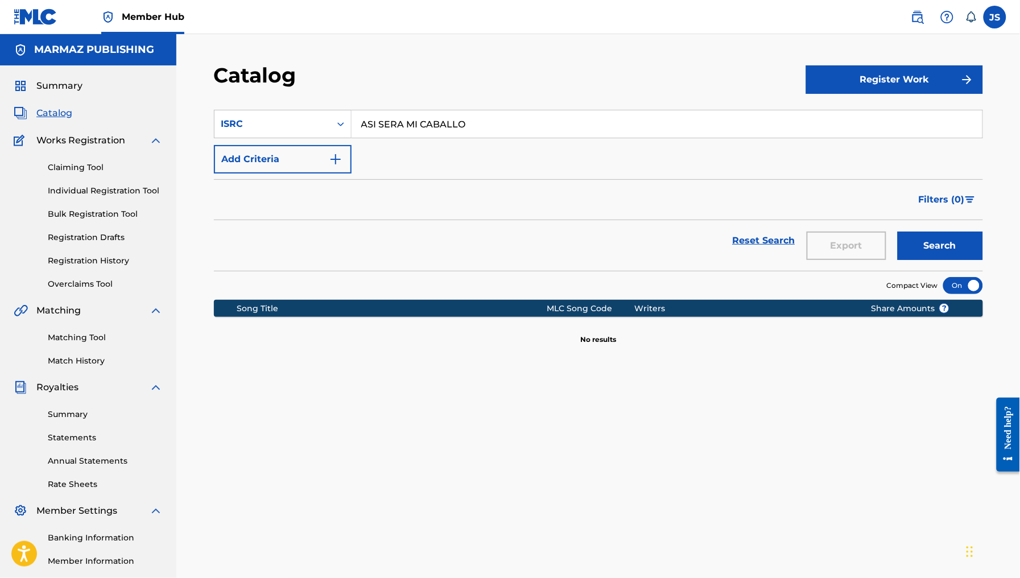
click at [488, 125] on input "ASI SERA MI CABALLO" at bounding box center [667, 123] width 631 height 27
click at [898, 232] on button "Search" at bounding box center [940, 246] width 85 height 28
drag, startPoint x: 469, startPoint y: 130, endPoint x: 253, endPoint y: 106, distance: 217.5
click at [257, 106] on section "SearchWithCriteriadc36a9b9-ee16-4b5e-bec9-ec6c52476dda ISRC ASI SERA MI CABALLO…" at bounding box center [598, 183] width 769 height 175
paste input "GBMA21860728"
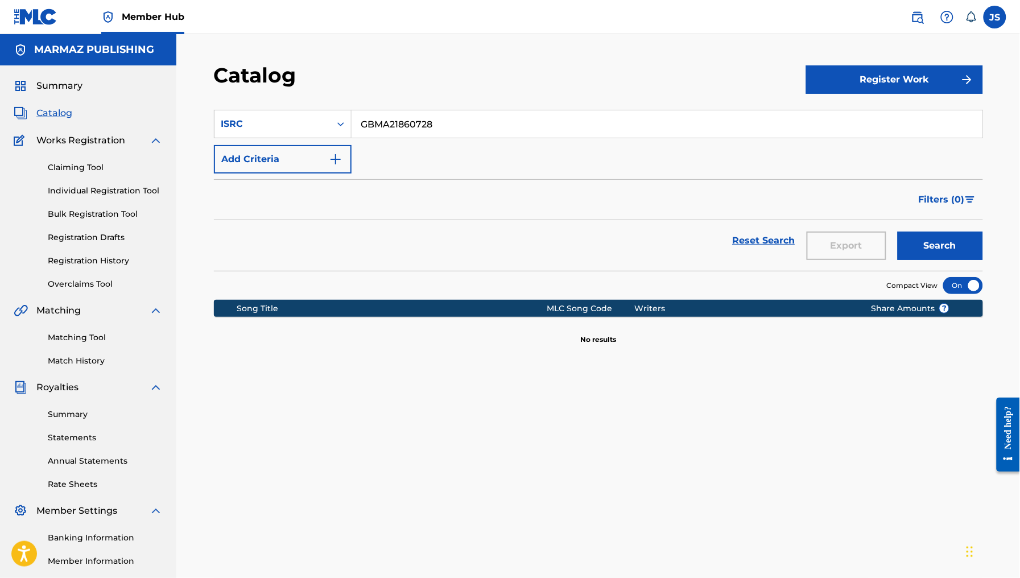
type input "GBMA21860728"
drag, startPoint x: 453, startPoint y: 102, endPoint x: 479, endPoint y: 108, distance: 26.8
click at [456, 103] on section "SearchWithCriteriadc36a9b9-ee16-4b5e-bec9-ec6c52476dda ISRC GBMA21860728 Add Cr…" at bounding box center [598, 183] width 769 height 175
click at [933, 236] on button "Search" at bounding box center [940, 246] width 85 height 28
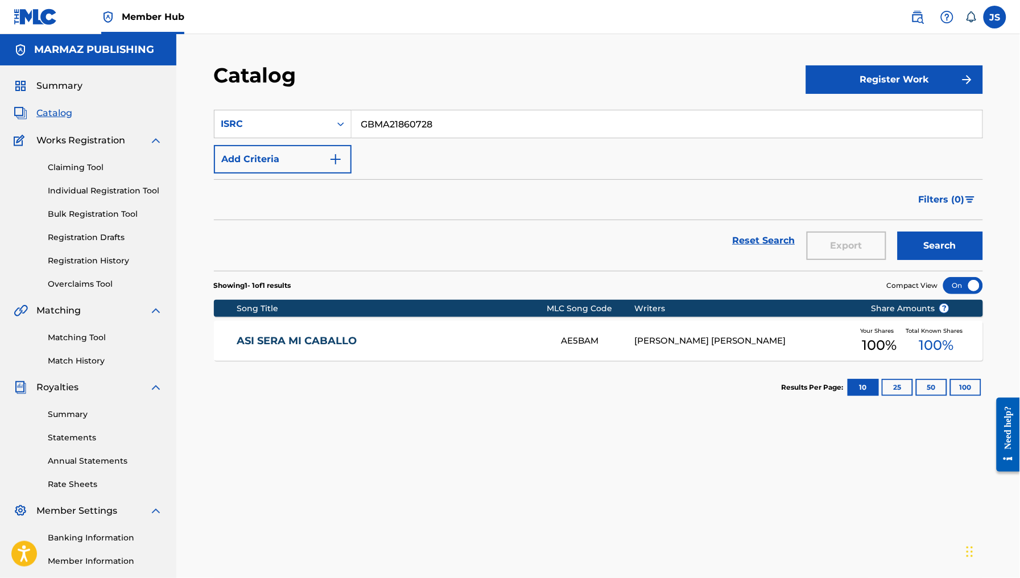
click at [333, 345] on link "ASI SERA MI CABALLO" at bounding box center [392, 341] width 310 height 13
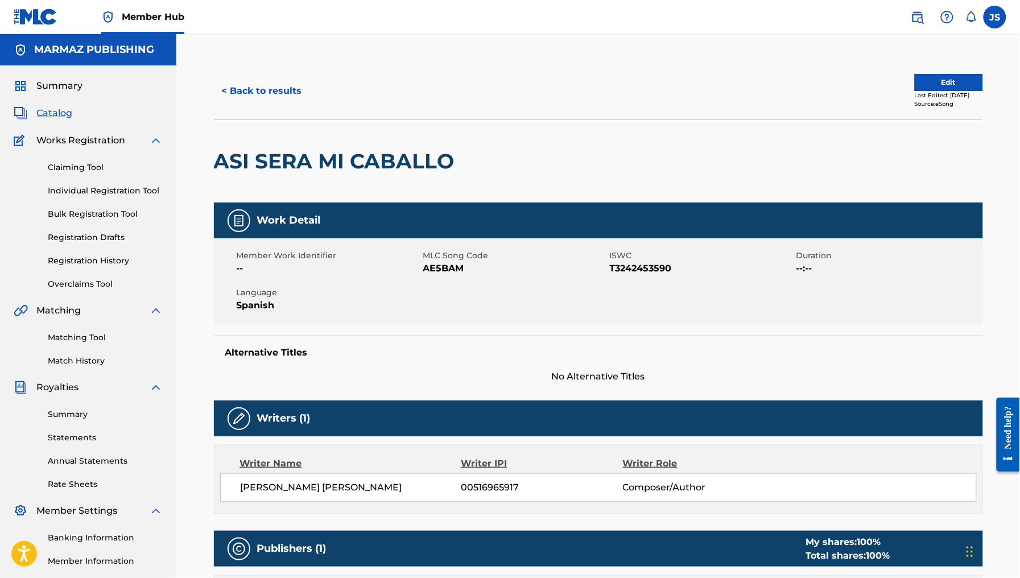
click at [454, 275] on span "AE5BAM" at bounding box center [515, 269] width 184 height 14
click at [452, 266] on span "AE5BAM" at bounding box center [515, 269] width 184 height 14
drag, startPoint x: 452, startPoint y: 266, endPoint x: 509, endPoint y: 283, distance: 59.4
click at [453, 266] on span "AE5BAM" at bounding box center [515, 269] width 184 height 14
drag, startPoint x: 275, startPoint y: 114, endPoint x: 266, endPoint y: 96, distance: 20.1
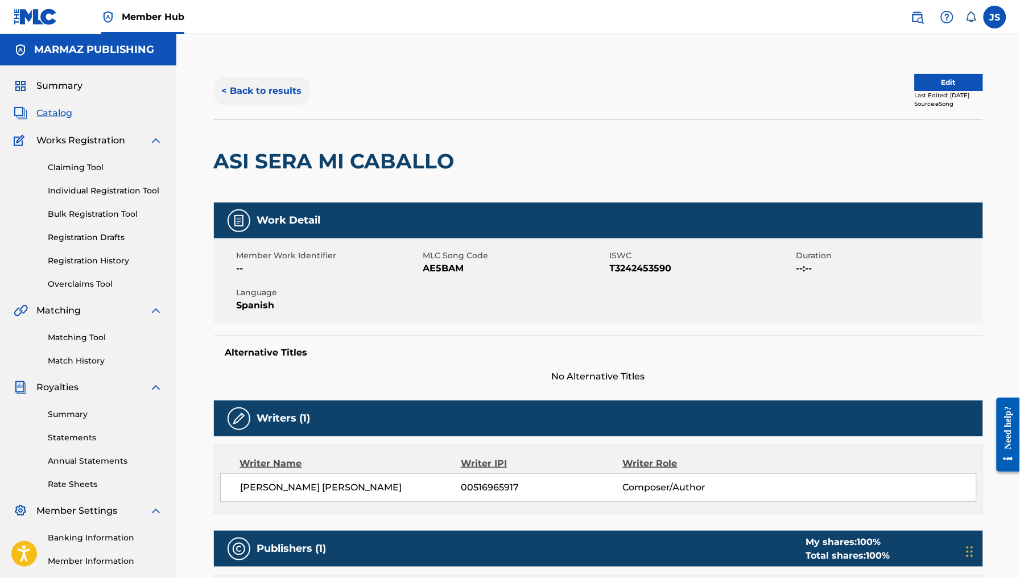
click at [274, 112] on div "< Back to results Edit Last Edited: December 24, 2024 Source: eSong" at bounding box center [598, 91] width 769 height 57
click at [265, 93] on button "< Back to results" at bounding box center [262, 91] width 96 height 28
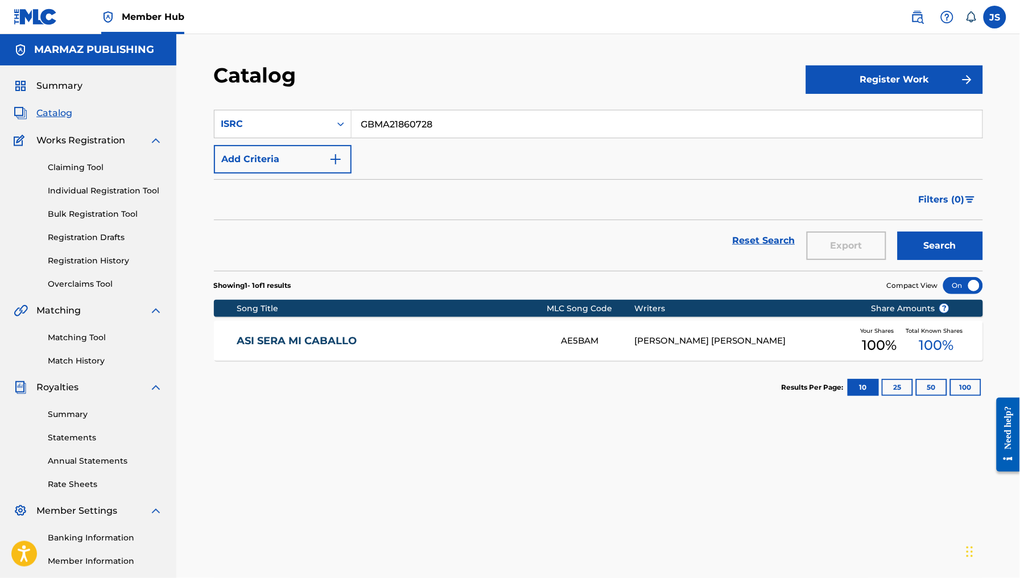
click at [272, 100] on section "SearchWithCriteriadc36a9b9-ee16-4b5e-bec9-ec6c52476dda ISRC GBMA21860728 Add Cr…" at bounding box center [598, 183] width 769 height 175
paste input "T3242452586"
drag, startPoint x: 488, startPoint y: 96, endPoint x: 654, endPoint y: 135, distance: 170.9
click at [491, 96] on section "SearchWithCriteriadc36a9b9-ee16-4b5e-bec9-ec6c52476dda ISRC T3242452586 Add Cri…" at bounding box center [598, 183] width 769 height 175
click at [932, 245] on button "Search" at bounding box center [940, 246] width 85 height 28
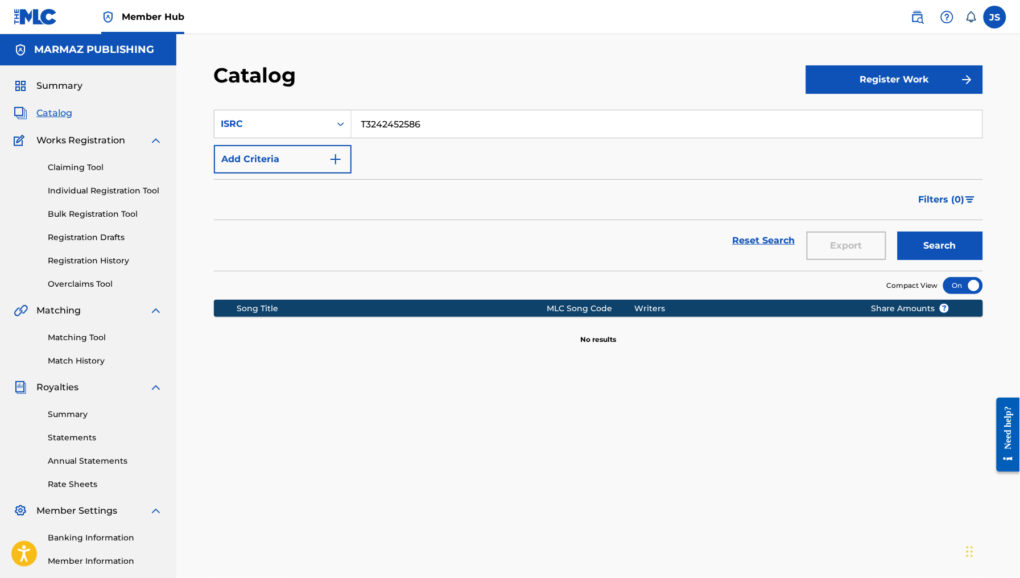
drag, startPoint x: 451, startPoint y: 114, endPoint x: 226, endPoint y: 104, distance: 225.6
click at [226, 104] on section "SearchWithCriteriadc36a9b9-ee16-4b5e-bec9-ec6c52476dda ISRC T3242452586 Add Cri…" at bounding box center [598, 183] width 769 height 175
paste input "GBMA21860729"
type input "GBMA21860729"
click at [428, 84] on div "Catalog" at bounding box center [510, 80] width 592 height 34
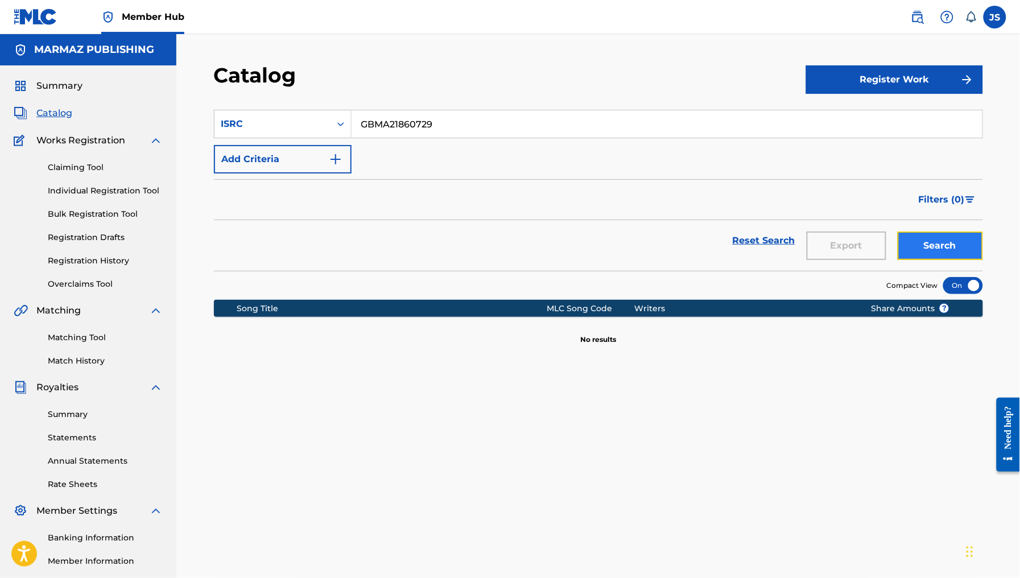
click at [945, 249] on button "Search" at bounding box center [940, 246] width 85 height 28
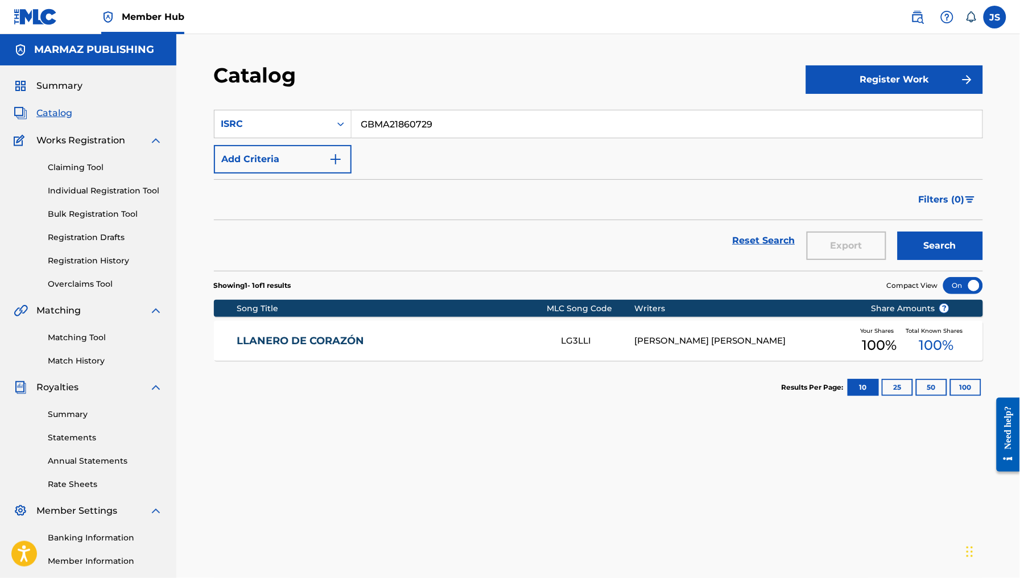
click at [343, 336] on link "LLANERO DE CORAZÓN" at bounding box center [392, 341] width 310 height 13
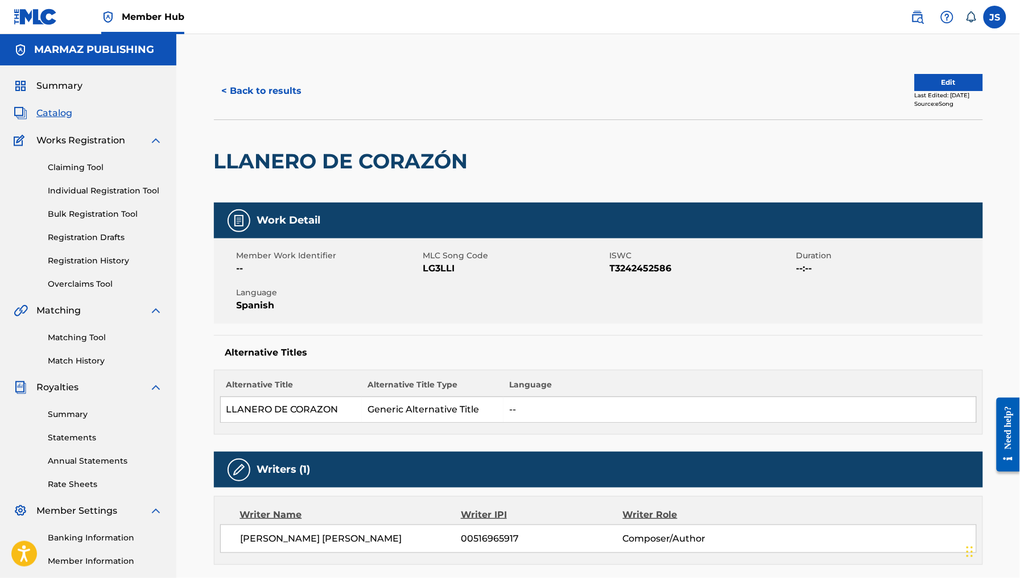
click at [444, 266] on span "LG3LLI" at bounding box center [515, 269] width 184 height 14
click at [291, 104] on button "< Back to results" at bounding box center [262, 91] width 96 height 28
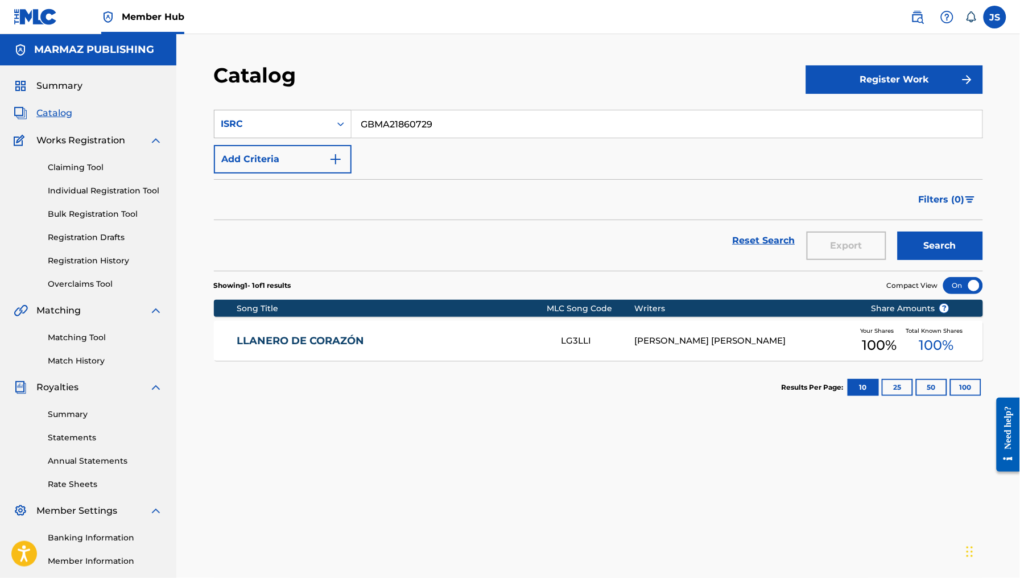
drag, startPoint x: 385, startPoint y: 122, endPoint x: 298, endPoint y: 118, distance: 87.7
click at [298, 118] on div "SearchWithCriteriadc36a9b9-ee16-4b5e-bec9-ec6c52476dda ISRC GBMA21860729" at bounding box center [598, 124] width 769 height 28
paste input "30"
type input "GBMA21860730"
drag, startPoint x: 457, startPoint y: 87, endPoint x: 613, endPoint y: 137, distance: 164.3
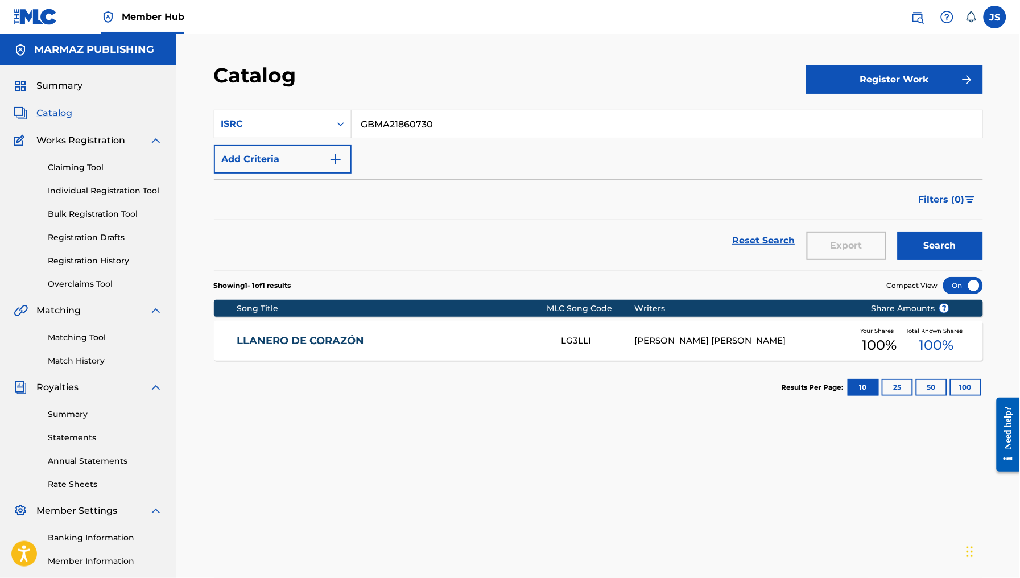
click at [464, 89] on div "Catalog" at bounding box center [510, 80] width 592 height 34
click at [919, 229] on div "Search" at bounding box center [937, 240] width 91 height 41
click at [926, 243] on button "Search" at bounding box center [940, 246] width 85 height 28
click at [306, 348] on div "TE CASAS CONMIGO TB4KRJ RONALD EDGARDO SILVA TORREALBA Your Shares 100 % Total …" at bounding box center [598, 341] width 769 height 40
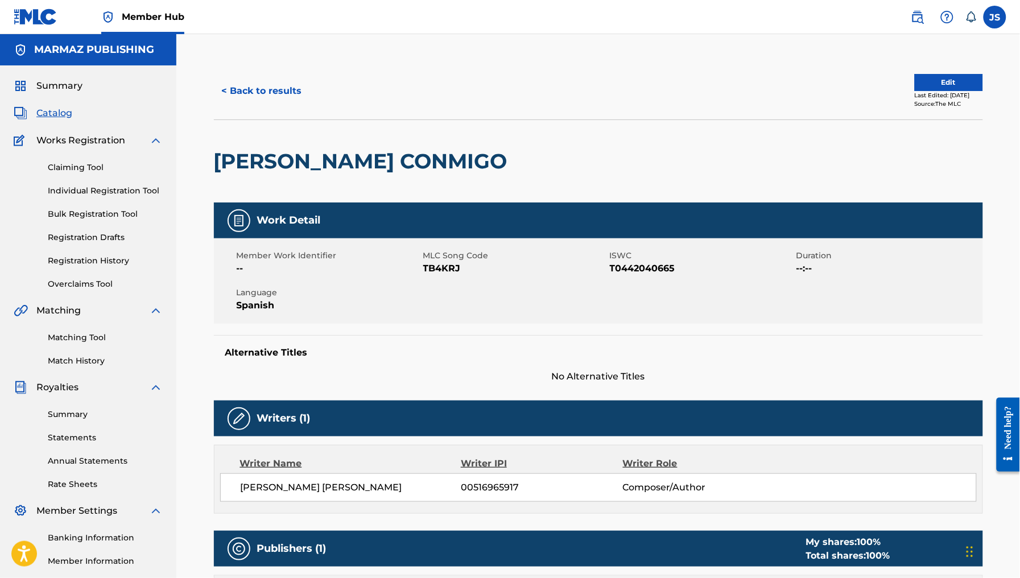
click at [432, 271] on span "TB4KRJ" at bounding box center [515, 269] width 184 height 14
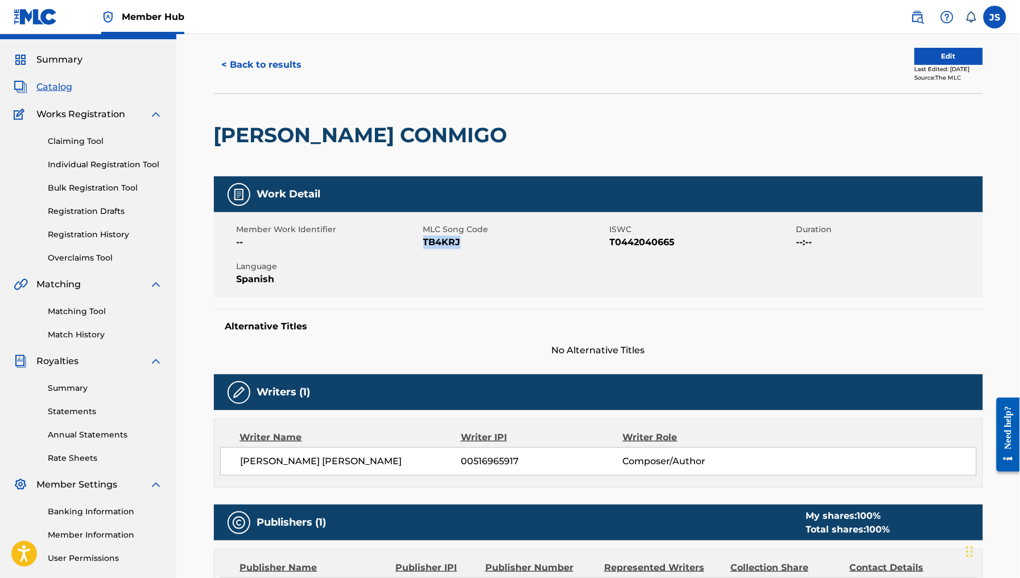
scroll to position [28, 0]
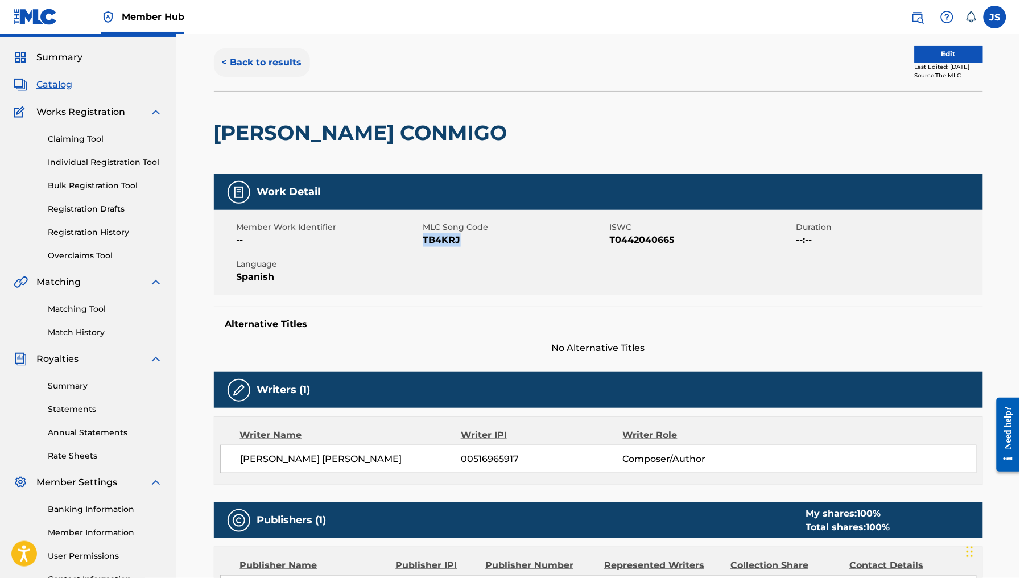
click at [253, 59] on button "< Back to results" at bounding box center [262, 62] width 96 height 28
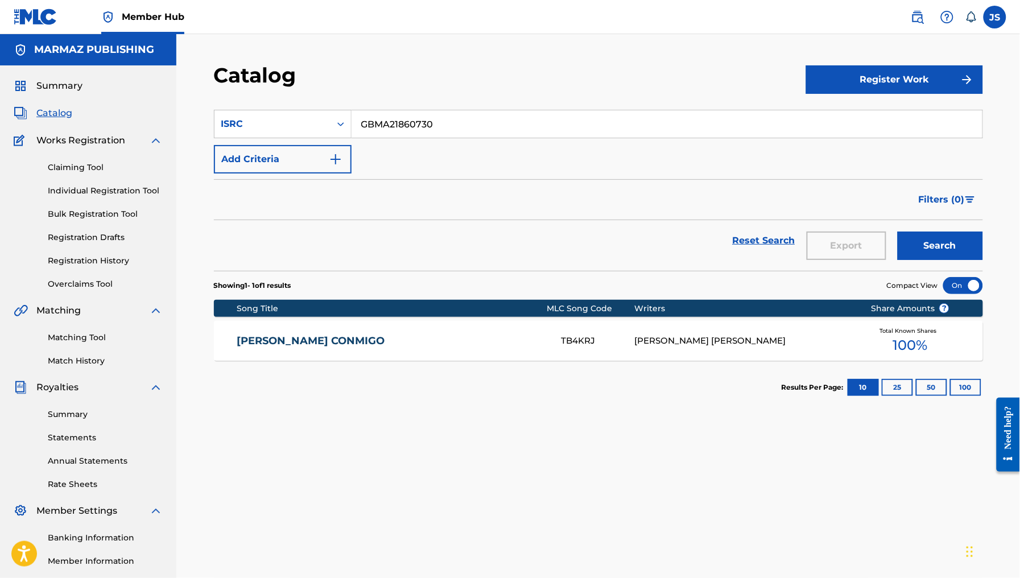
drag, startPoint x: 381, startPoint y: 113, endPoint x: 300, endPoint y: 97, distance: 82.4
click at [300, 97] on section "SearchWithCriteriadc36a9b9-ee16-4b5e-bec9-ec6c52476dda ISRC GBMA21860730 Add Cr…" at bounding box center [598, 183] width 769 height 175
paste input "1"
type input "GBMA21860731"
click at [476, 90] on div "Catalog" at bounding box center [510, 80] width 592 height 34
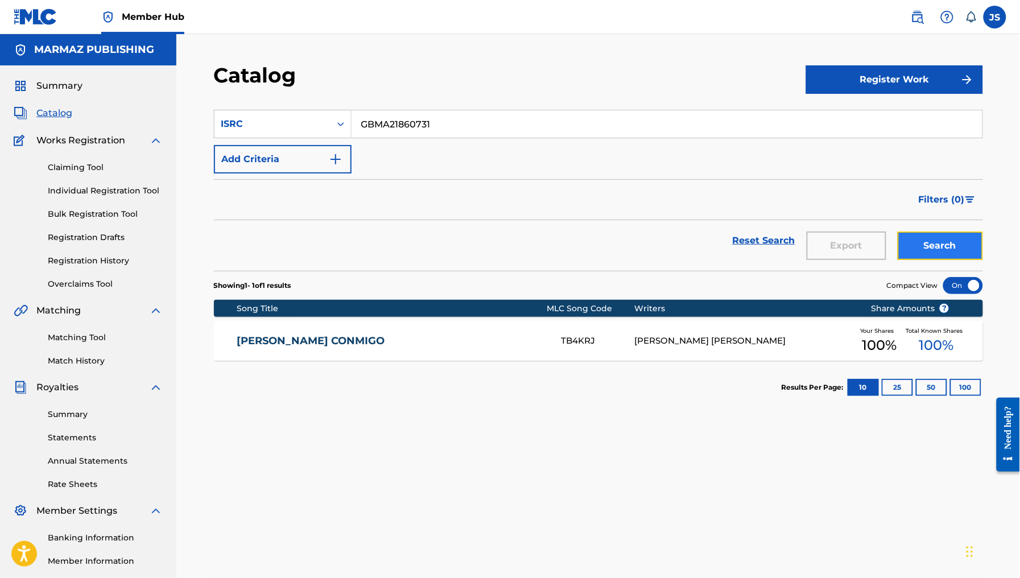
click at [925, 251] on button "Search" at bounding box center [940, 246] width 85 height 28
click at [296, 336] on link "GUARIQUEÑA" at bounding box center [392, 341] width 310 height 13
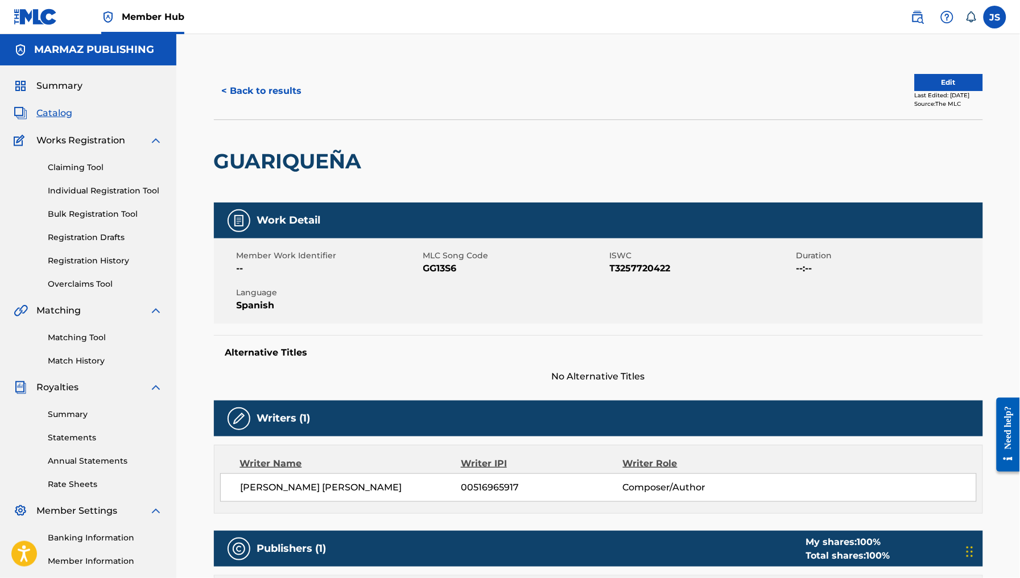
click at [444, 277] on div "Member Work Identifier -- MLC Song Code GG13S6 ISWC T3257720422 Duration --:-- …" at bounding box center [598, 280] width 769 height 85
click at [444, 267] on span "GG13S6" at bounding box center [515, 269] width 184 height 14
drag, startPoint x: 444, startPoint y: 267, endPoint x: 630, endPoint y: 319, distance: 193.2
click at [445, 268] on span "GG13S6" at bounding box center [515, 269] width 184 height 14
click at [627, 270] on span "T3257720422" at bounding box center [702, 269] width 184 height 14
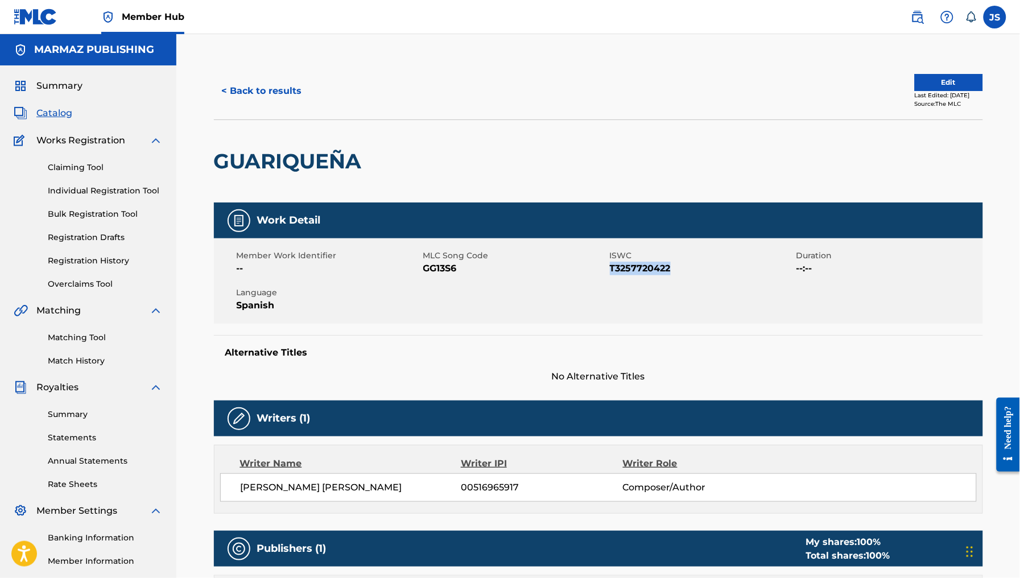
click at [627, 270] on span "T3257720422" at bounding box center [702, 269] width 184 height 14
click at [246, 84] on button "< Back to results" at bounding box center [262, 91] width 96 height 28
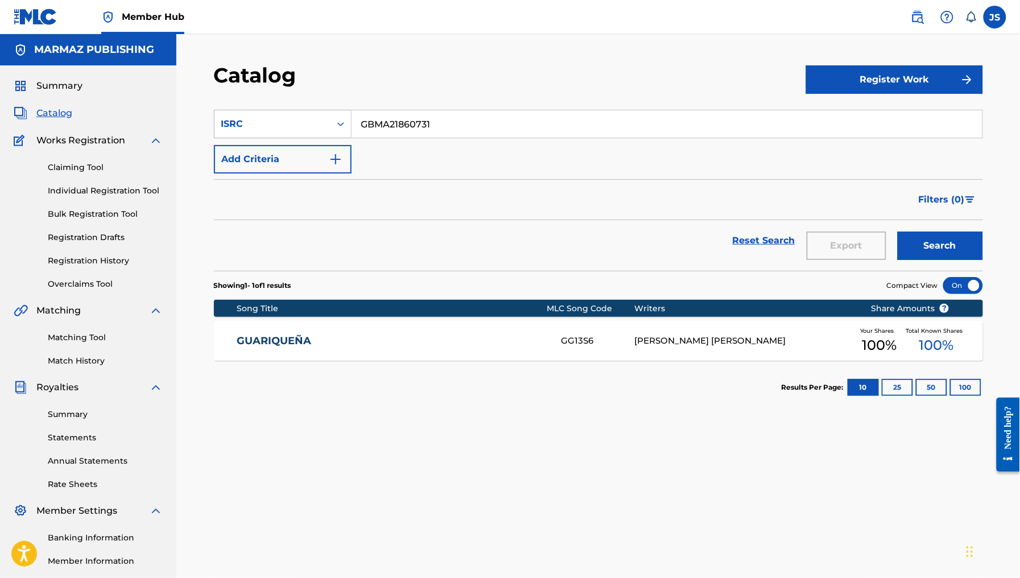
drag, startPoint x: 428, startPoint y: 123, endPoint x: 281, endPoint y: 111, distance: 147.9
click at [281, 111] on div "SearchWithCriteriadc36a9b9-ee16-4b5e-bec9-ec6c52476dda ISRC GBMA21860731" at bounding box center [598, 124] width 769 height 28
paste input "3"
type input "GBMA21860733"
drag, startPoint x: 430, startPoint y: 94, endPoint x: 521, endPoint y: 135, distance: 99.6
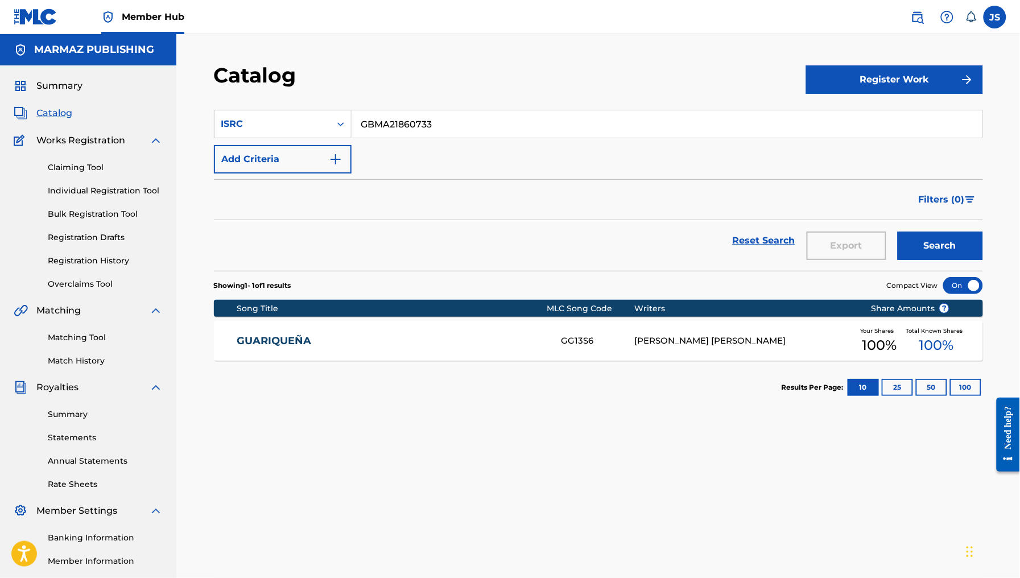
click at [430, 94] on div "Catalog" at bounding box center [510, 80] width 592 height 34
click at [925, 243] on button "Search" at bounding box center [940, 246] width 85 height 28
click at [310, 339] on link "A PUNTA DE TRAMPA" at bounding box center [392, 341] width 310 height 13
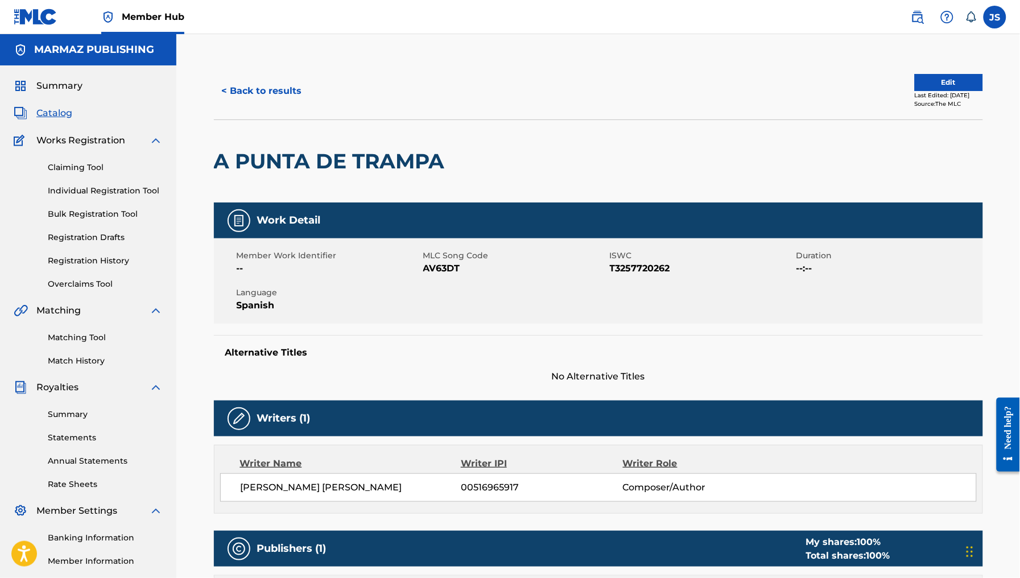
click at [672, 266] on span "T3257720262" at bounding box center [702, 269] width 184 height 14
click at [644, 271] on span "T3257720262" at bounding box center [702, 269] width 184 height 14
click at [443, 270] on span "AV63DT" at bounding box center [515, 269] width 184 height 14
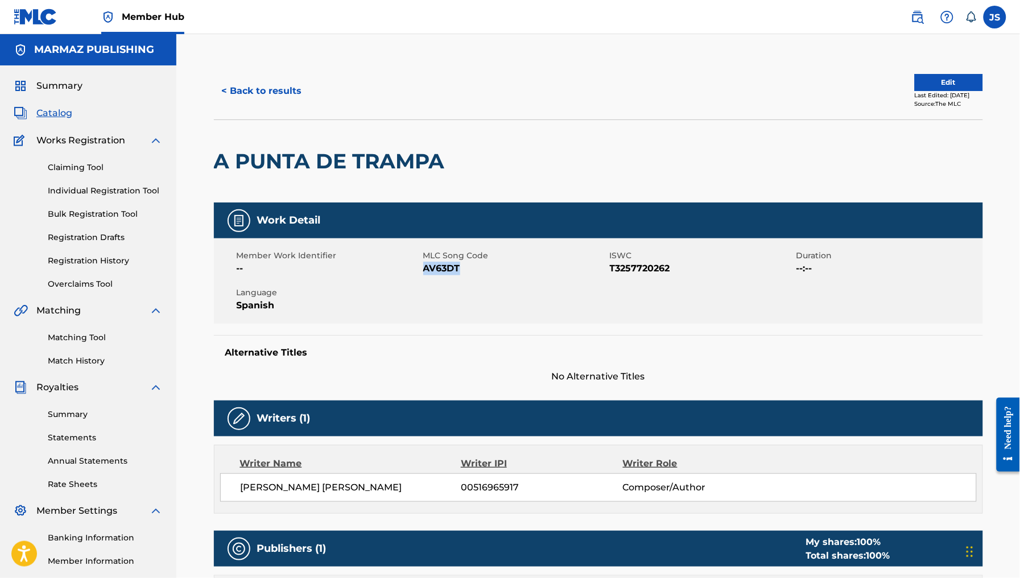
click at [443, 270] on span "AV63DT" at bounding box center [515, 269] width 184 height 14
click at [276, 94] on button "< Back to results" at bounding box center [262, 91] width 96 height 28
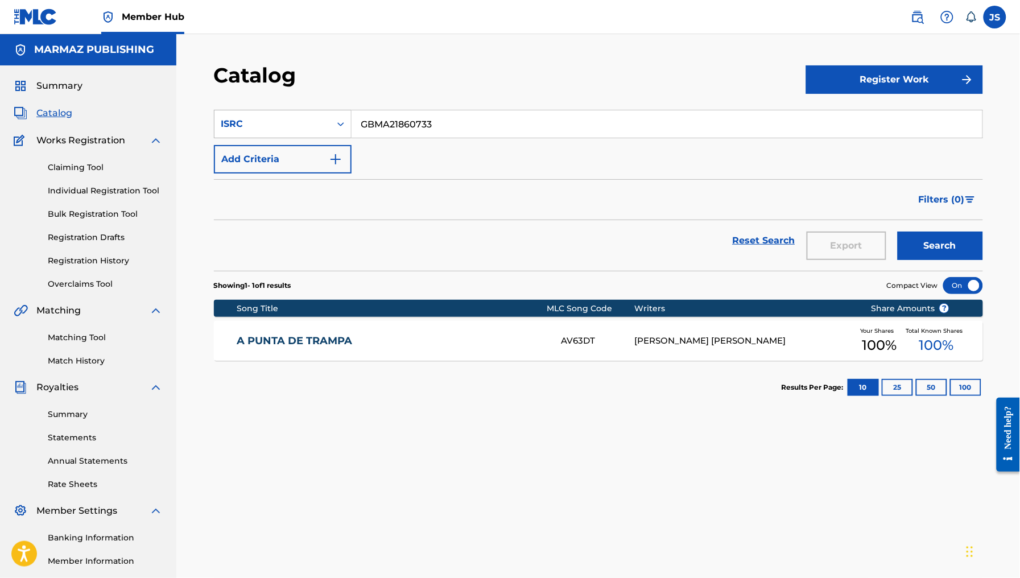
drag, startPoint x: 445, startPoint y: 132, endPoint x: 349, endPoint y: 129, distance: 96.2
click at [349, 129] on div "SearchWithCriteriadc36a9b9-ee16-4b5e-bec9-ec6c52476dda ISRC GBMA21860733" at bounding box center [598, 124] width 769 height 28
paste input "4"
type input "GBMA21860734"
drag, startPoint x: 535, startPoint y: 106, endPoint x: 696, endPoint y: 151, distance: 166.7
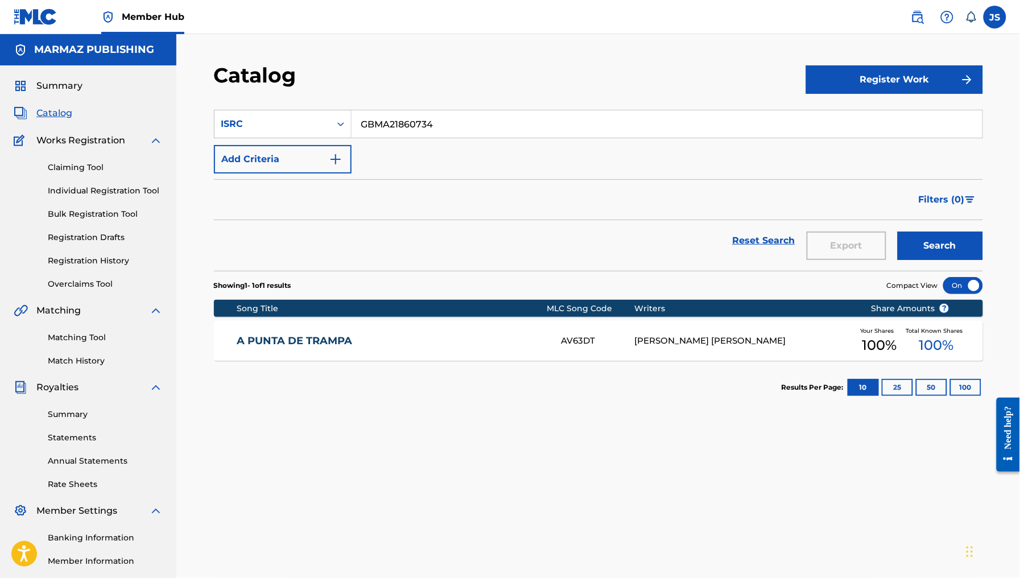
click at [545, 109] on section "SearchWithCriteriadc36a9b9-ee16-4b5e-bec9-ec6c52476dda ISRC GBMA21860734 Add Cr…" at bounding box center [598, 183] width 769 height 175
drag, startPoint x: 939, startPoint y: 232, endPoint x: 935, endPoint y: 239, distance: 8.4
click at [938, 233] on button "Search" at bounding box center [940, 246] width 85 height 28
click at [575, 343] on div "TB3QQ2" at bounding box center [598, 341] width 73 height 13
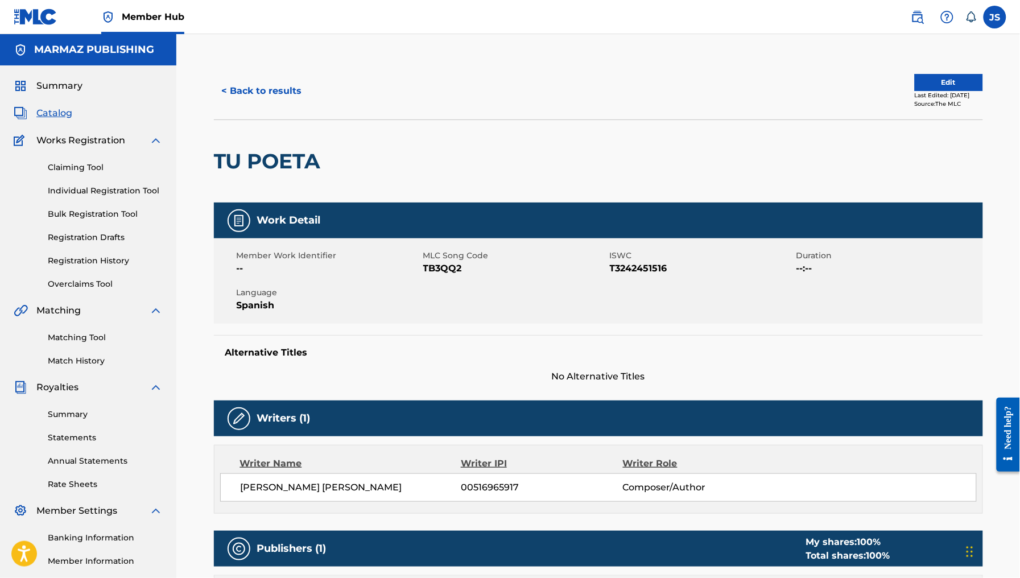
click at [444, 267] on span "TB3QQ2" at bounding box center [515, 269] width 184 height 14
click at [246, 93] on button "< Back to results" at bounding box center [262, 91] width 96 height 28
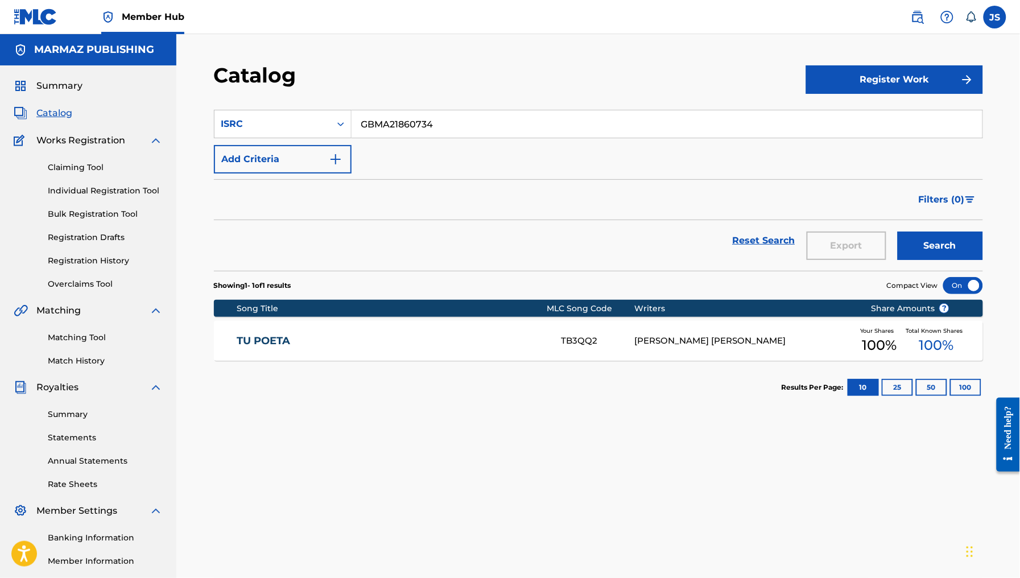
drag, startPoint x: 274, startPoint y: 101, endPoint x: 380, endPoint y: 97, distance: 106.5
click at [271, 100] on section "SearchWithCriteriadc36a9b9-ee16-4b5e-bec9-ec6c52476dda ISRC GBMA21860734 Add Cr…" at bounding box center [598, 183] width 769 height 175
paste input "5"
type input "GBMA21860735"
drag, startPoint x: 504, startPoint y: 77, endPoint x: 603, endPoint y: 117, distance: 106.5
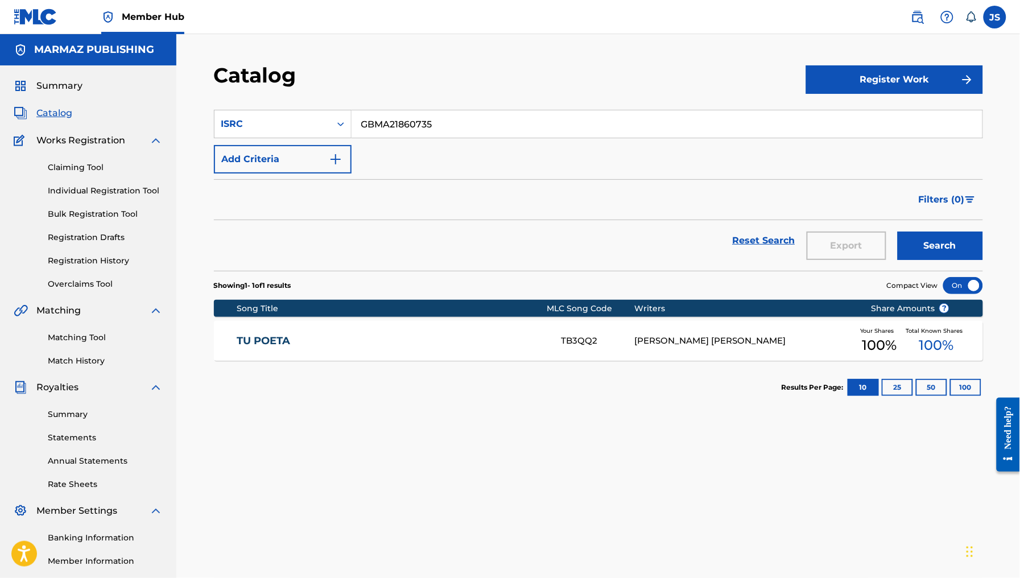
click at [505, 77] on div "Catalog" at bounding box center [510, 80] width 592 height 34
click at [934, 242] on button "Search" at bounding box center [940, 246] width 85 height 28
click at [340, 339] on link "ME VOY PA ELORZA" at bounding box center [392, 341] width 310 height 13
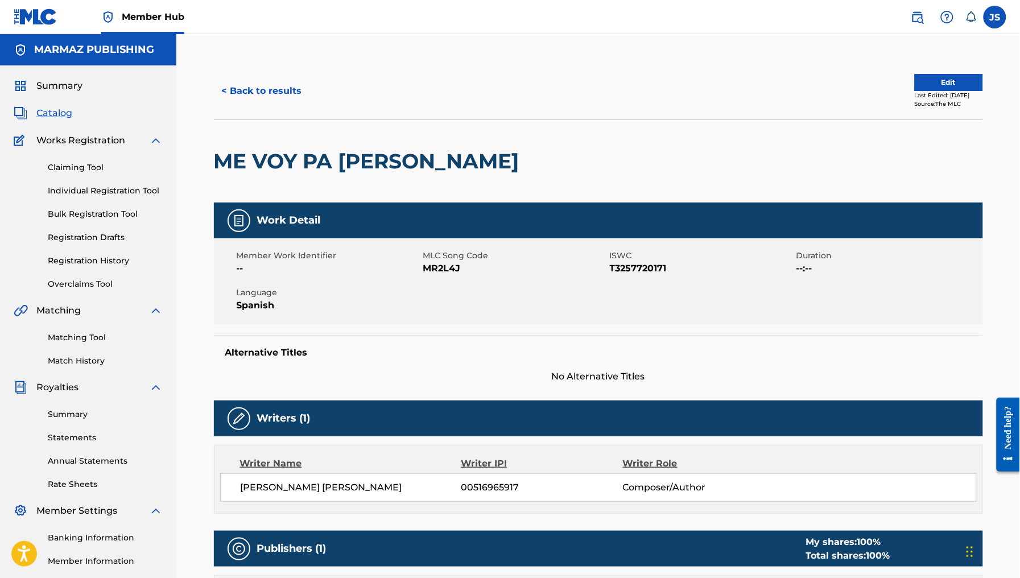
click at [642, 260] on span "ISWC" at bounding box center [702, 256] width 184 height 12
click at [648, 267] on span "T3257720171" at bounding box center [702, 269] width 184 height 14
click at [438, 269] on span "MR2L4J" at bounding box center [515, 269] width 184 height 14
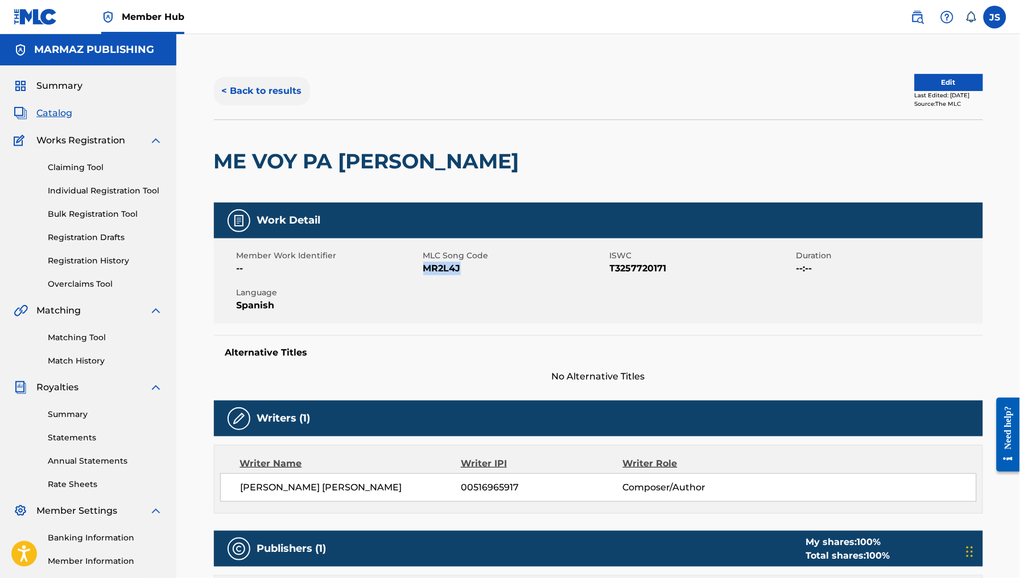
click at [248, 92] on button "< Back to results" at bounding box center [262, 91] width 96 height 28
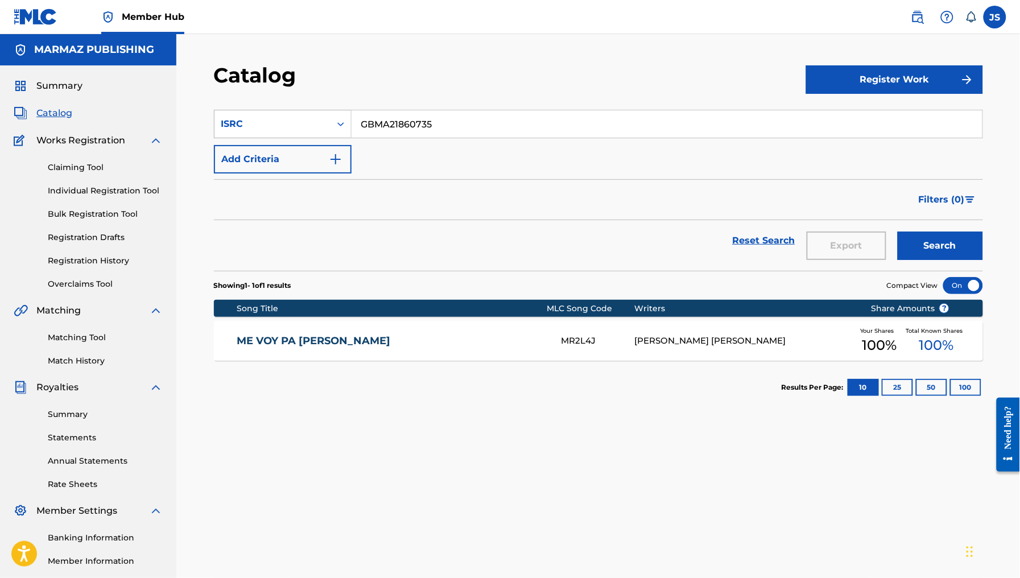
drag, startPoint x: 436, startPoint y: 131, endPoint x: 348, endPoint y: 112, distance: 90.2
click at [348, 112] on div "SearchWithCriteriadc36a9b9-ee16-4b5e-bec9-ec6c52476dda ISRC GBMA21860735" at bounding box center [598, 124] width 769 height 28
paste input "6"
type input "GBMA21860736"
drag, startPoint x: 436, startPoint y: 95, endPoint x: 480, endPoint y: 104, distance: 44.8
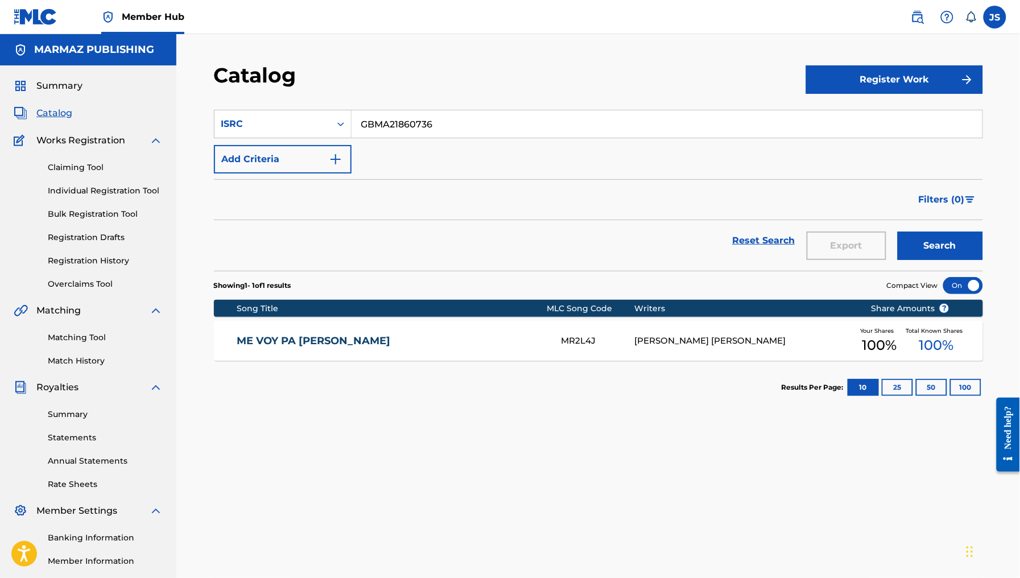
click at [439, 96] on div "Catalog Register Work SearchWithCriteriadc36a9b9-ee16-4b5e-bec9-ec6c52476dda IS…" at bounding box center [598, 357] width 797 height 588
click at [932, 243] on button "Search" at bounding box center [940, 246] width 85 height 28
click at [275, 350] on div "DIVINO PECADO DD7PWX RONALD EDGARDO SILVA TORREALBA Your Shares 100 % Total Kno…" at bounding box center [598, 341] width 769 height 40
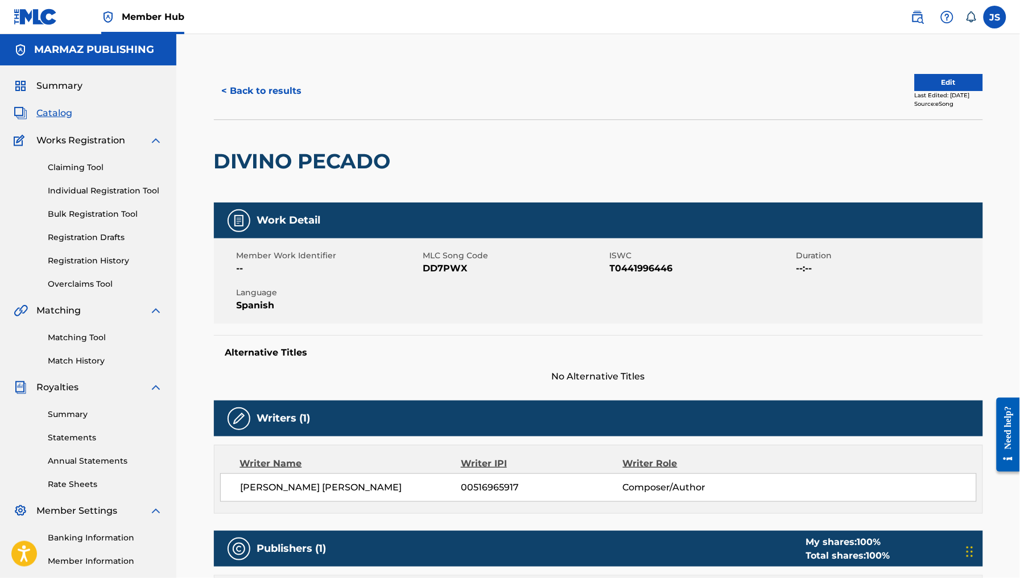
click at [661, 266] on span "T0441996446" at bounding box center [702, 269] width 184 height 14
click at [456, 271] on span "DD7PWX" at bounding box center [515, 269] width 184 height 14
click at [289, 104] on button "< Back to results" at bounding box center [262, 91] width 96 height 28
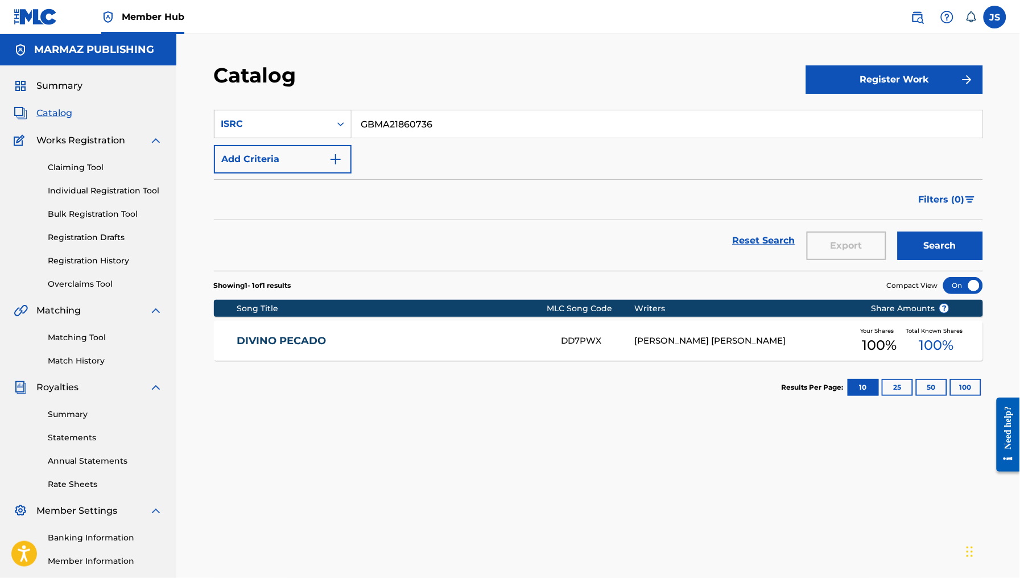
drag, startPoint x: 427, startPoint y: 128, endPoint x: 316, endPoint y: 124, distance: 111.0
click at [316, 124] on div "SearchWithCriteriadc36a9b9-ee16-4b5e-bec9-ec6c52476dda ISRC GBMA21860736" at bounding box center [598, 124] width 769 height 28
paste input "8"
type input "GBMA21860738"
click at [498, 89] on div "Catalog" at bounding box center [510, 80] width 592 height 34
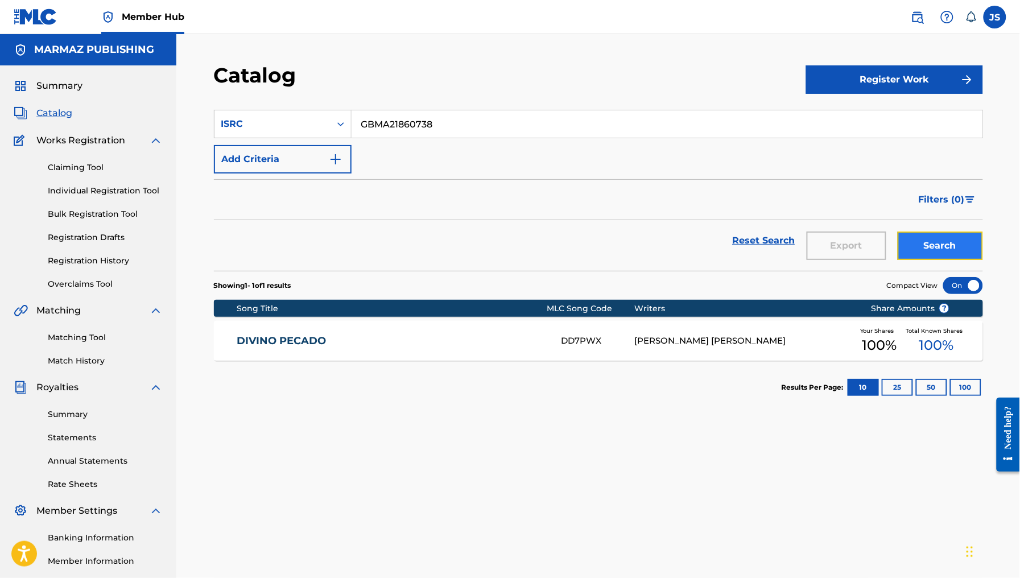
click at [959, 249] on button "Search" at bounding box center [940, 246] width 85 height 28
click at [240, 335] on link "SOY TUYO" at bounding box center [392, 341] width 310 height 13
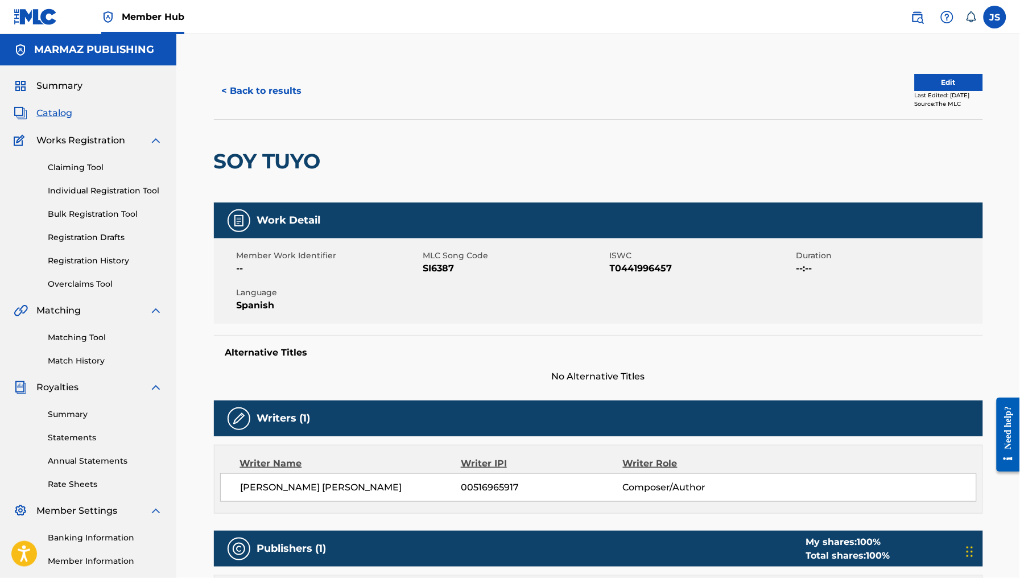
click at [439, 271] on span "SI6387" at bounding box center [515, 269] width 184 height 14
click at [249, 86] on button "< Back to results" at bounding box center [262, 91] width 96 height 28
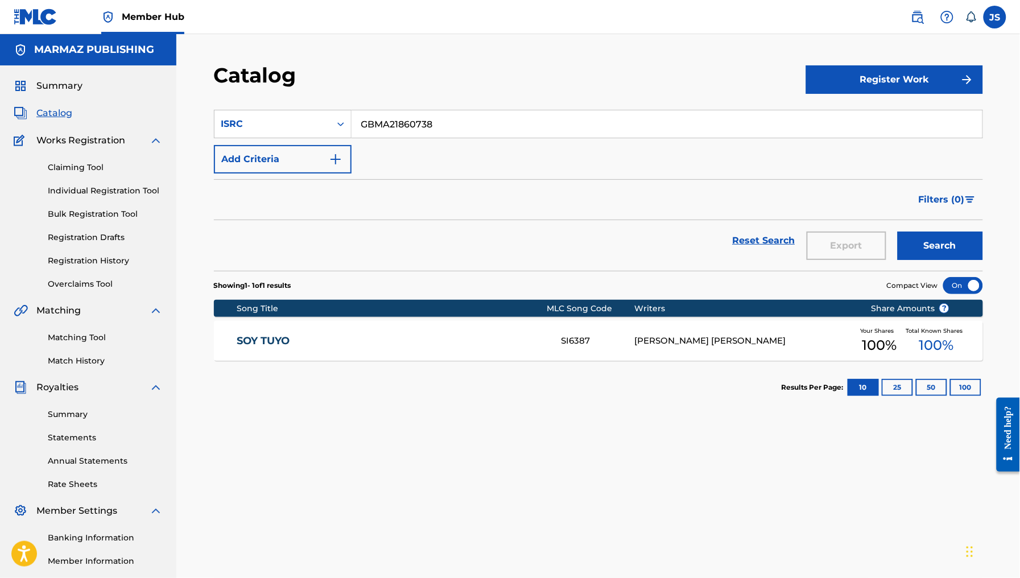
drag, startPoint x: 514, startPoint y: 131, endPoint x: 267, endPoint y: 101, distance: 248.2
click at [165, 101] on main "MARMAZ PUBLISHING Summary Catalog Works Registration Claiming Tool Individual R…" at bounding box center [510, 342] width 1020 height 617
paste input "FRX202459713"
type input "FRX202459713"
click at [575, 102] on section "SearchWithCriteriadc36a9b9-ee16-4b5e-bec9-ec6c52476dda ISRC FRX202459713 Add Cr…" at bounding box center [598, 183] width 769 height 175
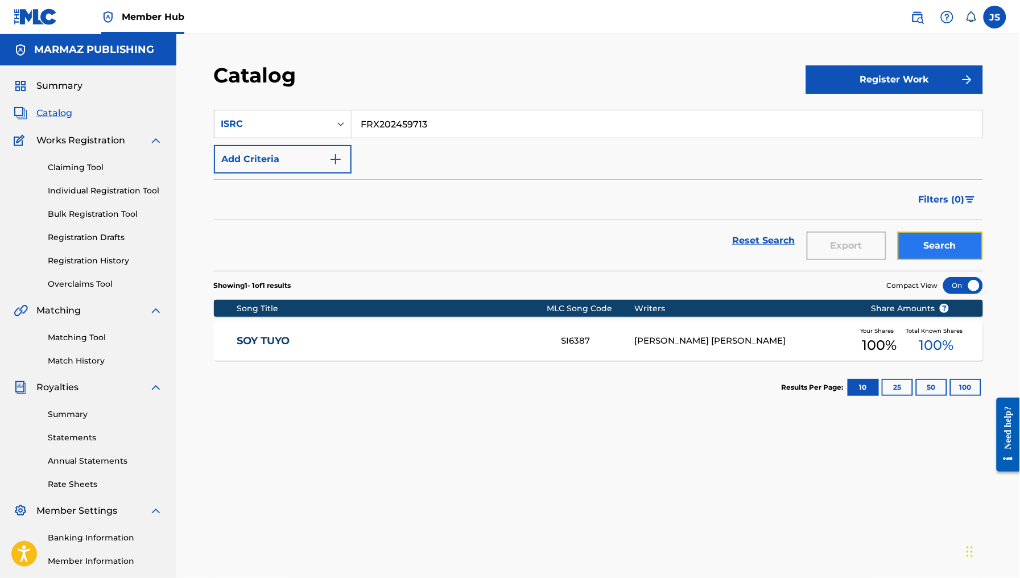
click at [942, 234] on button "Search" at bounding box center [940, 246] width 85 height 28
click at [572, 328] on div "EL HIJO SOÑADO EQ2KS9 RONALD EDGARDO SILVA TORREALBA Your Shares 100 % Total Kn…" at bounding box center [598, 341] width 769 height 40
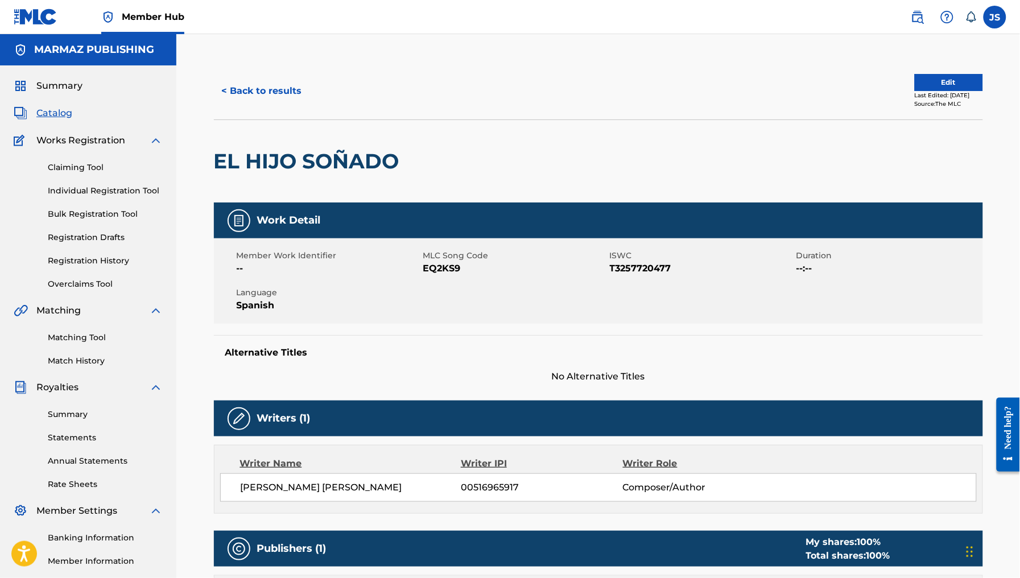
click at [646, 269] on span "T3257720477" at bounding box center [702, 269] width 184 height 14
click at [419, 266] on span "--" at bounding box center [329, 269] width 184 height 14
click at [445, 268] on span "EQ2KS9" at bounding box center [515, 269] width 184 height 14
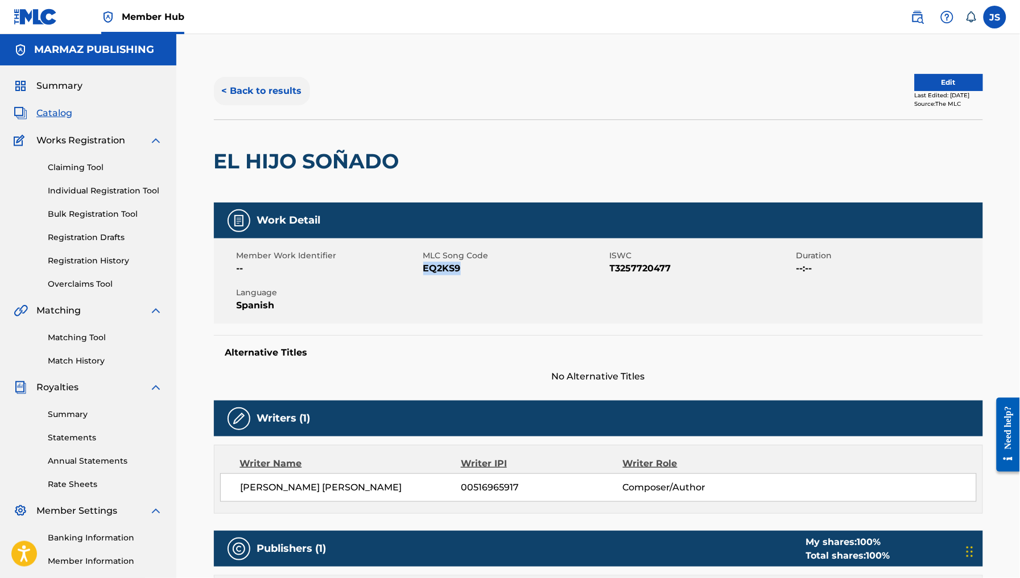
click at [267, 94] on button "< Back to results" at bounding box center [262, 91] width 96 height 28
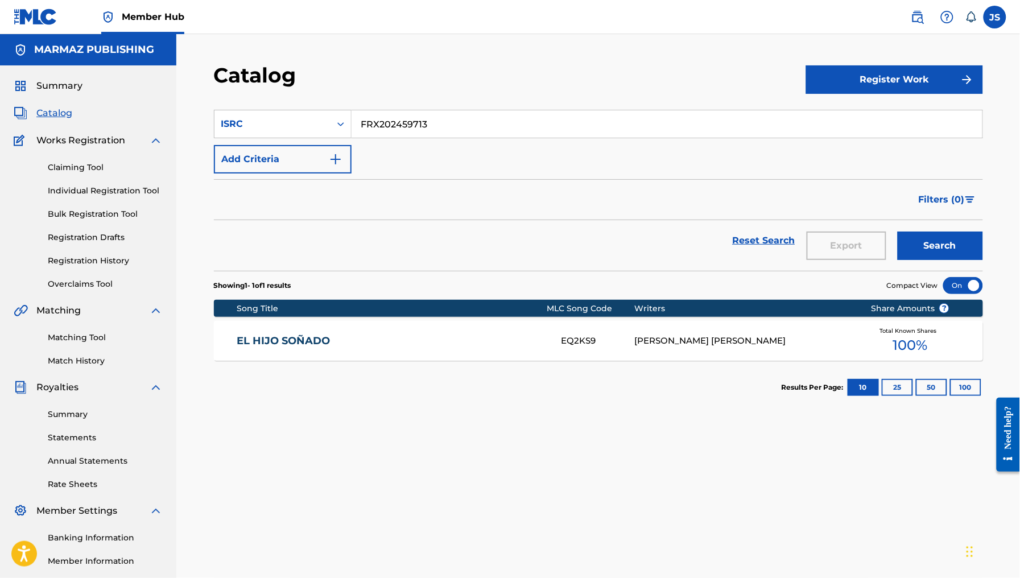
drag, startPoint x: 463, startPoint y: 129, endPoint x: 322, endPoint y: 106, distance: 142.4
click at [322, 106] on section "SearchWithCriteriadc36a9b9-ee16-4b5e-bec9-ec6c52476dda ISRC FRX202459713 Add Cr…" at bounding box center [598, 183] width 769 height 175
paste input "4"
drag, startPoint x: 476, startPoint y: 74, endPoint x: 488, endPoint y: 78, distance: 12.1
click at [479, 75] on div "Catalog" at bounding box center [510, 80] width 592 height 34
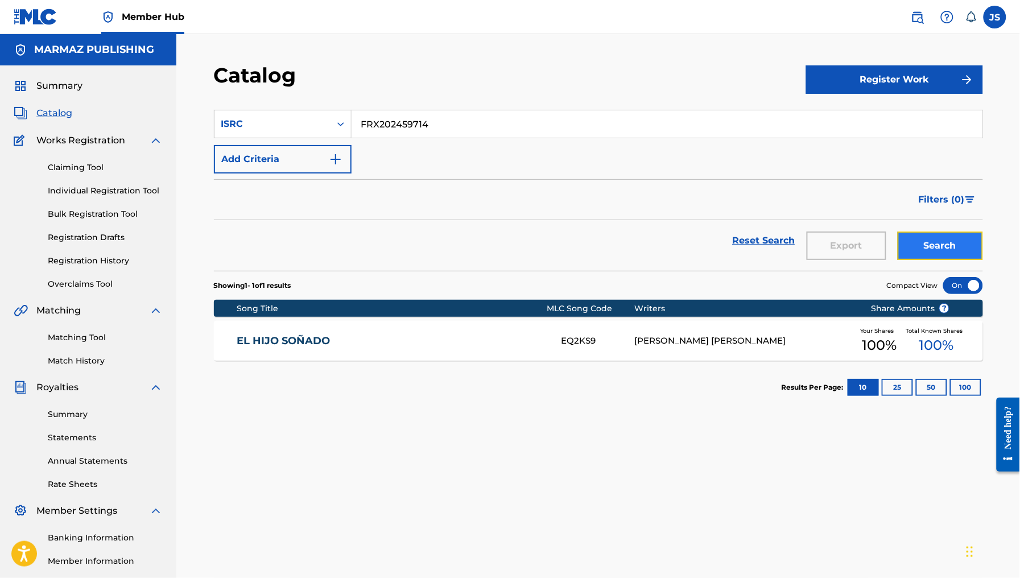
click at [954, 246] on button "Search" at bounding box center [940, 246] width 85 height 28
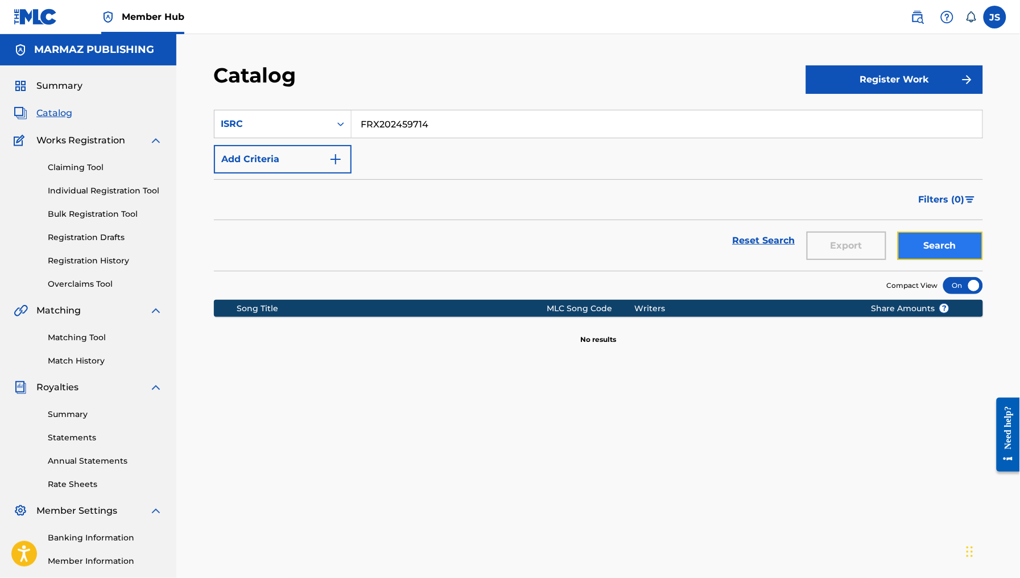
click at [944, 246] on button "Search" at bounding box center [940, 246] width 85 height 28
drag, startPoint x: 386, startPoint y: 102, endPoint x: 163, endPoint y: 58, distance: 226.9
click at [163, 58] on main "MARMAZ PUBLISHING Summary Catalog Works Registration Claiming Tool Individual R…" at bounding box center [510, 342] width 1020 height 617
paste input "LA MAS HERMOSA"
type input "LA MAS HERMOSA"
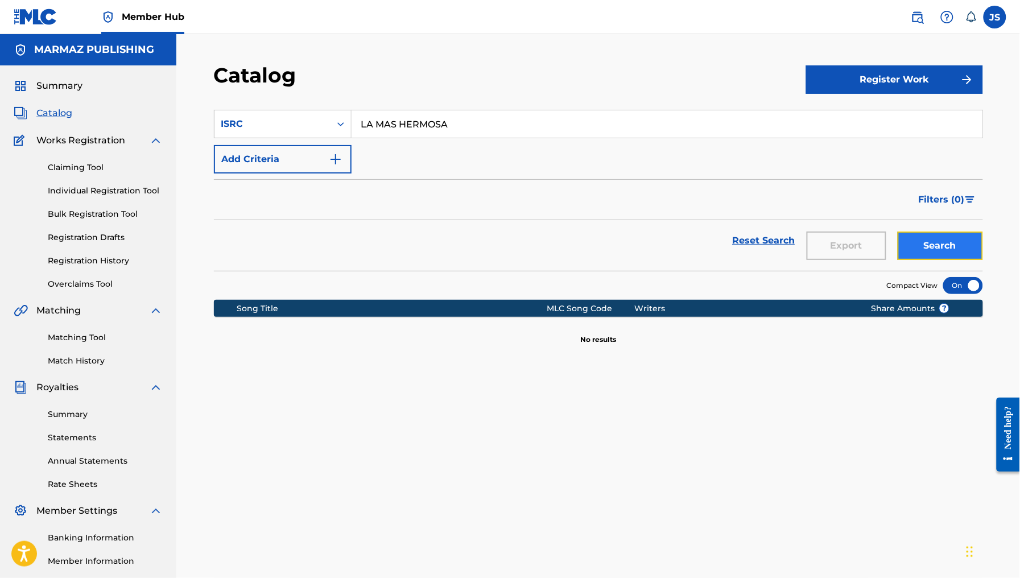
click at [920, 255] on button "Search" at bounding box center [940, 246] width 85 height 28
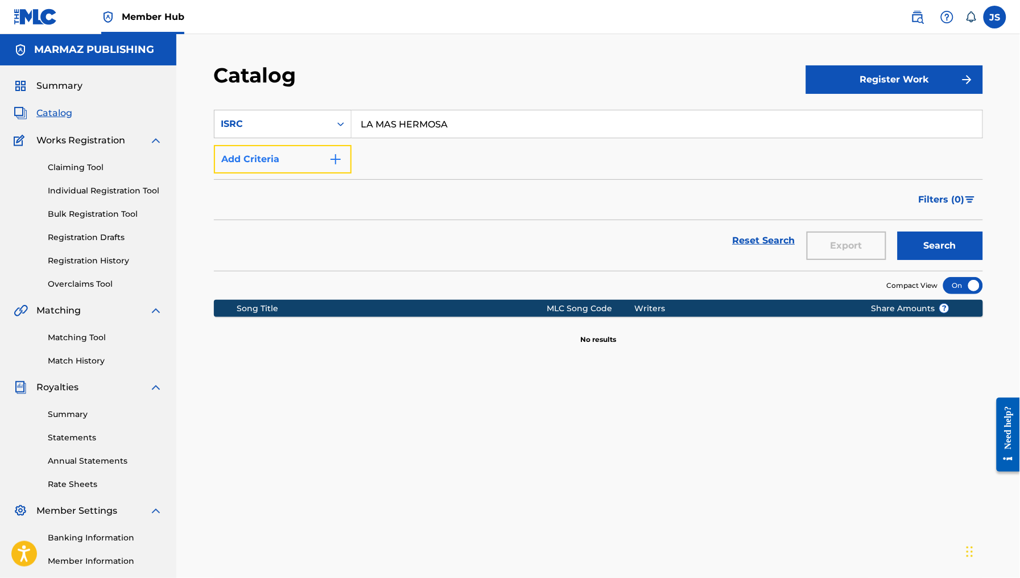
click at [302, 167] on button "Add Criteria" at bounding box center [283, 159] width 138 height 28
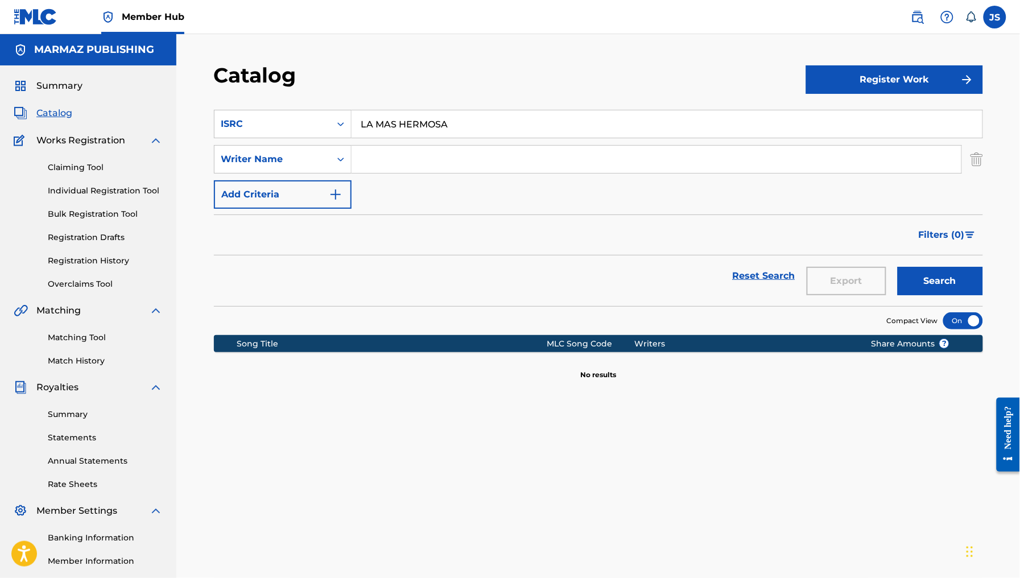
click at [307, 105] on section "SearchWithCriteriadc36a9b9-ee16-4b5e-bec9-ec6c52476dda ISRC LA MAS HERMOSA Sear…" at bounding box center [598, 201] width 769 height 210
click at [305, 126] on div "ISRC" at bounding box center [272, 124] width 102 height 14
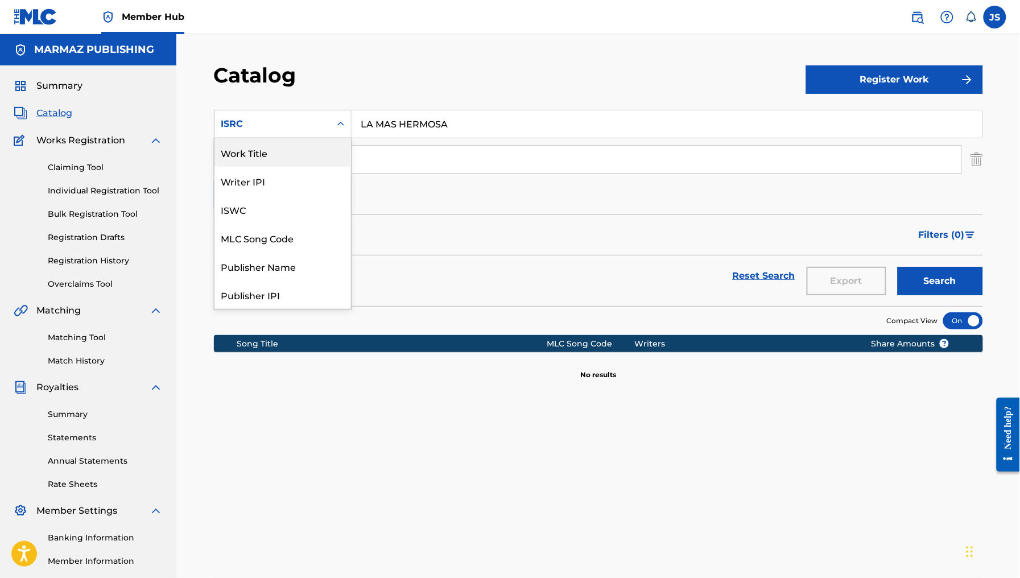
click at [273, 147] on div "Work Title" at bounding box center [283, 152] width 137 height 28
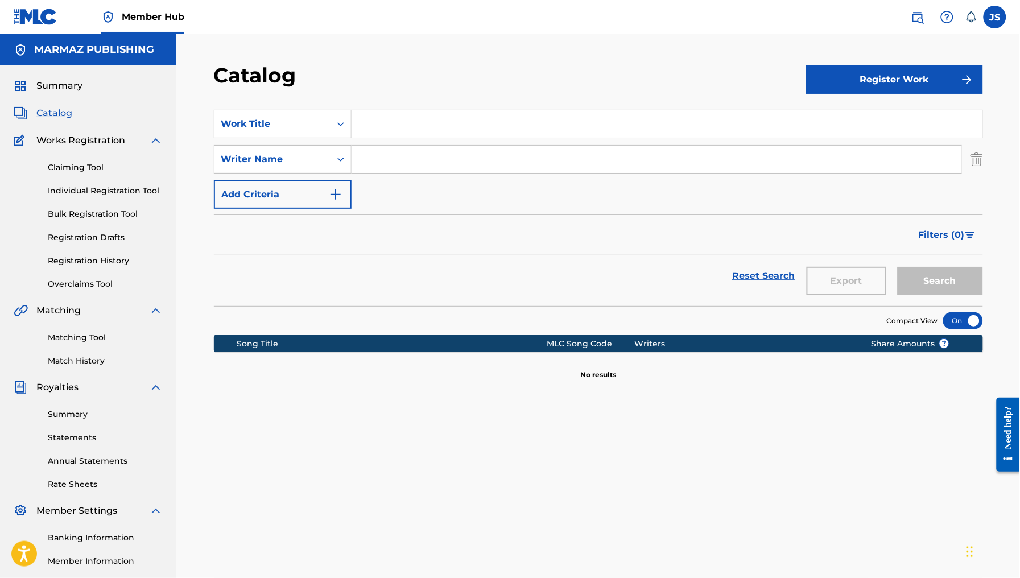
click at [397, 151] on input "Search Form" at bounding box center [657, 159] width 610 height 27
paste input "RONALD EDGARDO SILVA TORREALBA"
type input "RONALD EDGARDO SILVA TORREALBA"
click at [410, 127] on input "Search Form" at bounding box center [667, 123] width 631 height 27
type input "a"
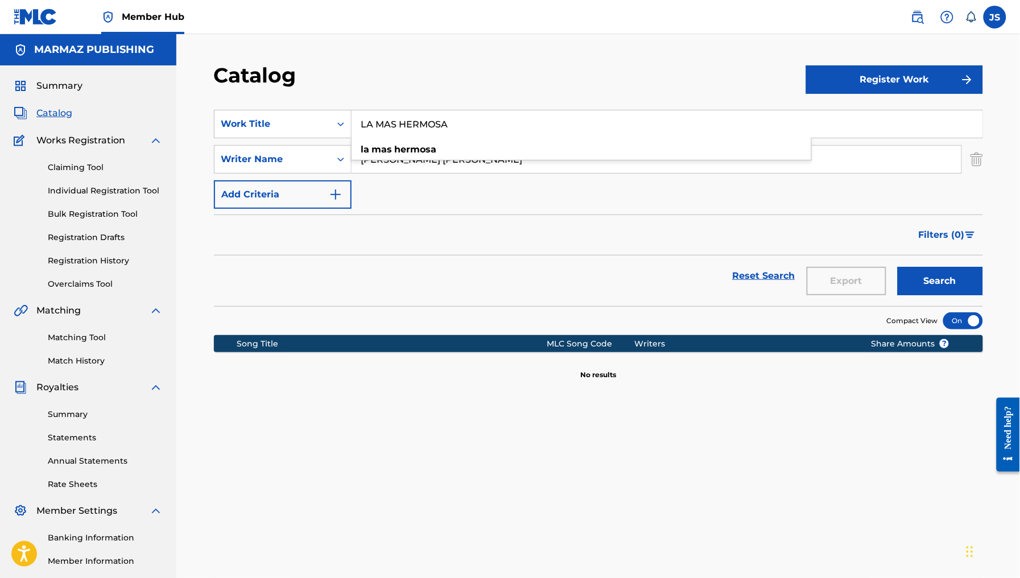
type input "LA MAS HERMOSA"
click at [898, 267] on button "Search" at bounding box center [940, 281] width 85 height 28
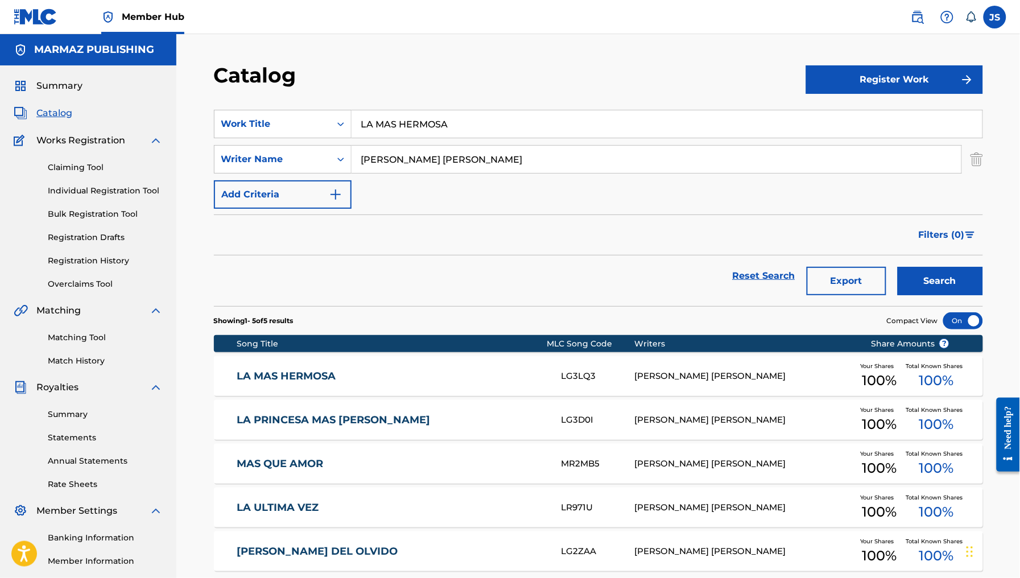
click at [305, 365] on div "LA MAS HERMOSA LG3LQ3 RONALD EDGARDO SILVA TORREALBA Your Shares 100 % Total Kn…" at bounding box center [598, 376] width 769 height 40
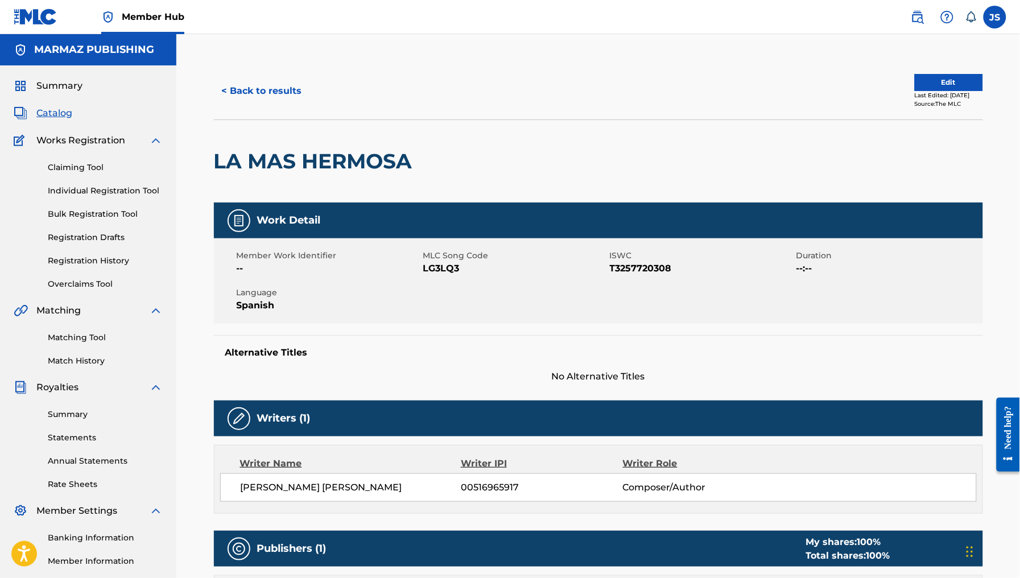
click at [658, 269] on span "T3257720308" at bounding box center [702, 269] width 184 height 14
click at [456, 270] on span "LG3LQ3" at bounding box center [515, 269] width 184 height 14
click at [252, 96] on button "< Back to results" at bounding box center [262, 91] width 96 height 28
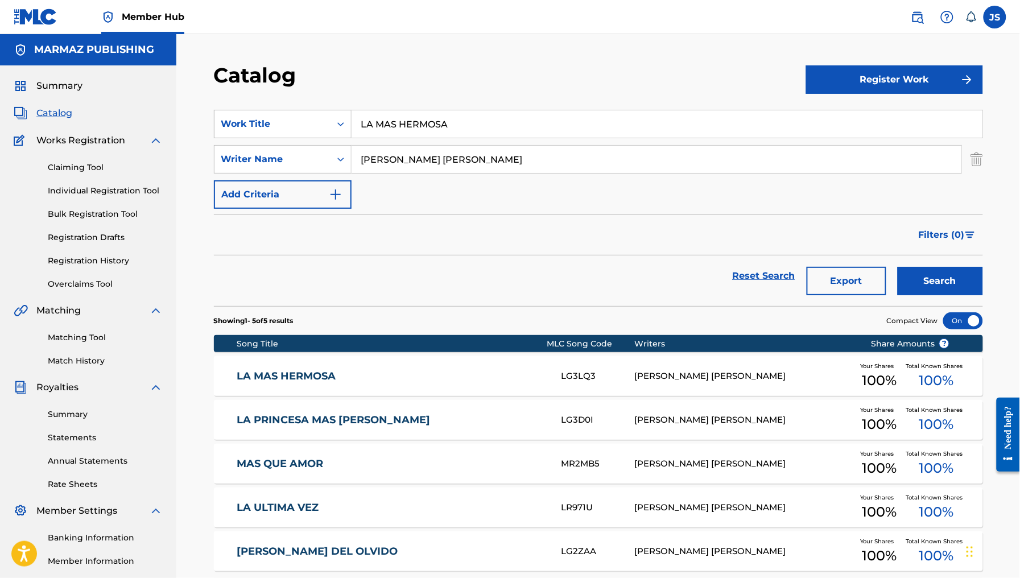
drag, startPoint x: 254, startPoint y: 111, endPoint x: 259, endPoint y: 118, distance: 8.5
click at [255, 112] on div "Work Title" at bounding box center [283, 124] width 138 height 28
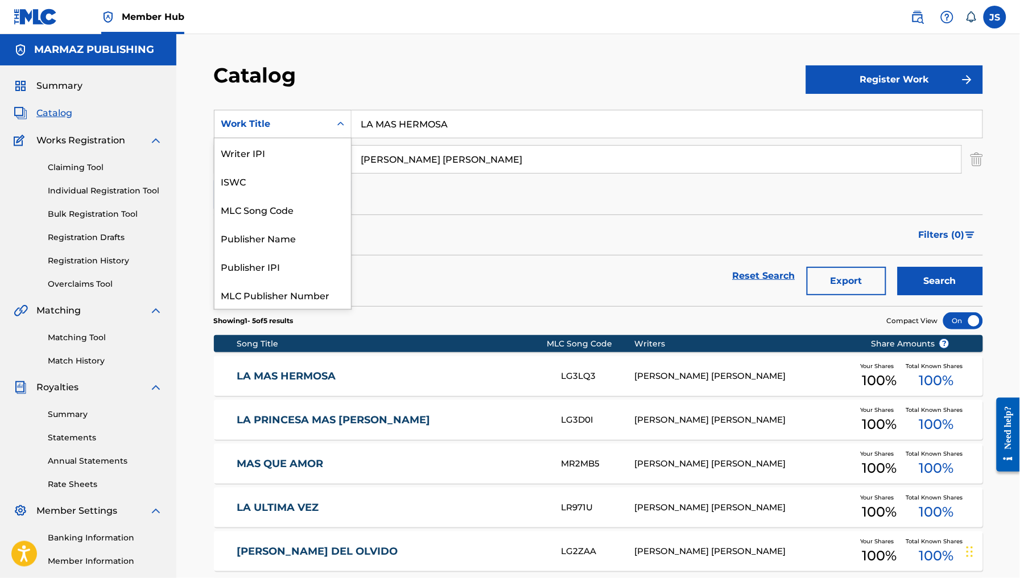
scroll to position [142, 0]
click at [268, 259] on div "ISRC" at bounding box center [283, 266] width 137 height 28
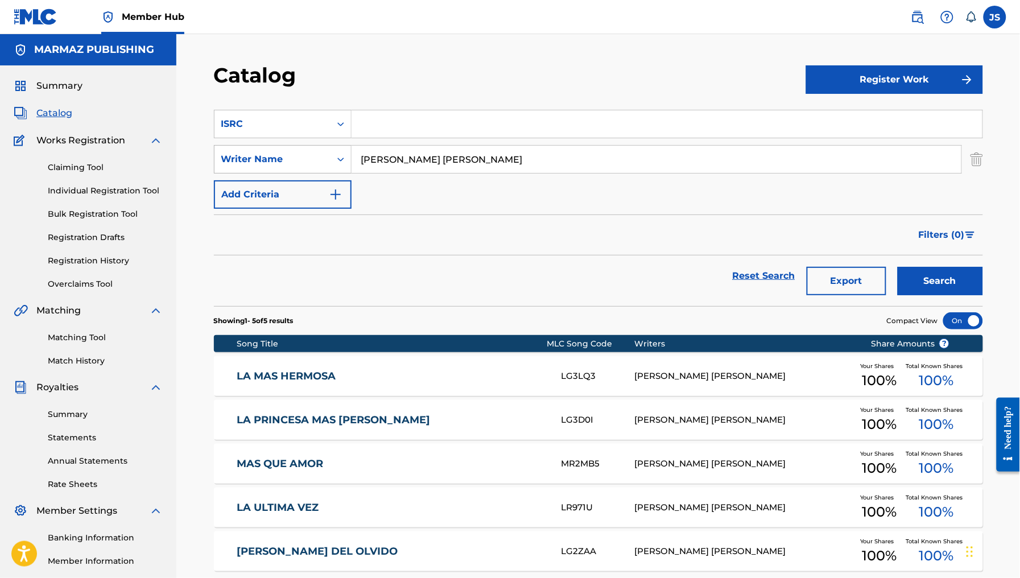
click at [260, 154] on div "Writer Name" at bounding box center [272, 160] width 102 height 14
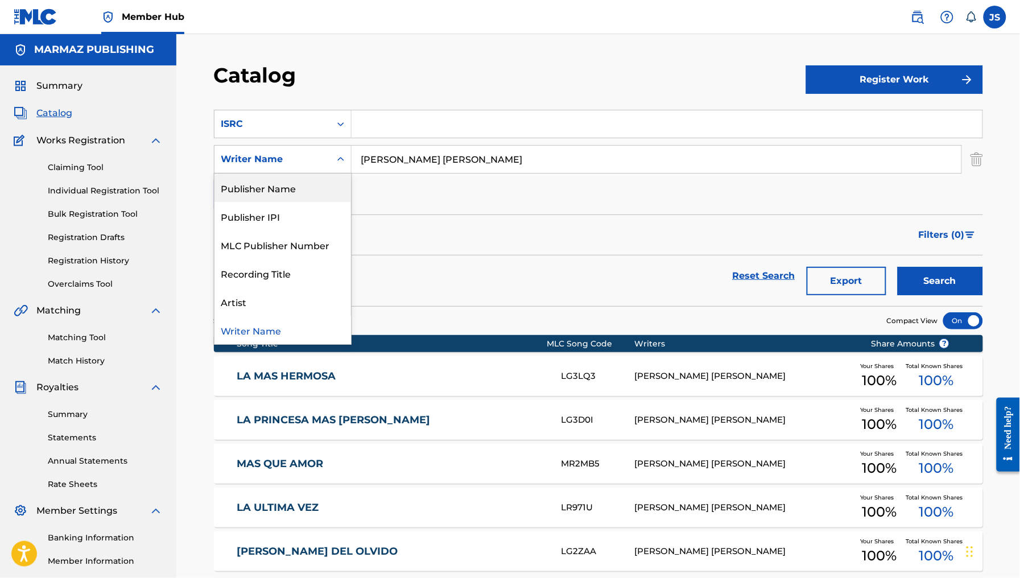
scroll to position [0, 0]
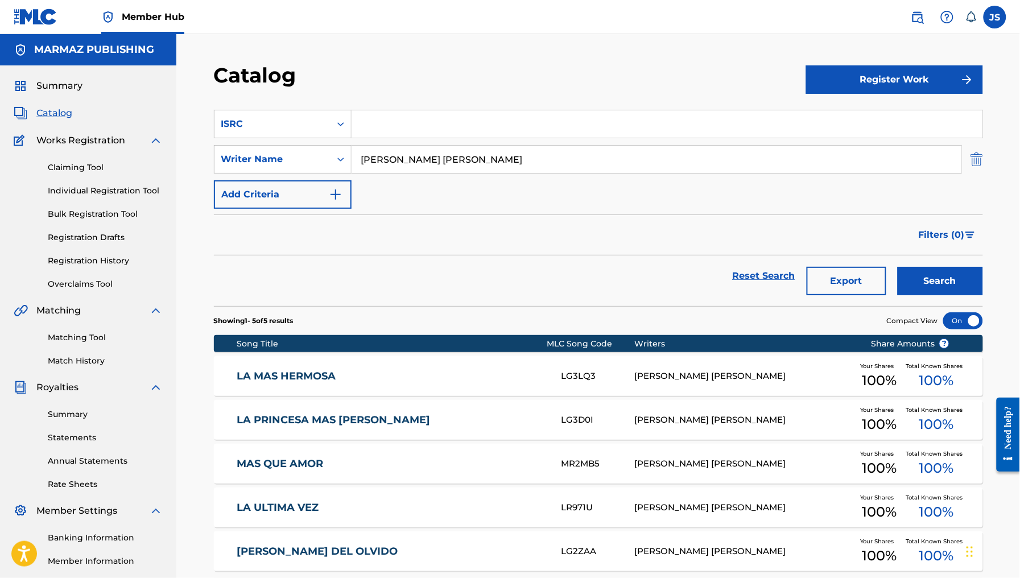
click at [974, 168] on img "Search Form" at bounding box center [977, 159] width 13 height 28
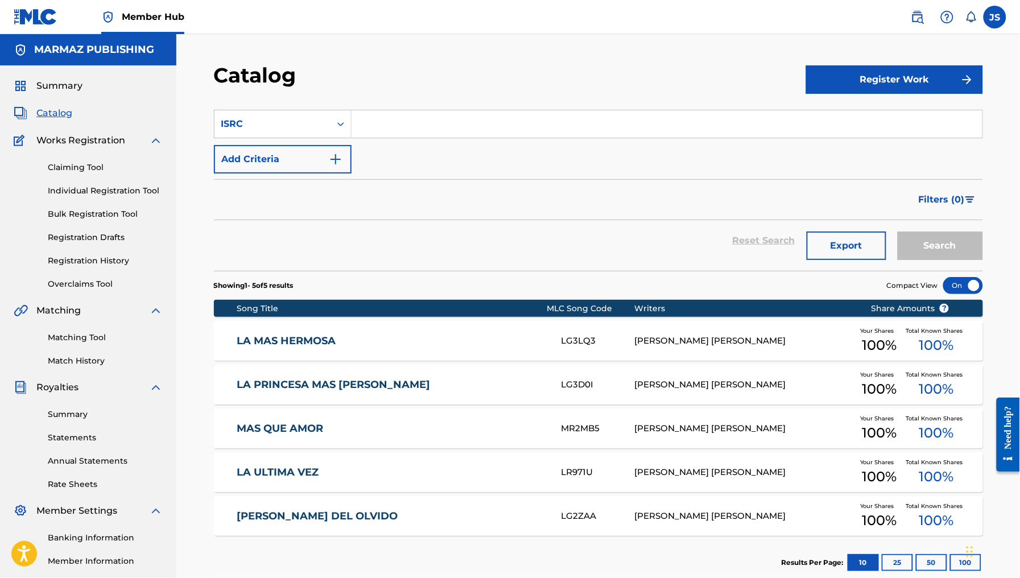
drag, startPoint x: 661, startPoint y: 108, endPoint x: 664, endPoint y: 122, distance: 14.5
click at [661, 109] on section "SearchWithCriteria21dfb621-16b7-4436-a7a1-45c71bffba68 ISRC Add Criteria Filter…" at bounding box center [598, 183] width 769 height 175
click at [664, 122] on input "Search Form" at bounding box center [667, 123] width 631 height 27
paste input "FRX202459715"
type input "FRX202459715"
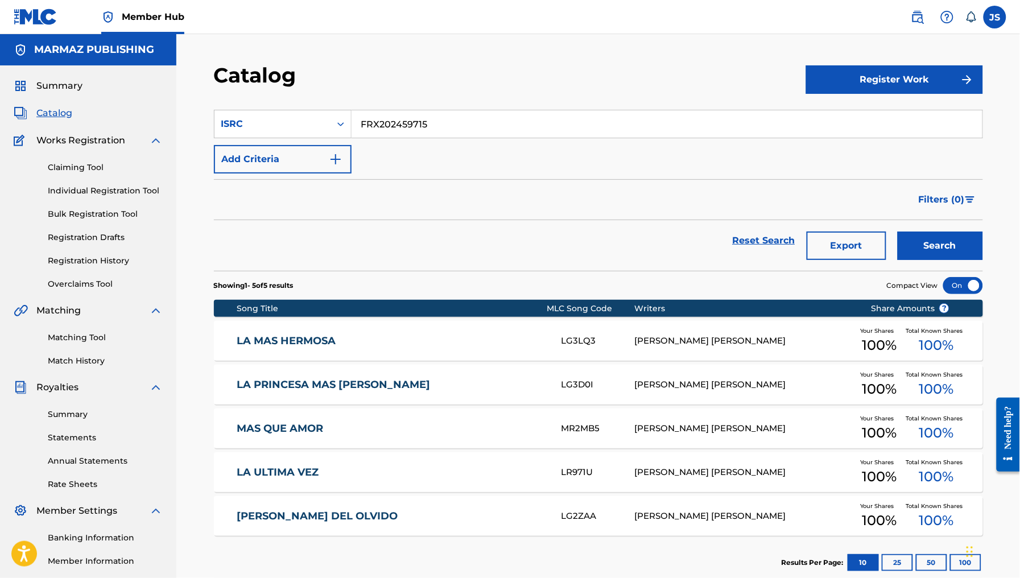
click at [656, 92] on div "Catalog" at bounding box center [510, 80] width 592 height 34
click at [932, 234] on button "Search" at bounding box center [940, 246] width 85 height 28
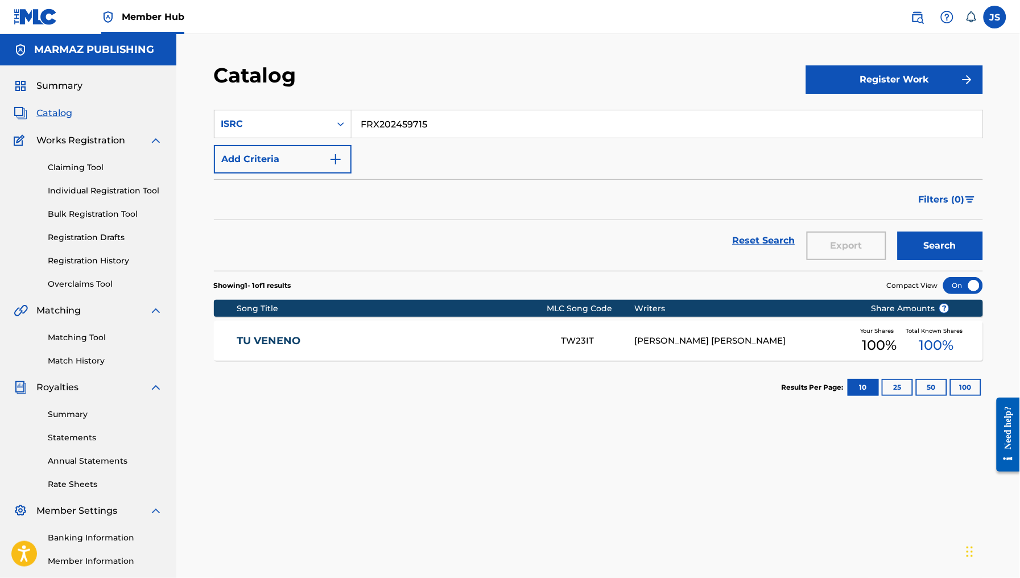
click at [262, 345] on link "TU VENENO" at bounding box center [392, 341] width 310 height 13
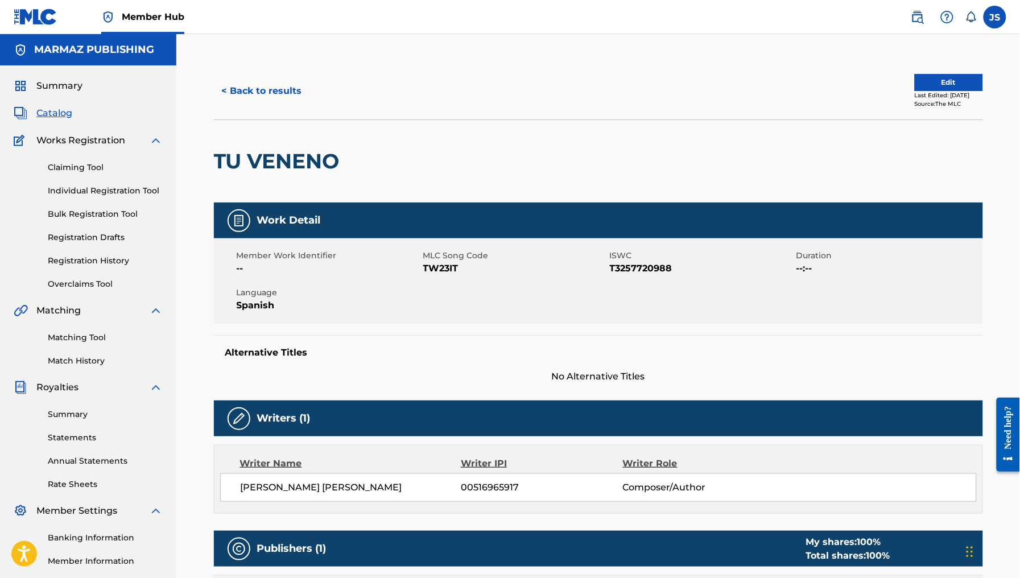
drag, startPoint x: 424, startPoint y: 249, endPoint x: 433, endPoint y: 261, distance: 14.6
click at [427, 255] on span "MLC Song Code" at bounding box center [515, 256] width 184 height 12
click at [439, 266] on span "TW23IT" at bounding box center [515, 269] width 184 height 14
click at [246, 84] on button "< Back to results" at bounding box center [262, 91] width 96 height 28
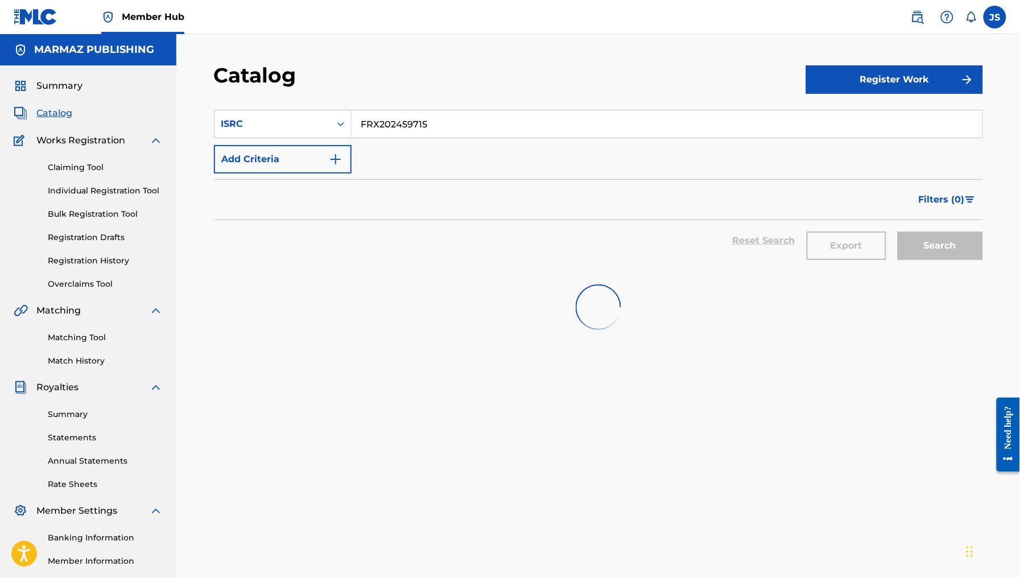
drag, startPoint x: 357, startPoint y: 109, endPoint x: 308, endPoint y: 104, distance: 49.2
click at [308, 104] on section "SearchWithCriteria21dfb621-16b7-4436-a7a1-45c71bffba68 ISRC FRX202459715 Add Cr…" at bounding box center [598, 183] width 769 height 175
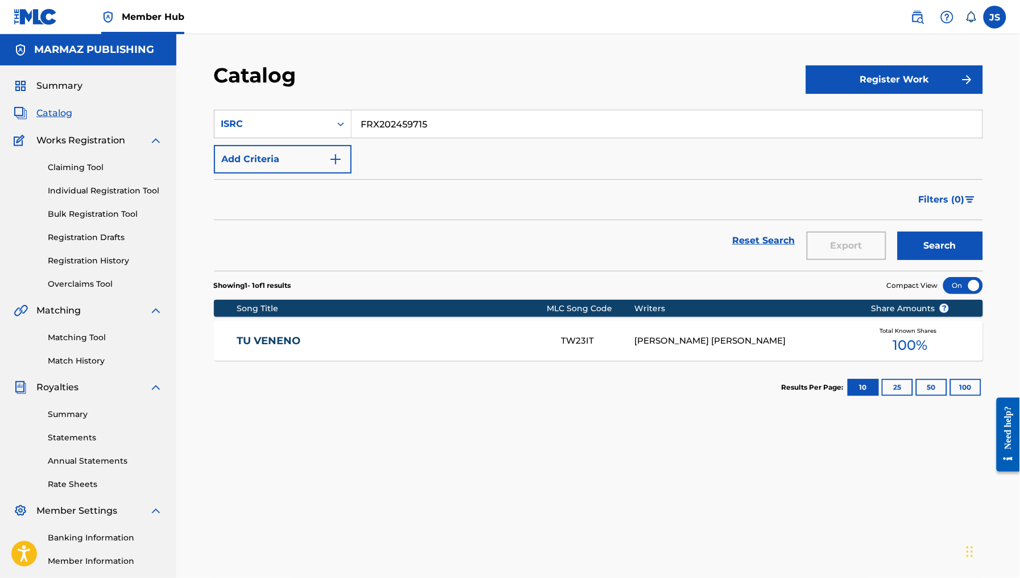
paste input "6"
type input "FRX202459716"
drag, startPoint x: 394, startPoint y: 98, endPoint x: 488, endPoint y: 118, distance: 95.9
click at [397, 98] on section "SearchWithCriteria21dfb621-16b7-4436-a7a1-45c71bffba68 ISRC FRX202459716 Add Cr…" at bounding box center [598, 183] width 769 height 175
click at [940, 245] on button "Search" at bounding box center [940, 246] width 85 height 28
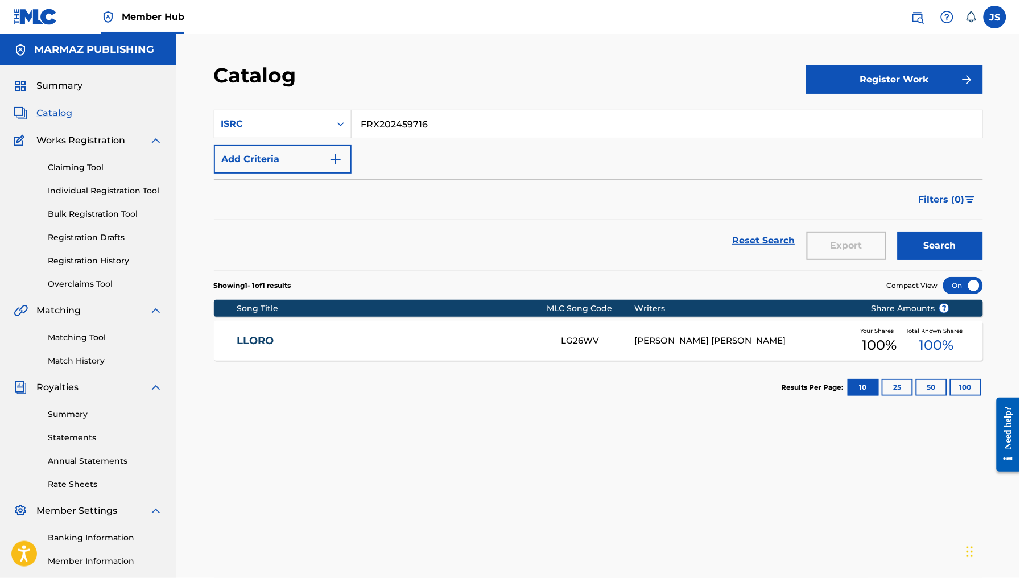
click at [262, 340] on link "LLORO" at bounding box center [392, 341] width 310 height 13
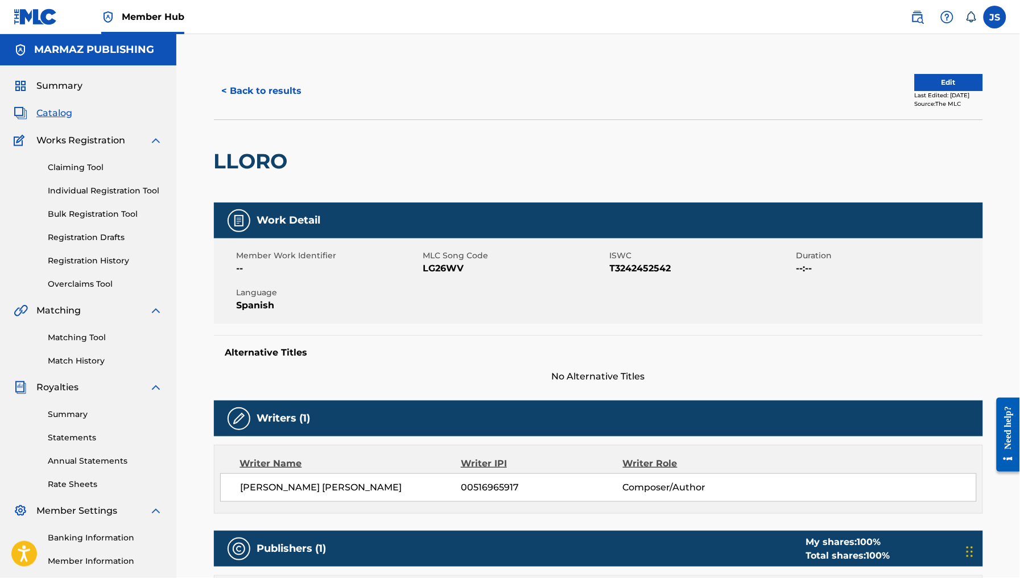
click at [622, 266] on span "T3242452542" at bounding box center [702, 269] width 184 height 14
click at [433, 262] on span "LG26WV" at bounding box center [515, 269] width 184 height 14
click at [448, 271] on span "LG26WV" at bounding box center [515, 269] width 184 height 14
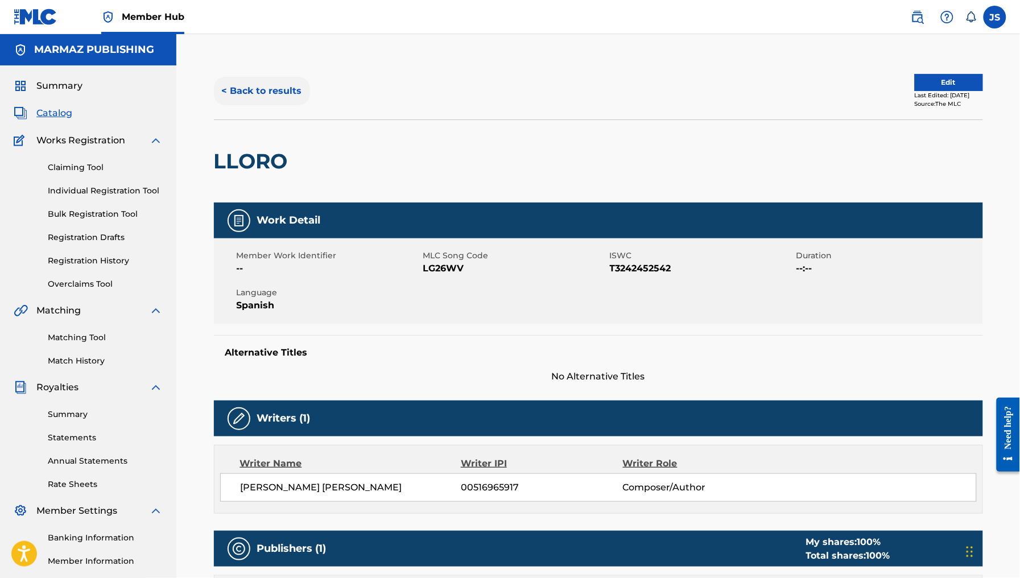
click at [266, 105] on div "< Back to results Edit Last Edited: February 03, 2025 Source: The MLC" at bounding box center [598, 91] width 769 height 57
click at [267, 90] on button "< Back to results" at bounding box center [262, 91] width 96 height 28
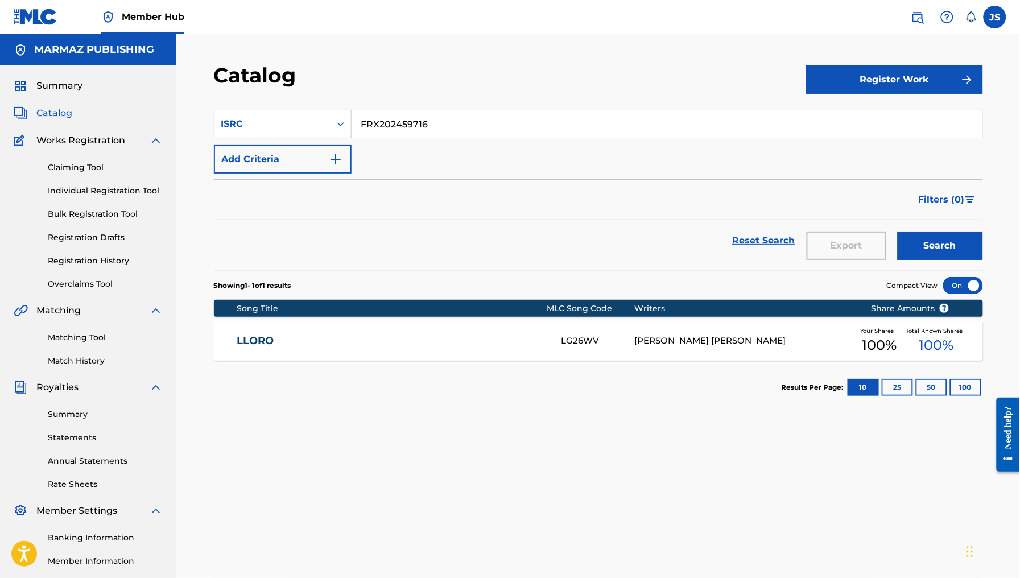
drag, startPoint x: 454, startPoint y: 120, endPoint x: 291, endPoint y: 112, distance: 163.5
click at [291, 112] on div "SearchWithCriteria21dfb621-16b7-4436-a7a1-45c71bffba68 ISRC FRX202459716" at bounding box center [598, 124] width 769 height 28
paste input "7"
type input "FRX202459717"
click at [431, 89] on div "Catalog" at bounding box center [510, 80] width 592 height 34
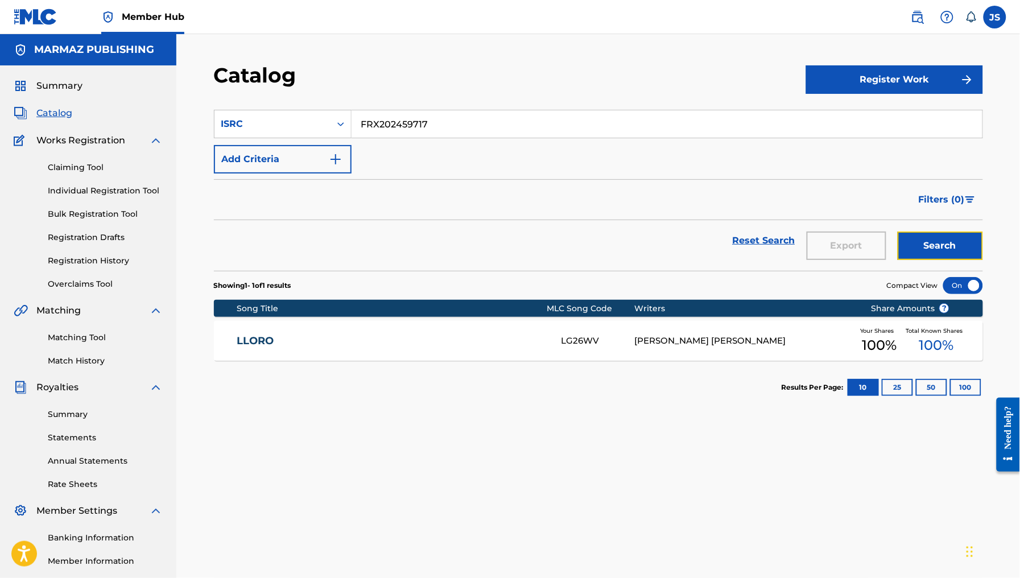
click at [945, 244] on button "Search" at bounding box center [940, 246] width 85 height 28
click at [266, 343] on link "ALAS BLANCAS" at bounding box center [392, 341] width 310 height 13
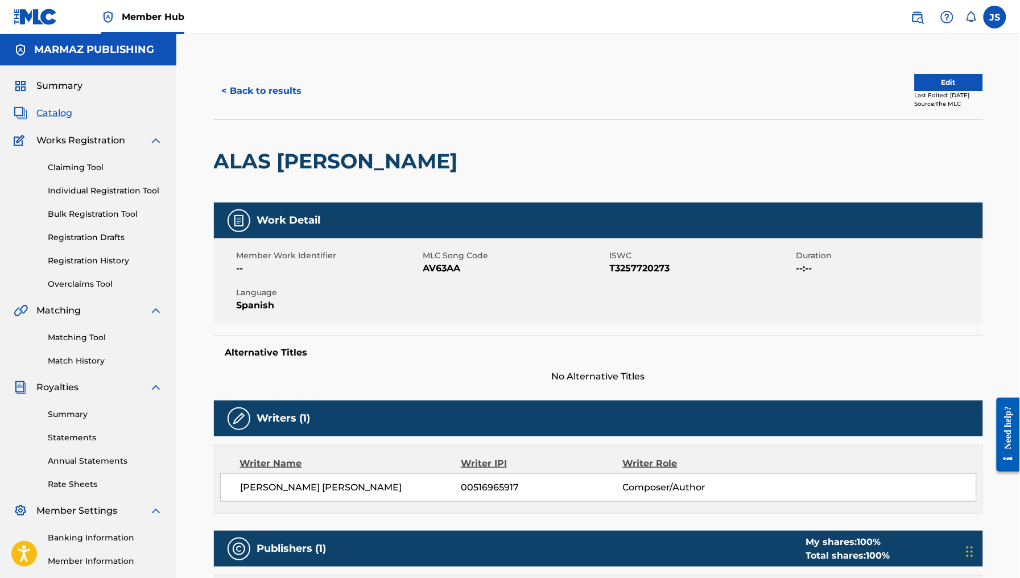
click at [439, 267] on span "AV63AA" at bounding box center [515, 269] width 184 height 14
click at [237, 91] on button "< Back to results" at bounding box center [262, 91] width 96 height 28
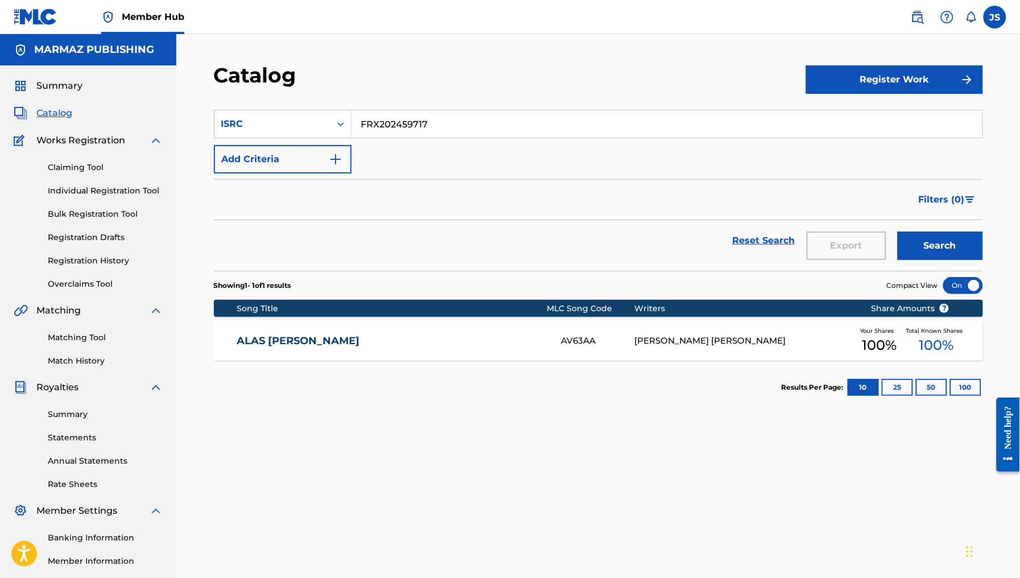
drag, startPoint x: 345, startPoint y: 100, endPoint x: 309, endPoint y: 98, distance: 36.5
click at [309, 98] on section "SearchWithCriteria21dfb621-16b7-4436-a7a1-45c71bffba68 ISRC FRX202459717 Add Cr…" at bounding box center [598, 183] width 769 height 175
paste input "8"
type input "FRX202459718"
drag, startPoint x: 510, startPoint y: 98, endPoint x: 643, endPoint y: 142, distance: 140.4
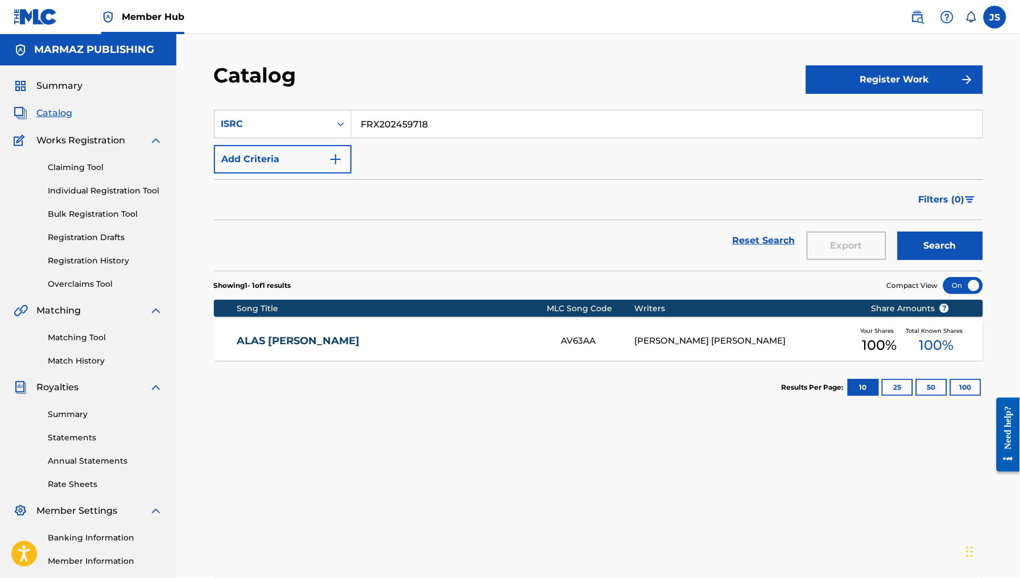
click at [510, 98] on section "SearchWithCriteria21dfb621-16b7-4436-a7a1-45c71bffba68 ISRC FRX202459718 Add Cr…" at bounding box center [598, 183] width 769 height 175
click at [940, 252] on button "Search" at bounding box center [940, 246] width 85 height 28
click at [279, 333] on div "MI CORAZON MR2L0H RONALD EDGARDO SILVA TORREALBA Your Shares 100 % Total Known …" at bounding box center [598, 341] width 769 height 40
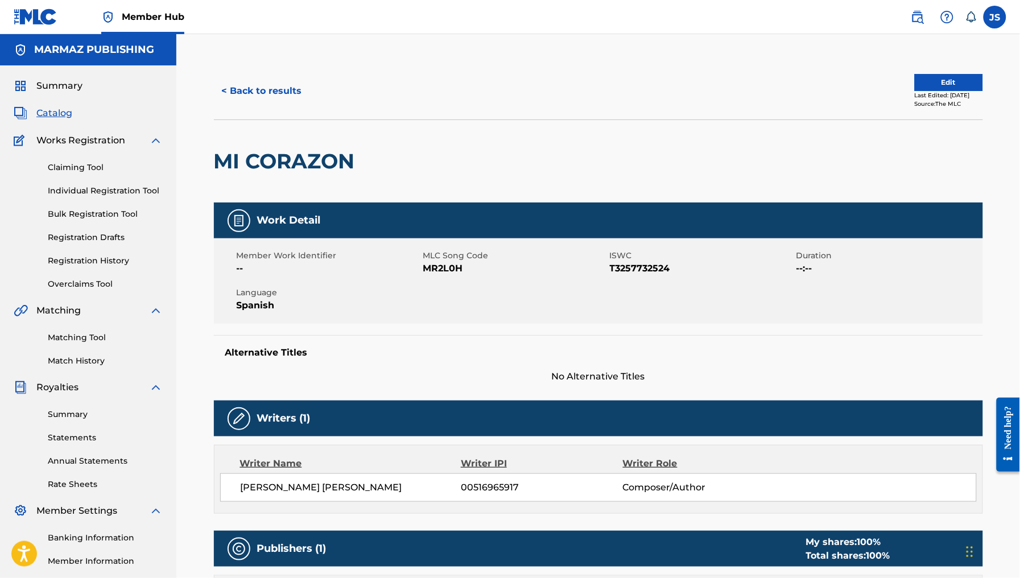
click at [450, 266] on span "MR2L0H" at bounding box center [515, 269] width 184 height 14
click at [274, 93] on button "< Back to results" at bounding box center [262, 91] width 96 height 28
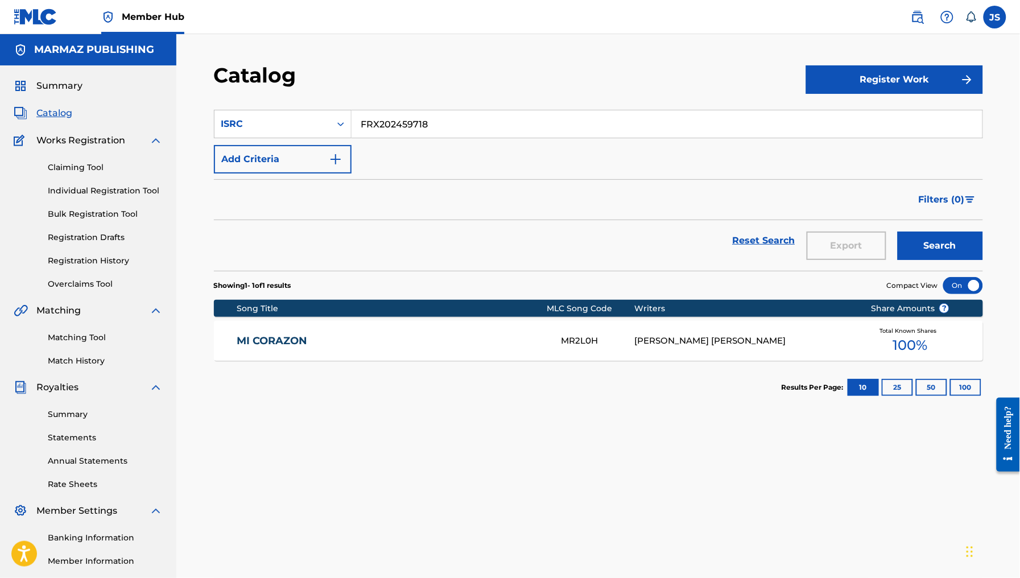
drag, startPoint x: 323, startPoint y: 98, endPoint x: 343, endPoint y: 101, distance: 20.7
click at [322, 98] on section "SearchWithCriteria21dfb621-16b7-4436-a7a1-45c71bffba68 ISRC FRX202459718 Add Cr…" at bounding box center [598, 183] width 769 height 175
paste input "9"
type input "FRX202459719"
drag, startPoint x: 525, startPoint y: 98, endPoint x: 695, endPoint y: 171, distance: 184.3
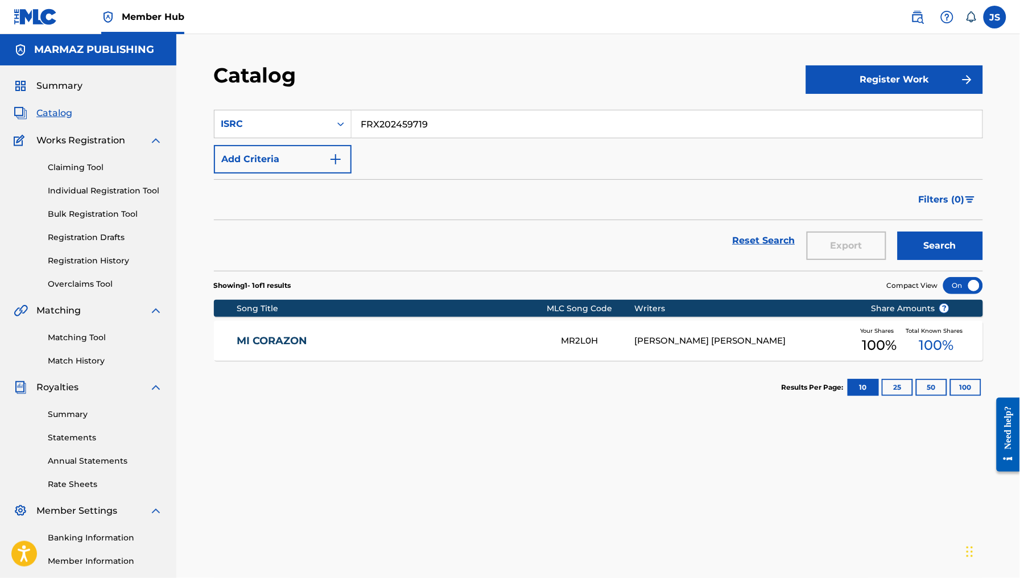
click at [526, 98] on section "SearchWithCriteria21dfb621-16b7-4436-a7a1-45c71bffba68 ISRC FRX202459719 Add Cr…" at bounding box center [598, 183] width 769 height 175
click at [936, 249] on button "Search" at bounding box center [940, 246] width 85 height 28
click at [296, 335] on link "LA ULTIMA VEZ" at bounding box center [392, 341] width 310 height 13
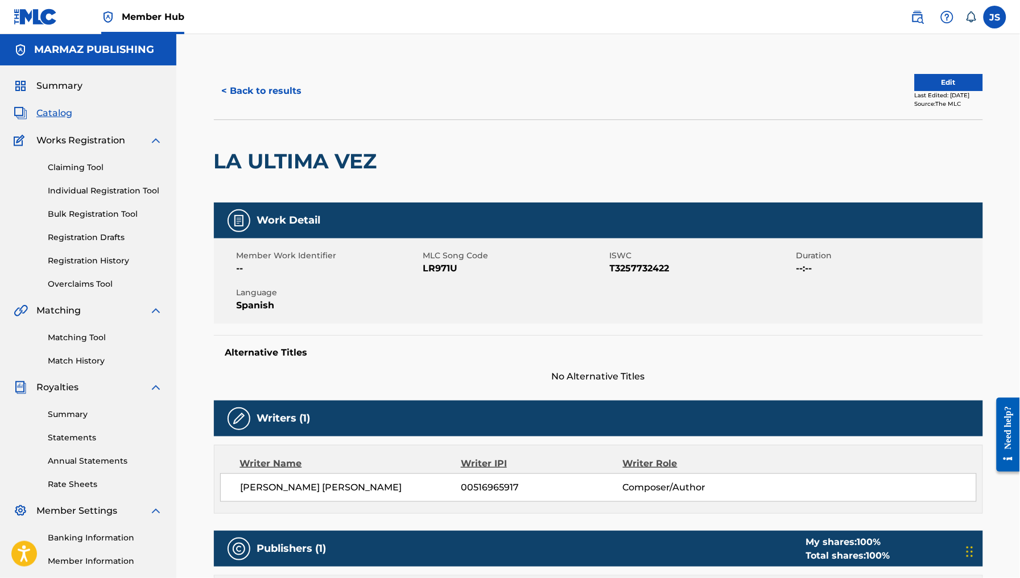
click at [439, 263] on span "LR971U" at bounding box center [515, 269] width 184 height 14
click at [245, 94] on button "< Back to results" at bounding box center [262, 91] width 96 height 28
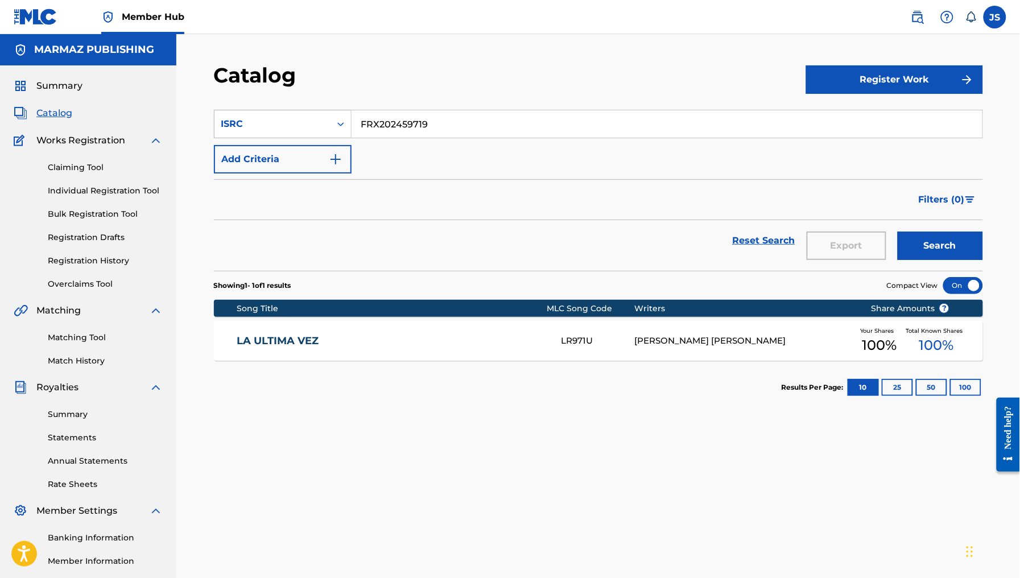
drag, startPoint x: 468, startPoint y: 126, endPoint x: 323, endPoint y: 114, distance: 145.6
click at [323, 114] on div "SearchWithCriteria21dfb621-16b7-4436-a7a1-45c71bffba68 ISRC FRX202459719" at bounding box center [598, 124] width 769 height 28
paste input "20"
type input "FRX202459720"
click at [924, 249] on button "Search" at bounding box center [940, 246] width 85 height 28
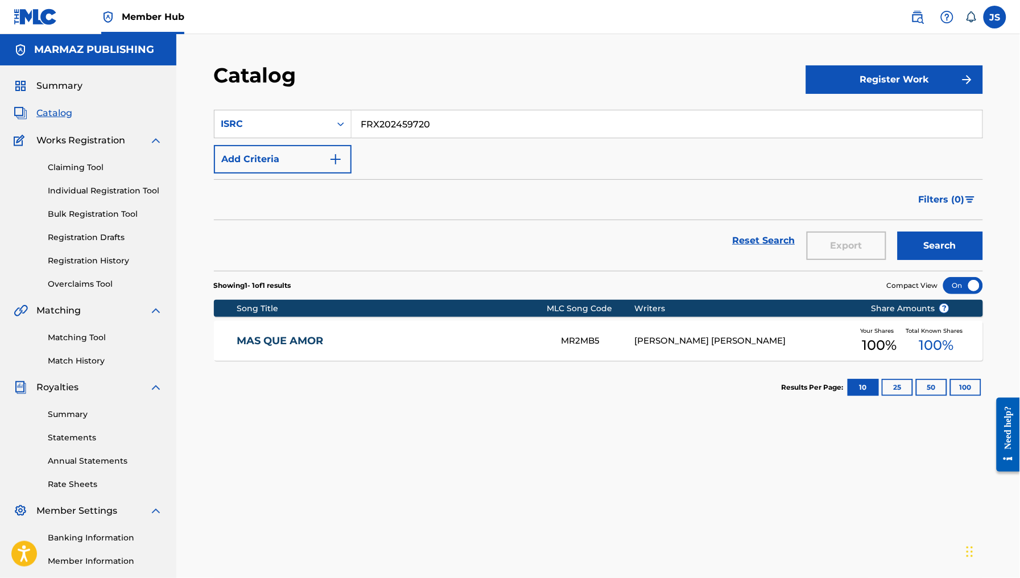
click at [263, 359] on div "MAS QUE AMOR MR2MB5 RONALD EDGARDO SILVA TORREALBA Your Shares 100 % Total Know…" at bounding box center [598, 341] width 769 height 40
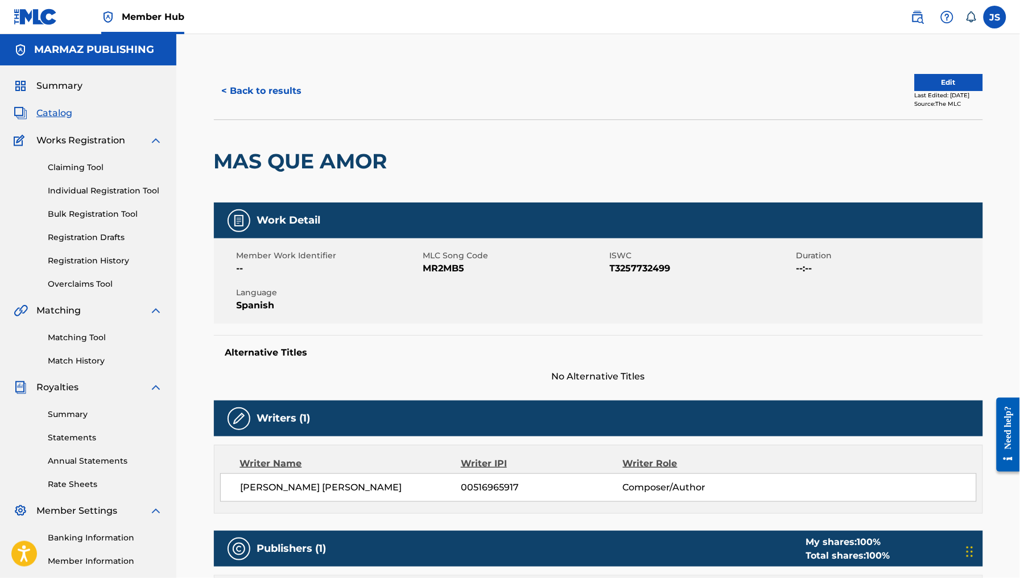
click at [446, 274] on span "MR2MB5" at bounding box center [515, 269] width 184 height 14
click at [447, 268] on span "MR2MB5" at bounding box center [515, 269] width 184 height 14
click at [245, 92] on button "< Back to results" at bounding box center [262, 91] width 96 height 28
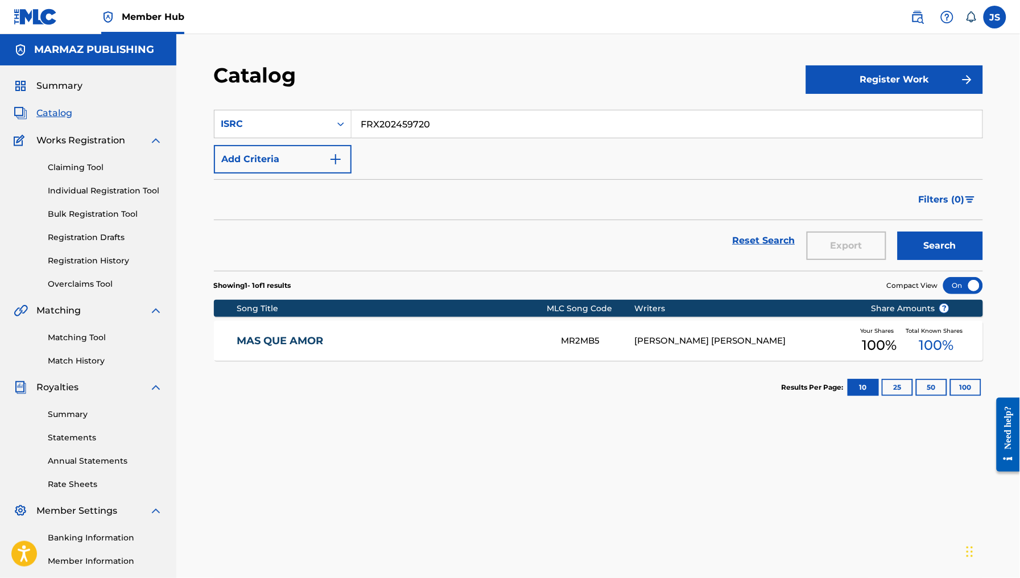
drag, startPoint x: 279, startPoint y: 80, endPoint x: 326, endPoint y: 80, distance: 46.1
click at [278, 80] on div "Catalog Register Work SearchWithCriteria21dfb621-16b7-4436-a7a1-45c71bffba68 IS…" at bounding box center [598, 357] width 797 height 588
paste input "1"
type input "FRX202459721"
drag, startPoint x: 444, startPoint y: 78, endPoint x: 493, endPoint y: 97, distance: 52.4
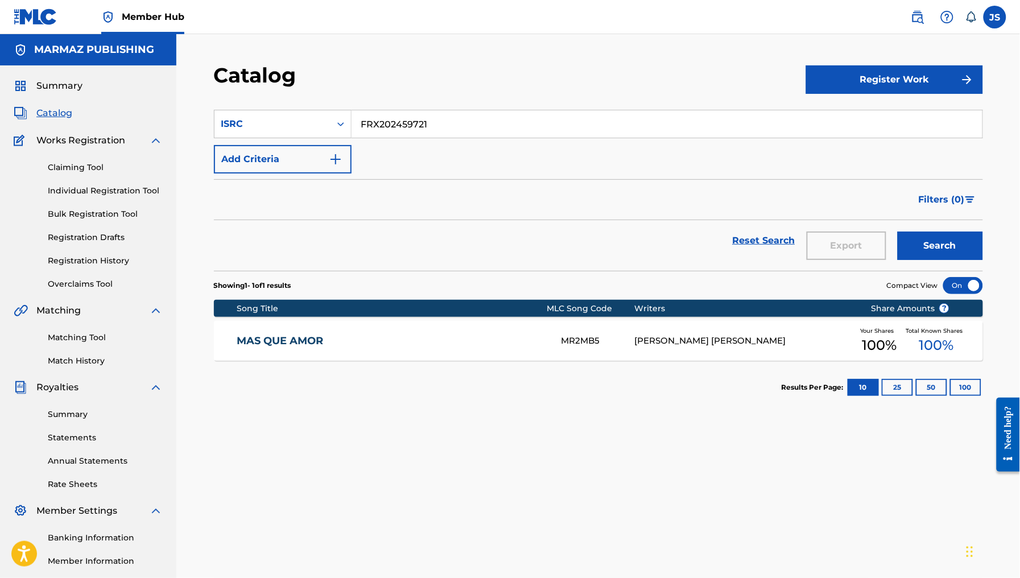
click at [444, 77] on div "Catalog" at bounding box center [510, 80] width 592 height 34
drag, startPoint x: 924, startPoint y: 226, endPoint x: 935, endPoint y: 236, distance: 15.3
click at [925, 228] on div "Search" at bounding box center [937, 240] width 91 height 41
click at [939, 240] on button "Search" at bounding box center [940, 246] width 85 height 28
click at [271, 337] on link "TE CONFIESO" at bounding box center [392, 341] width 310 height 13
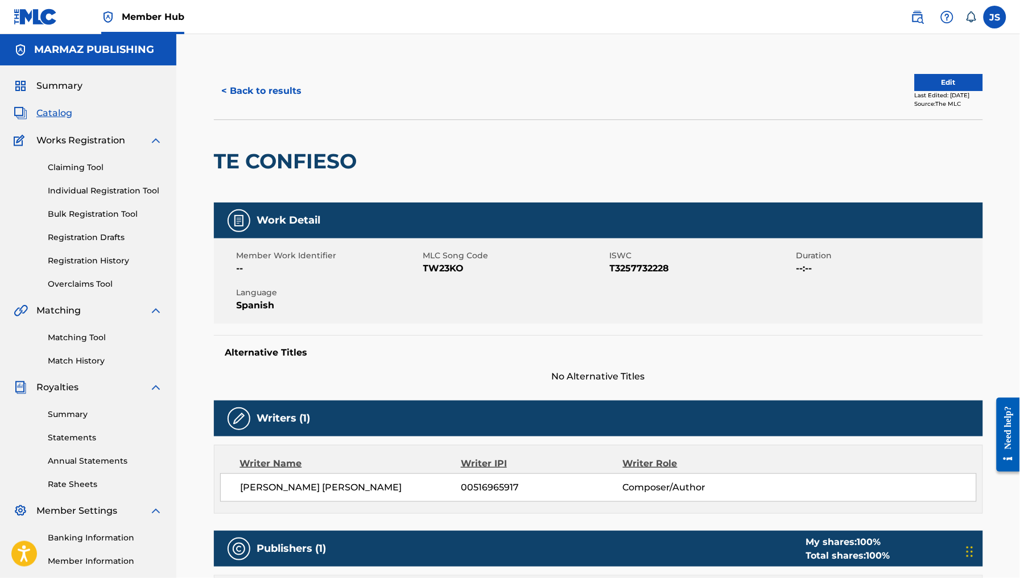
click at [436, 267] on span "TW23KO" at bounding box center [515, 269] width 184 height 14
click at [245, 87] on button "< Back to results" at bounding box center [262, 91] width 96 height 28
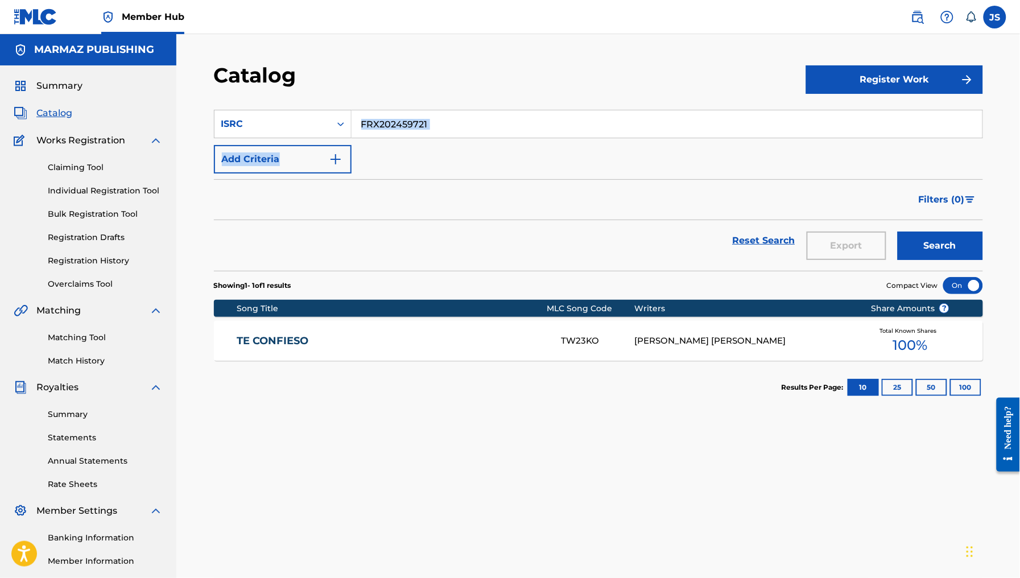
drag, startPoint x: 450, startPoint y: 138, endPoint x: 431, endPoint y: 132, distance: 19.3
click at [431, 132] on div "SearchWithCriteria21dfb621-16b7-4436-a7a1-45c71bffba68 ISRC FRX202459721 Add Cr…" at bounding box center [598, 142] width 769 height 64
drag, startPoint x: 452, startPoint y: 123, endPoint x: 294, endPoint y: 104, distance: 159.9
click at [298, 104] on section "SearchWithCriteria21dfb621-16b7-4436-a7a1-45c71bffba68 ISRC FRX202459721 Add Cr…" at bounding box center [598, 183] width 769 height 175
paste input "2"
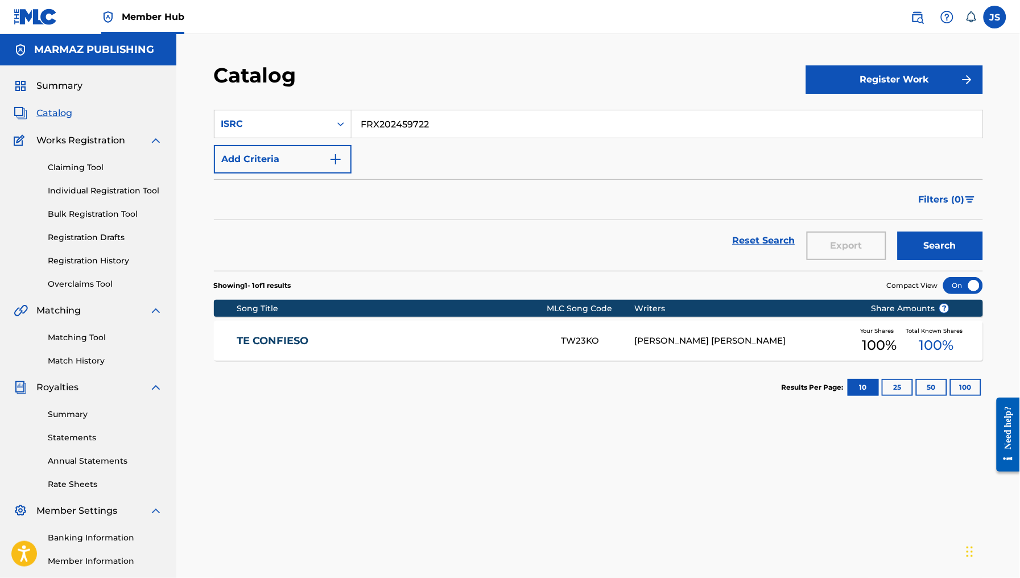
type input "FRX202459722"
drag, startPoint x: 385, startPoint y: 50, endPoint x: 496, endPoint y: 91, distance: 119.0
click at [385, 50] on div "Catalog Register Work SearchWithCriteria21dfb621-16b7-4436-a7a1-45c71bffba68 IS…" at bounding box center [598, 342] width 844 height 617
click at [929, 240] on button "Search" at bounding box center [940, 246] width 85 height 28
click at [311, 343] on link "PLUMA Y VOZ QUE SE PROYECTA" at bounding box center [392, 341] width 310 height 13
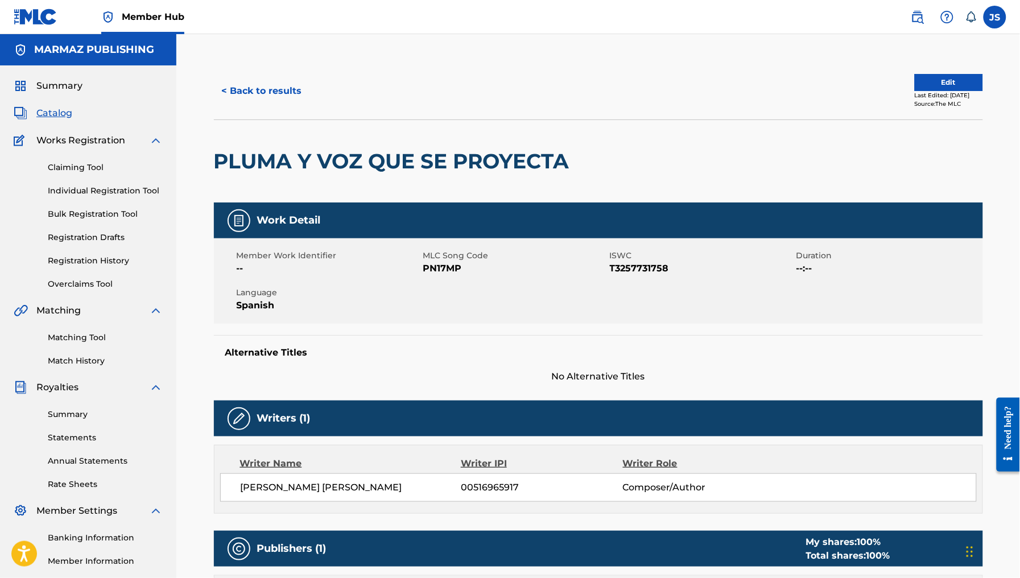
click at [444, 270] on span "PN17MP" at bounding box center [515, 269] width 184 height 14
click at [276, 81] on button "< Back to results" at bounding box center [262, 91] width 96 height 28
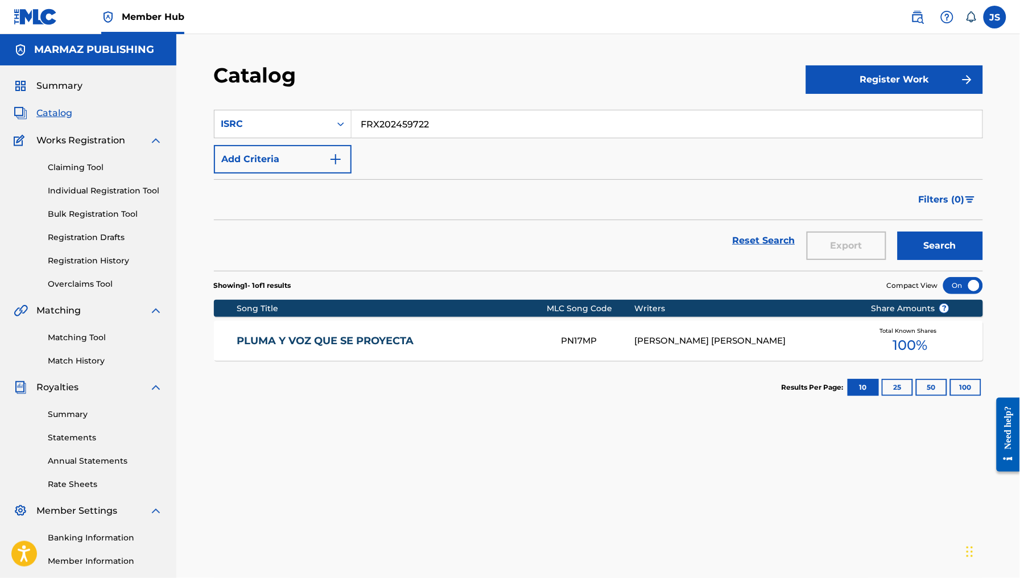
drag, startPoint x: 459, startPoint y: 132, endPoint x: 297, endPoint y: 97, distance: 165.3
click at [297, 97] on section "SearchWithCriteria21dfb621-16b7-4436-a7a1-45c71bffba68 ISRC FRX202459722 Add Cr…" at bounding box center [598, 183] width 769 height 175
paste input "PERDONAME"
click at [488, 92] on div "Catalog" at bounding box center [510, 80] width 592 height 34
drag, startPoint x: 442, startPoint y: 120, endPoint x: 215, endPoint y: 80, distance: 230.1
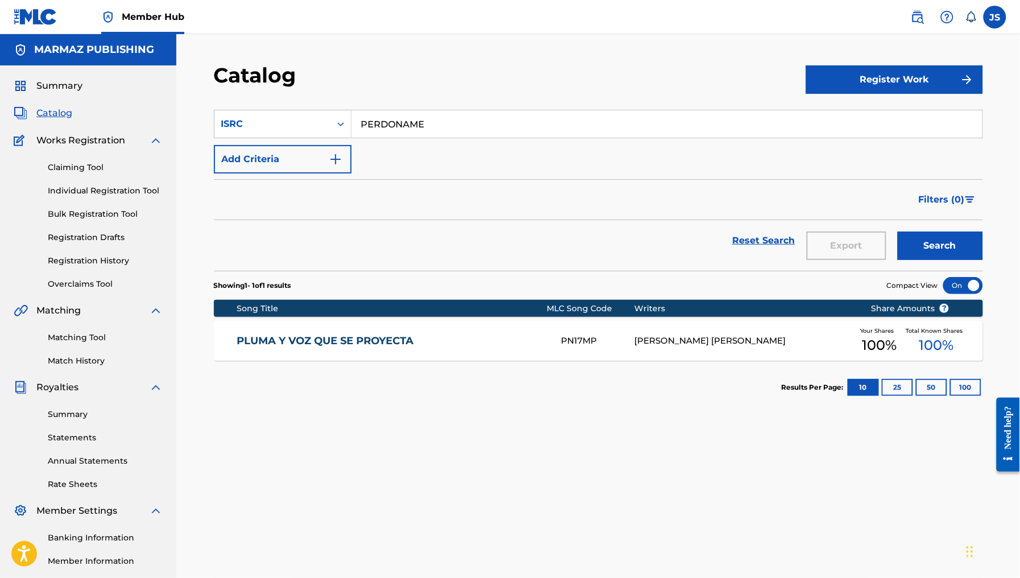
click at [215, 80] on div "Catalog Register Work SearchWithCriteria21dfb621-16b7-4436-a7a1-45c71bffba68 IS…" at bounding box center [598, 357] width 797 height 588
paste input "FRX202459723"
type input "FRX202459723"
click at [937, 242] on button "Search" at bounding box center [940, 246] width 85 height 28
click at [283, 344] on link "PERDONAME" at bounding box center [392, 341] width 310 height 13
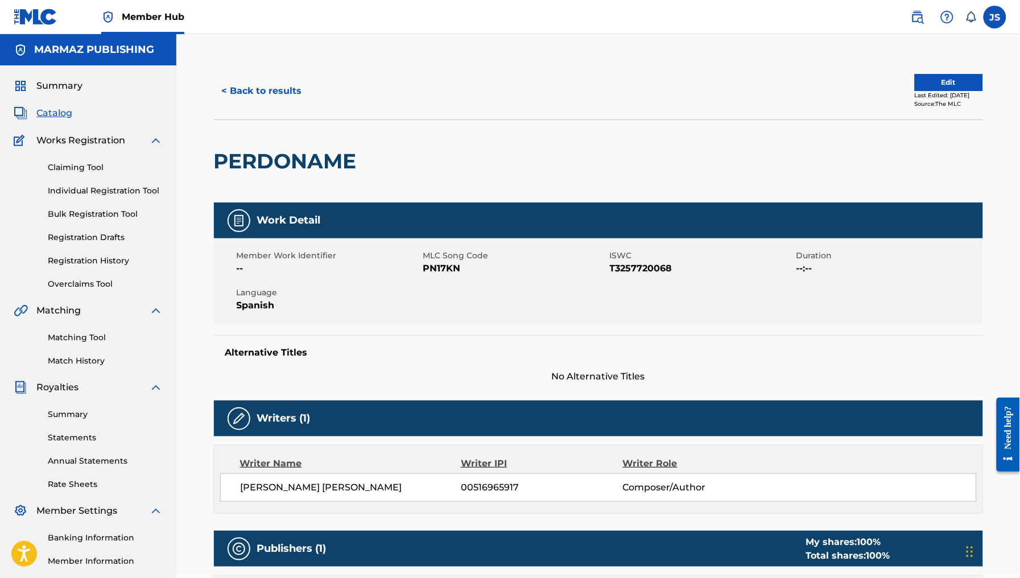
click at [450, 272] on span "PN17KN" at bounding box center [515, 269] width 184 height 14
click at [271, 89] on button "< Back to results" at bounding box center [262, 91] width 96 height 28
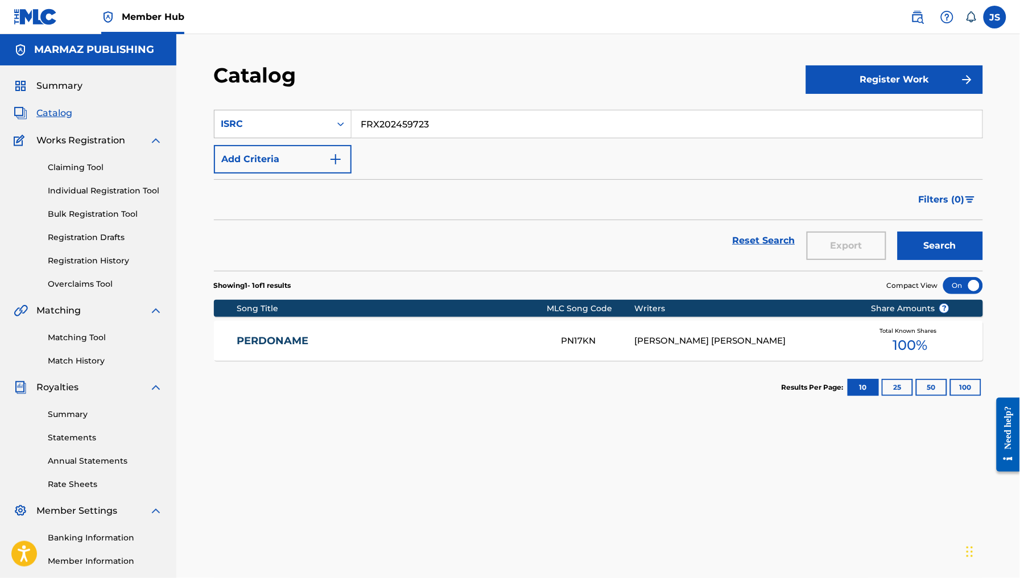
drag, startPoint x: 456, startPoint y: 128, endPoint x: 276, endPoint y: 109, distance: 181.4
click at [276, 110] on div "SearchWithCriteria21dfb621-16b7-4436-a7a1-45c71bffba68 ISRC FRX202459723" at bounding box center [598, 124] width 769 height 28
paste input "4"
type input "FRX202459724"
click at [551, 92] on div "Catalog" at bounding box center [510, 80] width 592 height 34
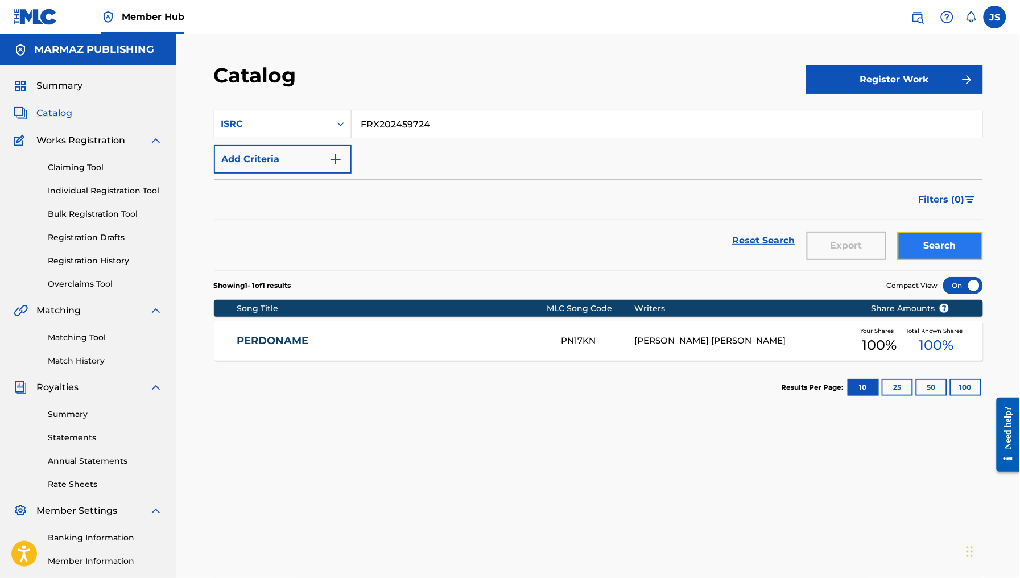
click at [940, 242] on button "Search" at bounding box center [940, 246] width 85 height 28
click at [263, 343] on link "NAVIDAD" at bounding box center [392, 341] width 310 height 13
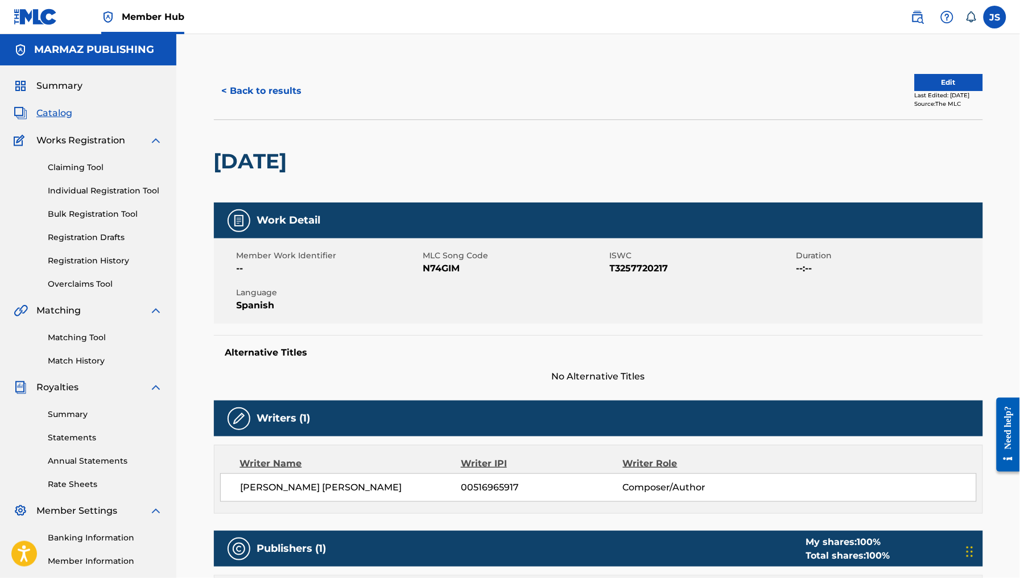
click at [438, 269] on span "N74GIM" at bounding box center [515, 269] width 184 height 14
click at [249, 90] on button "< Back to results" at bounding box center [262, 91] width 96 height 28
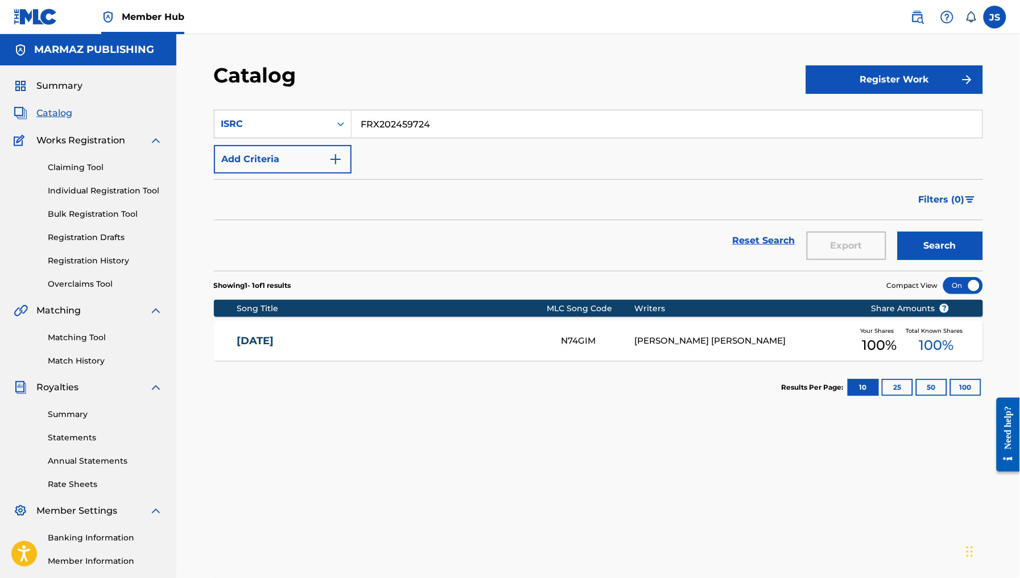
click at [265, 102] on section "SearchWithCriteria21dfb621-16b7-4436-a7a1-45c71bffba68 ISRC FRX202459724 Add Cr…" at bounding box center [598, 183] width 769 height 175
paste input "ENAMORADO"
click at [407, 77] on div "Catalog" at bounding box center [510, 80] width 592 height 34
drag, startPoint x: 397, startPoint y: 112, endPoint x: 294, endPoint y: 80, distance: 107.1
click at [294, 80] on div "Catalog Register Work SearchWithCriteria21dfb621-16b7-4436-a7a1-45c71bffba68 IS…" at bounding box center [598, 357] width 797 height 588
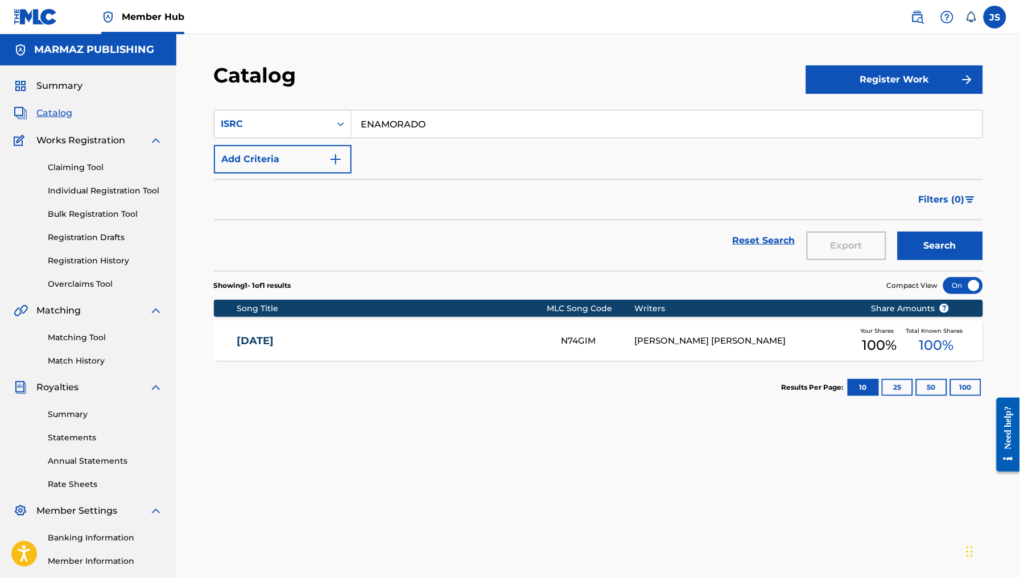
paste input "FRX282480150"
type input "FRX282480150"
click at [422, 86] on div "Catalog" at bounding box center [510, 80] width 592 height 34
click at [925, 254] on button "Search" at bounding box center [940, 246] width 85 height 28
click at [265, 348] on div "ENAMORADO ER908U ENRIQUE JOSE BELISARIO Your Shares 100 % Total Known Shares 10…" at bounding box center [598, 341] width 769 height 40
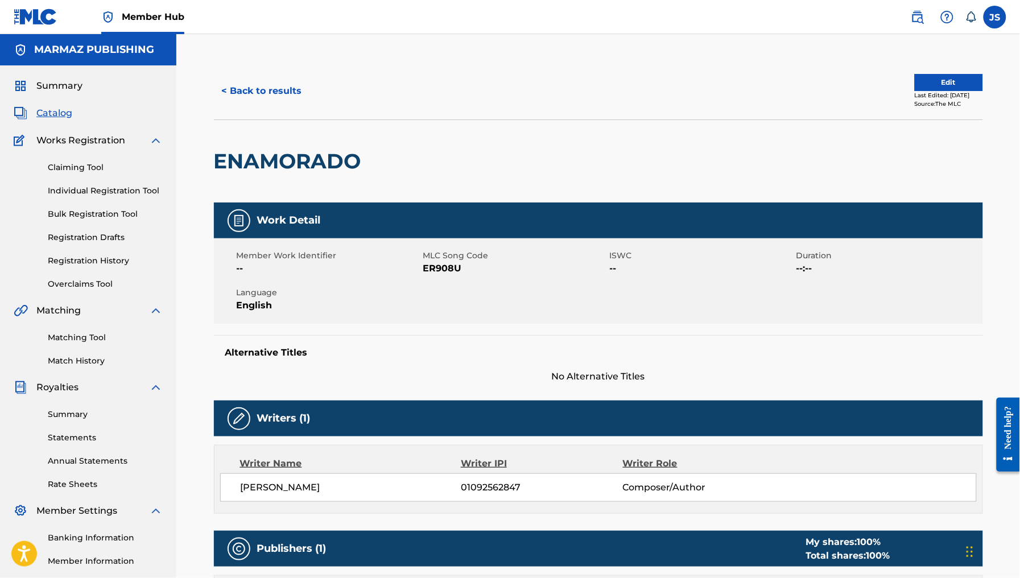
click at [413, 266] on span "--" at bounding box center [329, 269] width 184 height 14
click at [434, 266] on span "ER908U" at bounding box center [515, 269] width 184 height 14
click at [262, 86] on button "< Back to results" at bounding box center [262, 91] width 96 height 28
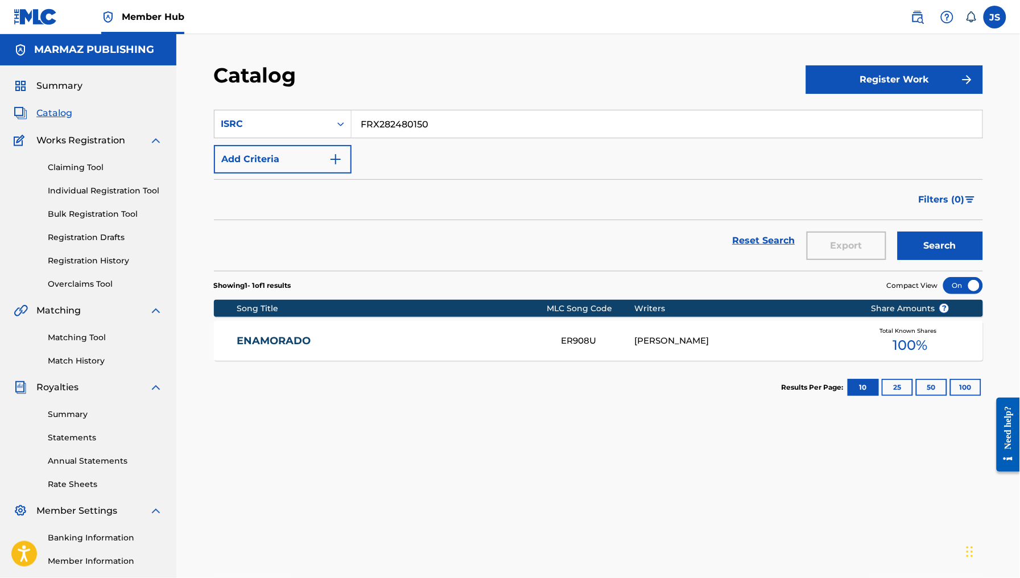
drag, startPoint x: 345, startPoint y: 105, endPoint x: 302, endPoint y: 98, distance: 44.3
click at [302, 98] on section "SearchWithCriteria21dfb621-16b7-4436-a7a1-45c71bffba68 ISRC FRX282480150 Add Cr…" at bounding box center [598, 183] width 769 height 175
paste input "02462723"
type input "FRX202462723"
click at [488, 91] on div "Catalog" at bounding box center [510, 80] width 592 height 34
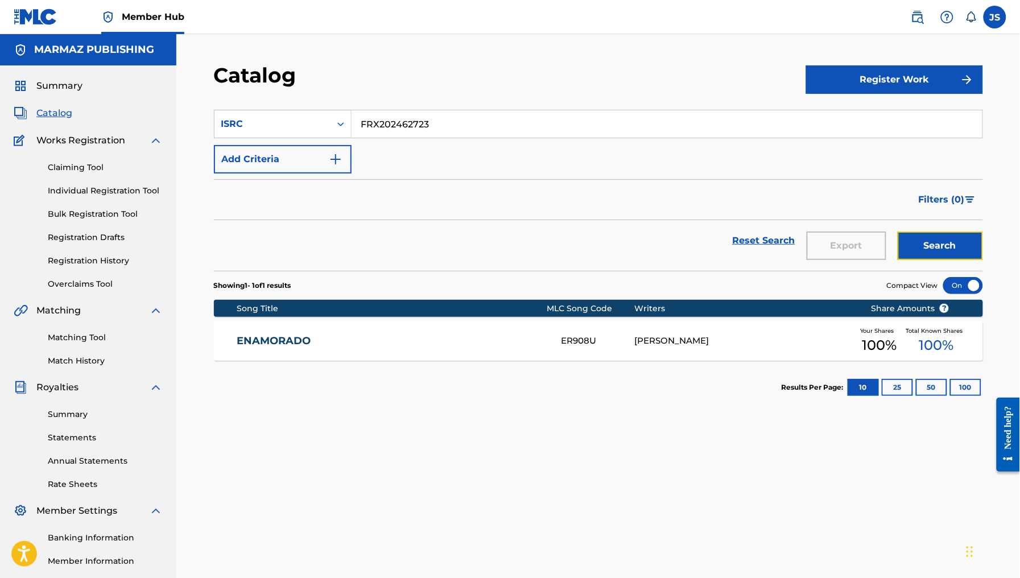
click at [941, 245] on button "Search" at bounding box center [940, 246] width 85 height 28
click at [260, 341] on link "TE VAS A ENAMORAR DE MI" at bounding box center [392, 341] width 310 height 13
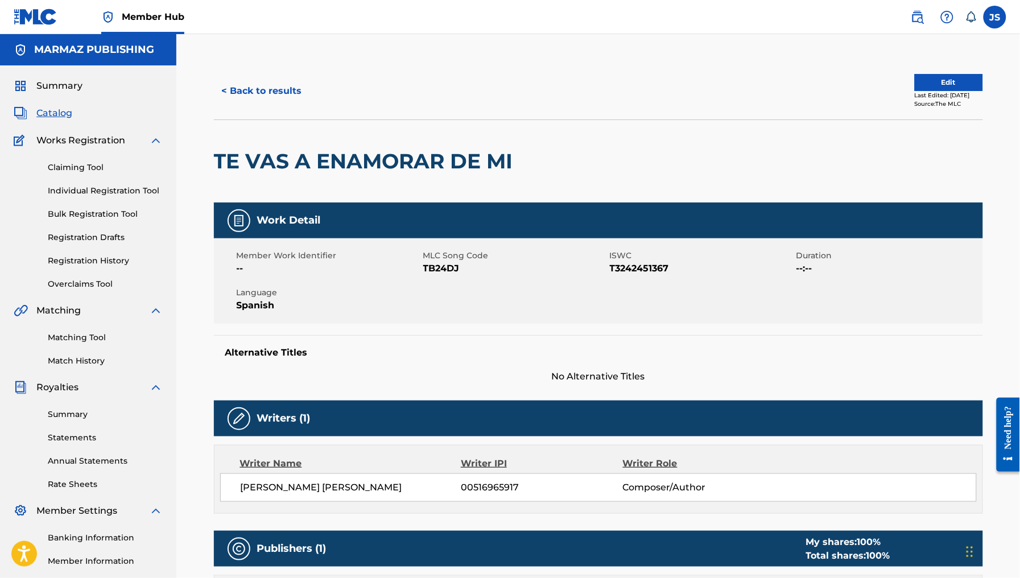
click at [450, 262] on span "TB24DJ" at bounding box center [515, 269] width 184 height 14
click at [262, 74] on div "< Back to results Edit Last Edited: February 03, 2025 Source: The MLC" at bounding box center [598, 91] width 769 height 57
click at [280, 92] on button "< Back to results" at bounding box center [262, 91] width 96 height 28
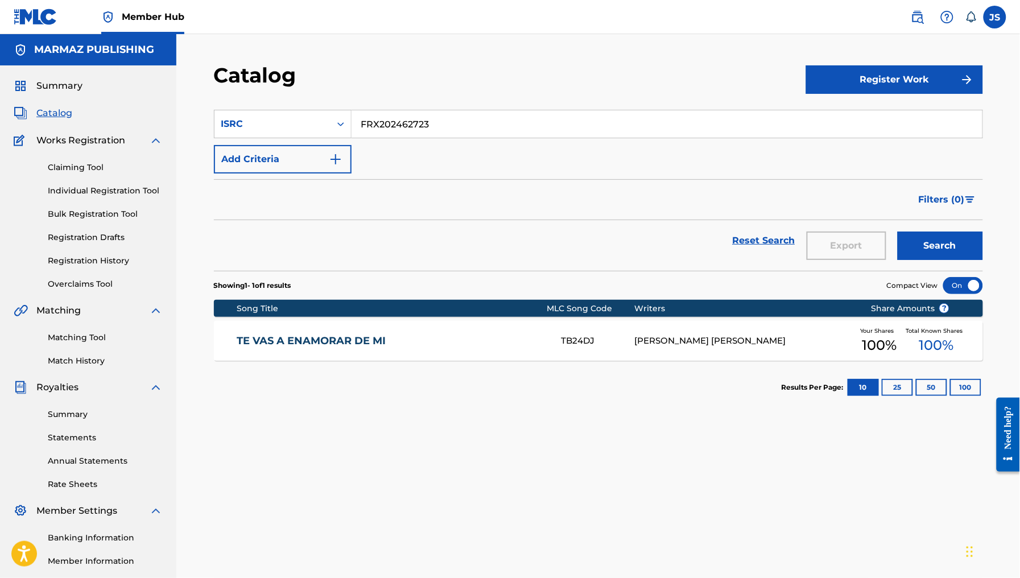
drag, startPoint x: 488, startPoint y: 118, endPoint x: 294, endPoint y: 105, distance: 193.9
click at [299, 105] on section "SearchWithCriteria21dfb621-16b7-4436-a7a1-45c71bffba68 ISRC FRX202462723 Add Cr…" at bounding box center [598, 183] width 769 height 175
paste input "GBMA21860732"
type input "GBMA21860732"
click at [504, 64] on div "Catalog" at bounding box center [510, 80] width 592 height 34
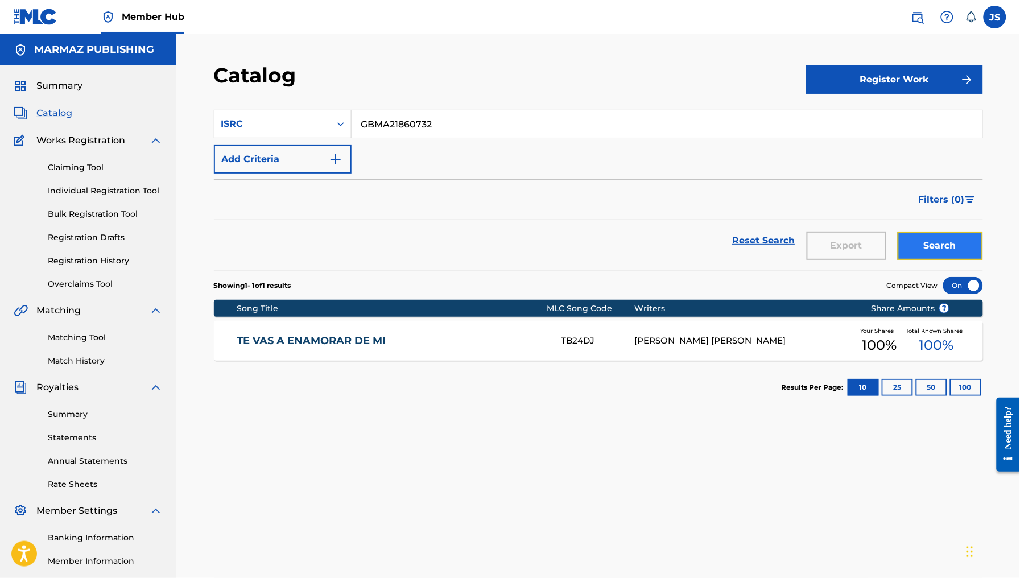
click at [938, 252] on button "Search" at bounding box center [940, 246] width 85 height 28
click at [330, 339] on link "BENDITA TENTACION" at bounding box center [392, 341] width 310 height 13
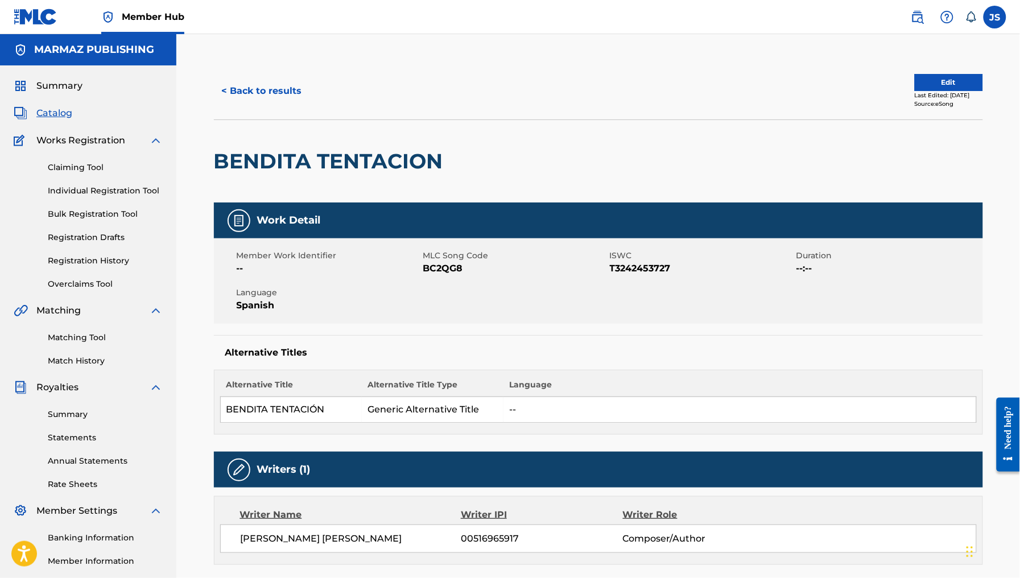
click at [451, 266] on span "BC2QG8" at bounding box center [515, 269] width 184 height 14
click at [233, 77] on button "< Back to results" at bounding box center [262, 91] width 96 height 28
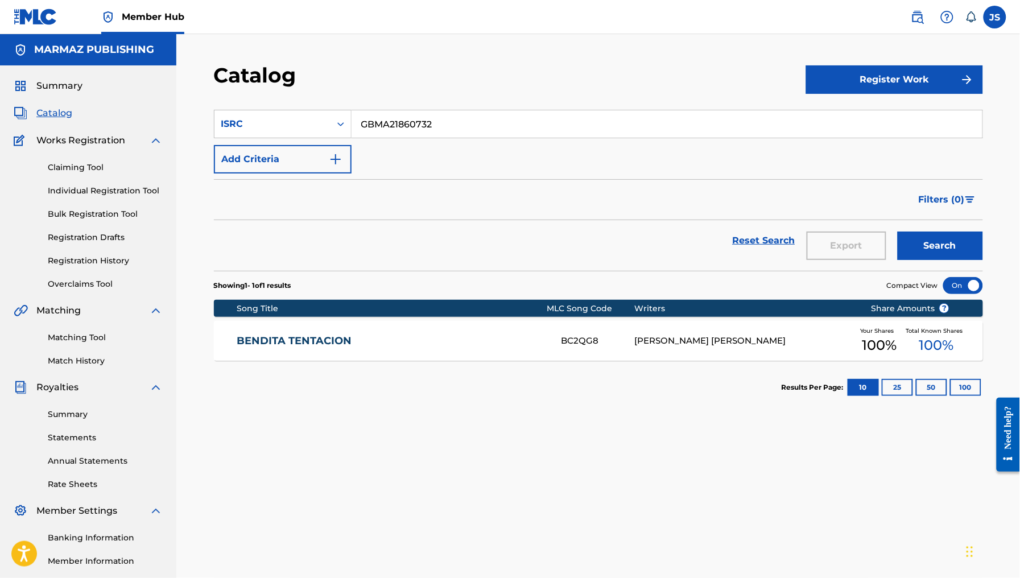
click at [249, 86] on div "Catalog Register Work SearchWithCriteria21dfb621-16b7-4436-a7a1-45c71bffba68 IS…" at bounding box center [598, 357] width 797 height 588
paste input "7"
type input "GBMA21860737"
click at [482, 89] on div "Catalog" at bounding box center [510, 80] width 592 height 34
click at [949, 232] on button "Search" at bounding box center [940, 246] width 85 height 28
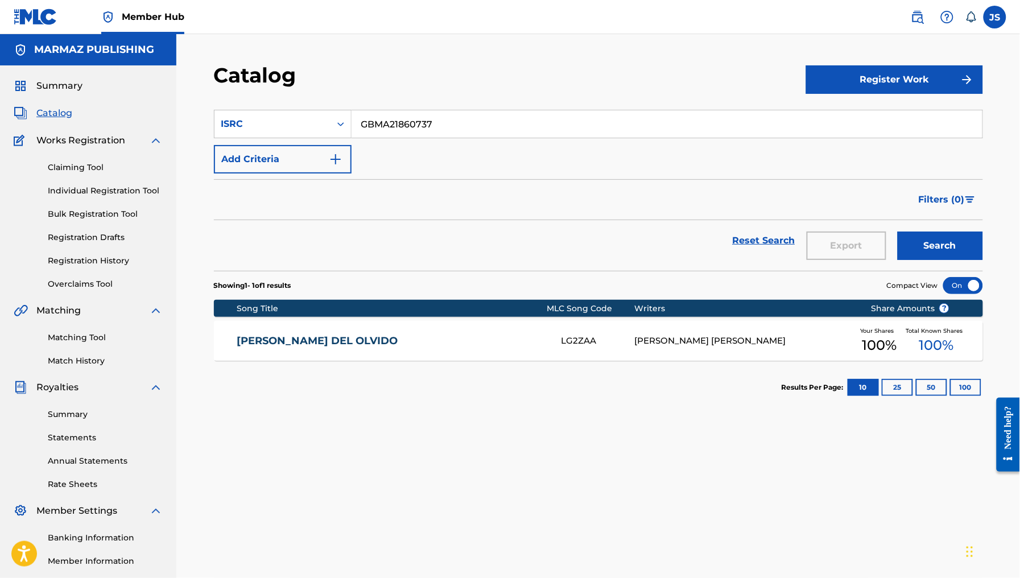
click at [302, 341] on link "LA REVUELTA DEL OLVIDO" at bounding box center [392, 341] width 310 height 13
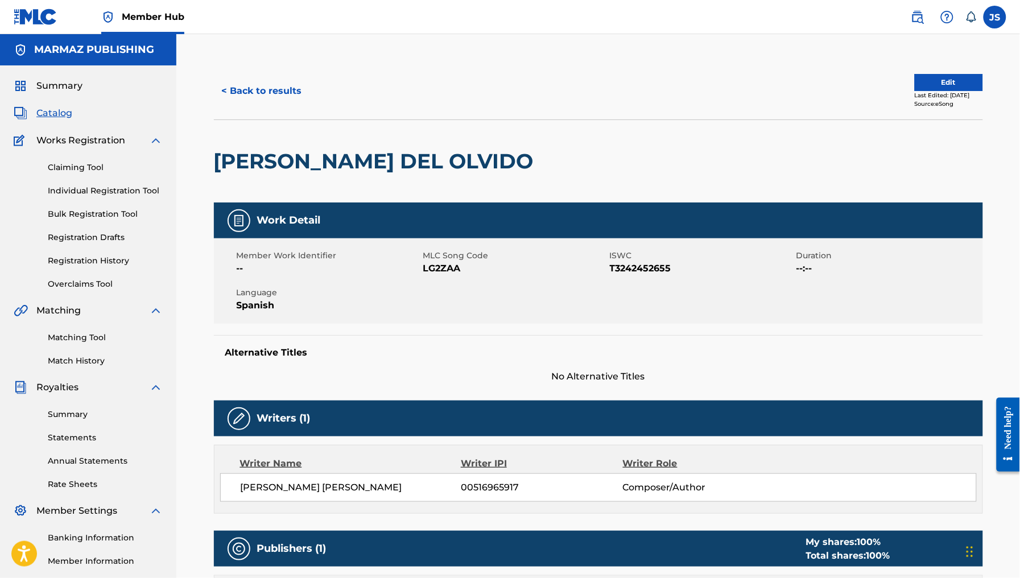
click at [435, 266] on span "LG2ZAA" at bounding box center [515, 269] width 184 height 14
click at [235, 97] on button "< Back to results" at bounding box center [262, 91] width 96 height 28
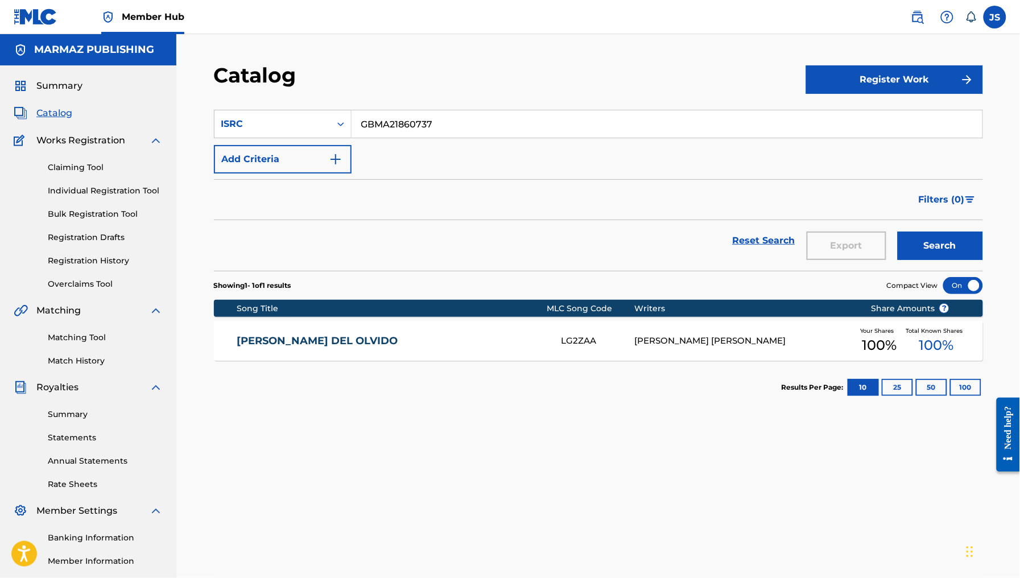
drag, startPoint x: 469, startPoint y: 115, endPoint x: 273, endPoint y: 106, distance: 196.5
click at [273, 106] on section "SearchWithCriteria21dfb621-16b7-4436-a7a1-45c71bffba68 ISRC GBMA21860737 Add Cr…" at bounding box center [598, 183] width 769 height 175
paste input "QZHZ52211046"
type input "QZHZ52211046"
drag, startPoint x: 495, startPoint y: 84, endPoint x: 553, endPoint y: 101, distance: 60.0
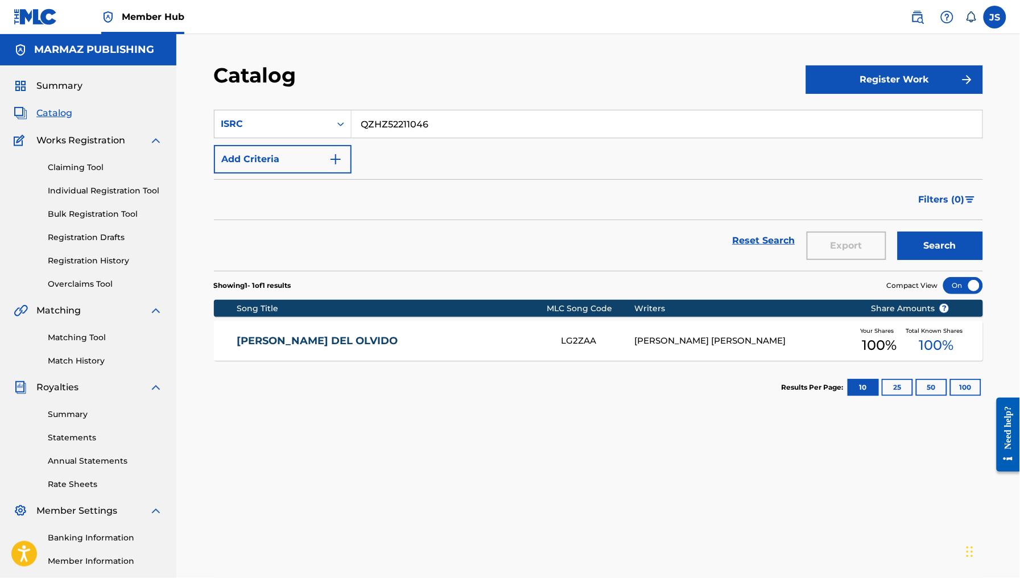
click at [496, 84] on div "Catalog" at bounding box center [510, 80] width 592 height 34
click at [944, 248] on button "Search" at bounding box center [940, 246] width 85 height 28
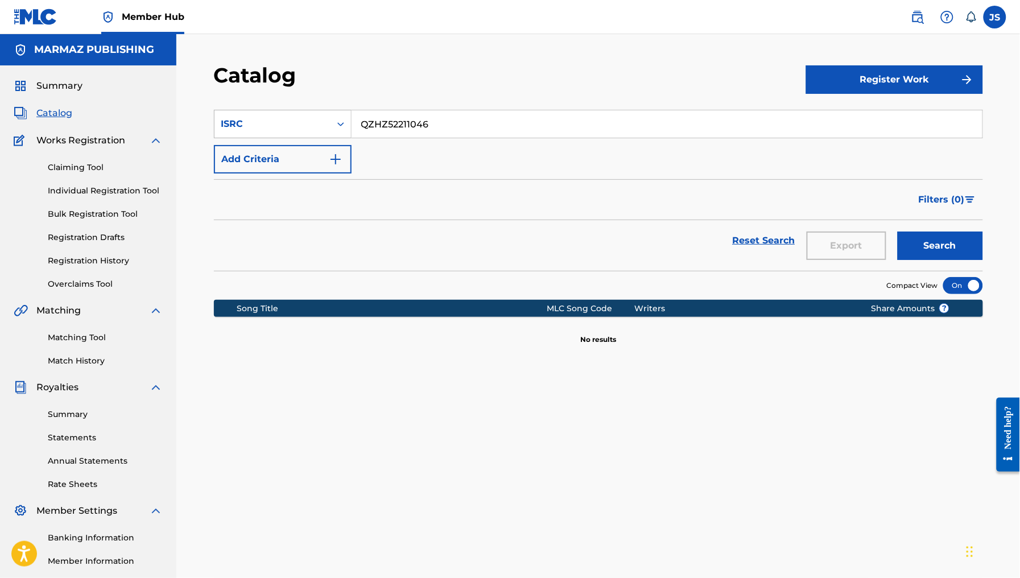
drag, startPoint x: 463, startPoint y: 125, endPoint x: 269, endPoint y: 114, distance: 194.4
click at [269, 114] on div "SearchWithCriteria21dfb621-16b7-4436-a7a1-45c71bffba68 ISRC QZHZ52211046" at bounding box center [598, 124] width 769 height 28
click at [493, 101] on section "SearchWithCriteria21dfb621-16b7-4436-a7a1-45c71bffba68 ISRC QZHZ52211046 Add Cr…" at bounding box center [598, 183] width 769 height 175
click at [923, 244] on button "Search" at bounding box center [940, 246] width 85 height 28
click at [286, 133] on div "ISRC" at bounding box center [273, 124] width 116 height 22
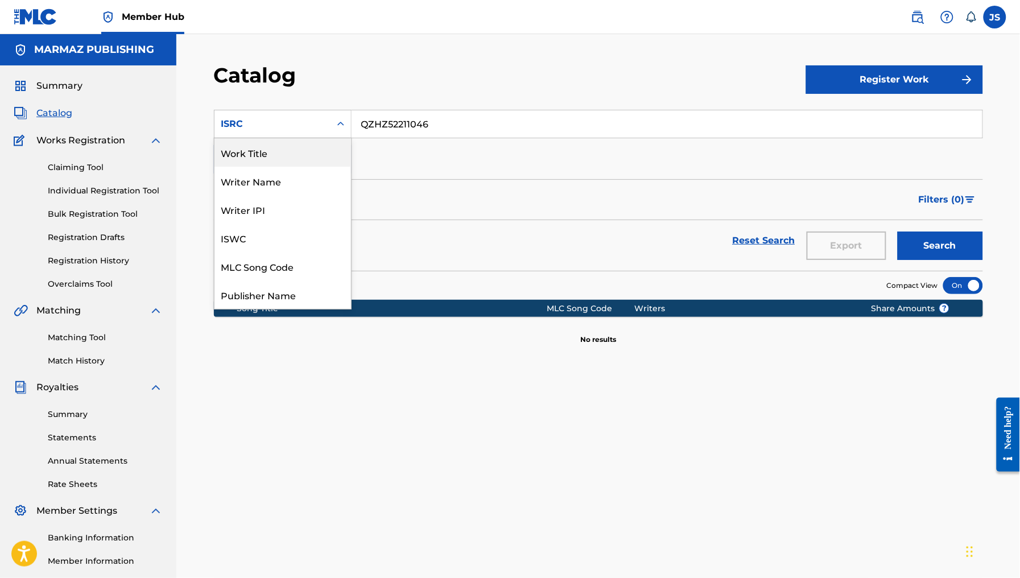
click at [285, 158] on div "Work Title" at bounding box center [283, 152] width 137 height 28
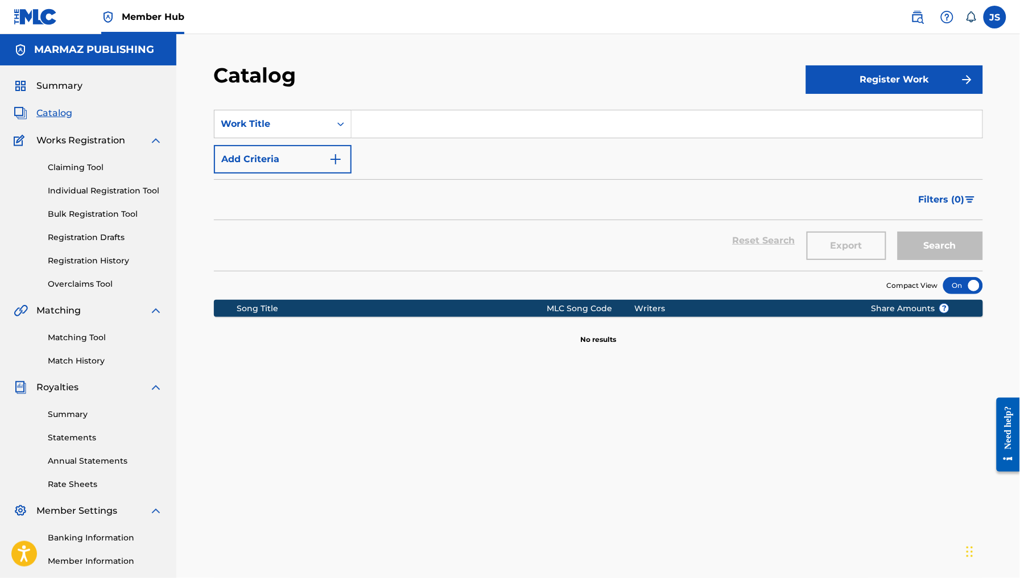
click at [396, 106] on section "SearchWithCriteria783a10d6-f754-4c36-8bad-9648f93aac4e Work Title Add Criteria …" at bounding box center [598, 183] width 769 height 175
click at [419, 131] on input "Search Form" at bounding box center [667, 123] width 631 height 27
paste input "LA VECINA DE MI HERMANA"
type input "LA VECINA DE MI HERMANA"
click at [458, 100] on section "SearchWithCriteria783a10d6-f754-4c36-8bad-9648f93aac4e Work Title LA VECINA DE …" at bounding box center [598, 183] width 769 height 175
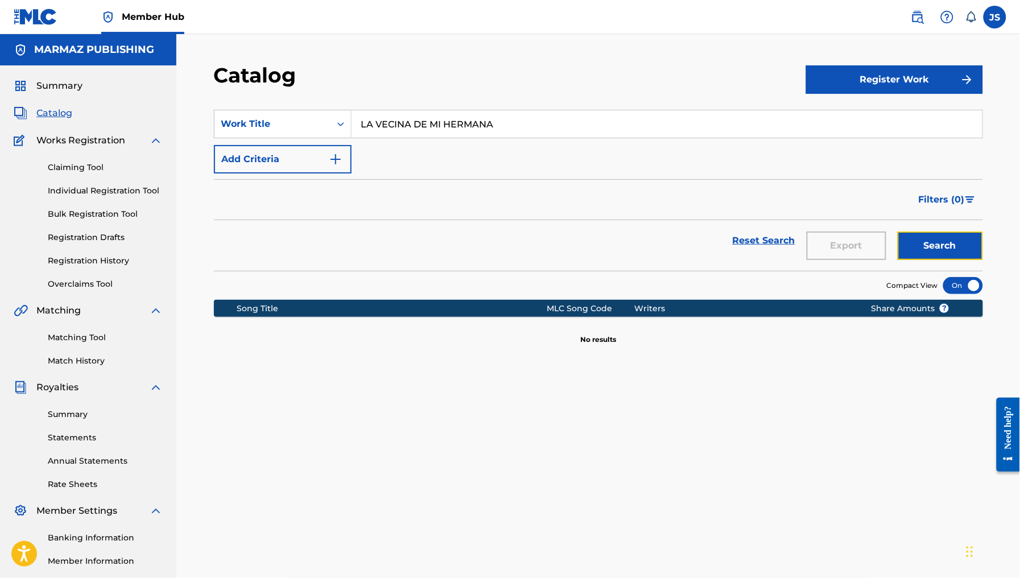
click at [944, 246] on button "Search" at bounding box center [940, 246] width 85 height 28
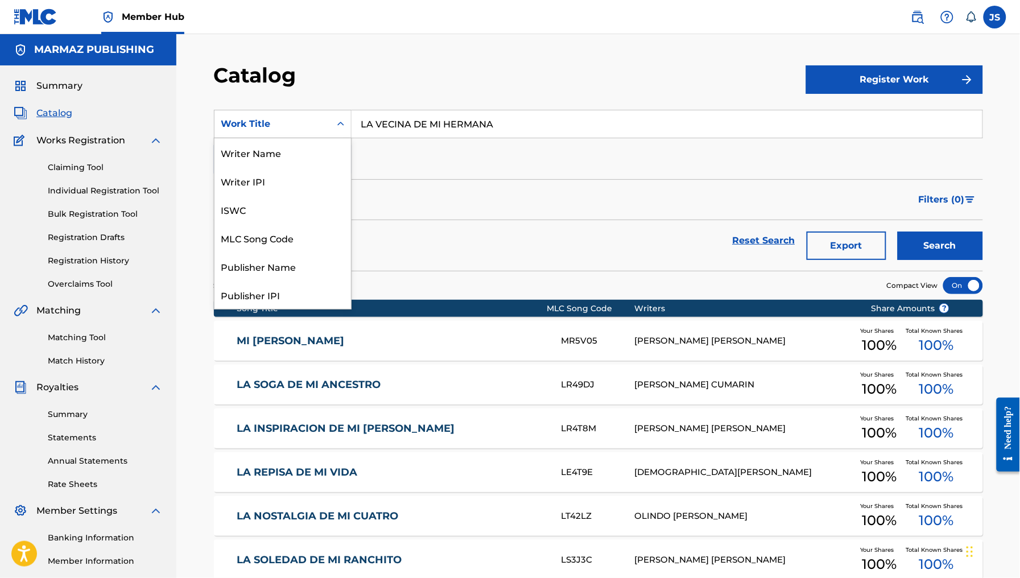
click at [316, 131] on div "Work Title" at bounding box center [273, 124] width 116 height 22
click at [270, 260] on div "ISRC" at bounding box center [283, 266] width 137 height 28
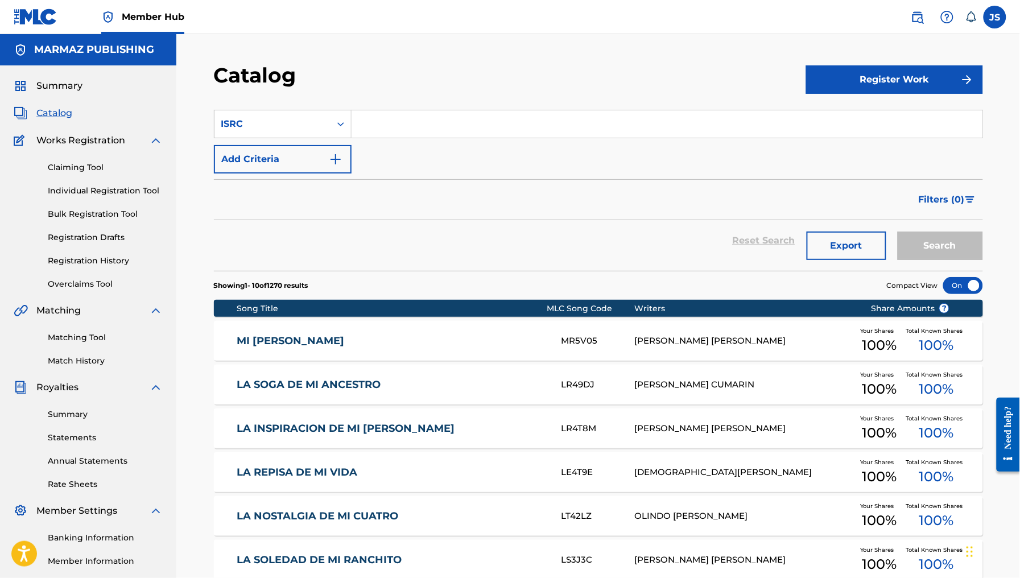
drag, startPoint x: 447, startPoint y: 129, endPoint x: 452, endPoint y: 108, distance: 21.3
click at [447, 129] on input "Search Form" at bounding box center [667, 123] width 631 height 27
paste input "QZXLZ2502552"
drag, startPoint x: 462, startPoint y: 89, endPoint x: 505, endPoint y: 116, distance: 50.9
click at [463, 89] on div "Catalog" at bounding box center [510, 80] width 592 height 34
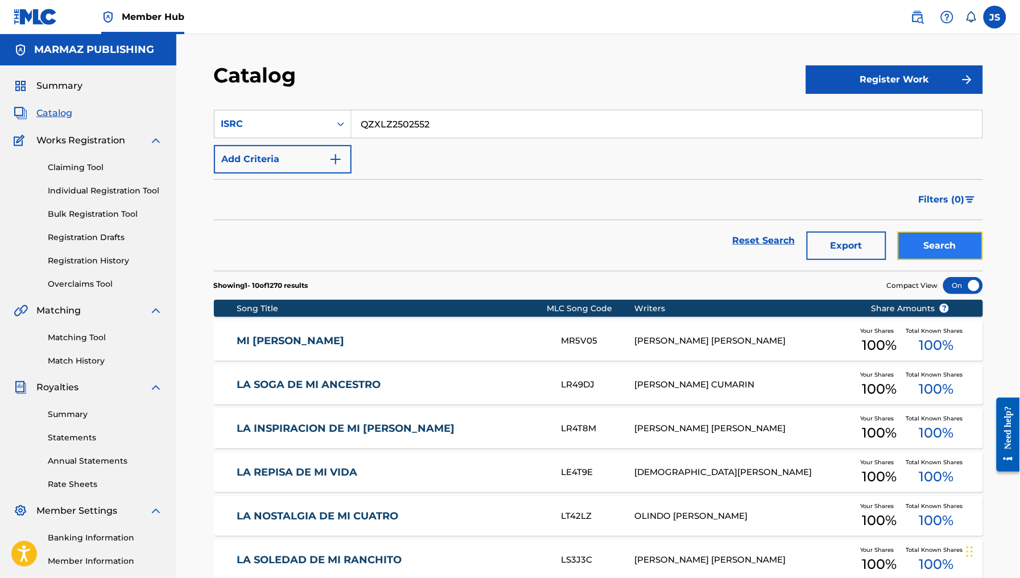
click at [940, 252] on button "Search" at bounding box center [940, 246] width 85 height 28
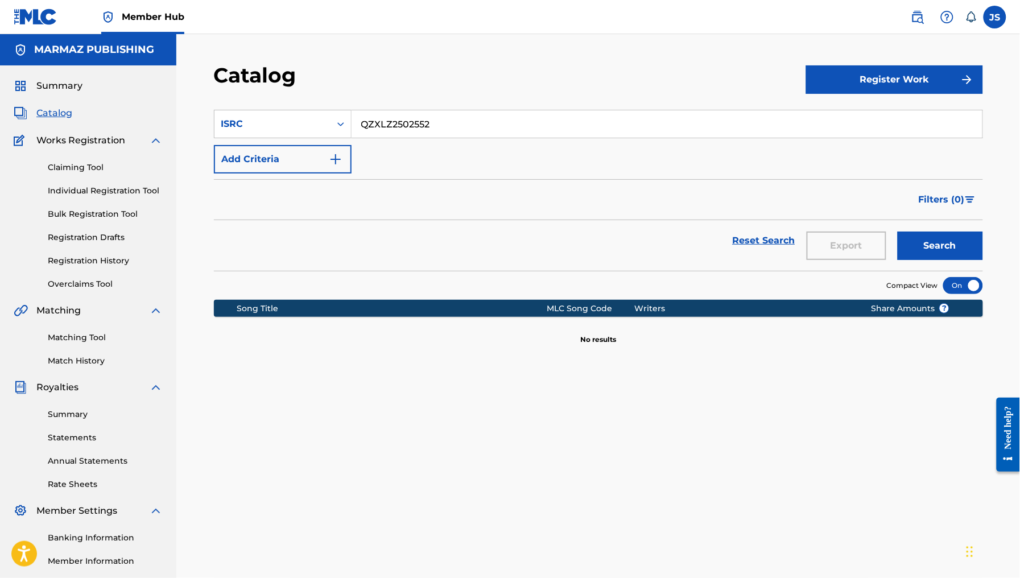
drag, startPoint x: 441, startPoint y: 118, endPoint x: 302, endPoint y: 96, distance: 141.2
click at [300, 96] on section "SearchWithCriteriaa9616bbe-37dc-40e4-936e-8683ef98706f ISRC QZXLZ2502552 Add Cr…" at bounding box center [598, 183] width 769 height 175
paste input "USX9P2367425"
drag, startPoint x: 505, startPoint y: 81, endPoint x: 664, endPoint y: 140, distance: 168.9
click at [510, 80] on div "Catalog" at bounding box center [510, 80] width 592 height 34
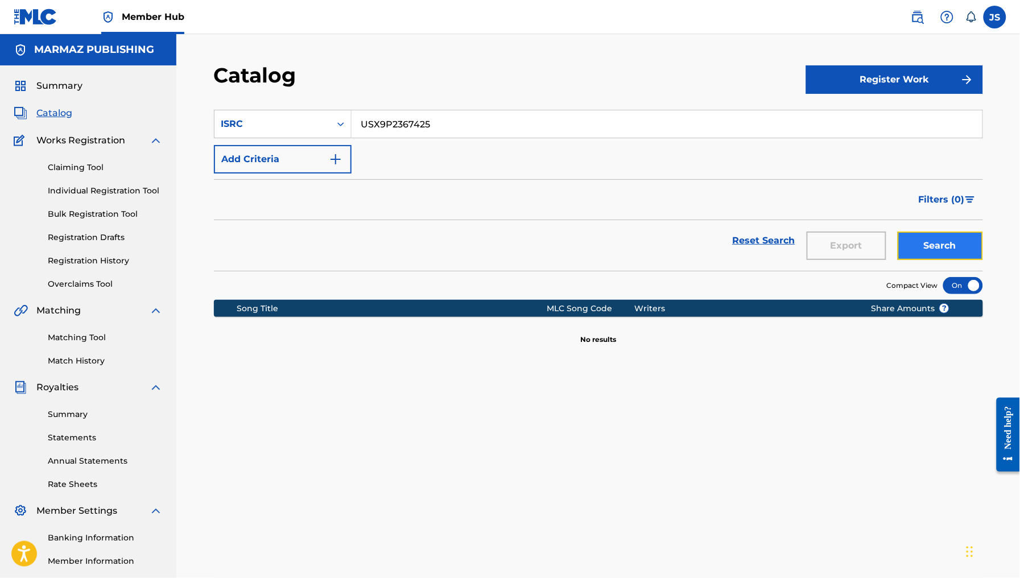
click at [971, 239] on button "Search" at bounding box center [940, 246] width 85 height 28
drag, startPoint x: 443, startPoint y: 125, endPoint x: 244, endPoint y: 113, distance: 199.6
click at [244, 113] on div "SearchWithCriteriaa9616bbe-37dc-40e4-936e-8683ef98706f ISRC USX9P2367425" at bounding box center [598, 124] width 769 height 28
paste input "33"
click at [469, 85] on div "Catalog" at bounding box center [510, 80] width 592 height 34
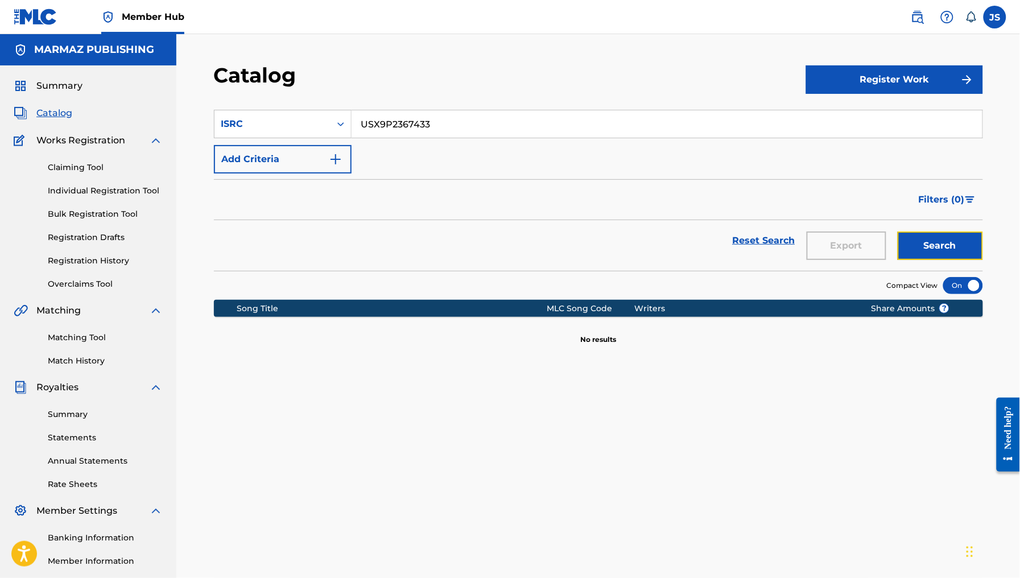
drag, startPoint x: 934, startPoint y: 248, endPoint x: 945, endPoint y: 259, distance: 15.3
click at [935, 248] on button "Search" at bounding box center [940, 246] width 85 height 28
drag, startPoint x: 542, startPoint y: 94, endPoint x: 518, endPoint y: 115, distance: 31.0
click at [521, 112] on div "Catalog Register Work SearchWithCriteriaa9616bbe-37dc-40e4-936e-8683ef98706f IS…" at bounding box center [598, 357] width 797 height 588
drag, startPoint x: 516, startPoint y: 126, endPoint x: 283, endPoint y: 115, distance: 233.0
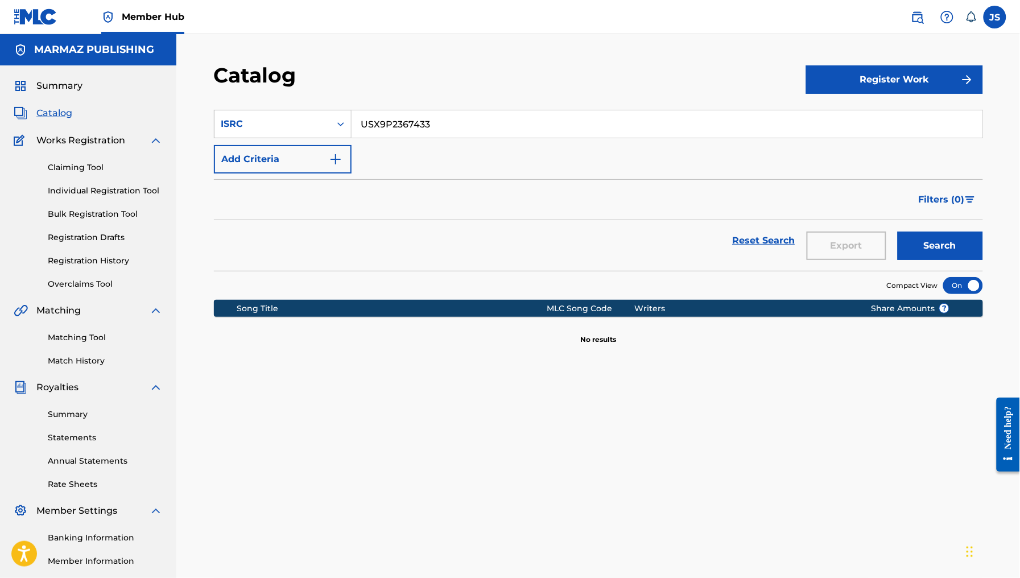
click at [287, 115] on div "SearchWithCriteriaa9616bbe-37dc-40e4-936e-8683ef98706f ISRC USX9P2367433" at bounding box center [598, 124] width 769 height 28
paste input "CGH2431671"
drag, startPoint x: 504, startPoint y: 94, endPoint x: 612, endPoint y: 121, distance: 111.2
click at [506, 94] on div "Catalog" at bounding box center [510, 80] width 592 height 34
click at [951, 241] on button "Search" at bounding box center [940, 246] width 85 height 28
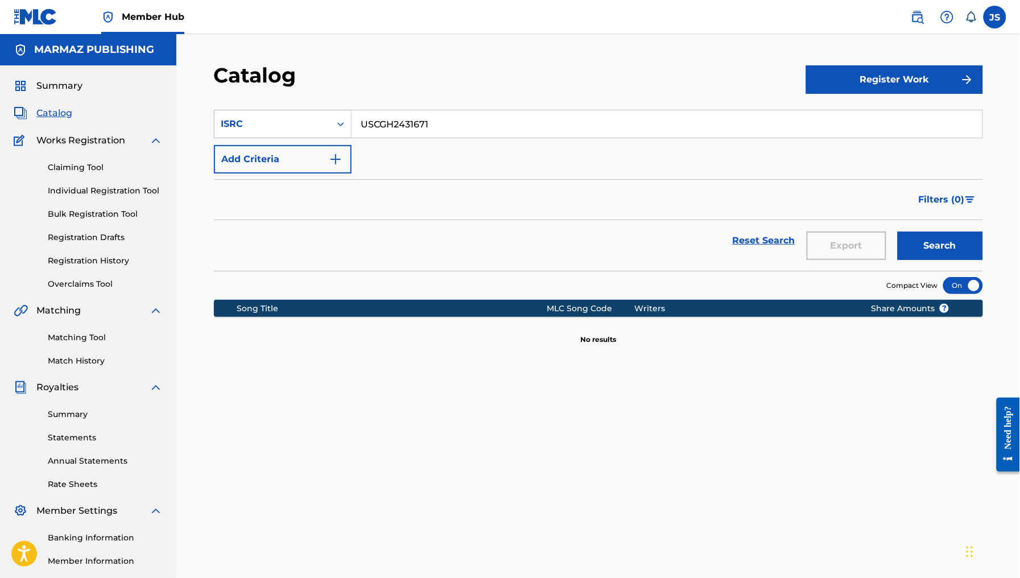
drag, startPoint x: 479, startPoint y: 125, endPoint x: 262, endPoint y: 115, distance: 216.5
click at [262, 115] on div "SearchWithCriteriaa9616bbe-37dc-40e4-936e-8683ef98706f ISRC USCGH2431671" at bounding box center [598, 124] width 769 height 28
paste input "QMBZ92530349"
click at [610, 75] on div "Catalog" at bounding box center [510, 80] width 592 height 34
click at [953, 249] on button "Search" at bounding box center [940, 246] width 85 height 28
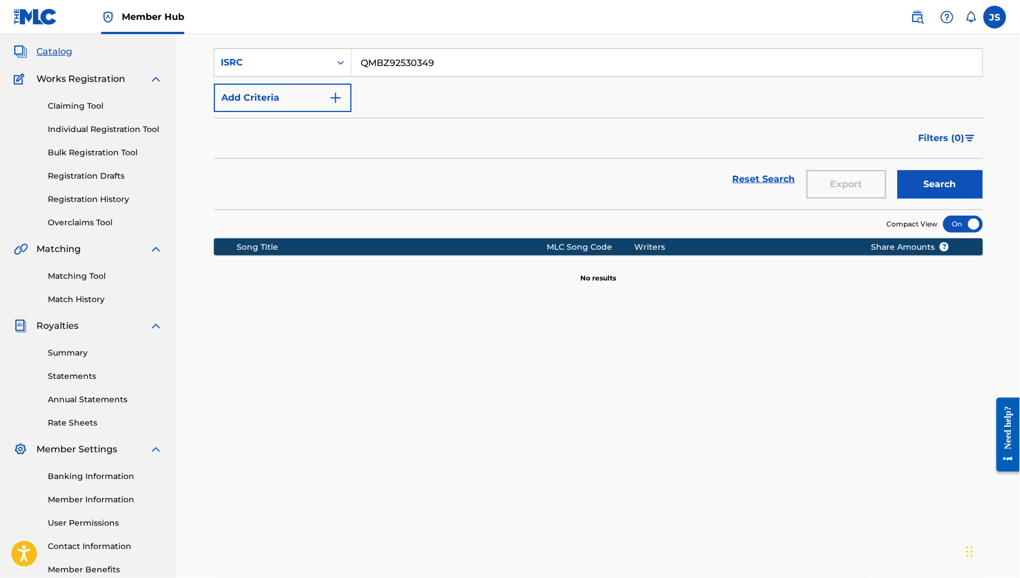
scroll to position [0, 0]
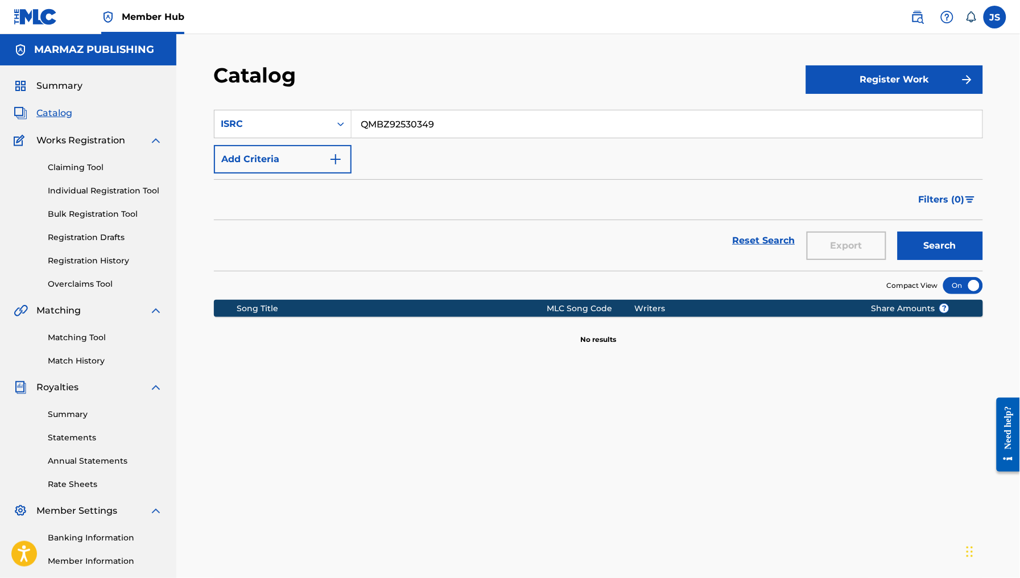
drag, startPoint x: 448, startPoint y: 120, endPoint x: 385, endPoint y: 120, distance: 63.2
click at [385, 120] on input "QMBZ92530349" at bounding box center [667, 123] width 631 height 27
paste input "FR96X2510874"
click at [393, 124] on input "QMBFR96X2510874" at bounding box center [667, 123] width 631 height 27
drag, startPoint x: 393, startPoint y: 124, endPoint x: 442, endPoint y: 104, distance: 53.4
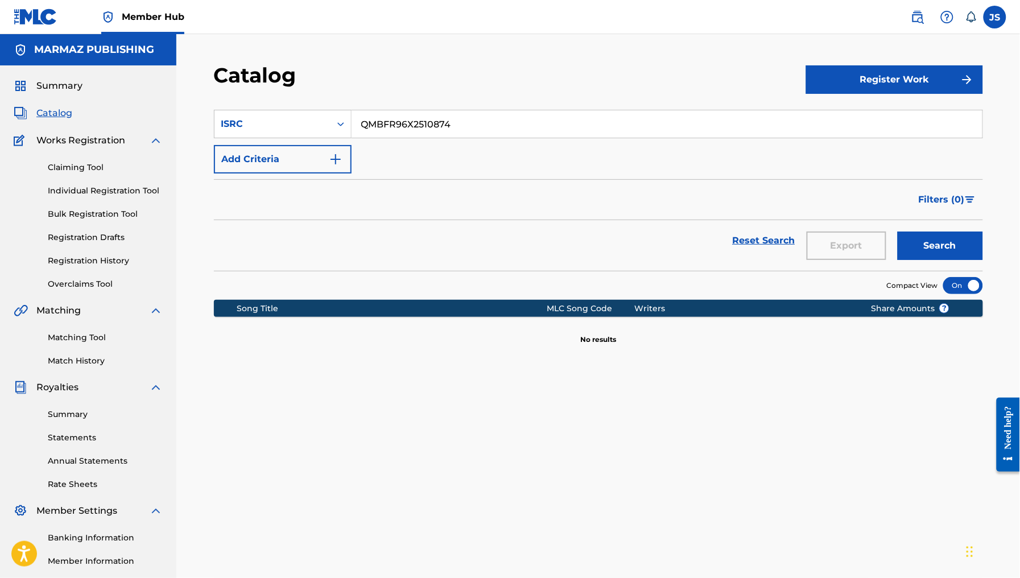
click at [393, 124] on input "QMBFR96X2510874" at bounding box center [667, 123] width 631 height 27
paste input "Search Form"
type input "FR96X2510874"
drag, startPoint x: 462, startPoint y: 97, endPoint x: 481, endPoint y: 98, distance: 18.8
click at [465, 97] on section "SearchWithCriteriaa9616bbe-37dc-40e4-936e-8683ef98706f ISRC FR96X2510874 Add Cr…" at bounding box center [598, 183] width 769 height 175
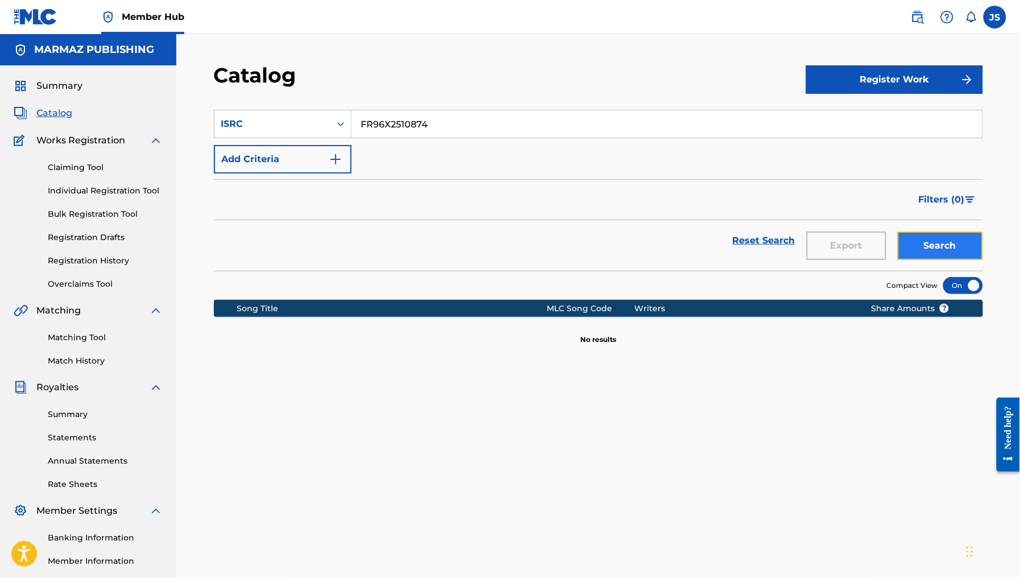
click at [942, 254] on button "Search" at bounding box center [940, 246] width 85 height 28
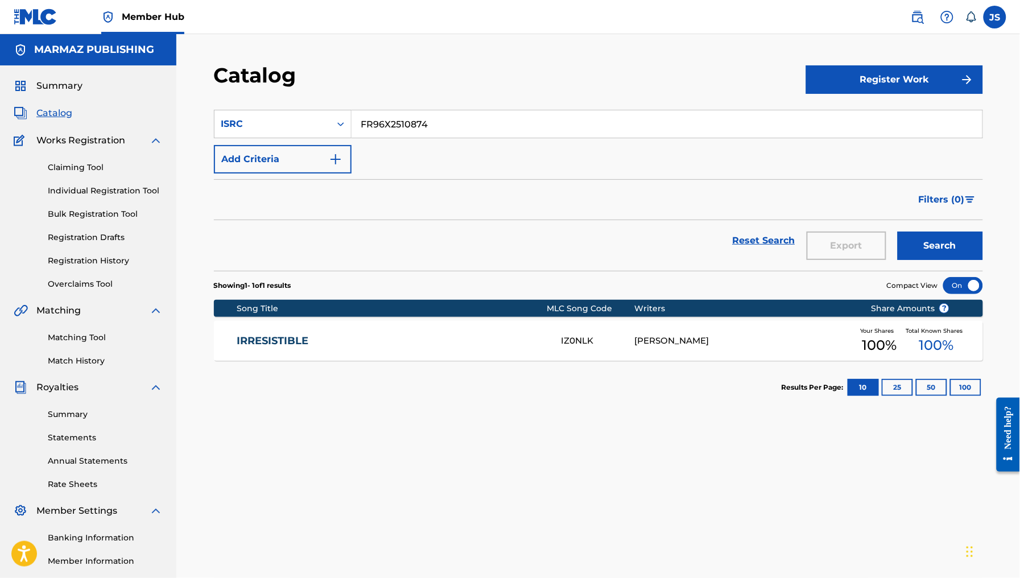
click at [265, 340] on link "IRRESISTIBLE" at bounding box center [392, 341] width 310 height 13
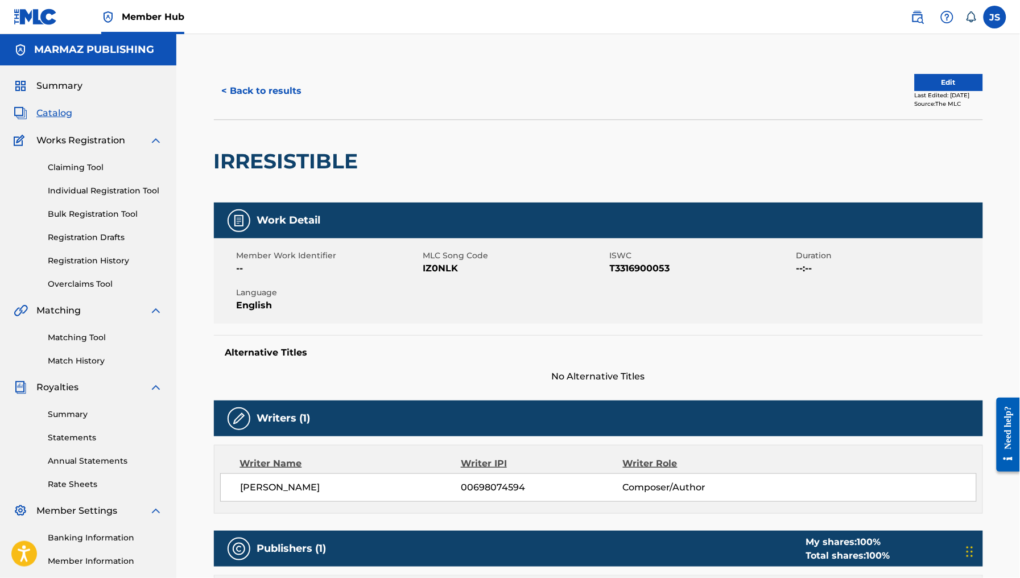
click at [457, 270] on span "IZ0NLK" at bounding box center [515, 269] width 184 height 14
click at [627, 273] on span "T3316900053" at bounding box center [702, 269] width 184 height 14
drag, startPoint x: 627, startPoint y: 273, endPoint x: 798, endPoint y: 343, distance: 185.4
click at [627, 273] on span "T3316900053" at bounding box center [702, 269] width 184 height 14
click at [446, 272] on span "IZ0NLK" at bounding box center [515, 269] width 184 height 14
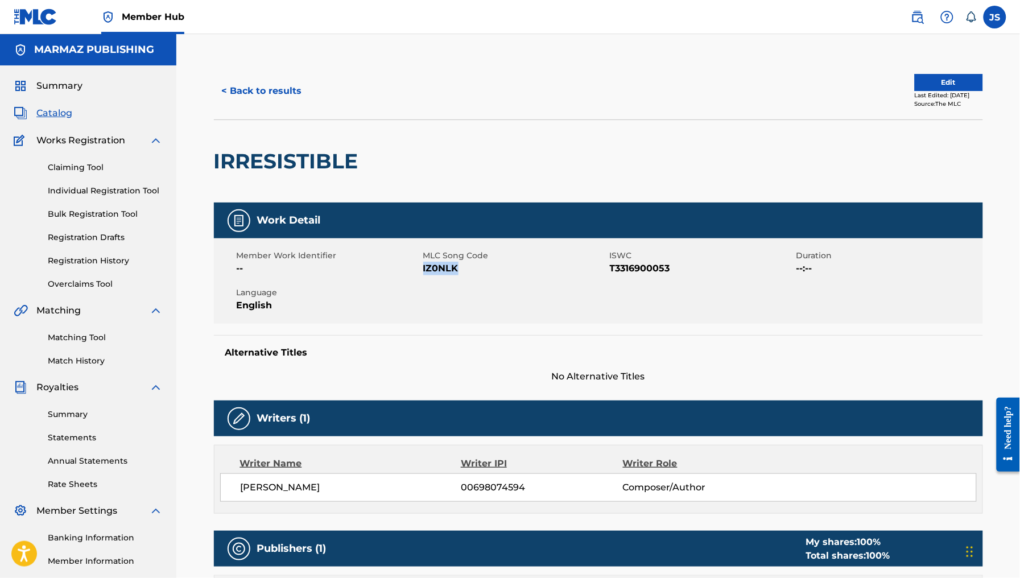
click at [446, 272] on span "IZ0NLK" at bounding box center [515, 269] width 184 height 14
drag, startPoint x: 296, startPoint y: 142, endPoint x: 254, endPoint y: 84, distance: 71.7
click at [296, 142] on div "IRRESISTIBLE" at bounding box center [289, 161] width 150 height 83
click at [245, 76] on div "< Back to results Edit Last Edited: July 01, 2025 Source: The MLC" at bounding box center [598, 91] width 769 height 57
click at [257, 96] on button "< Back to results" at bounding box center [262, 91] width 96 height 28
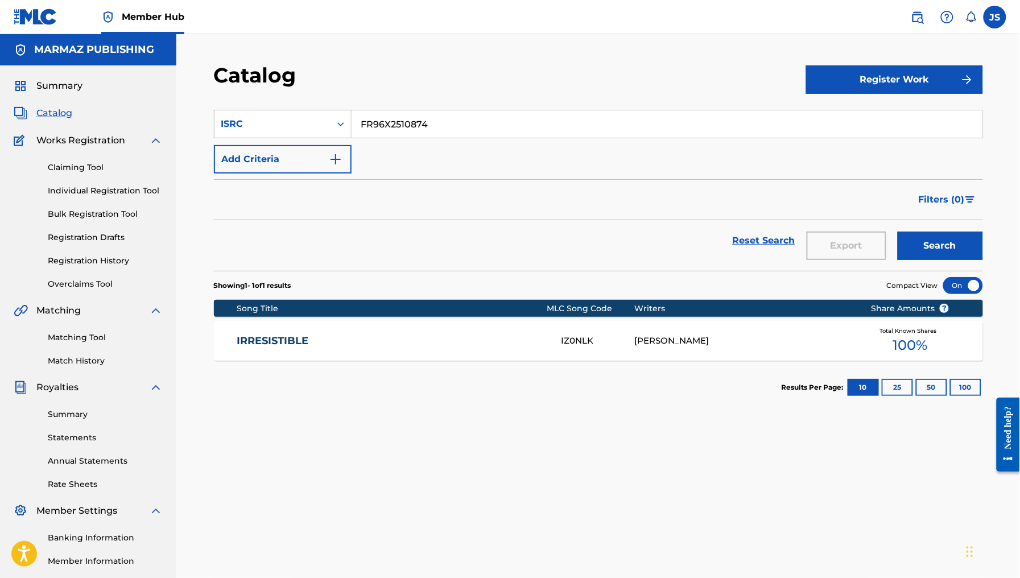
drag, startPoint x: 451, startPoint y: 121, endPoint x: 329, endPoint y: 118, distance: 122.4
click at [329, 120] on div "SearchWithCriteriaa9616bbe-37dc-40e4-936e-8683ef98706f ISRC FR96X2510874" at bounding box center [598, 124] width 769 height 28
drag, startPoint x: 527, startPoint y: 86, endPoint x: 600, endPoint y: 135, distance: 88.2
click at [528, 86] on div "Catalog" at bounding box center [510, 80] width 592 height 34
click at [945, 249] on button "Search" at bounding box center [940, 246] width 85 height 28
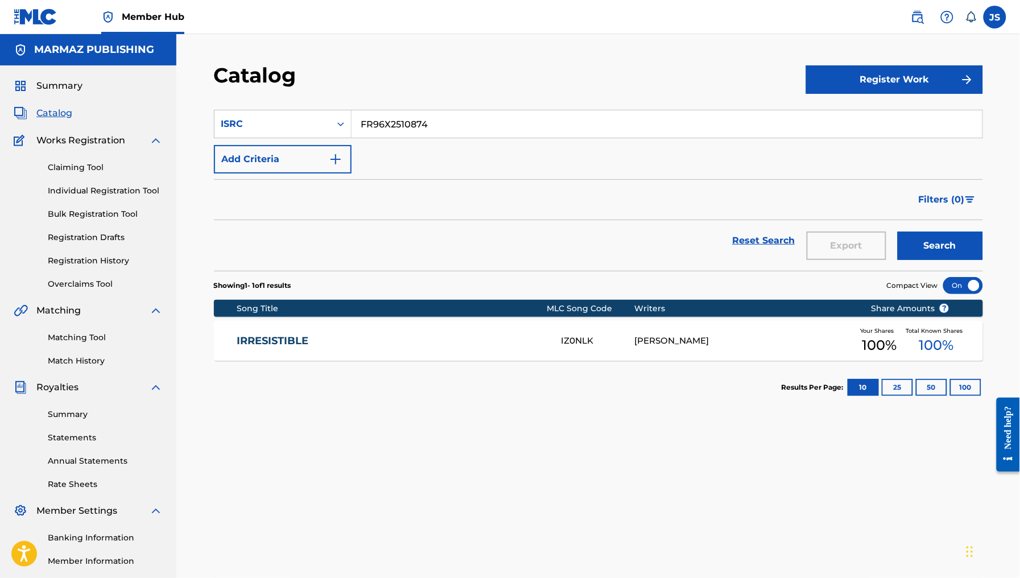
click at [263, 345] on link "IRRESISTIBLE" at bounding box center [392, 341] width 310 height 13
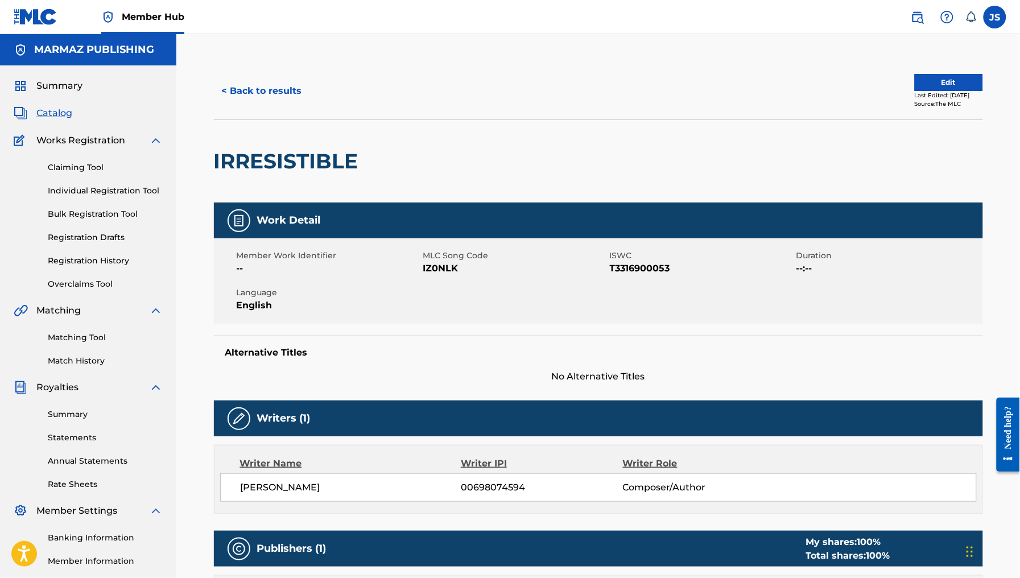
click at [652, 269] on span "T3316900053" at bounding box center [702, 269] width 184 height 14
click at [444, 265] on span "IZ0NLK" at bounding box center [515, 269] width 184 height 14
click at [282, 100] on button "< Back to results" at bounding box center [262, 91] width 96 height 28
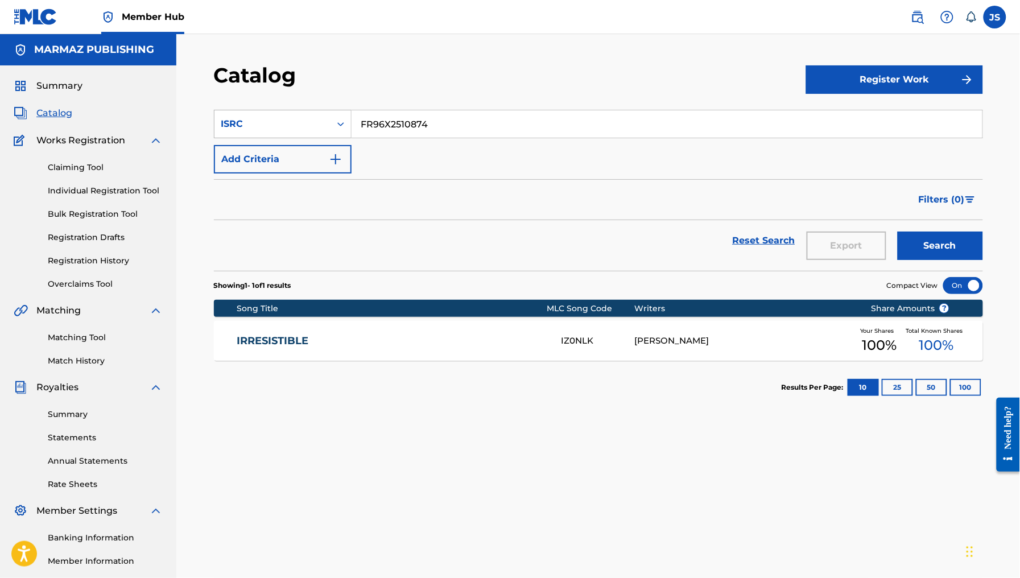
drag, startPoint x: 473, startPoint y: 126, endPoint x: 259, endPoint y: 117, distance: 214.2
click at [259, 117] on div "SearchWithCriteriaa9616bbe-37dc-40e4-936e-8683ef98706f ISRC FR96X2510874" at bounding box center [598, 124] width 769 height 28
paste input "PYC842420225"
type input "PYC842420225"
click at [584, 77] on div "Catalog" at bounding box center [510, 80] width 592 height 34
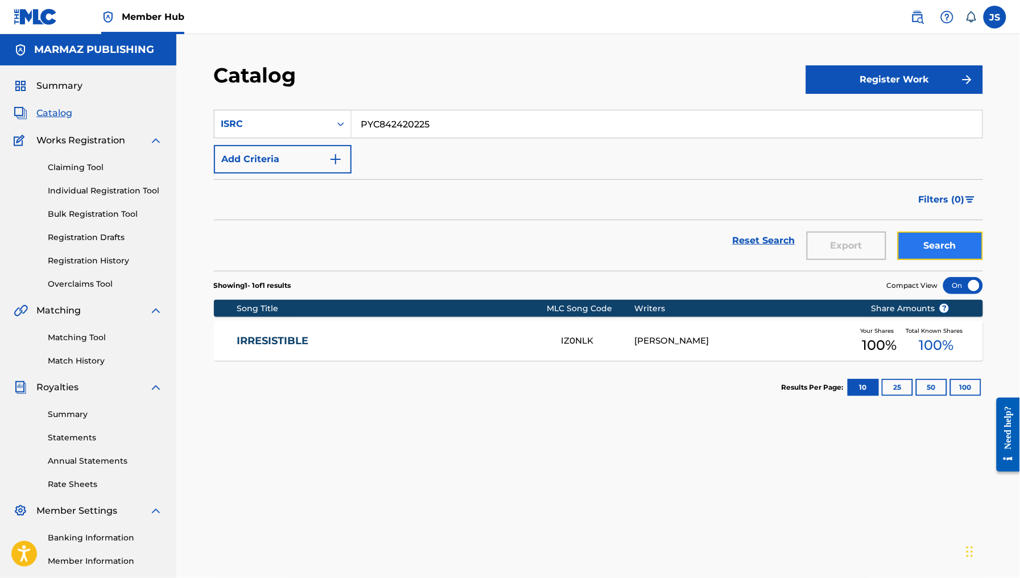
click at [937, 242] on button "Search" at bounding box center [940, 246] width 85 height 28
click at [453, 348] on div "MIENTRAS EXISTA EN EL MUNDO (INSTRUMENTAL) MN5ELO JOSE ROLANDO ANARE Your Share…" at bounding box center [598, 341] width 769 height 40
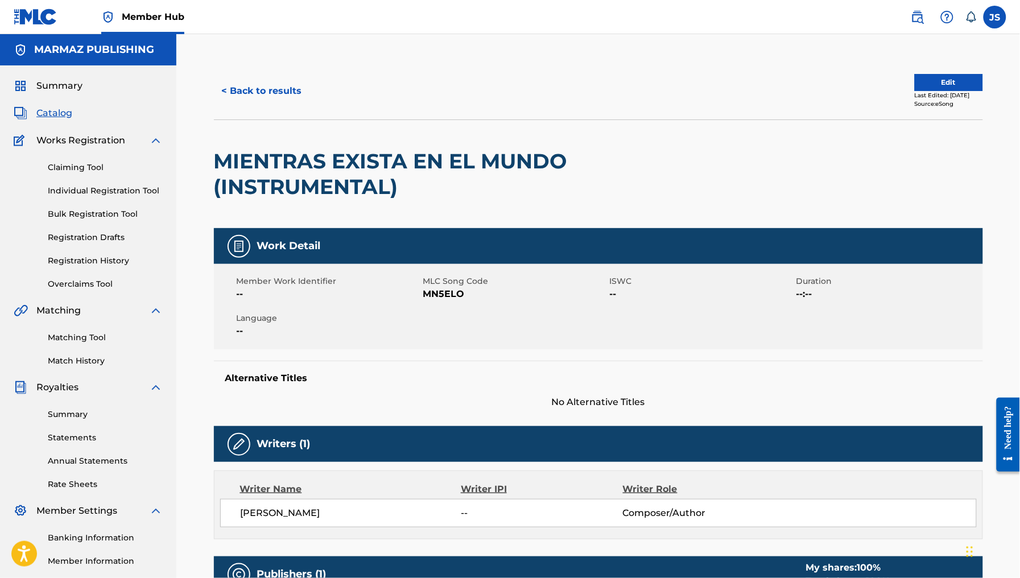
click at [434, 292] on span "MN5ELO" at bounding box center [515, 294] width 184 height 14
click at [276, 89] on button "< Back to results" at bounding box center [262, 91] width 96 height 28
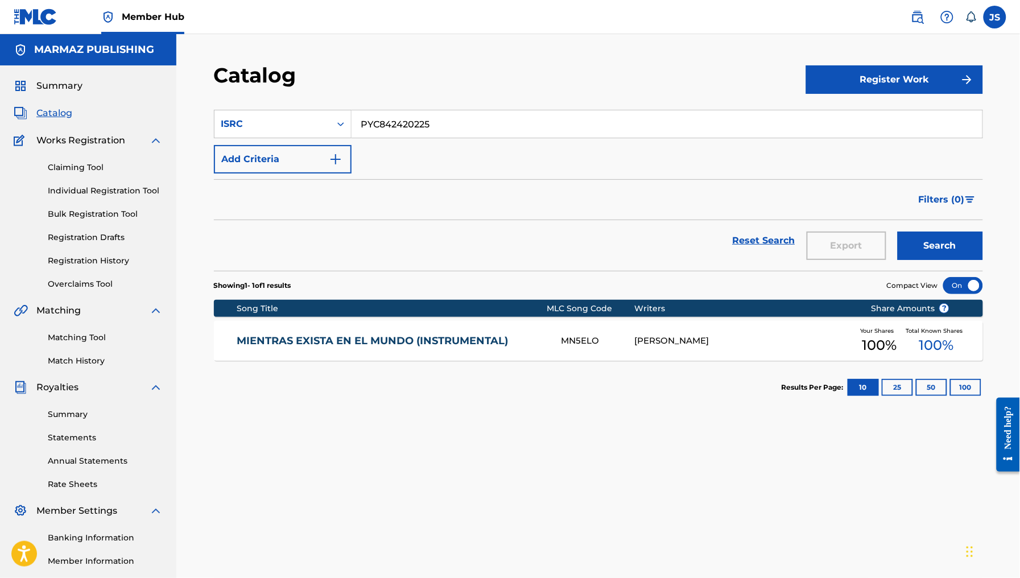
click at [448, 125] on input "PYC842420225" at bounding box center [667, 123] width 631 height 27
paste input "USX9P2367429"
click at [475, 129] on input "PYC842420225USX9P2367429" at bounding box center [667, 123] width 631 height 27
paste input "Search Form"
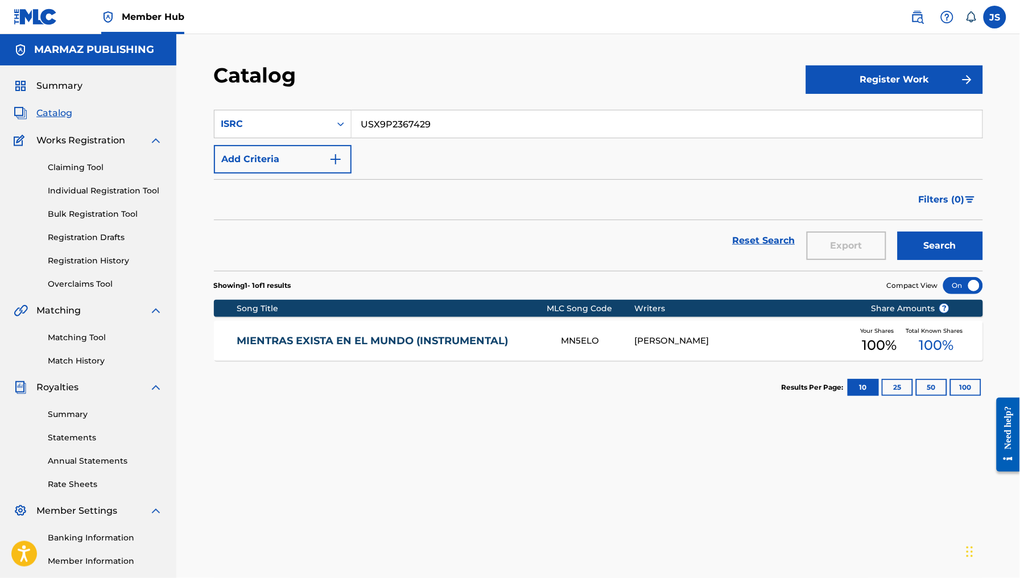
type input "USX9P2367429"
click at [931, 251] on button "Search" at bounding box center [940, 246] width 85 height 28
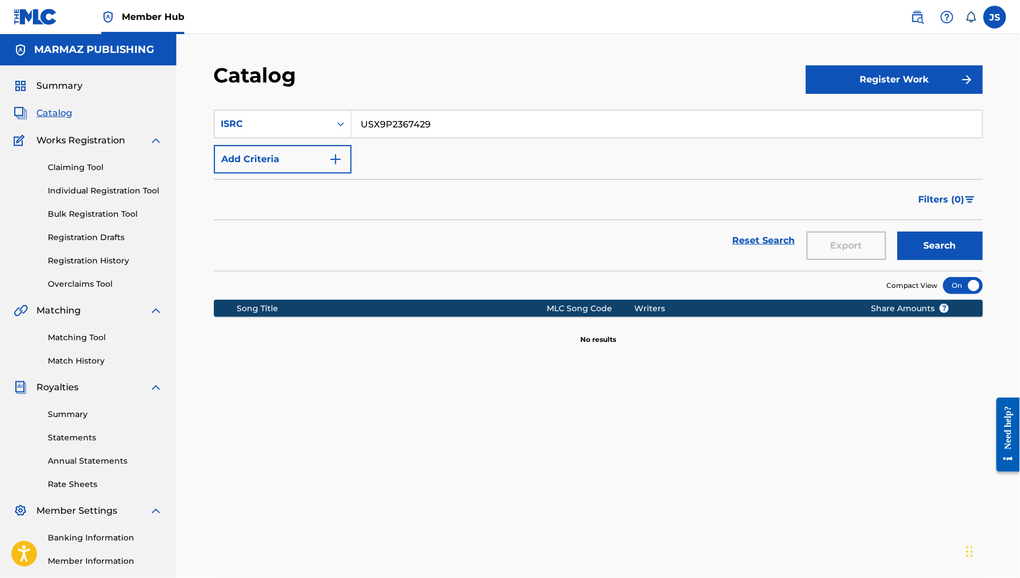
drag, startPoint x: 462, startPoint y: 114, endPoint x: 306, endPoint y: 94, distance: 157.8
click at [306, 94] on div "Catalog Register Work SearchWithCriteriaa9616bbe-37dc-40e4-936e-8683ef98706f IS…" at bounding box center [598, 357] width 797 height 588
click at [393, 76] on div "Catalog" at bounding box center [510, 80] width 592 height 34
click at [925, 234] on button "Search" at bounding box center [940, 246] width 85 height 28
drag, startPoint x: 430, startPoint y: 118, endPoint x: 246, endPoint y: 127, distance: 184.0
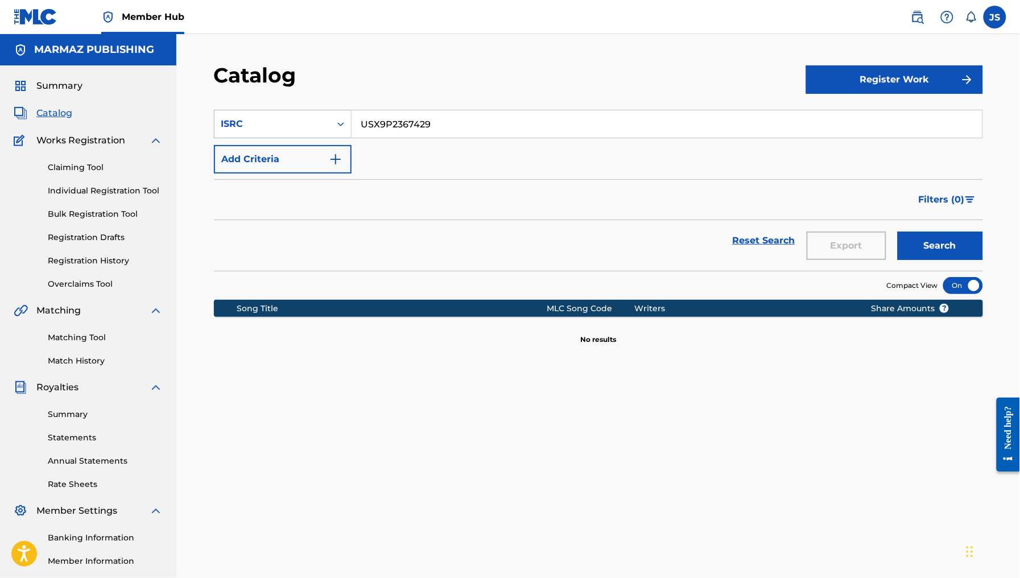
click at [248, 127] on div "SearchWithCriteriaa9616bbe-37dc-40e4-936e-8683ef98706f ISRC USX9P2367429" at bounding box center [598, 124] width 769 height 28
paste input "KXN22412037"
type input "UKXN22412037"
drag, startPoint x: 512, startPoint y: 213, endPoint x: 550, endPoint y: 221, distance: 38.3
click at [513, 213] on div "Filters ( 0 )" at bounding box center [598, 199] width 769 height 41
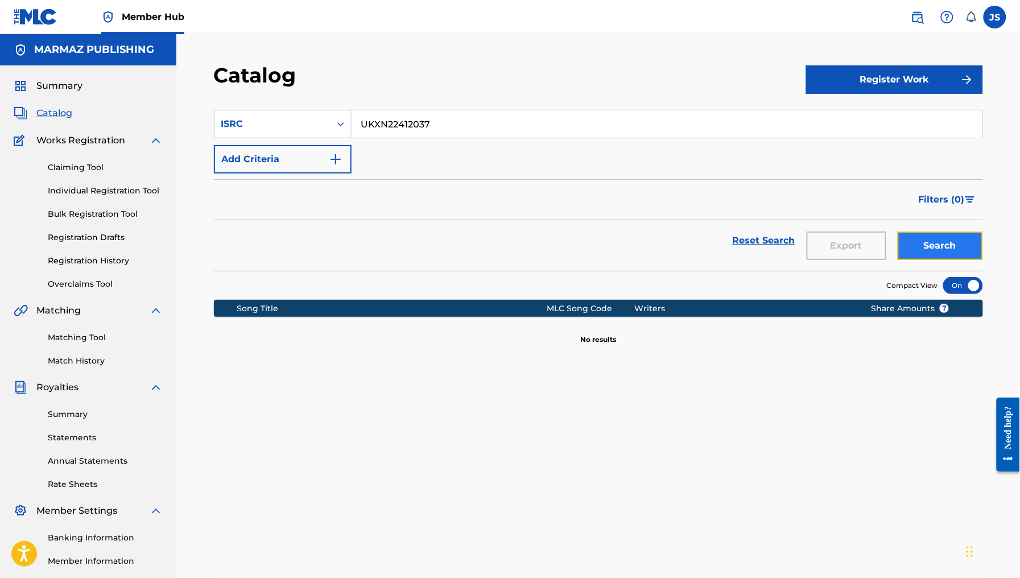
click at [915, 243] on button "Search" at bounding box center [940, 246] width 85 height 28
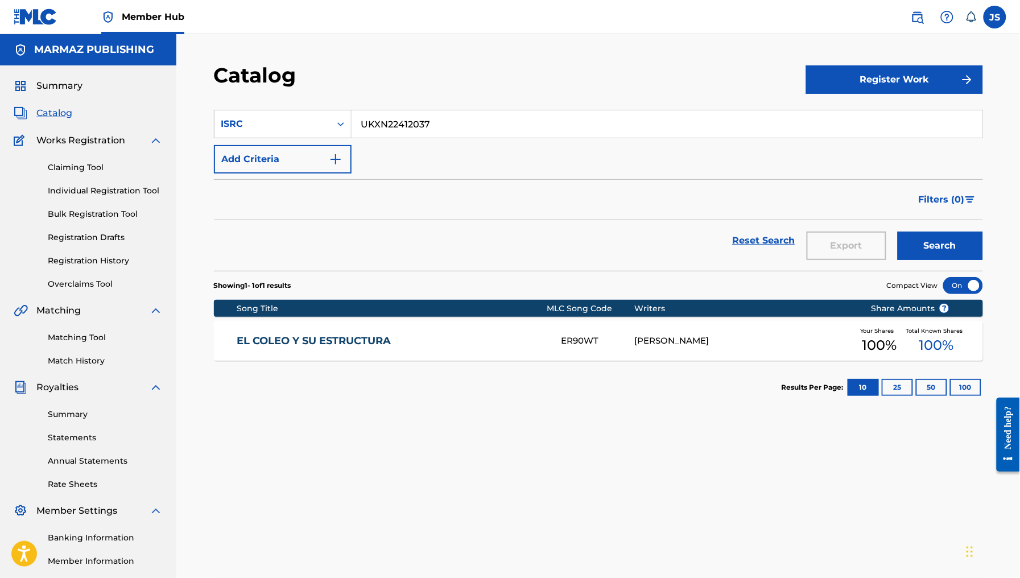
click at [351, 339] on link "EL COLEO Y SU ESTRUCTURA" at bounding box center [392, 341] width 310 height 13
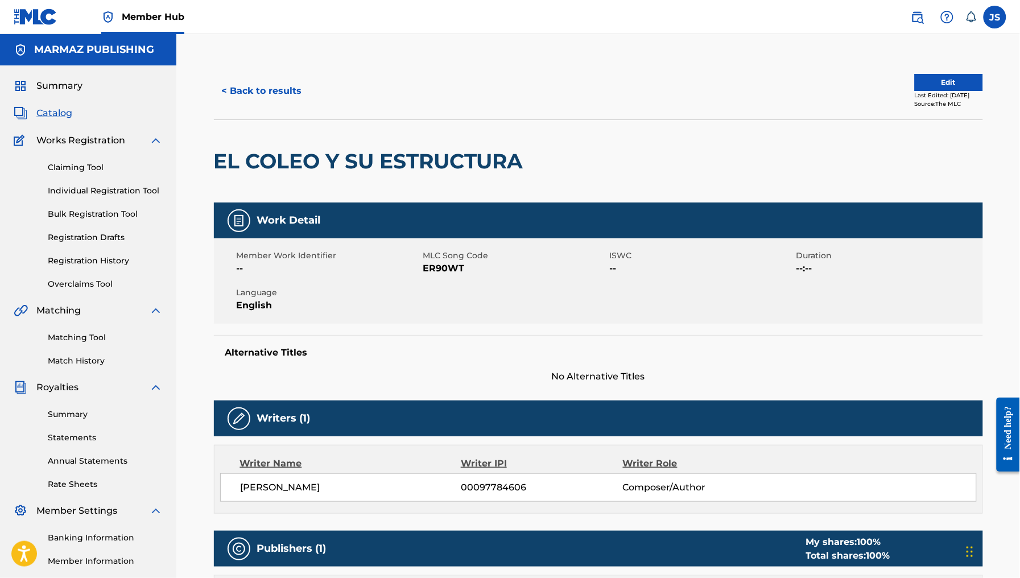
click at [457, 267] on span "ER90WT" at bounding box center [515, 269] width 184 height 14
click at [274, 97] on button "< Back to results" at bounding box center [262, 91] width 96 height 28
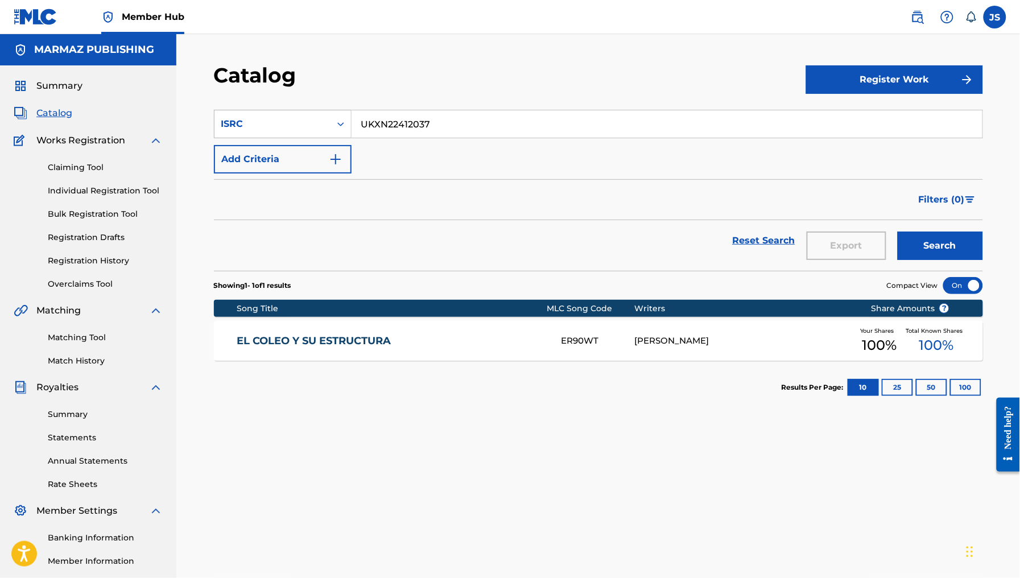
drag, startPoint x: 444, startPoint y: 134, endPoint x: 323, endPoint y: 121, distance: 121.4
click at [323, 121] on div "SearchWithCriteriaa9616bbe-37dc-40e4-936e-8683ef98706f ISRC UKXN22412037" at bounding box center [598, 124] width 769 height 28
paste input "ESA012196329"
type input "ESA012196329"
drag, startPoint x: 463, startPoint y: 89, endPoint x: 488, endPoint y: 97, distance: 27.0
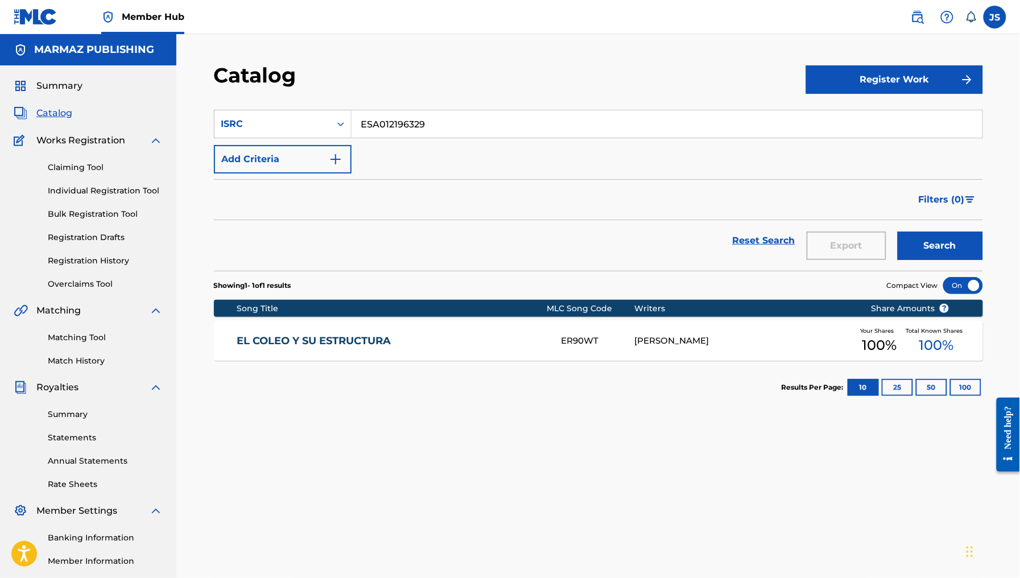
click at [464, 89] on div "Catalog" at bounding box center [510, 80] width 592 height 34
click at [955, 237] on button "Search" at bounding box center [940, 246] width 85 height 28
click at [309, 336] on link "EL PARRANDERO" at bounding box center [392, 341] width 310 height 13
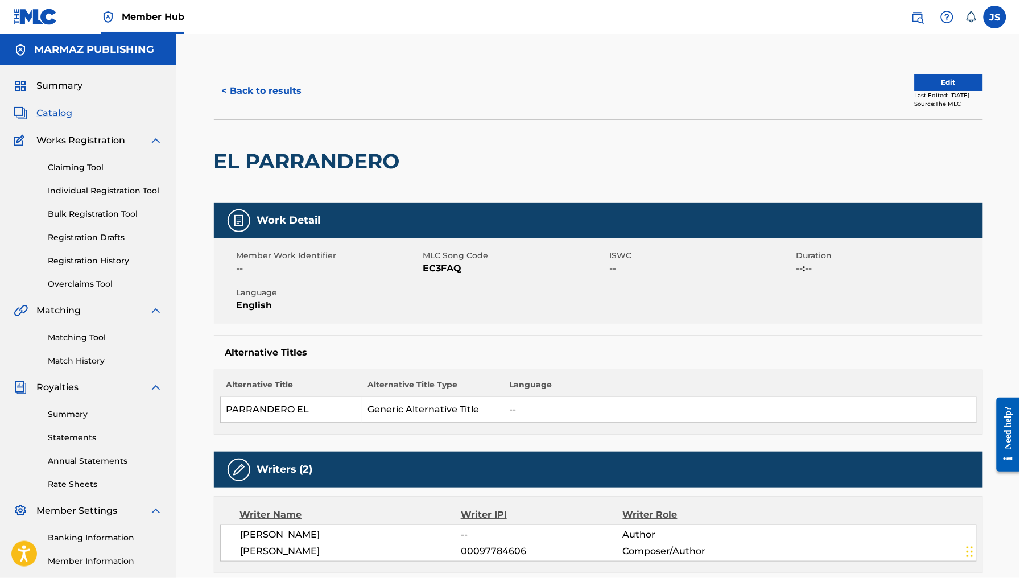
click at [430, 266] on span "EC3FAQ" at bounding box center [515, 269] width 184 height 14
click at [252, 86] on button "< Back to results" at bounding box center [262, 91] width 96 height 28
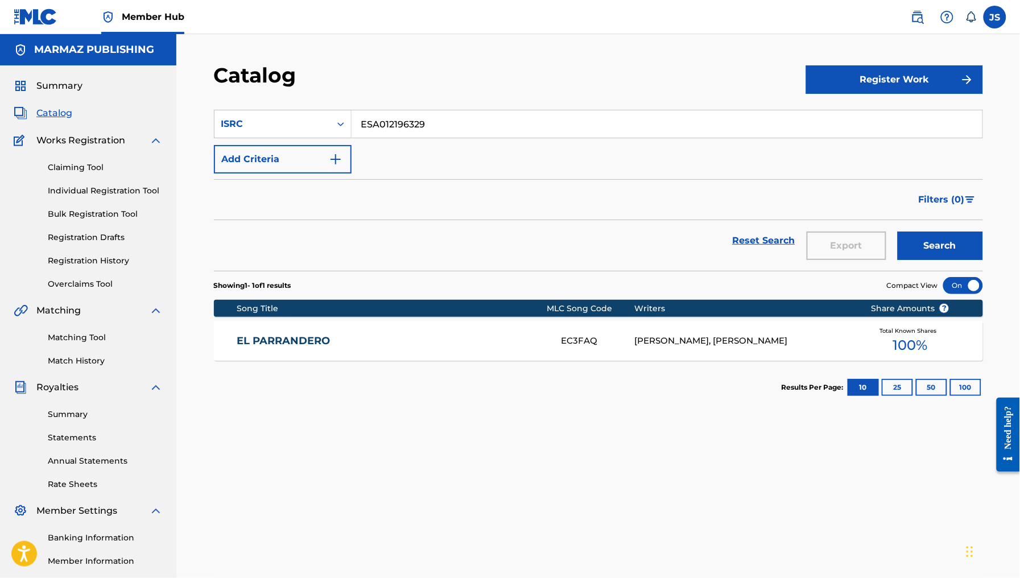
drag, startPoint x: 442, startPoint y: 134, endPoint x: 368, endPoint y: 126, distance: 75.0
click at [369, 126] on input "ESA012196329" at bounding box center [667, 123] width 631 height 27
paste input "ESA012196331"
click at [413, 120] on input "EESA012196331" at bounding box center [667, 123] width 631 height 27
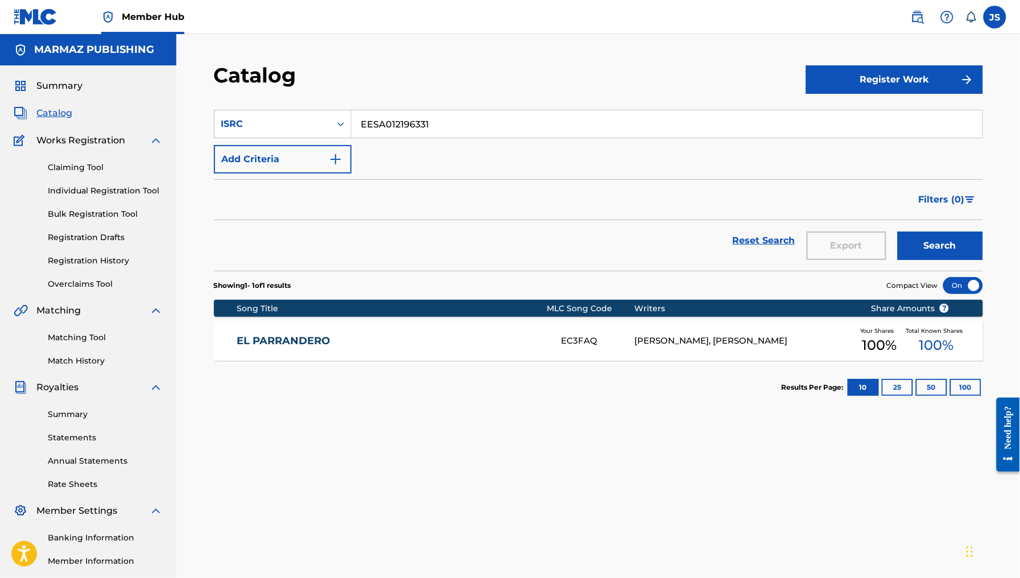
paste input "Search Form"
type input "ESA012196331"
drag, startPoint x: 462, startPoint y: 98, endPoint x: 568, endPoint y: 132, distance: 111.8
click at [462, 98] on section "SearchWithCriteriaa9616bbe-37dc-40e4-936e-8683ef98706f ISRC ESA012196331 Add Cr…" at bounding box center [598, 183] width 769 height 175
click at [945, 246] on button "Search" at bounding box center [940, 246] width 85 height 28
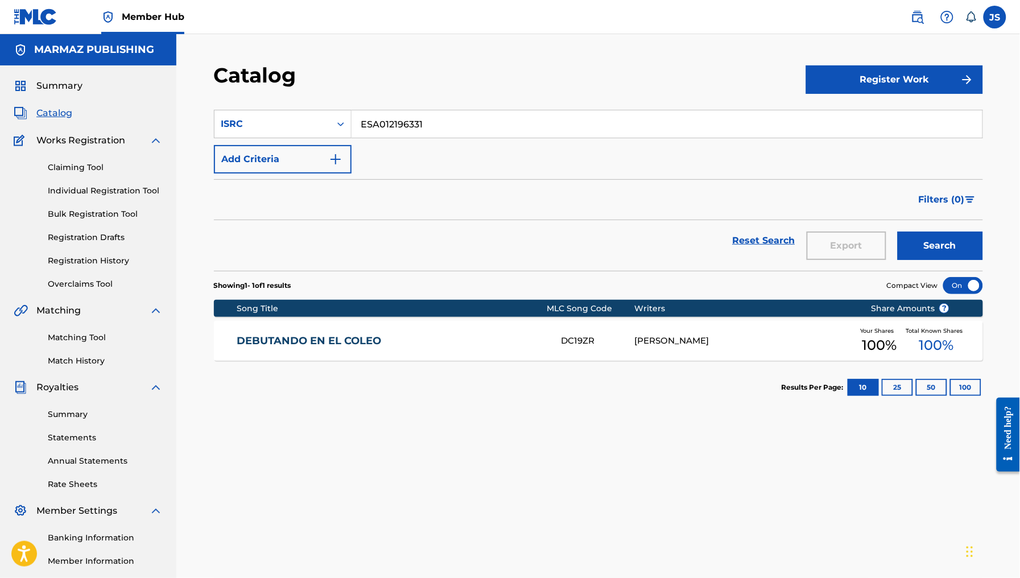
click at [350, 341] on link "DEBUTANDO EN EL COLEO" at bounding box center [392, 341] width 310 height 13
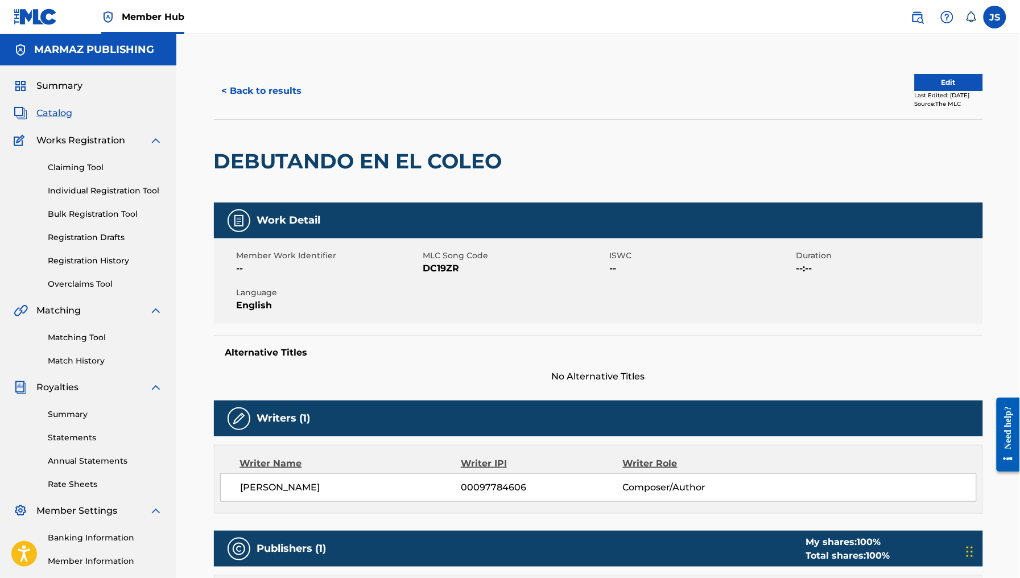
click at [450, 266] on span "DC19ZR" at bounding box center [515, 269] width 184 height 14
click at [248, 88] on button "< Back to results" at bounding box center [262, 91] width 96 height 28
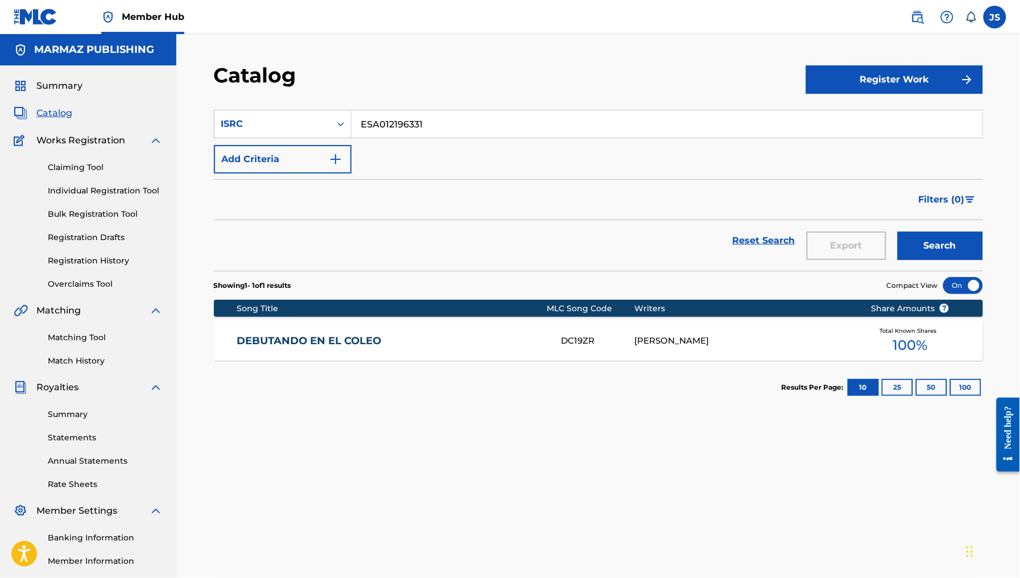
drag, startPoint x: 448, startPoint y: 131, endPoint x: 276, endPoint y: 102, distance: 174.8
click at [276, 102] on section "SearchWithCriteriaa9616bbe-37dc-40e4-936e-8683ef98706f ISRC ESA012196331 Add Cr…" at bounding box center [598, 183] width 769 height 175
paste input "4"
type input "ESA012196334"
drag, startPoint x: 478, startPoint y: 98, endPoint x: 599, endPoint y: 122, distance: 123.5
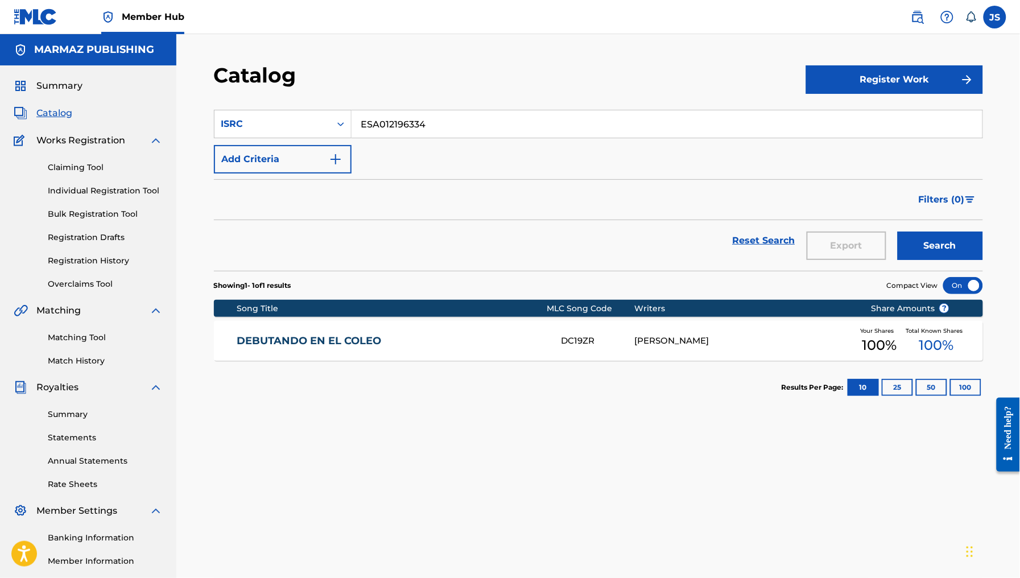
click at [479, 98] on section "SearchWithCriteriaa9616bbe-37dc-40e4-936e-8683ef98706f ISRC ESA012196334 Add Cr…" at bounding box center [598, 183] width 769 height 175
click at [926, 248] on button "Search" at bounding box center [940, 246] width 85 height 28
click at [328, 340] on link "SERENATA A MI SUEGRA" at bounding box center [392, 341] width 310 height 13
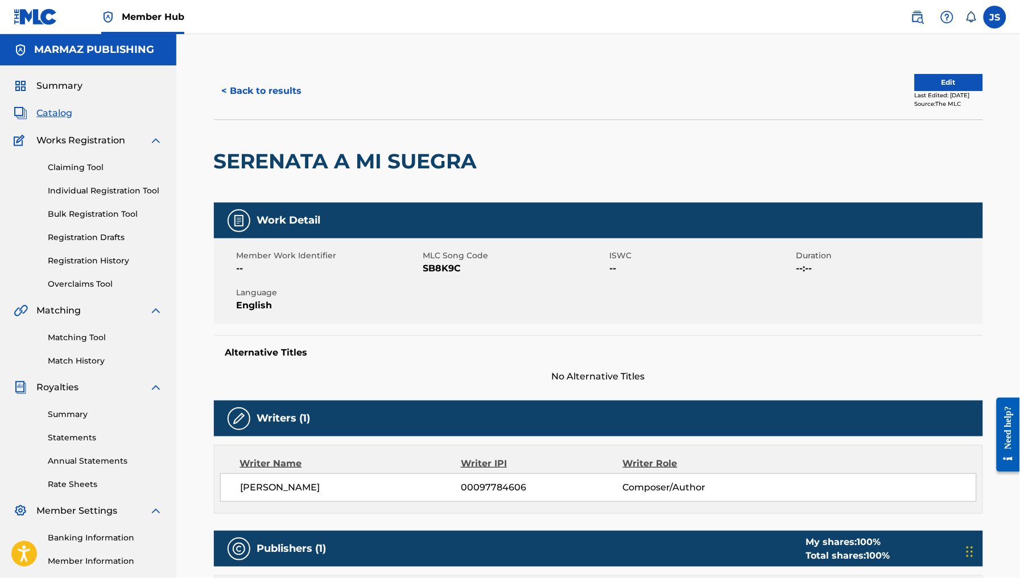
click at [444, 271] on span "SB8K9C" at bounding box center [515, 269] width 184 height 14
click at [252, 105] on div "< Back to results Edit Last Edited: February 11, 2025 Source: The MLC" at bounding box center [598, 91] width 769 height 57
click at [271, 94] on button "< Back to results" at bounding box center [262, 91] width 96 height 28
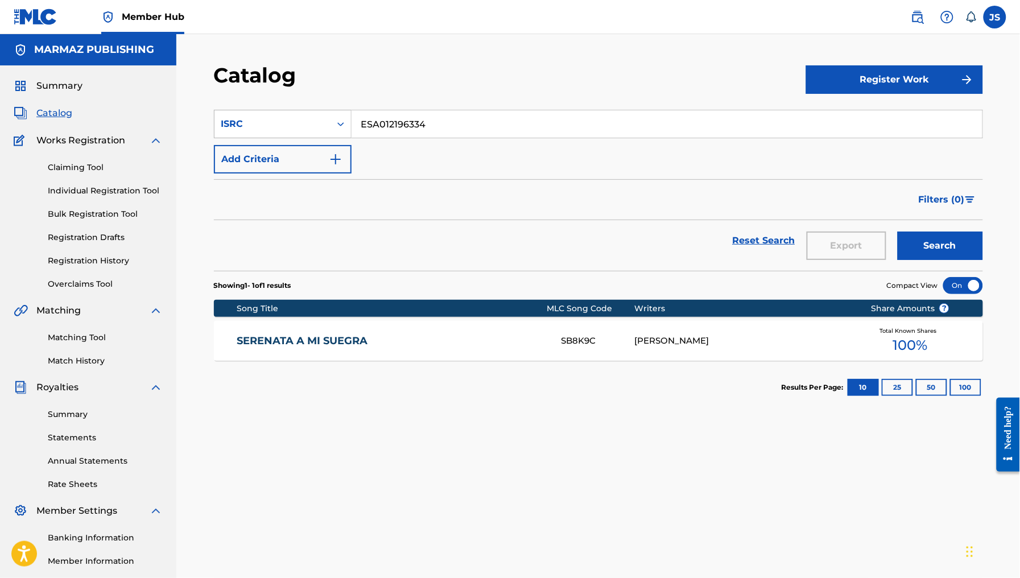
click at [263, 110] on div "SearchWithCriteriaa9616bbe-37dc-40e4-936e-8683ef98706f ISRC ESA012196334" at bounding box center [598, 124] width 769 height 28
paste input "COA6W2101195"
type input "COA6W2101195"
click at [472, 90] on div "Catalog" at bounding box center [510, 80] width 592 height 34
click at [945, 240] on button "Search" at bounding box center [940, 246] width 85 height 28
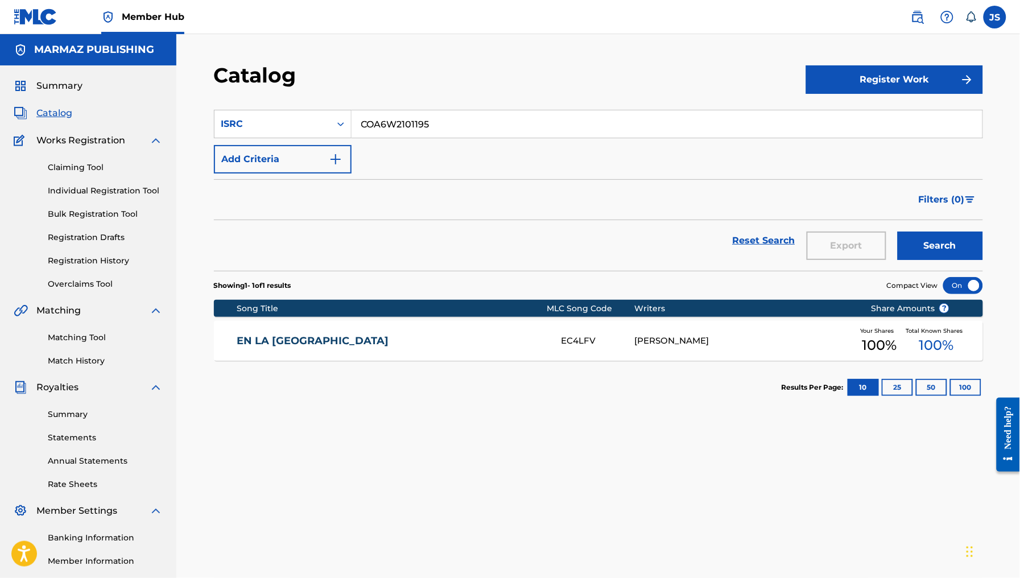
click at [294, 335] on link "EN LA BARRANCA DEL RIO" at bounding box center [392, 341] width 310 height 13
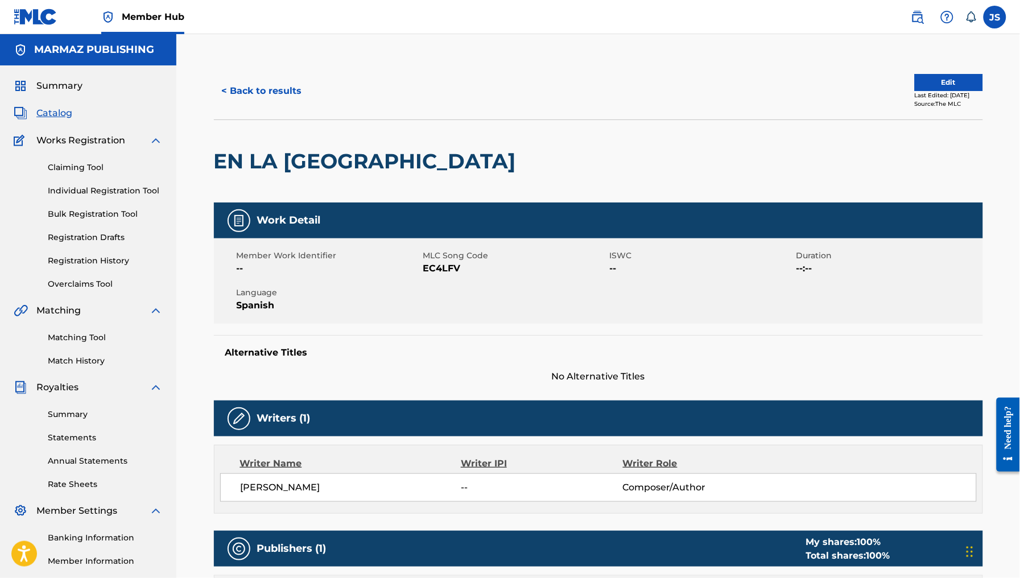
click at [451, 269] on span "EC4LFV" at bounding box center [515, 269] width 184 height 14
click at [251, 90] on button "< Back to results" at bounding box center [262, 91] width 96 height 28
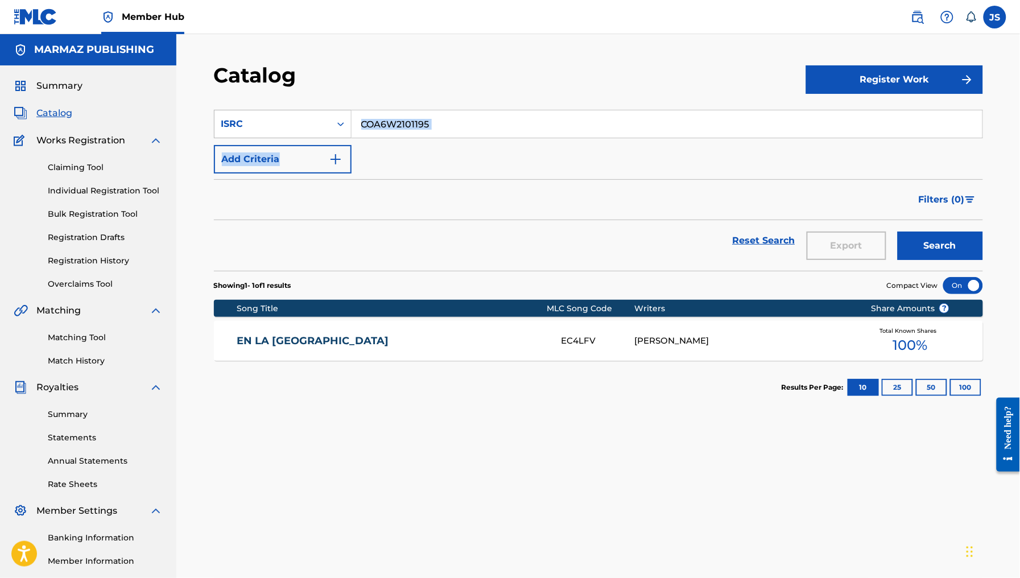
drag, startPoint x: 464, startPoint y: 130, endPoint x: 346, endPoint y: 121, distance: 118.1
click at [341, 121] on div "SearchWithCriteriaa9616bbe-37dc-40e4-936e-8683ef98706f ISRC COA6W2101195 Add Cr…" at bounding box center [598, 142] width 769 height 64
click at [455, 89] on div "Catalog" at bounding box center [510, 80] width 592 height 34
click at [407, 120] on input "COA6W2101195" at bounding box center [667, 123] width 631 height 27
drag, startPoint x: 407, startPoint y: 120, endPoint x: 455, endPoint y: 100, distance: 52.0
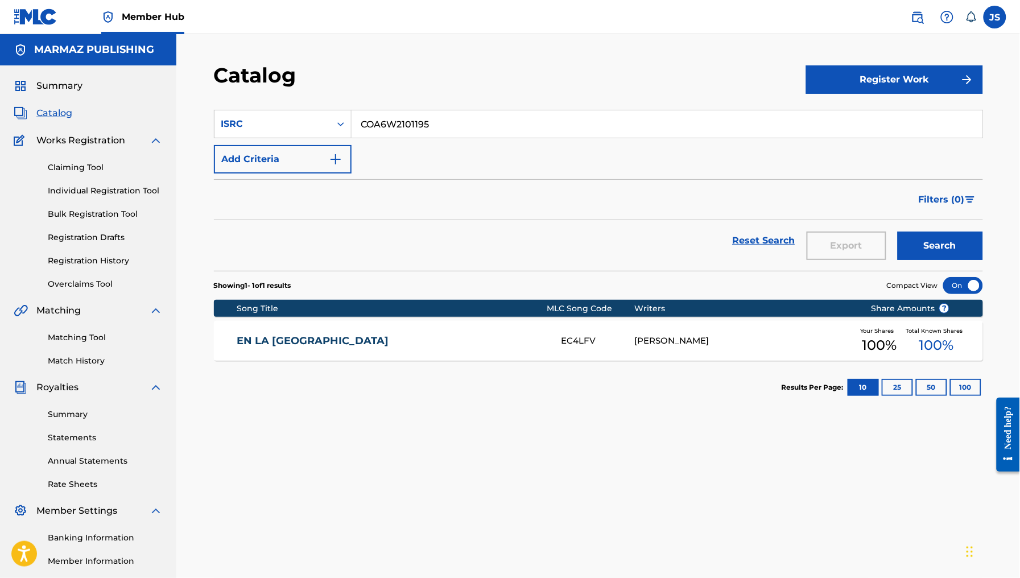
click at [410, 120] on input "COA6W2101195" at bounding box center [667, 123] width 631 height 27
paste
type input "COA6W2101197"
click at [493, 90] on div "Catalog" at bounding box center [510, 80] width 592 height 34
click at [948, 239] on button "Search" at bounding box center [940, 246] width 85 height 28
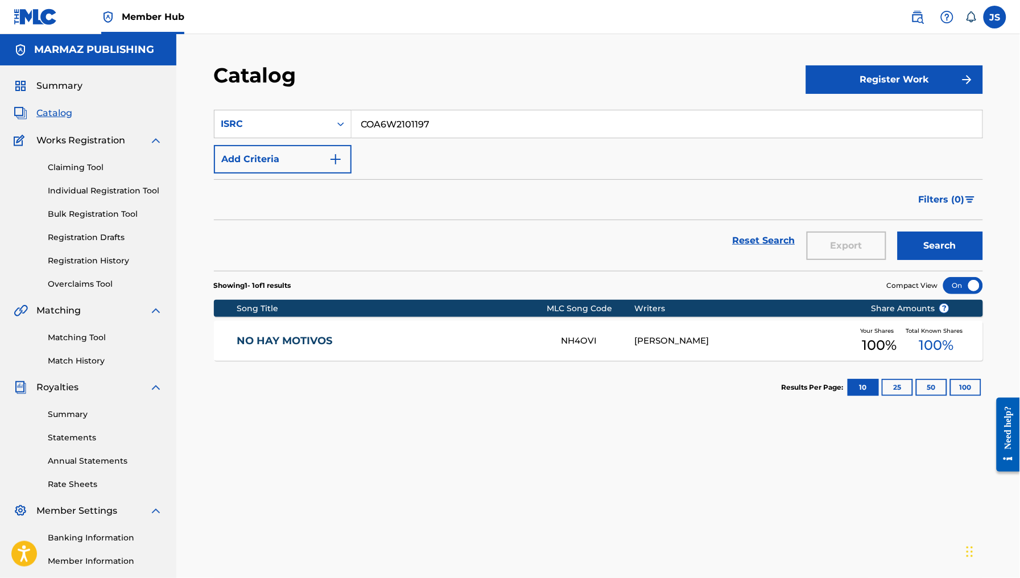
click at [290, 350] on div "NO HAY MOTIVOS NH4OVI ROGELIO ANTONIO INFANTE Your Shares 100 % Total Known Sha…" at bounding box center [598, 341] width 769 height 40
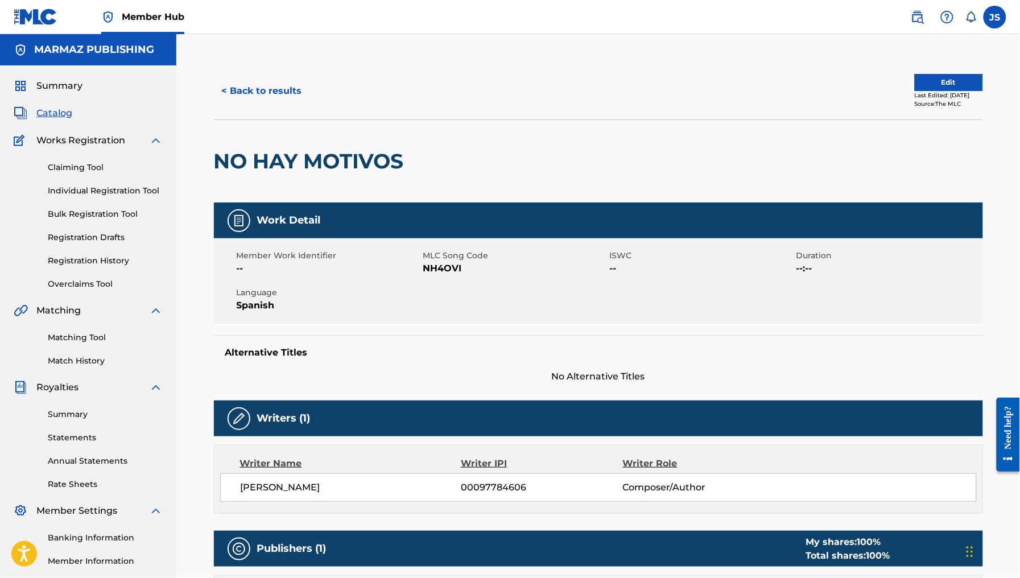
click at [446, 265] on span "NH4OVI" at bounding box center [515, 269] width 184 height 14
click at [268, 87] on button "< Back to results" at bounding box center [262, 91] width 96 height 28
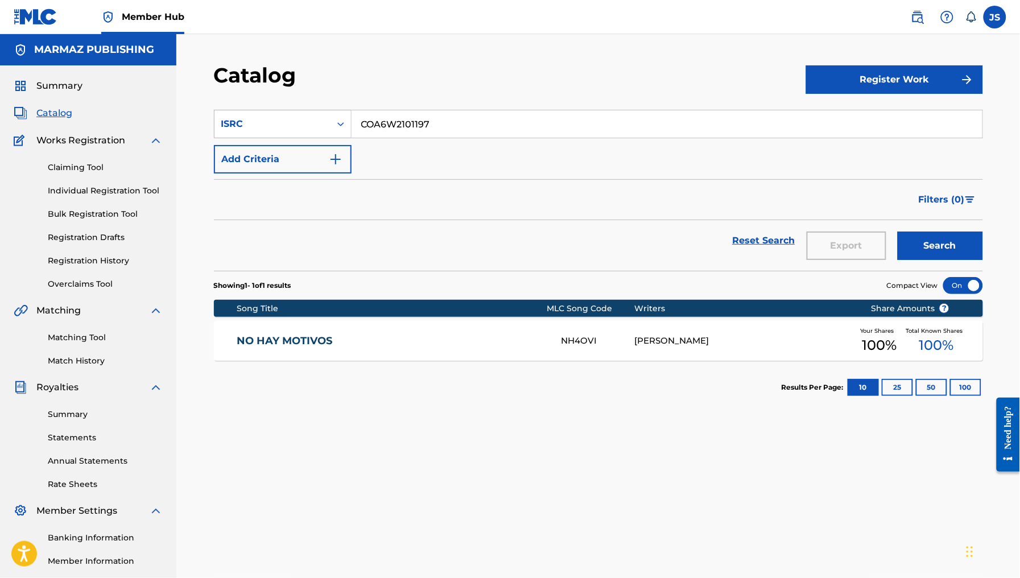
drag, startPoint x: 485, startPoint y: 121, endPoint x: 330, endPoint y: 109, distance: 155.2
click at [330, 110] on div "SearchWithCriteriaa9616bbe-37dc-40e4-936e-8683ef98706f ISRC COA6W2101197" at bounding box center [598, 124] width 769 height 28
type input "UKXN22348834"
click at [528, 88] on div "Catalog" at bounding box center [510, 80] width 592 height 34
click at [948, 249] on button "Search" at bounding box center [940, 246] width 85 height 28
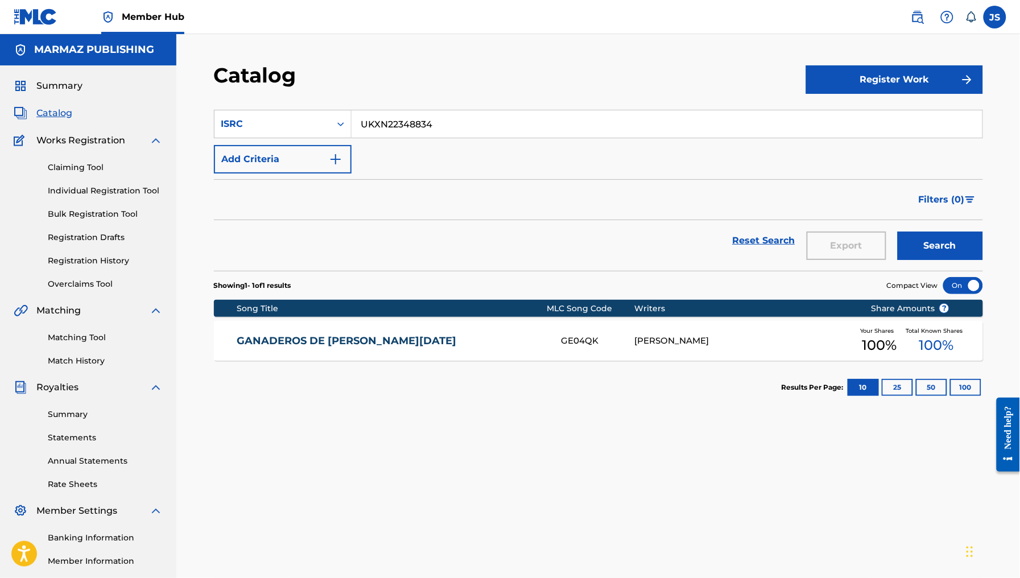
click at [334, 339] on link "GANADEROS DE LA PASCUA" at bounding box center [392, 341] width 310 height 13
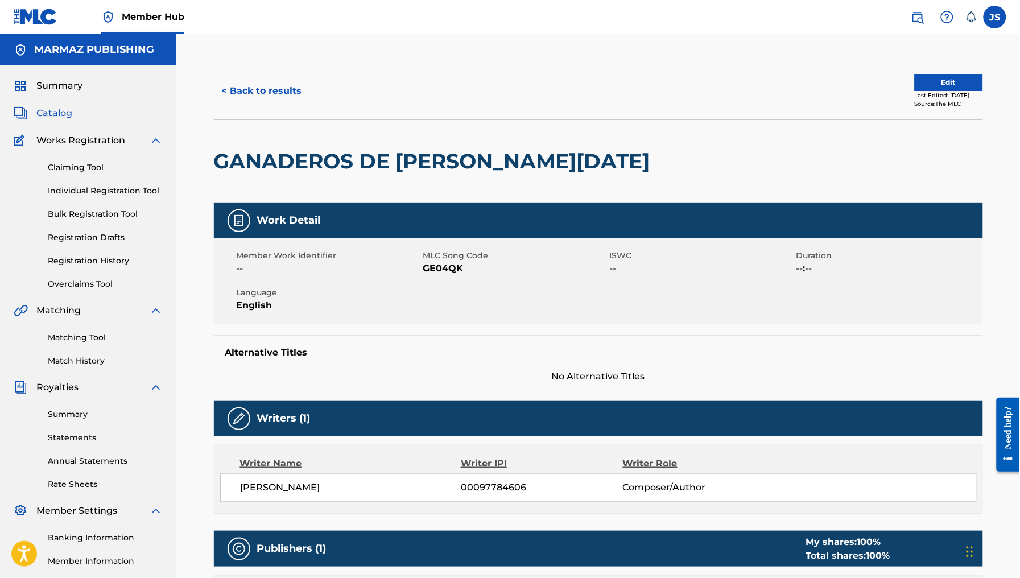
click at [448, 266] on span "GE04QK" at bounding box center [515, 269] width 184 height 14
click at [257, 105] on div "< Back to results Edit Last Edited: February 11, 2025 Source: The MLC" at bounding box center [598, 91] width 769 height 57
click at [297, 94] on button "< Back to results" at bounding box center [262, 91] width 96 height 28
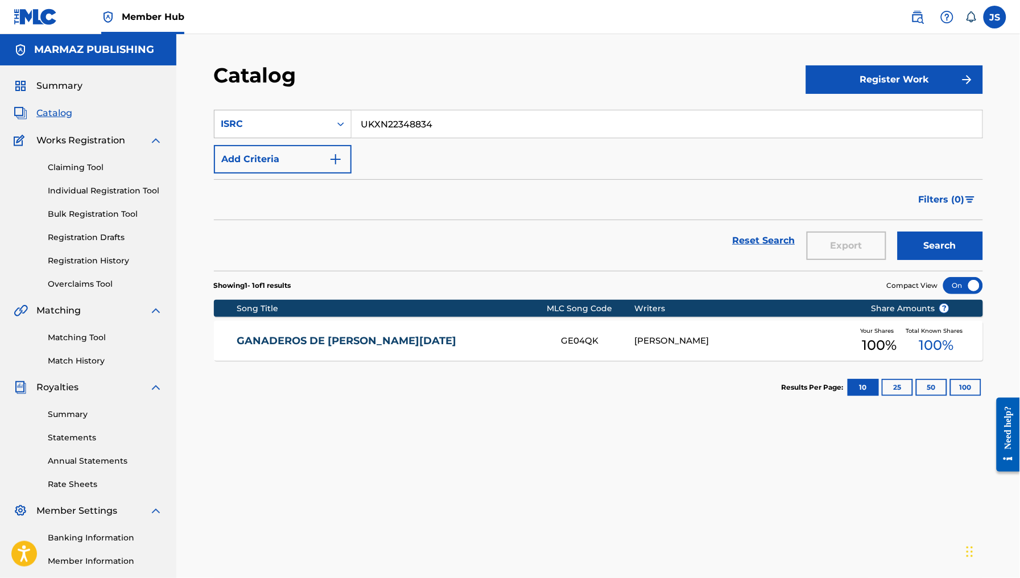
drag, startPoint x: 448, startPoint y: 127, endPoint x: 271, endPoint y: 121, distance: 177.6
click at [271, 121] on div "SearchWithCriteriaa9616bbe-37dc-40e4-936e-8683ef98706f ISRC UKXN22348834" at bounding box center [598, 124] width 769 height 28
type input "UKXN22348869"
click at [527, 98] on section "SearchWithCriteriaa9616bbe-37dc-40e4-936e-8683ef98706f ISRC UKXN22348869 Add Cr…" at bounding box center [598, 183] width 769 height 175
click at [948, 249] on button "Search" at bounding box center [940, 246] width 85 height 28
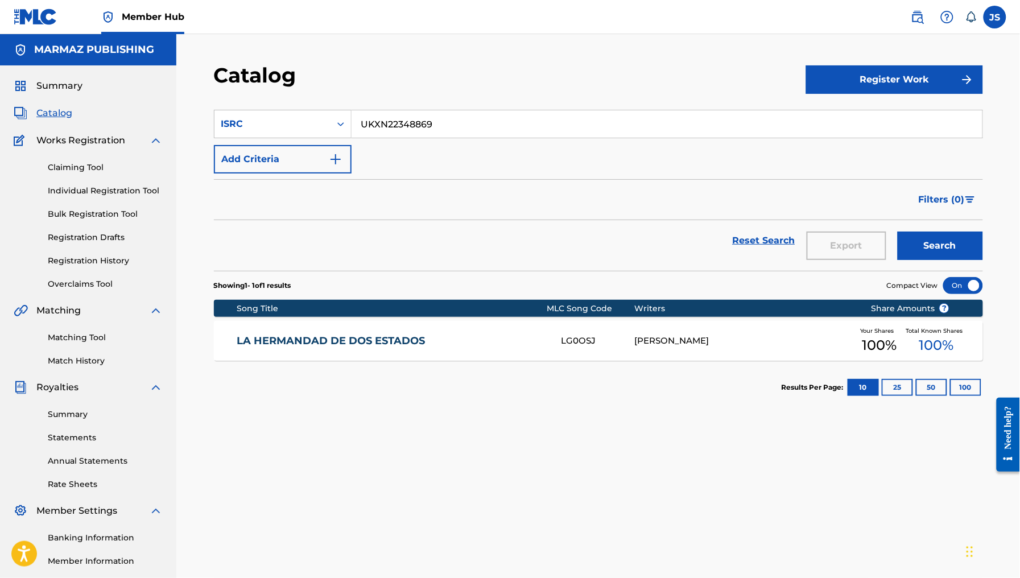
click at [410, 346] on link "LA HERMANDAD DE DOS ESTADOS" at bounding box center [392, 341] width 310 height 13
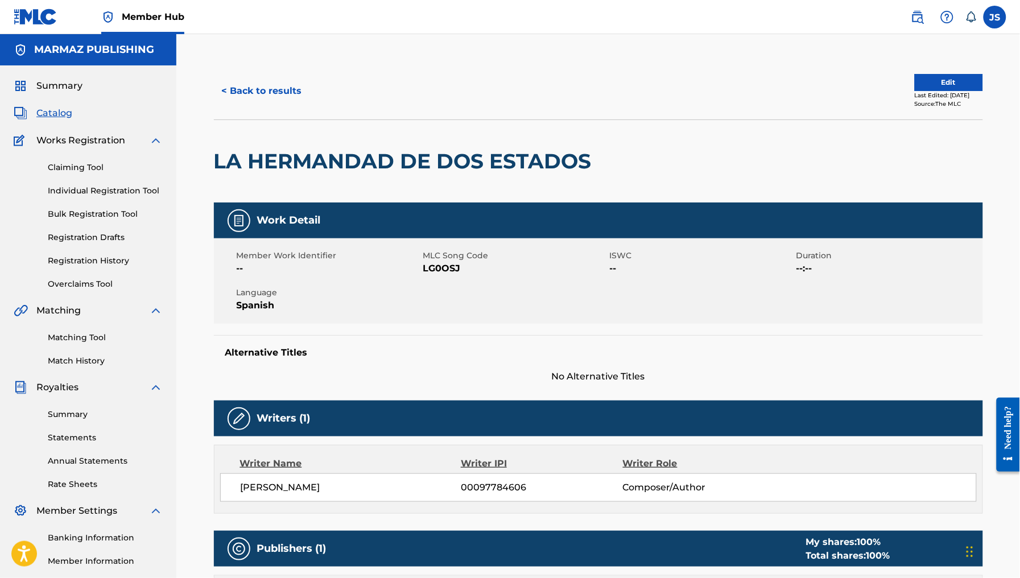
click at [453, 263] on span "LG0OSJ" at bounding box center [515, 269] width 184 height 14
drag, startPoint x: 265, startPoint y: 64, endPoint x: 266, endPoint y: 86, distance: 22.2
click at [265, 69] on div "< Back to results Edit Last Edited: February 11, 2025 Source: The MLC" at bounding box center [598, 91] width 769 height 57
click at [269, 103] on button "< Back to results" at bounding box center [262, 91] width 96 height 28
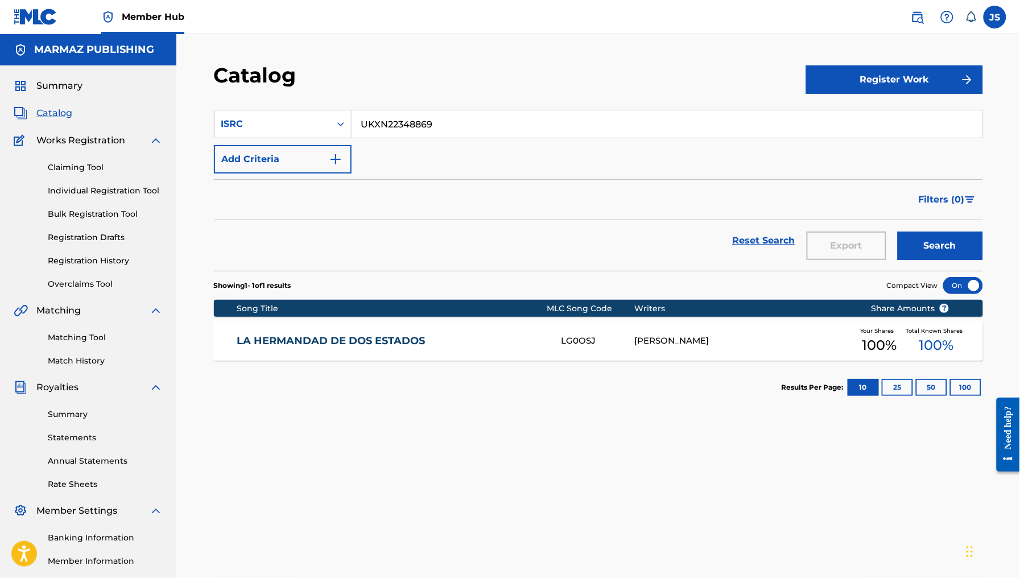
drag, startPoint x: 440, startPoint y: 123, endPoint x: 352, endPoint y: 112, distance: 89.0
click at [352, 112] on input "UKXN22348869" at bounding box center [667, 123] width 631 height 27
type input "UKXN22348873"
drag, startPoint x: 516, startPoint y: 83, endPoint x: 538, endPoint y: 89, distance: 22.5
click at [521, 84] on div "Catalog" at bounding box center [510, 80] width 592 height 34
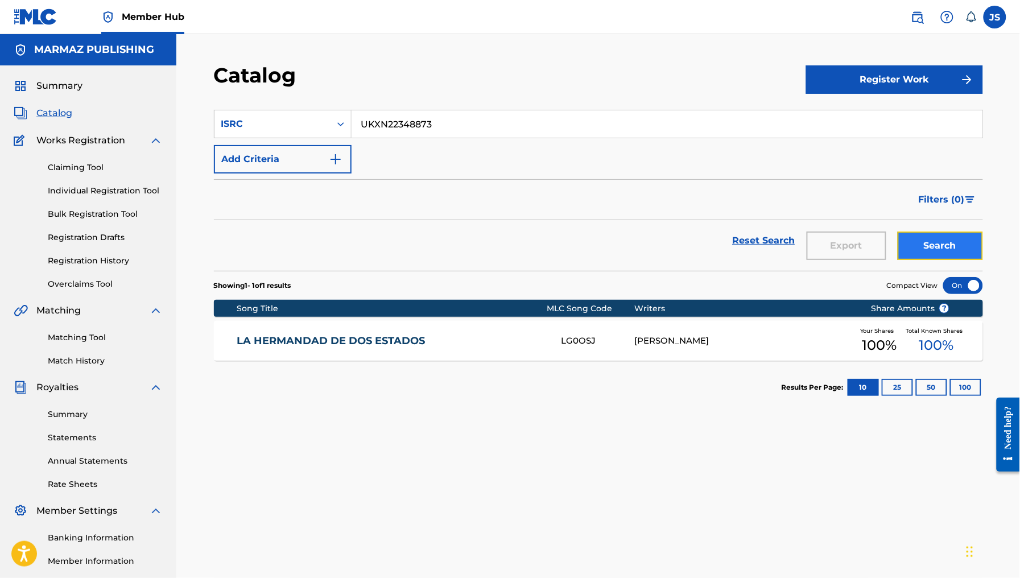
click at [965, 248] on button "Search" at bounding box center [940, 246] width 85 height 28
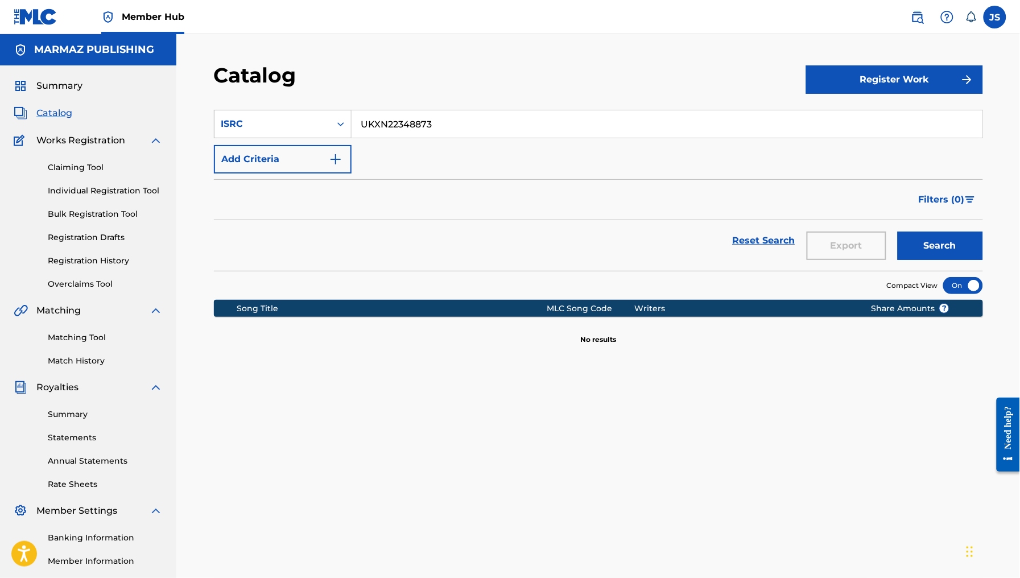
click at [303, 129] on div "ISRC" at bounding box center [272, 124] width 102 height 14
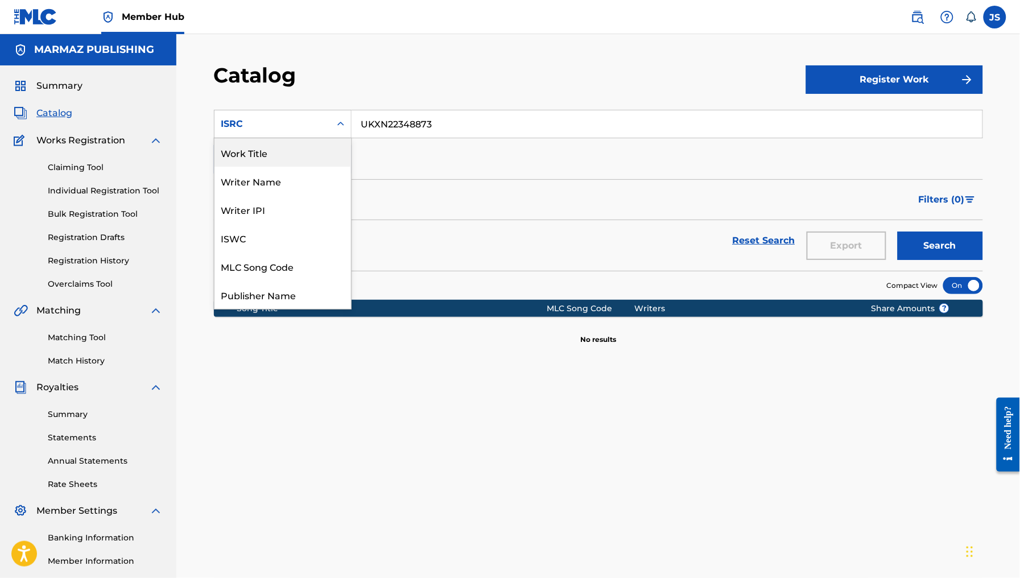
click at [275, 158] on div "Work Title" at bounding box center [283, 152] width 137 height 28
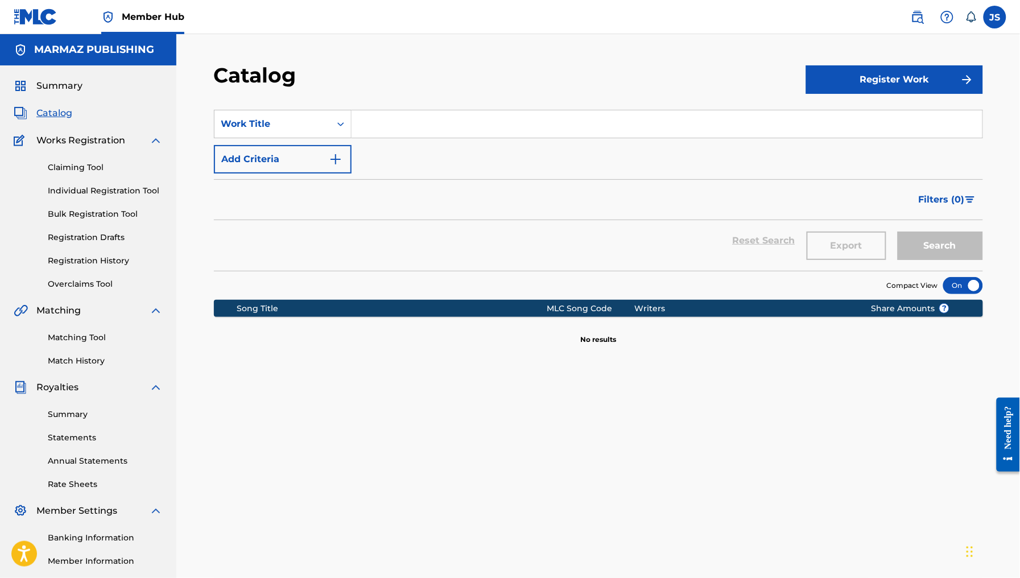
click at [356, 121] on input "Search Form" at bounding box center [667, 123] width 631 height 27
type input "GRACIAS PADRE"
drag, startPoint x: 414, startPoint y: 101, endPoint x: 480, endPoint y: 120, distance: 68.1
click at [418, 102] on section "SearchWithCriteria3164ac47-8bf8-4d71-8881-44dd68fda443 Work Title GRACIAS PADRE…" at bounding box center [598, 183] width 769 height 175
click at [925, 250] on button "Search" at bounding box center [940, 246] width 85 height 28
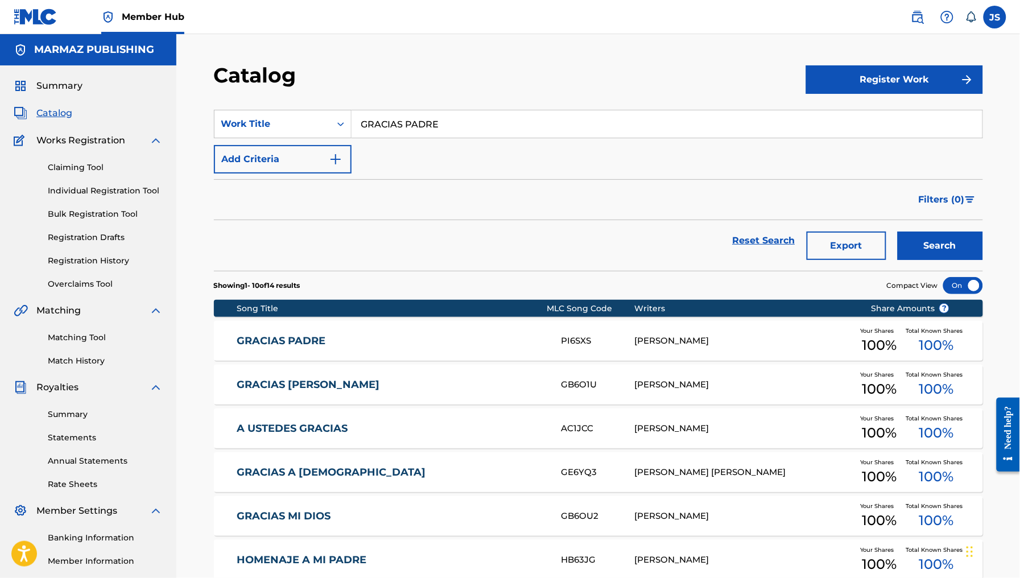
click at [309, 336] on link "GRACIAS PADRE" at bounding box center [392, 341] width 310 height 13
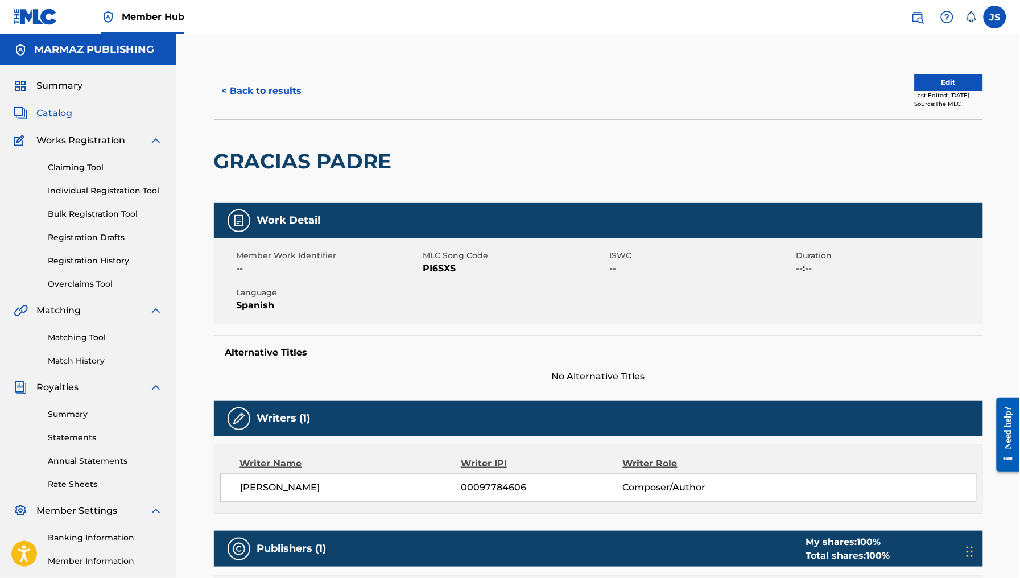
click at [429, 268] on span "PI6SXS" at bounding box center [515, 269] width 184 height 14
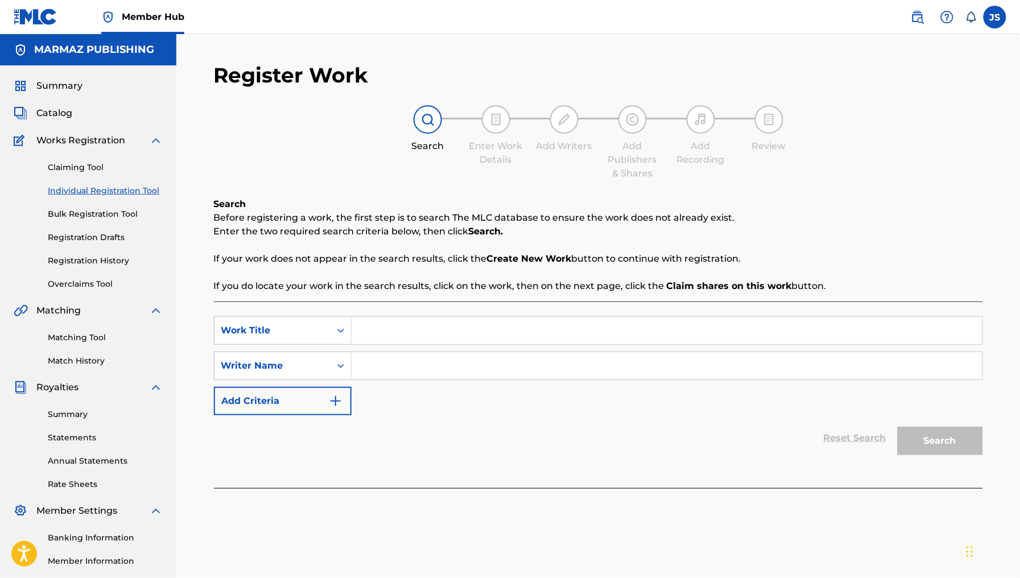
click at [418, 326] on input "Search Form" at bounding box center [667, 330] width 631 height 27
paste input "[PERSON_NAME] NO MUERE NADIE"
type input "[PERSON_NAME] NO MUERE NADIE"
click at [610, 254] on p "If your work does not appear in the search results, click the Create New Work b…" at bounding box center [598, 259] width 769 height 14
click at [495, 378] on input "Search Form" at bounding box center [667, 365] width 631 height 27
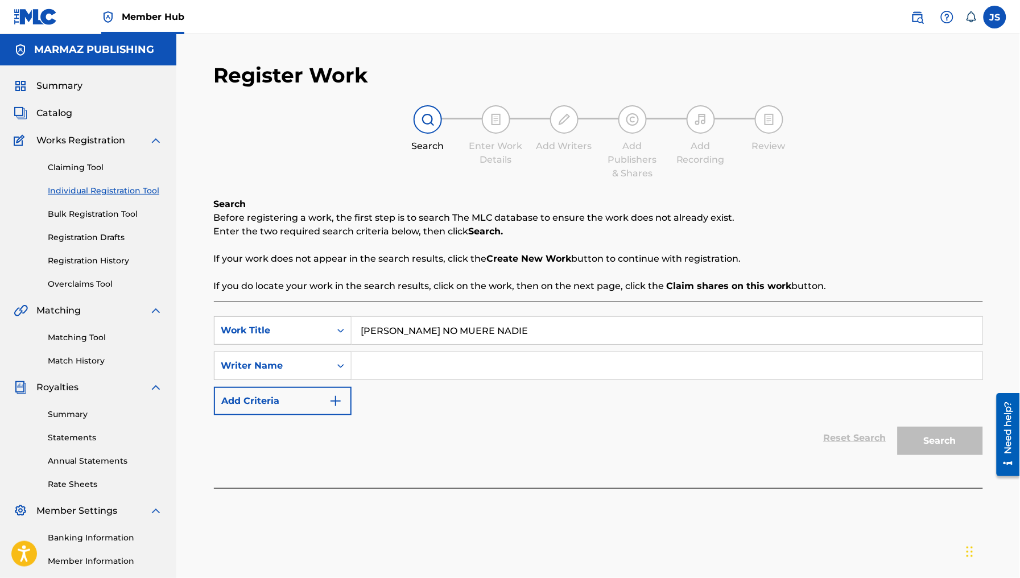
click at [566, 364] on input "Search Form" at bounding box center [667, 365] width 631 height 27
paste input "[PERSON_NAME]"
type input "[PERSON_NAME]"
drag, startPoint x: 556, startPoint y: 445, endPoint x: 724, endPoint y: 491, distance: 174.6
click at [580, 459] on div "Reset Search Search" at bounding box center [598, 438] width 769 height 46
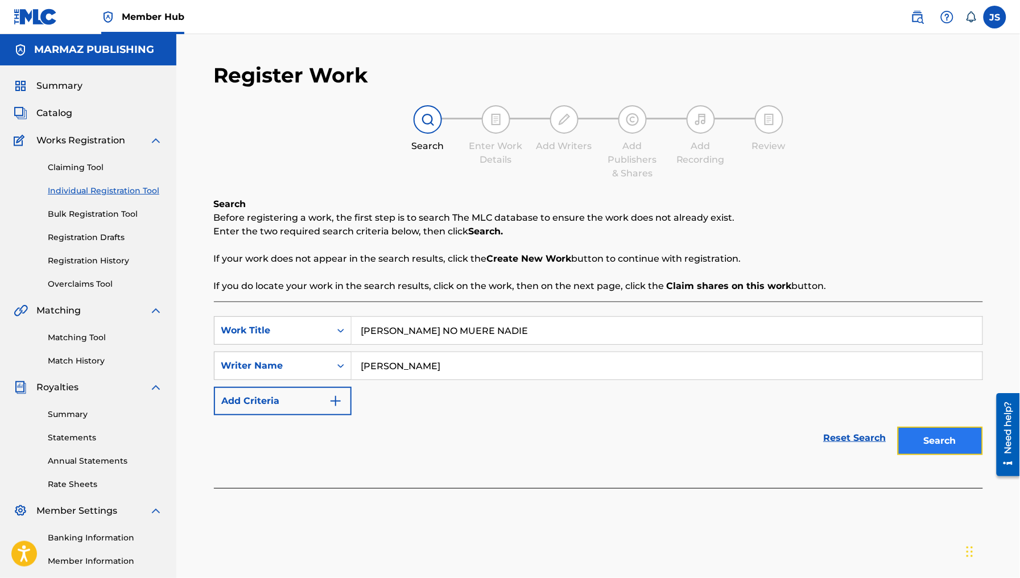
click at [940, 450] on button "Search" at bounding box center [940, 441] width 85 height 28
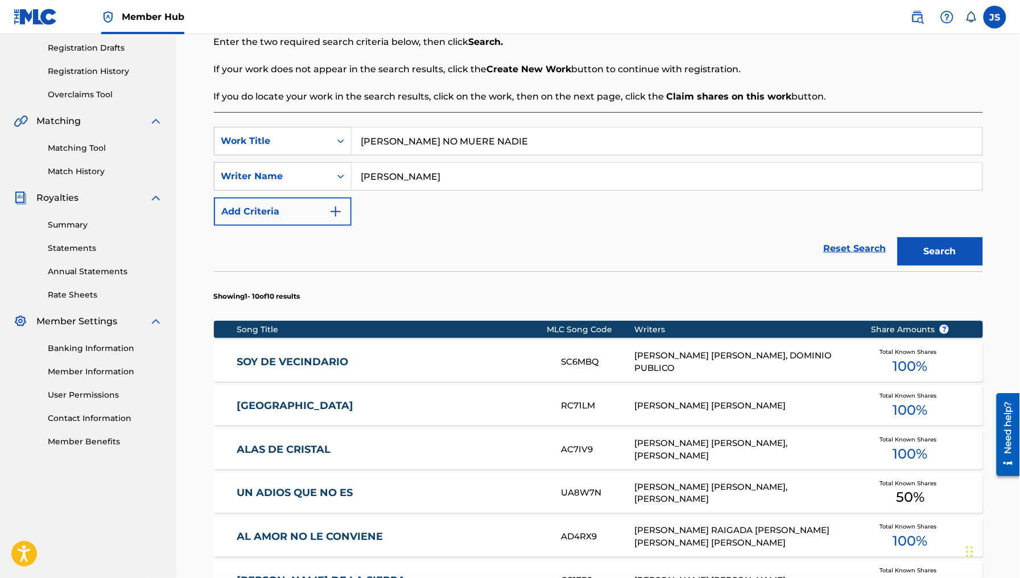
scroll to position [213, 0]
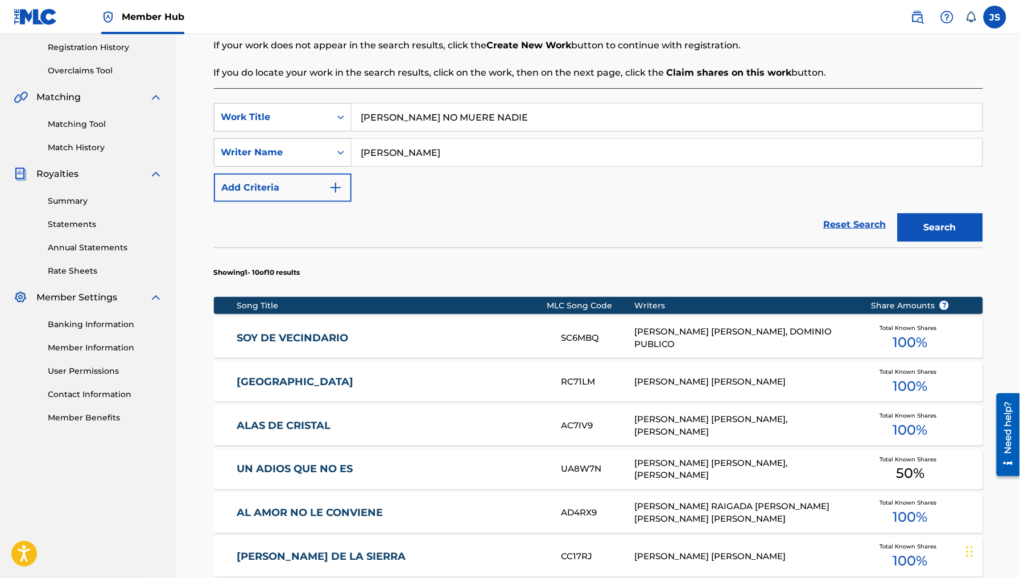
click at [505, 252] on section "Showing 1 - 10 of 10 results" at bounding box center [598, 270] width 769 height 44
drag, startPoint x: 514, startPoint y: 111, endPoint x: 228, endPoint y: 100, distance: 286.5
click at [228, 100] on div "SearchWithCriteria28a32799-9951-4d50-9fa3-3a8349a22875 Work Title [PERSON_NAME]…" at bounding box center [598, 469] width 769 height 763
drag, startPoint x: 510, startPoint y: 116, endPoint x: 200, endPoint y: 103, distance: 309.8
click at [200, 103] on div "Register Work Search Enter Work Details Add Writers Add Publishers & Shares Add…" at bounding box center [598, 370] width 797 height 1043
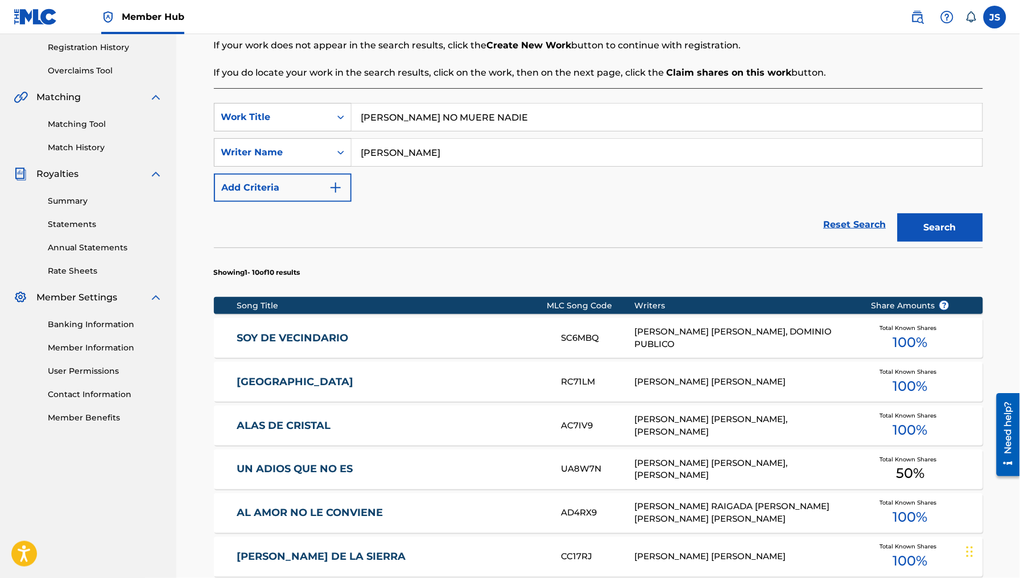
drag, startPoint x: 508, startPoint y: 123, endPoint x: 160, endPoint y: 93, distance: 348.5
click at [132, 92] on main "MARMAZ PUBLISHING Summary Catalog Works Registration Claiming Tool Individual R…" at bounding box center [510, 356] width 1020 height 1071
paste input "CUANTO VALE TU DESPECHO"
type input "CUANTO VALE TU DESPECHO"
drag, startPoint x: 516, startPoint y: 162, endPoint x: 146, endPoint y: 186, distance: 371.2
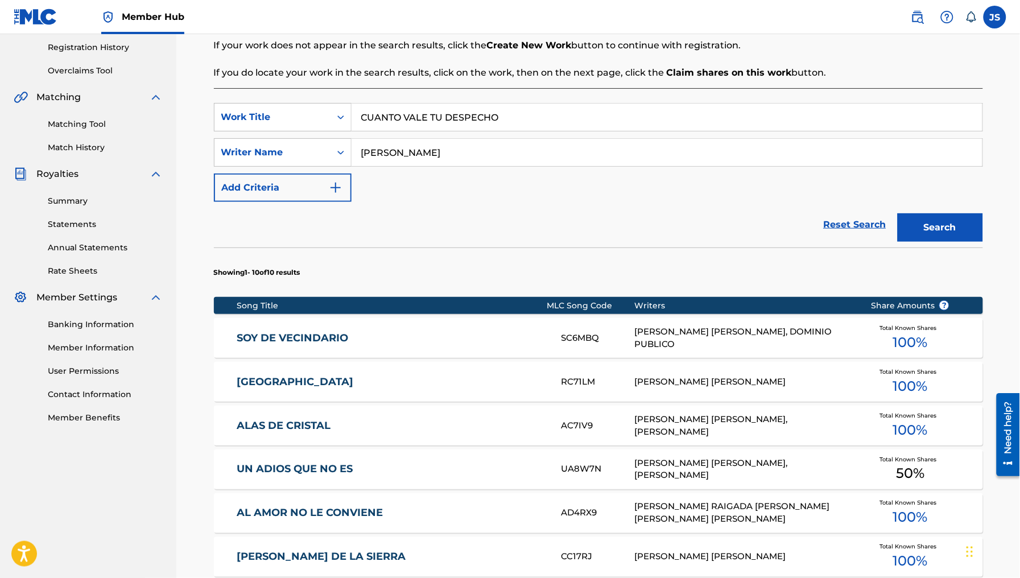
click at [147, 186] on main "MARMAZ PUBLISHING Summary Catalog Works Registration Claiming Tool Individual R…" at bounding box center [510, 356] width 1020 height 1071
paste input "LVADOR BARON"
type input "[PERSON_NAME]"
click at [741, 254] on section "Showing 1 - 10 of 10 results" at bounding box center [598, 270] width 769 height 44
click at [982, 235] on button "Search" at bounding box center [940, 227] width 85 height 28
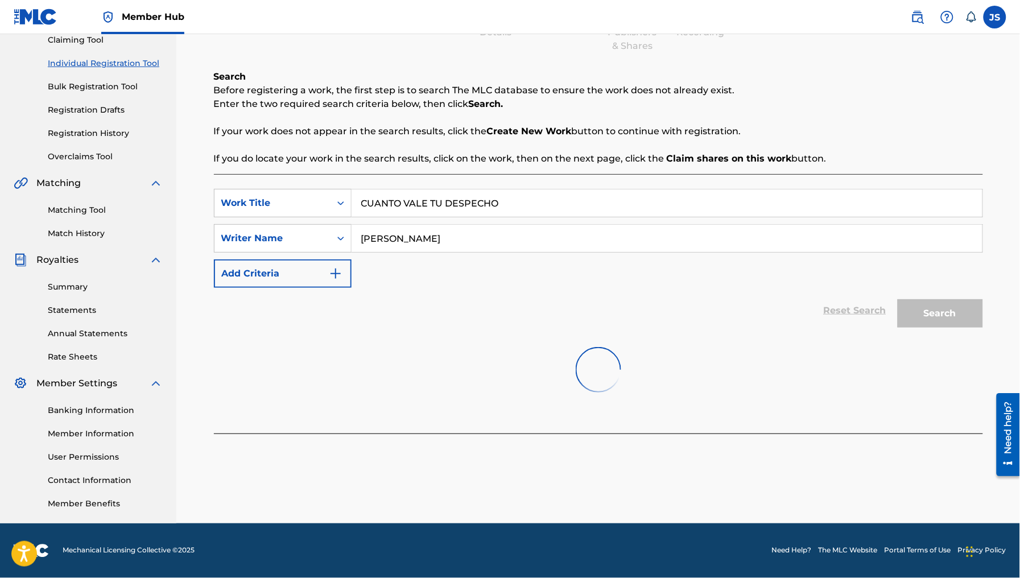
scroll to position [127, 0]
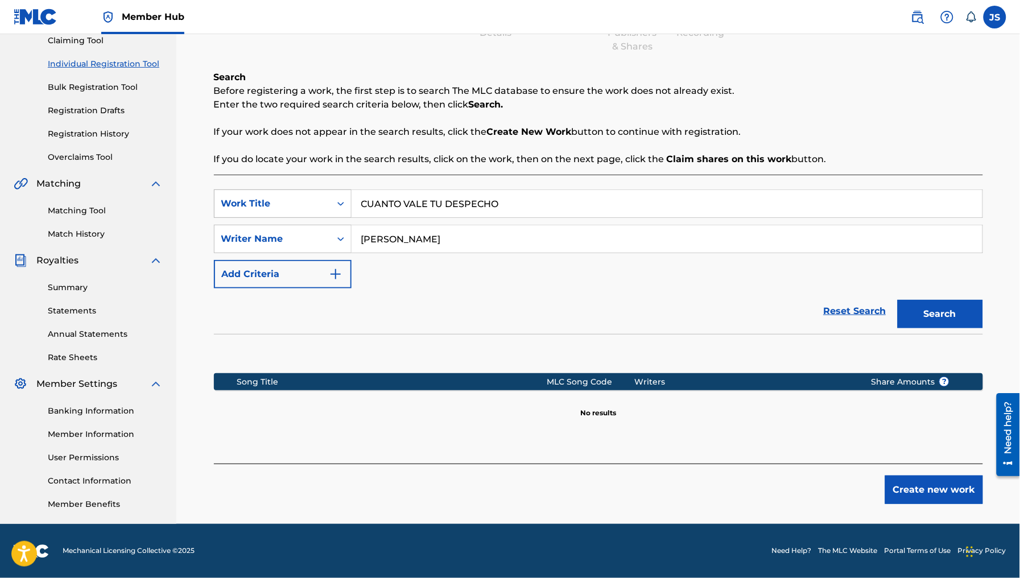
click at [305, 212] on div "Work Title" at bounding box center [273, 204] width 116 height 22
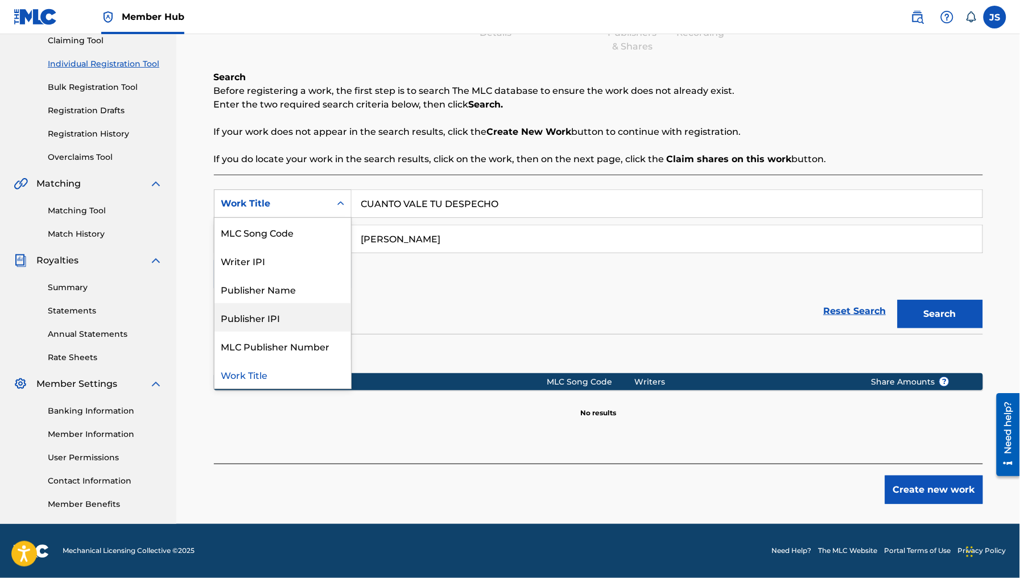
scroll to position [0, 0]
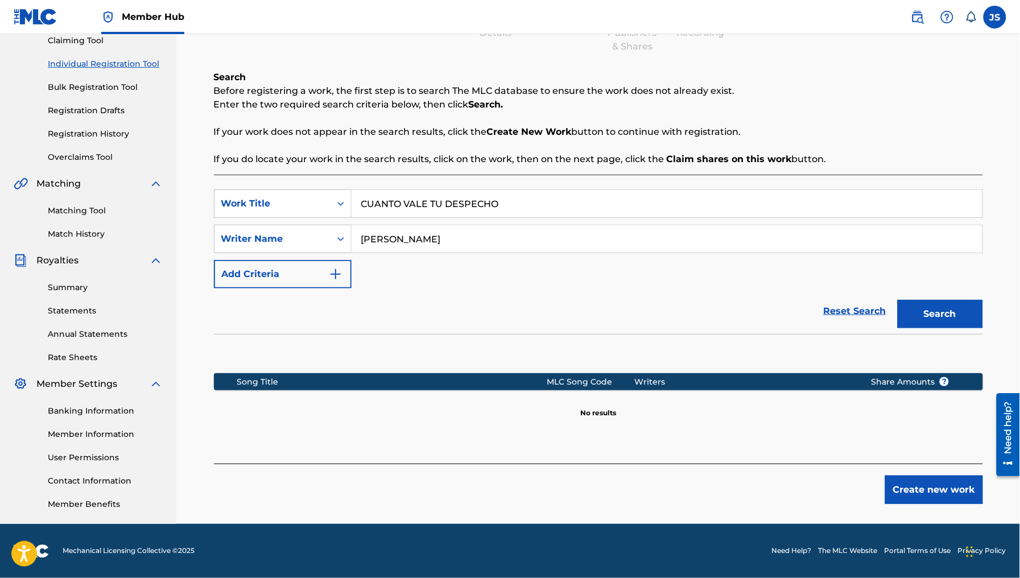
drag, startPoint x: 537, startPoint y: 201, endPoint x: 298, endPoint y: 209, distance: 239.1
click at [298, 209] on div "SearchWithCriteria28a32799-9951-4d50-9fa3-3a8349a22875 option Work Title, selec…" at bounding box center [598, 204] width 769 height 28
paste input "LA VECINA DE MI HERMANA"
type input "LA VECINA DE MI HERMANA"
click at [589, 118] on div "Search Before registering a work, the first step is to search The MLC database …" at bounding box center [598, 119] width 769 height 96
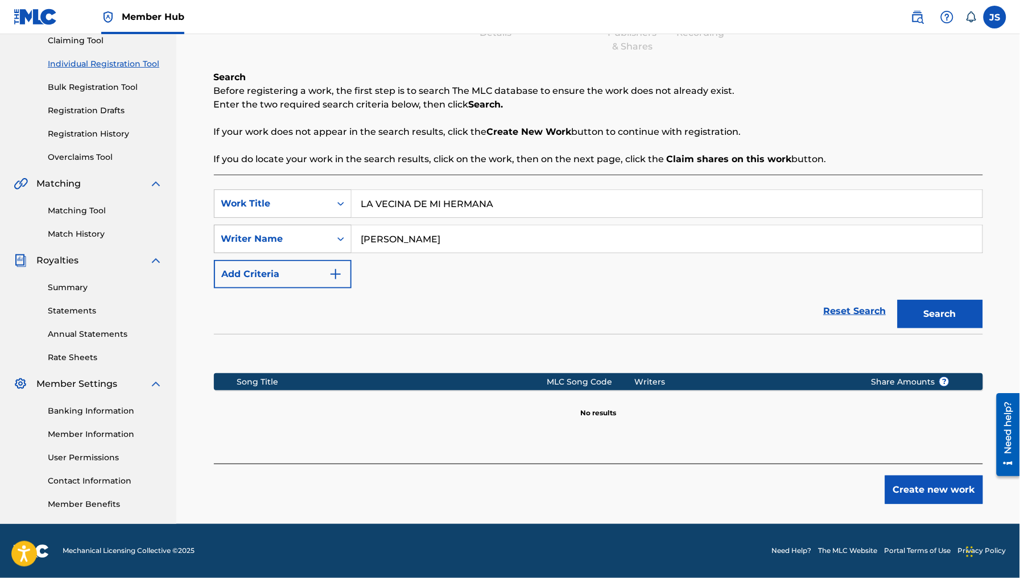
drag, startPoint x: 501, startPoint y: 240, endPoint x: 278, endPoint y: 234, distance: 223.7
click at [282, 233] on div "SearchWithCriteria2589e739-b142-4e87-a571-c407543de4e5 Writer Name [PERSON_NAME]" at bounding box center [598, 239] width 769 height 28
paste input "[PERSON_NAME]"
type input "[PERSON_NAME]"
drag, startPoint x: 680, startPoint y: 357, endPoint x: 686, endPoint y: 356, distance: 5.8
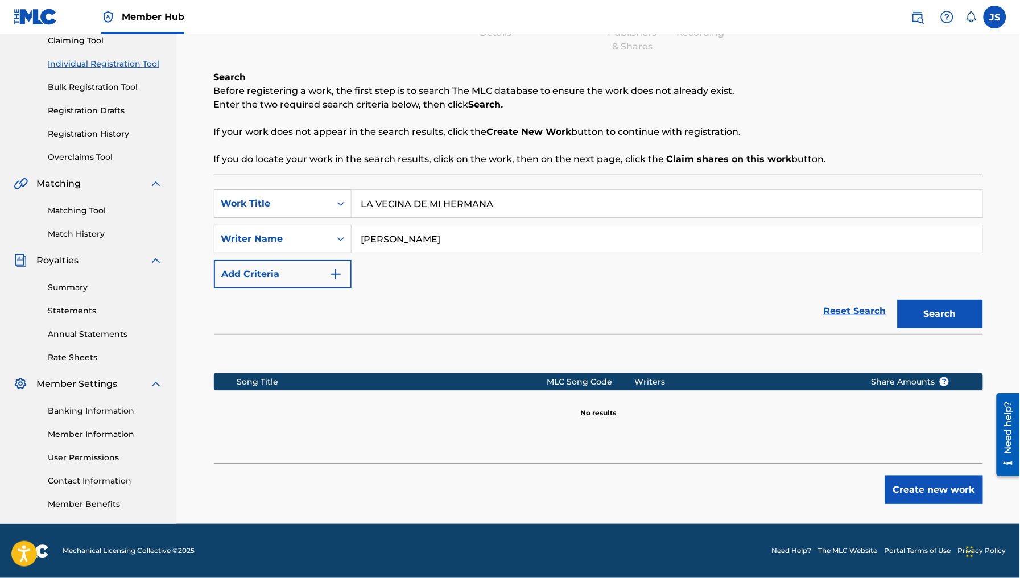
click at [683, 357] on section at bounding box center [598, 351] width 769 height 34
click at [945, 311] on button "Search" at bounding box center [940, 314] width 85 height 28
